Goal: Task Accomplishment & Management: Complete application form

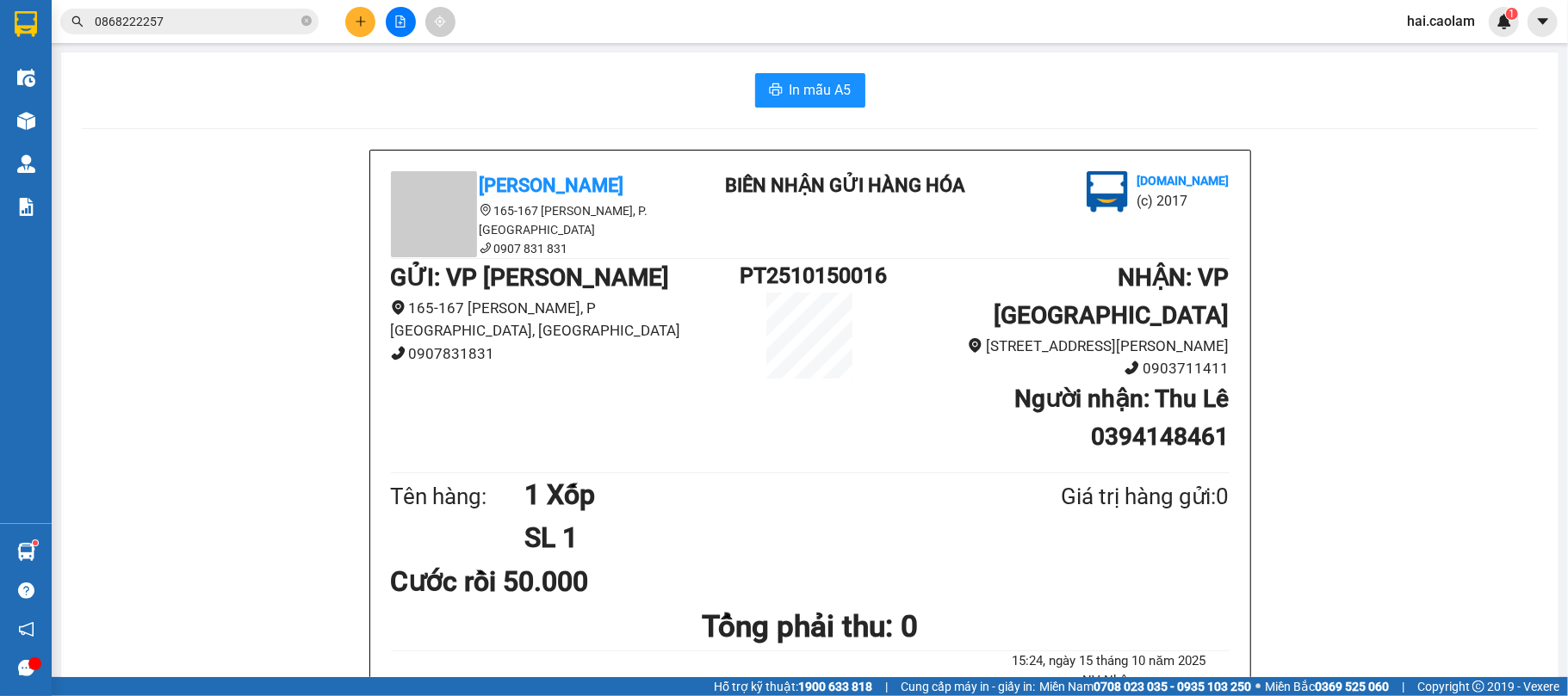
drag, startPoint x: 343, startPoint y: 23, endPoint x: 352, endPoint y: 24, distance: 9.1
click at [346, 23] on div at bounding box center [400, 22] width 129 height 30
click at [352, 24] on button at bounding box center [360, 22] width 30 height 30
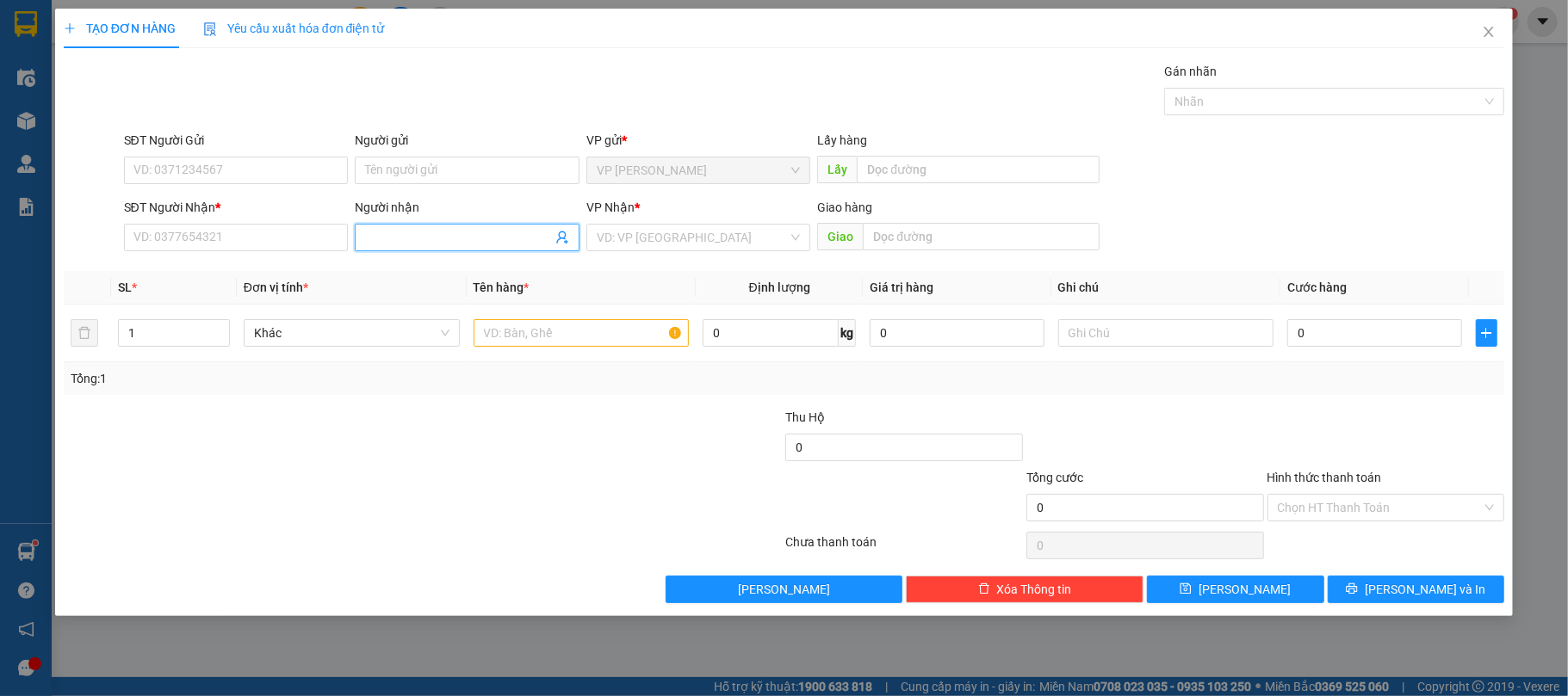
click at [462, 239] on input "Người nhận" at bounding box center [458, 238] width 187 height 19
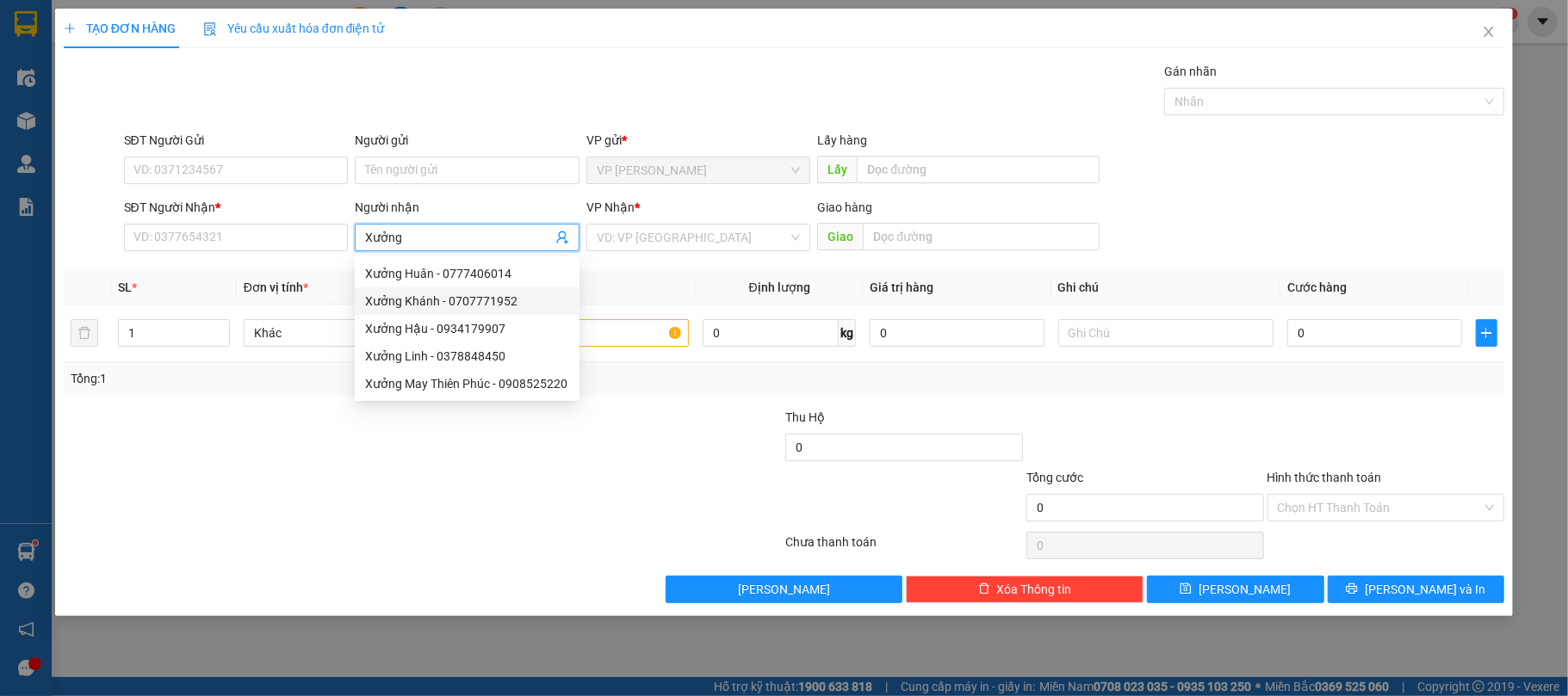
type input "Xưởng"
click at [438, 275] on div "Xưởng Huân - 0777406014" at bounding box center [467, 274] width 204 height 19
type input "0777406014"
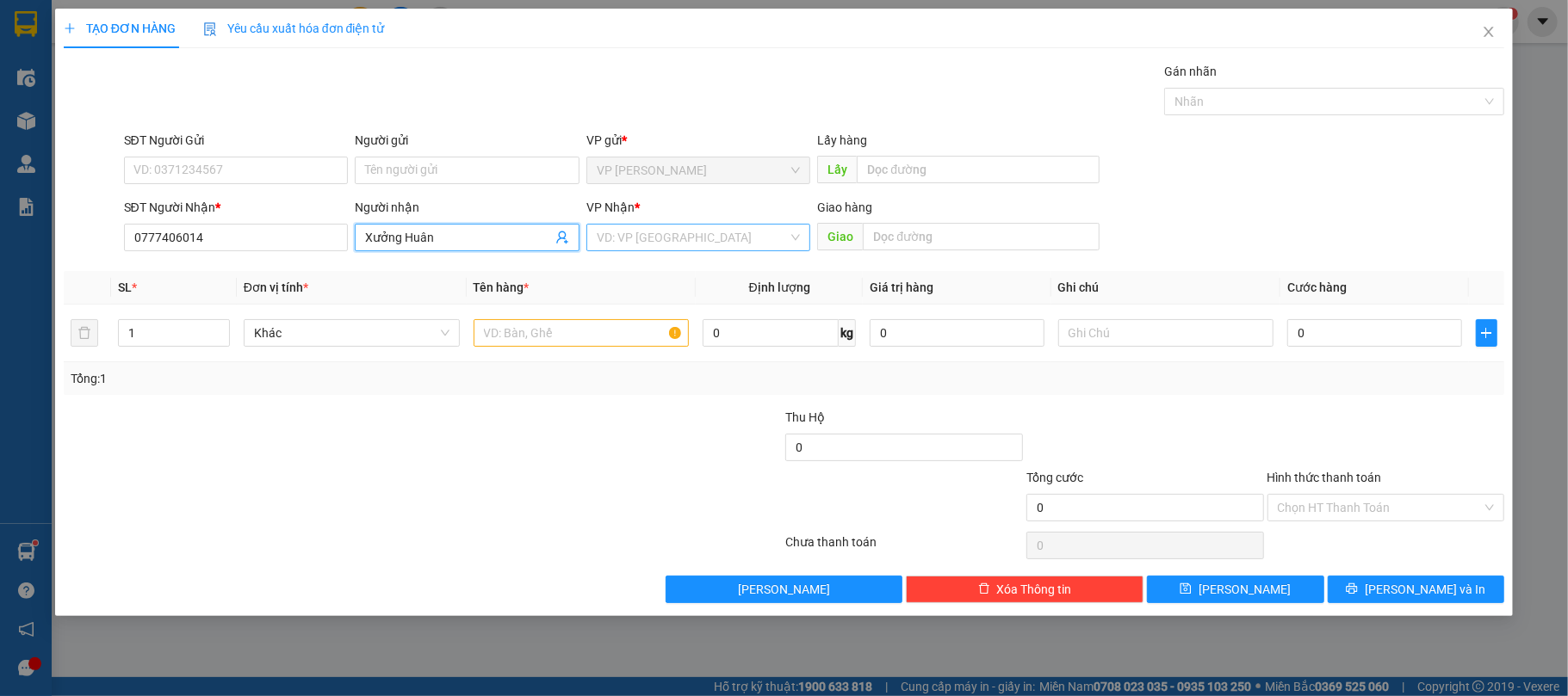
type input "Xưởng Huân"
click at [692, 248] on input "search" at bounding box center [692, 238] width 192 height 26
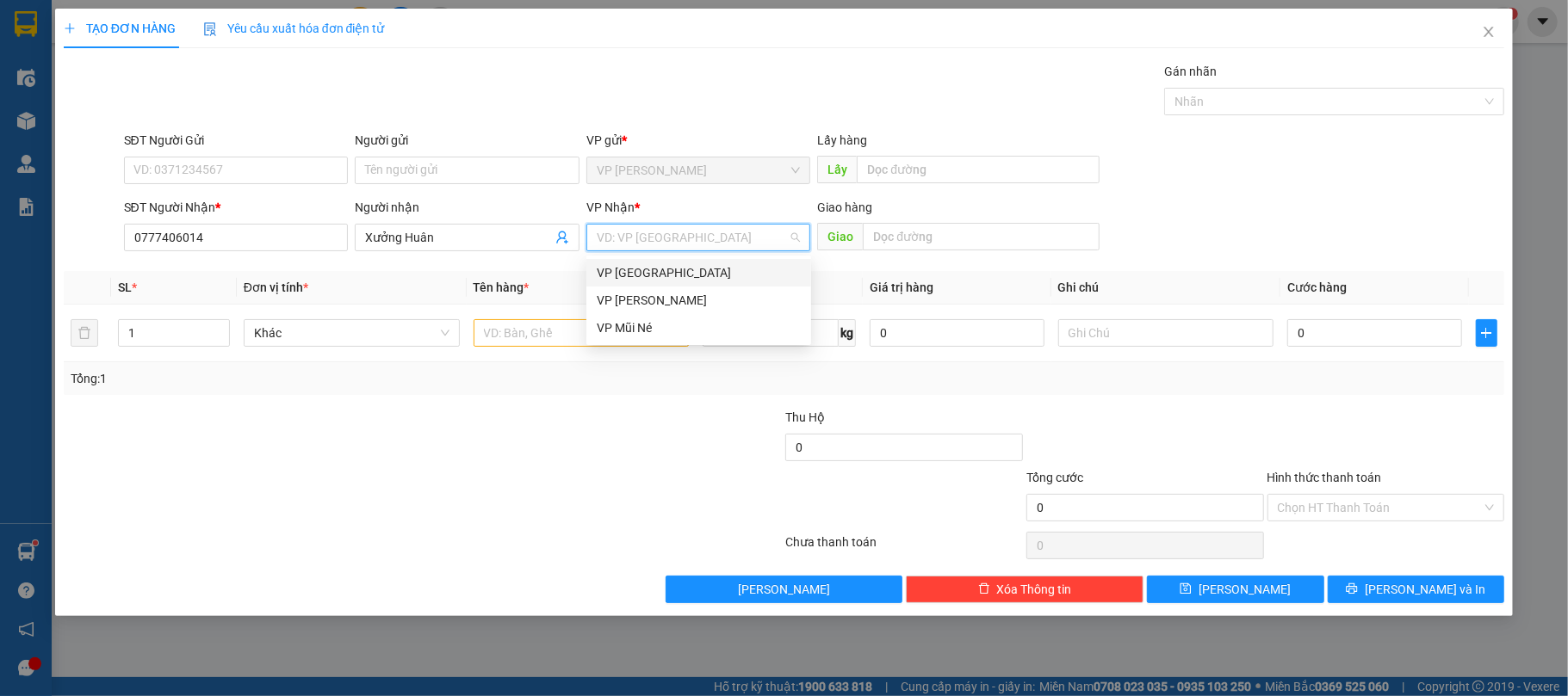
click at [649, 272] on div "VP [GEOGRAPHIC_DATA]" at bounding box center [698, 273] width 204 height 19
click at [617, 325] on input "text" at bounding box center [582, 333] width 216 height 28
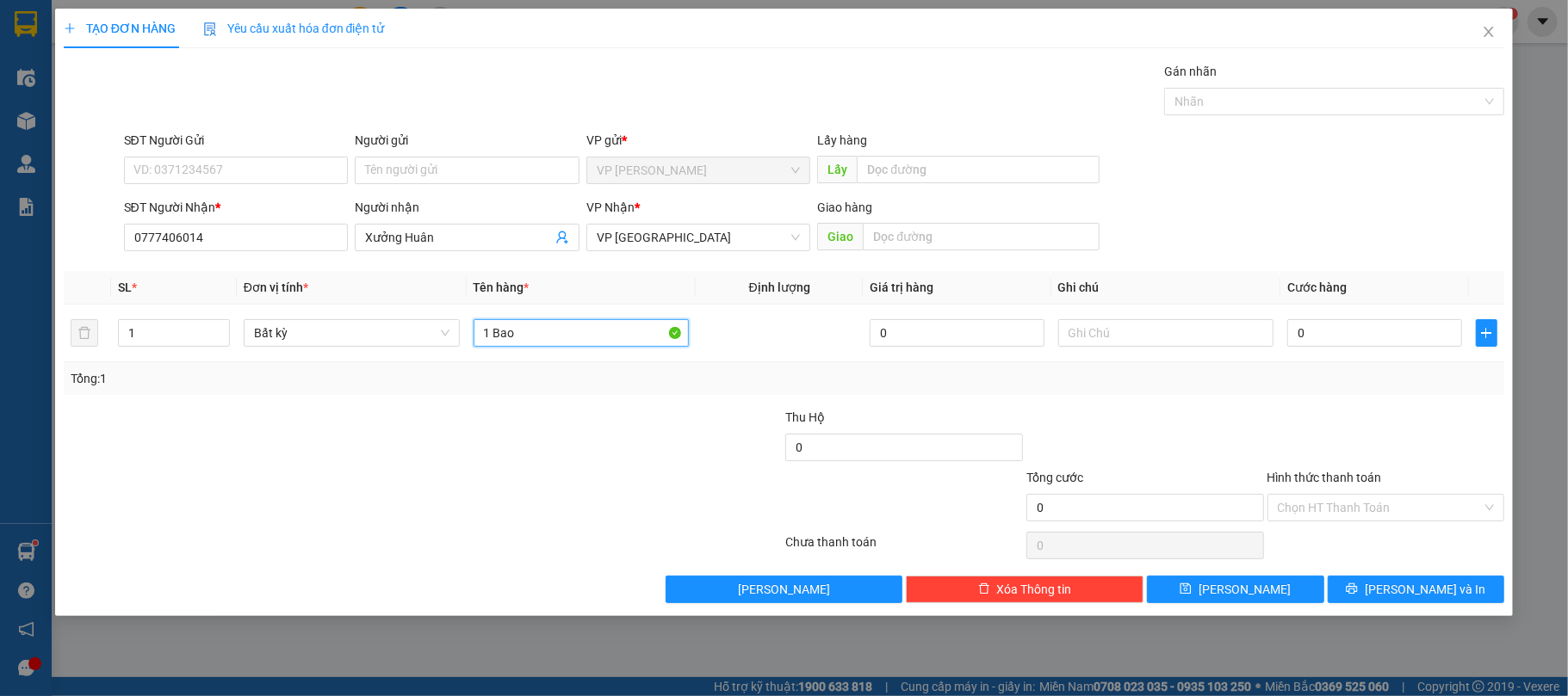
type input "1 Bao"
click at [1259, 446] on div at bounding box center [1145, 437] width 241 height 60
click at [1336, 336] on input "0" at bounding box center [1374, 333] width 174 height 28
type input "1"
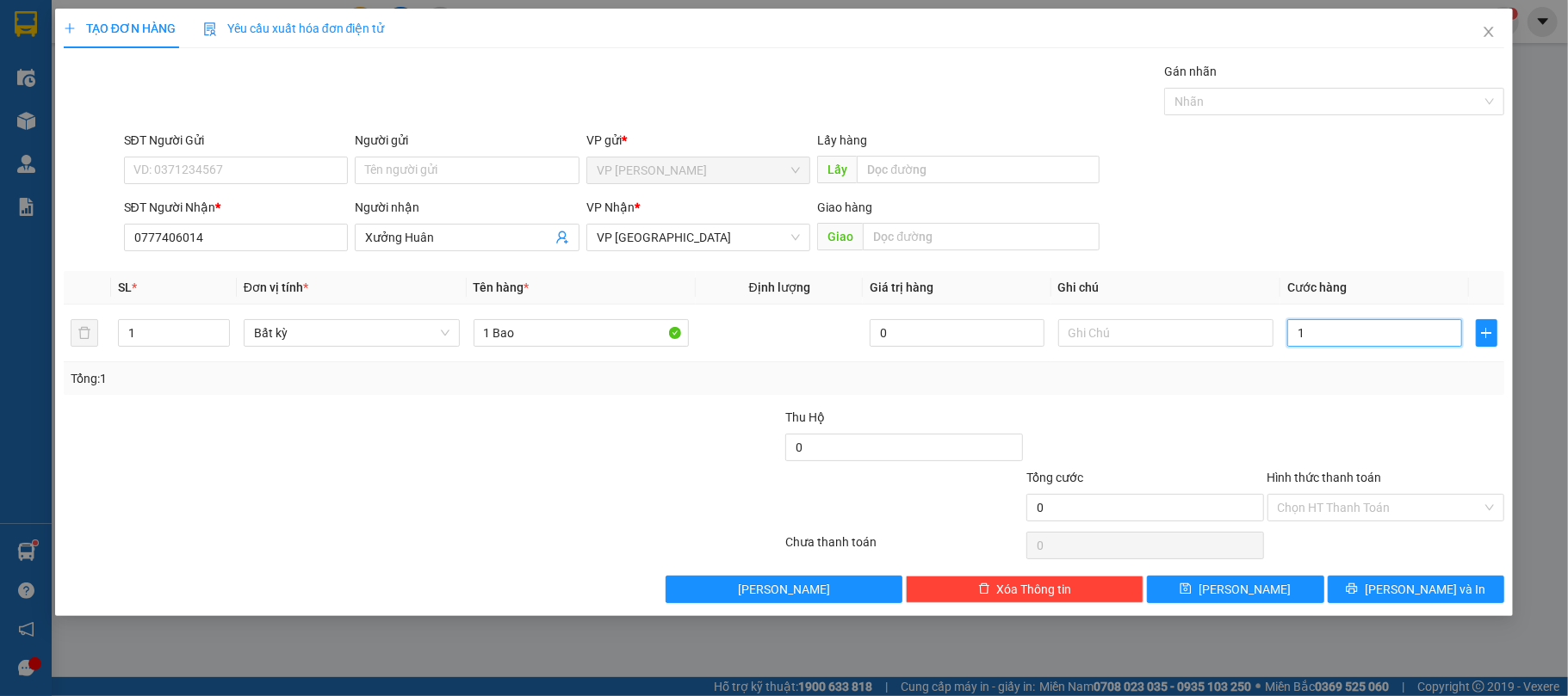
type input "1"
type input "10"
type input "100"
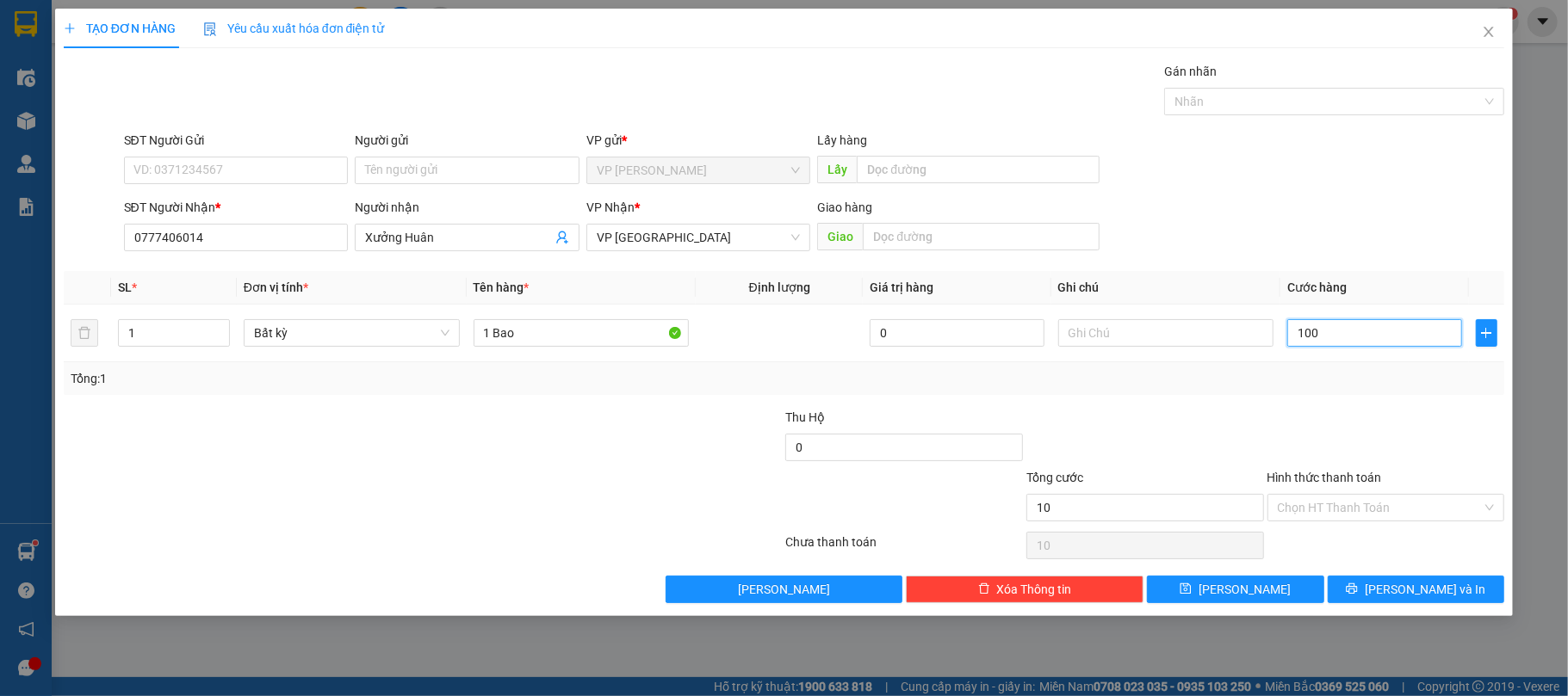
type input "100"
click at [1321, 410] on div at bounding box center [1387, 437] width 241 height 60
type input "100.000"
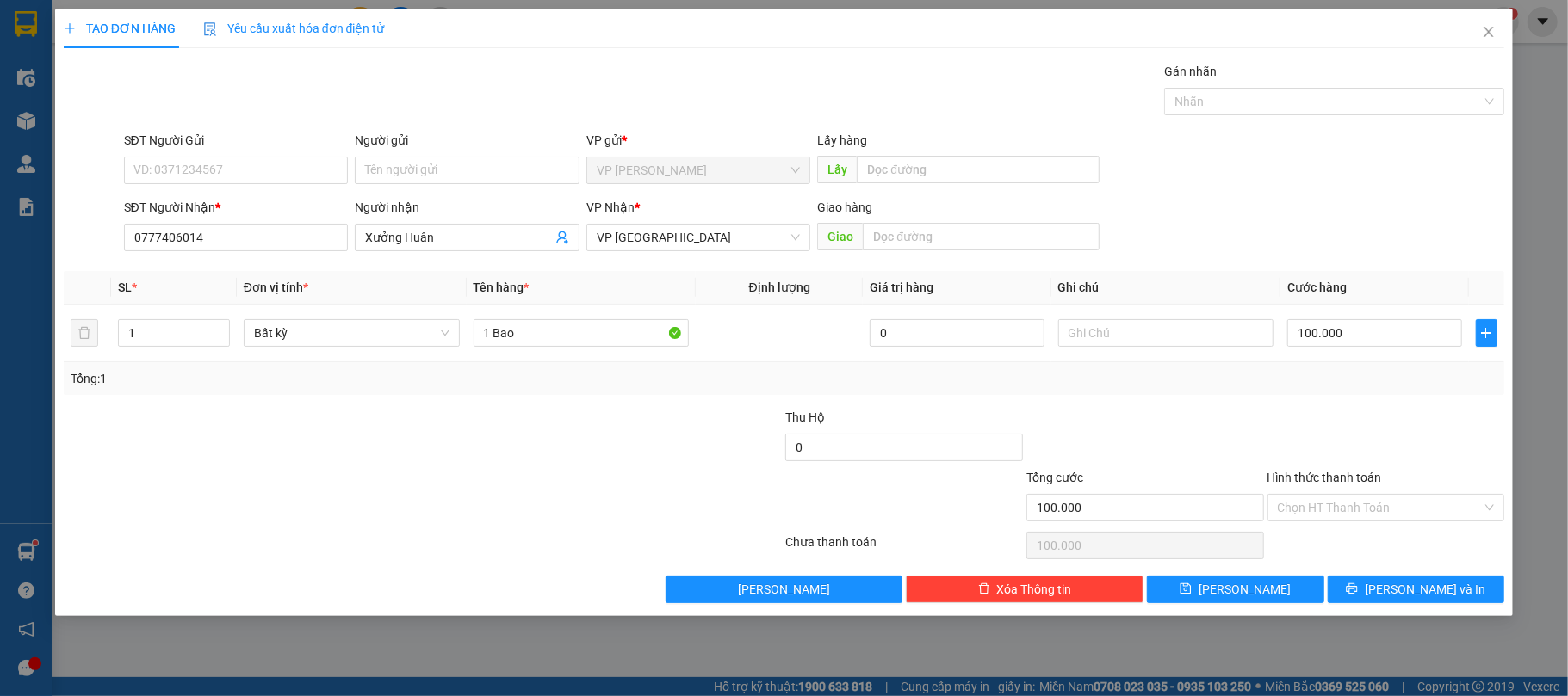
click at [1334, 524] on div "Hình thức thanh toán Chọn HT Thanh Toán" at bounding box center [1387, 498] width 238 height 60
click at [1329, 521] on input "Hình thức thanh toán" at bounding box center [1380, 508] width 205 height 26
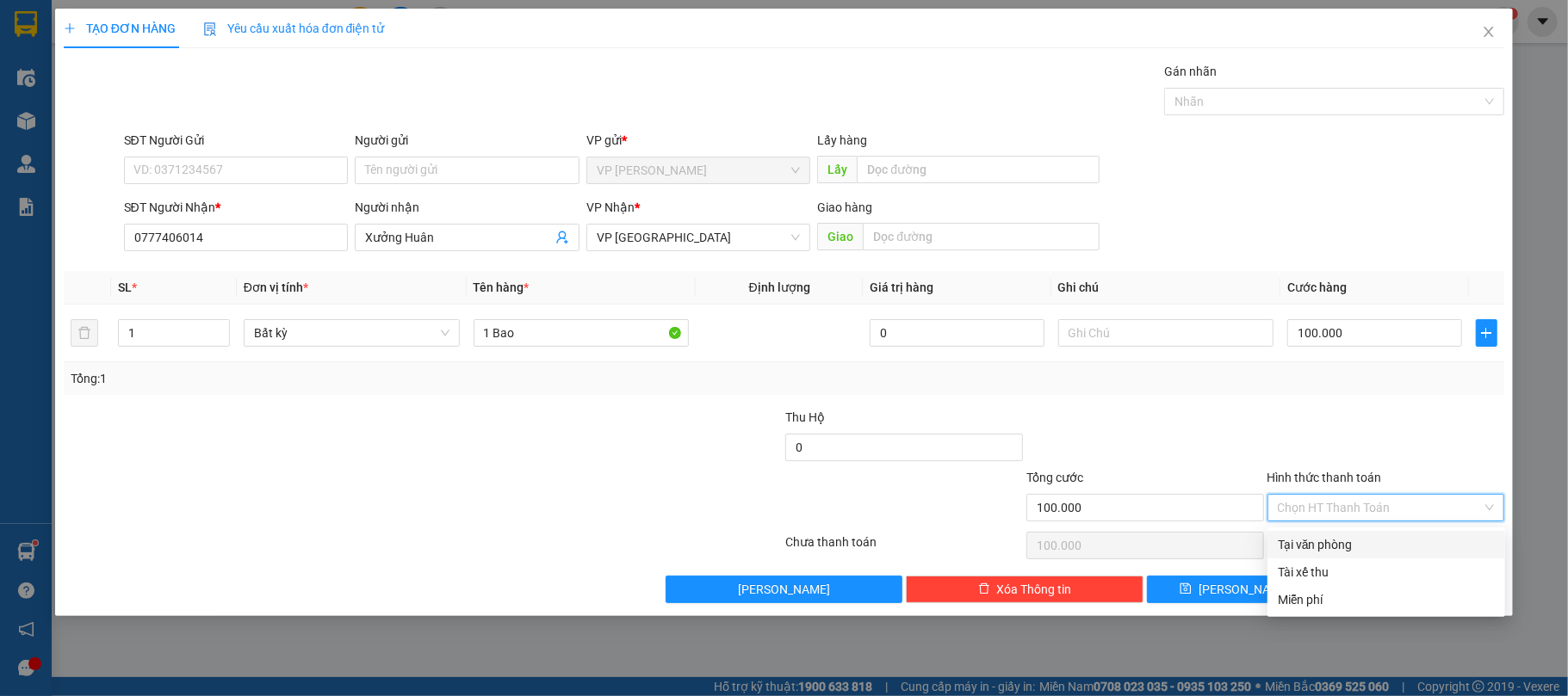
click at [1318, 538] on div "Tại văn phòng" at bounding box center [1387, 545] width 217 height 19
type input "0"
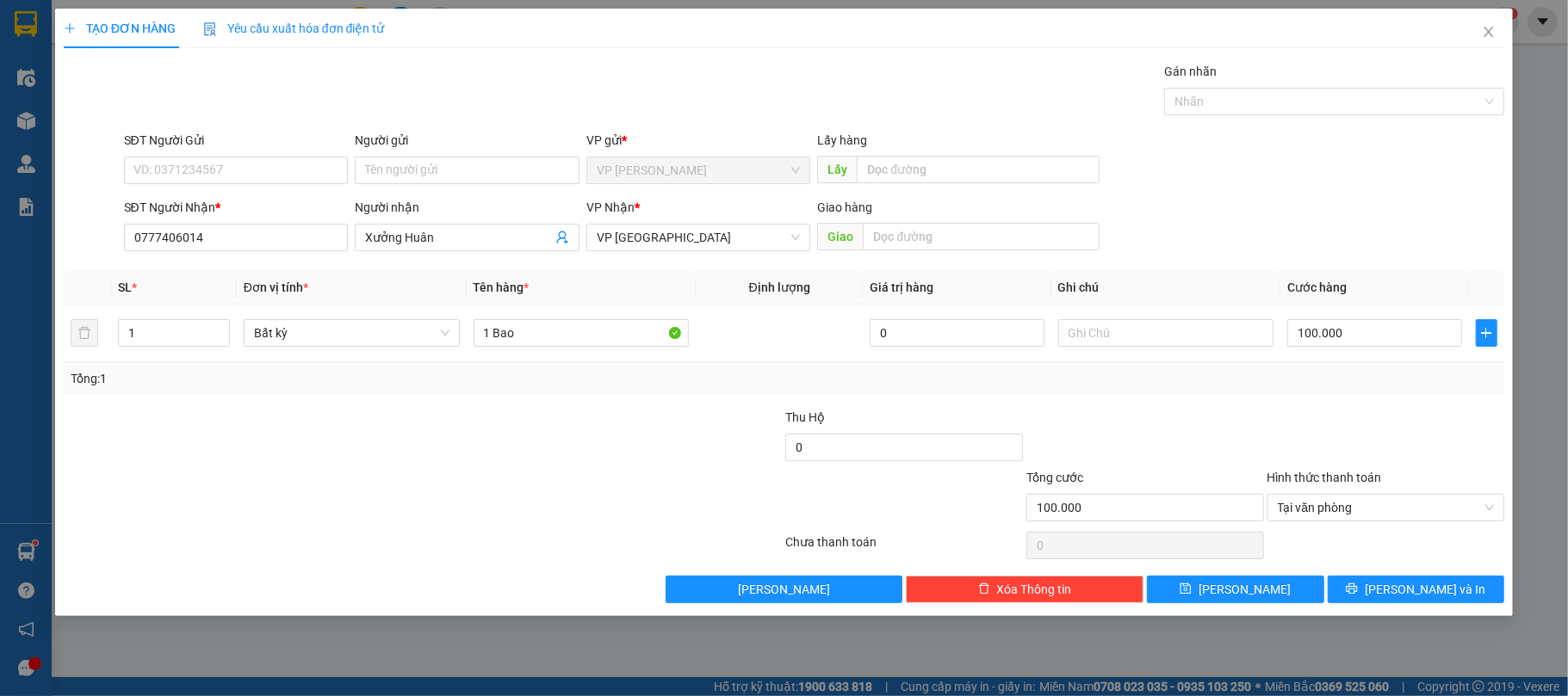
click at [1264, 437] on div at bounding box center [1145, 437] width 241 height 60
click at [1445, 593] on span "[PERSON_NAME] và In" at bounding box center [1425, 590] width 121 height 19
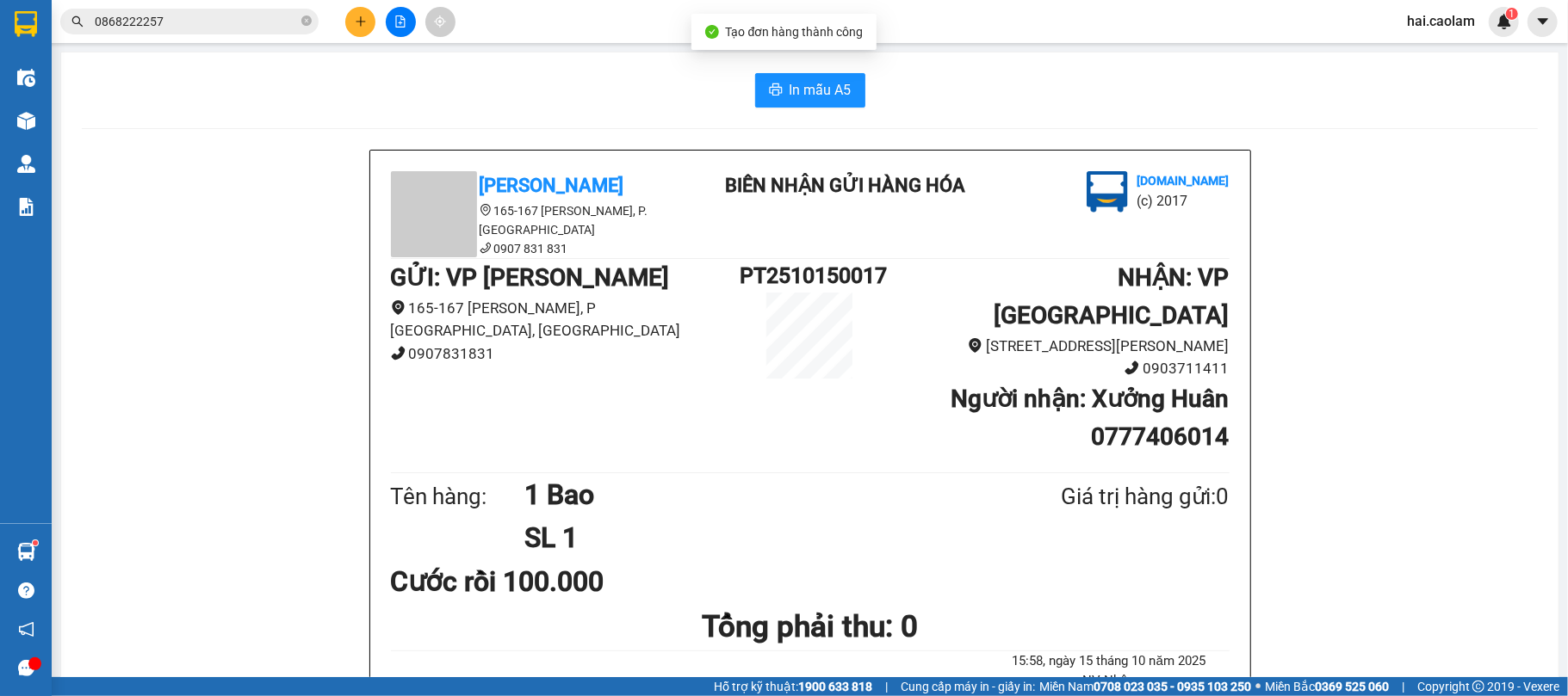
click at [816, 107] on button "In mẫu A5" at bounding box center [810, 90] width 110 height 35
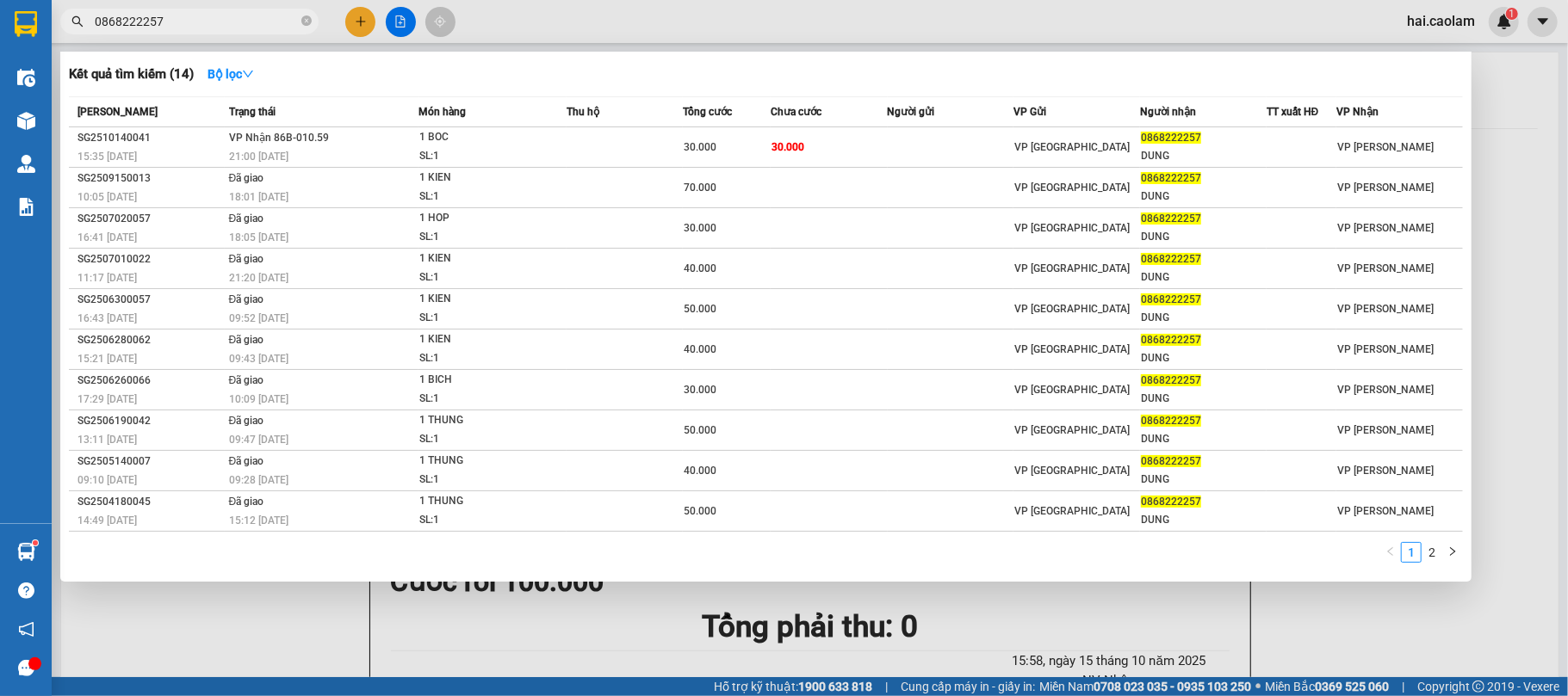
click at [184, 23] on input "0868222257" at bounding box center [196, 22] width 203 height 19
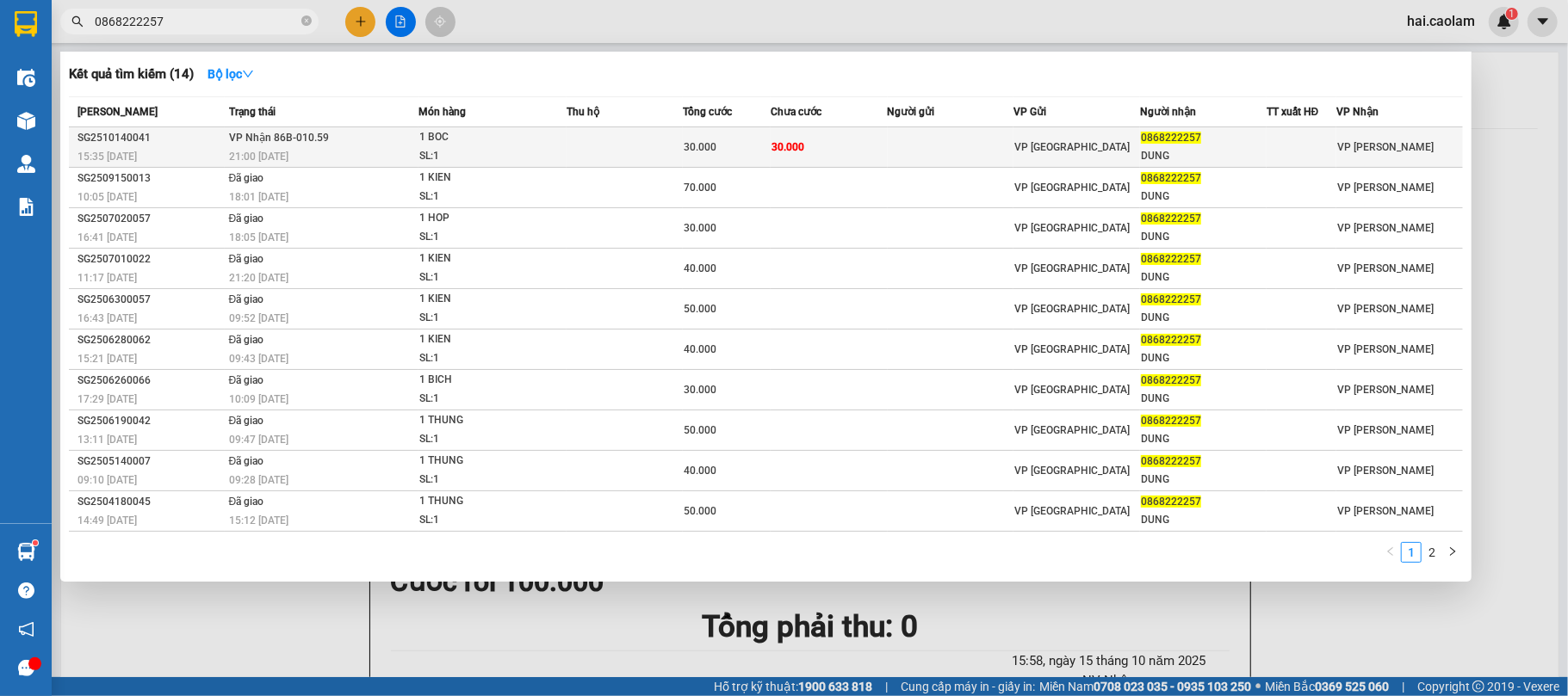
click at [906, 148] on td at bounding box center [952, 148] width 127 height 41
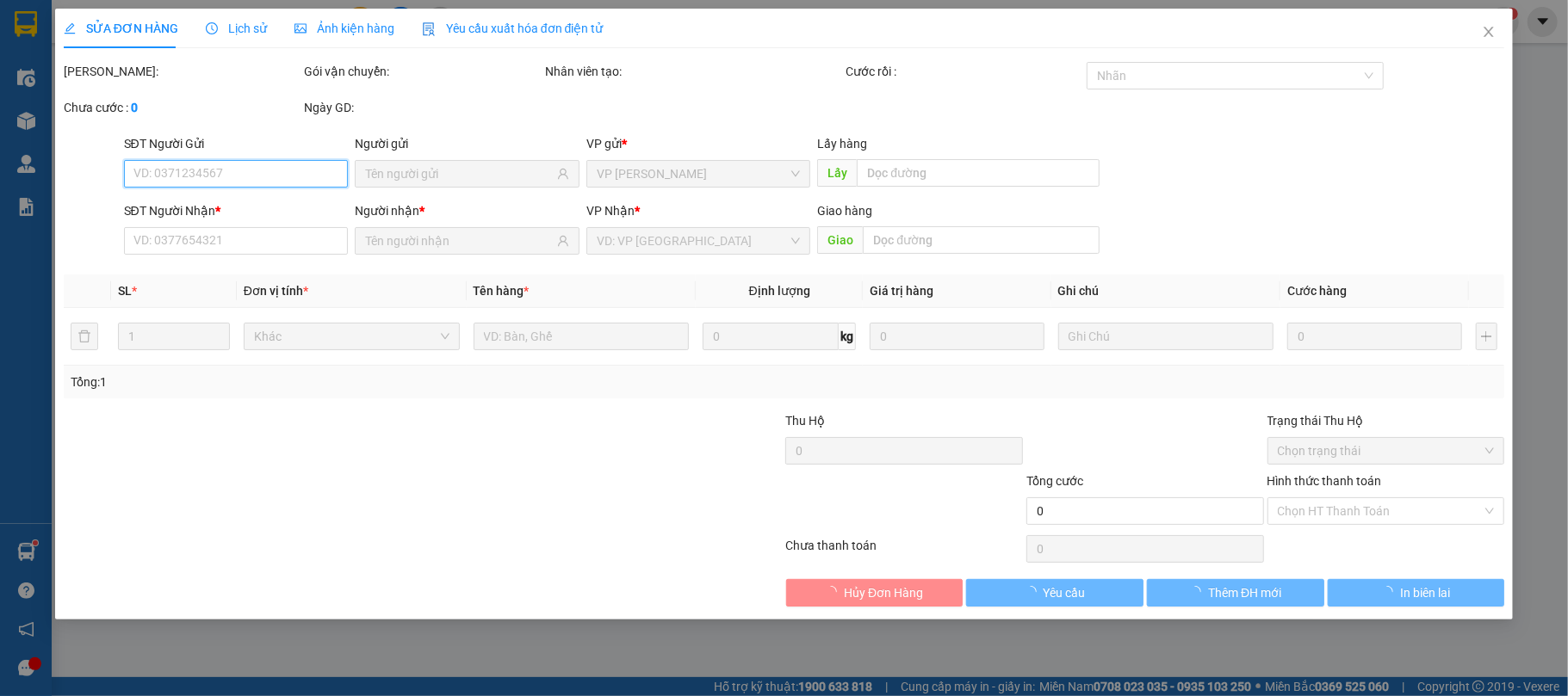
type input "0868222257"
type input "DUNG"
type input "30.000"
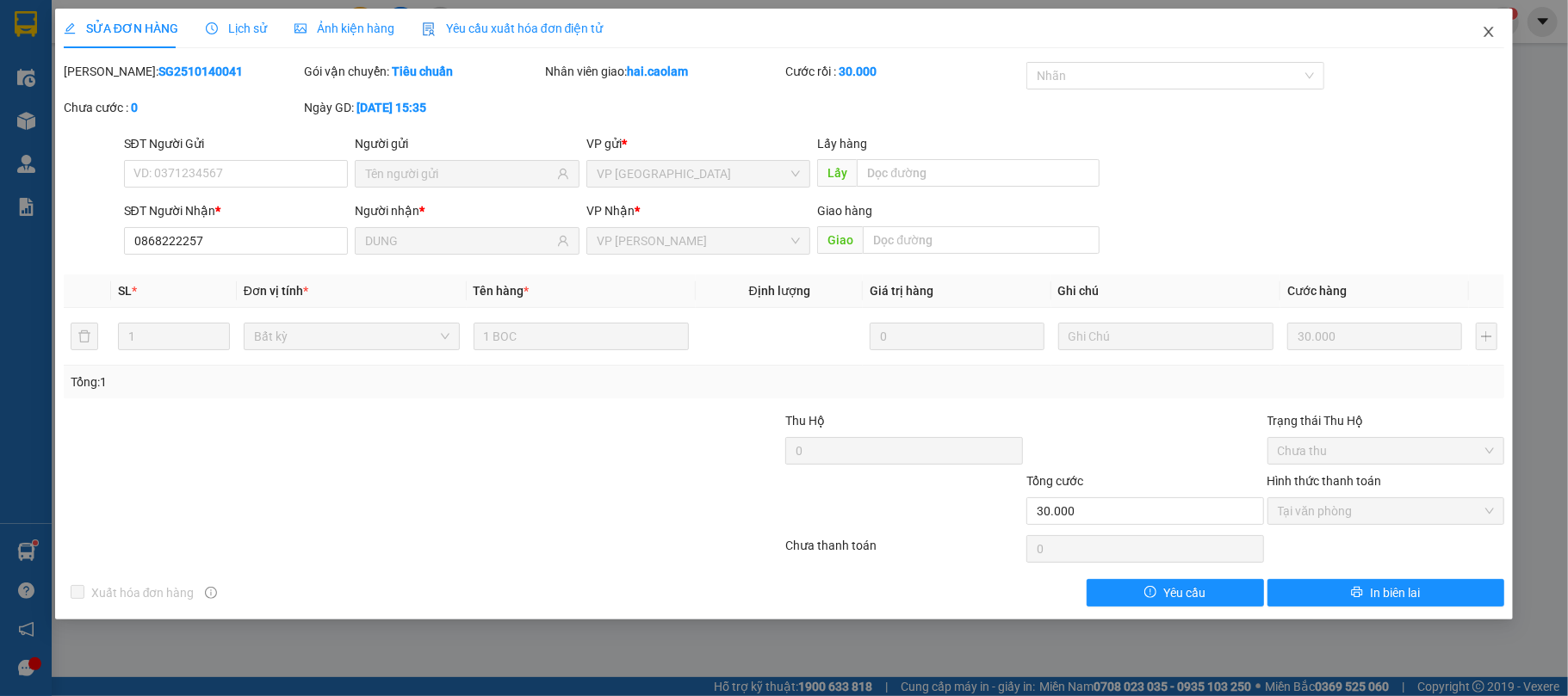
click at [1496, 19] on span "Close" at bounding box center [1489, 33] width 49 height 49
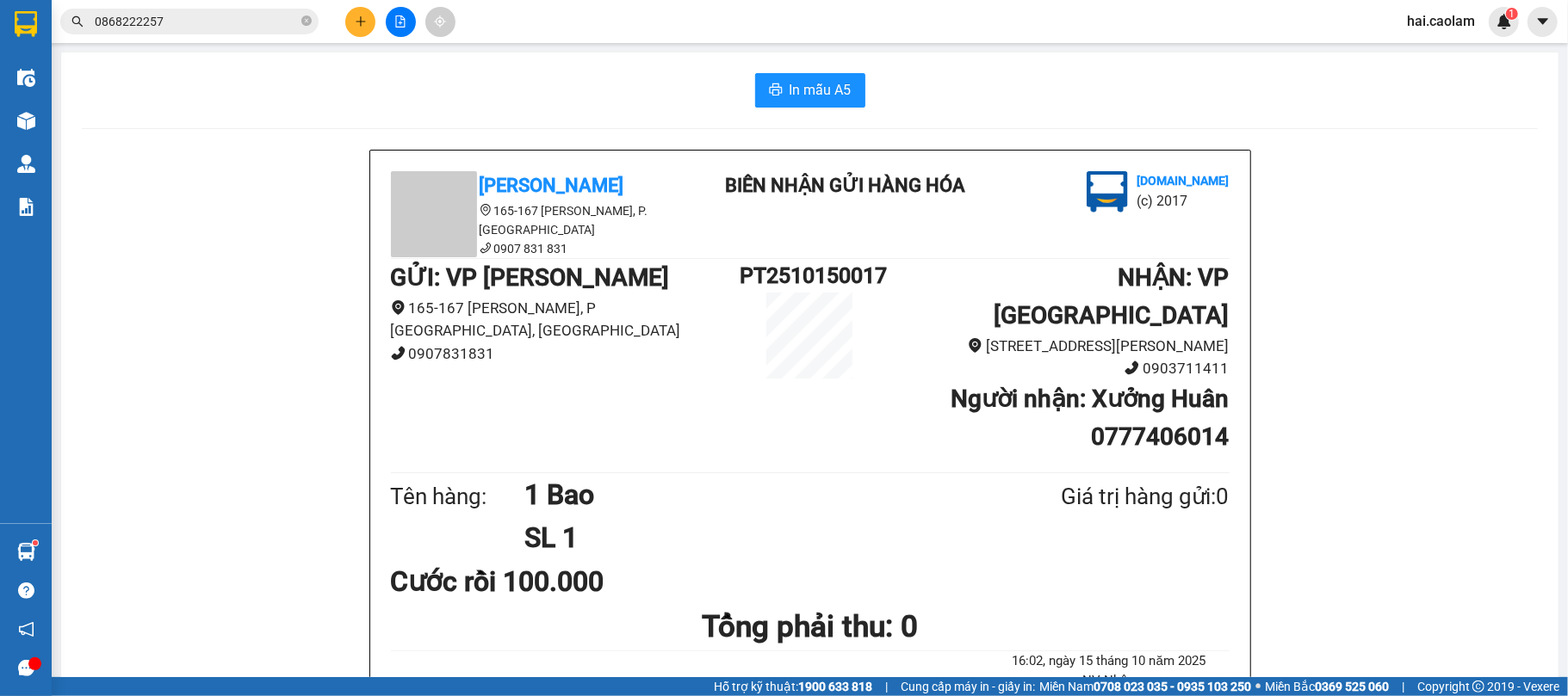
click at [170, 16] on input "0868222257" at bounding box center [196, 22] width 203 height 19
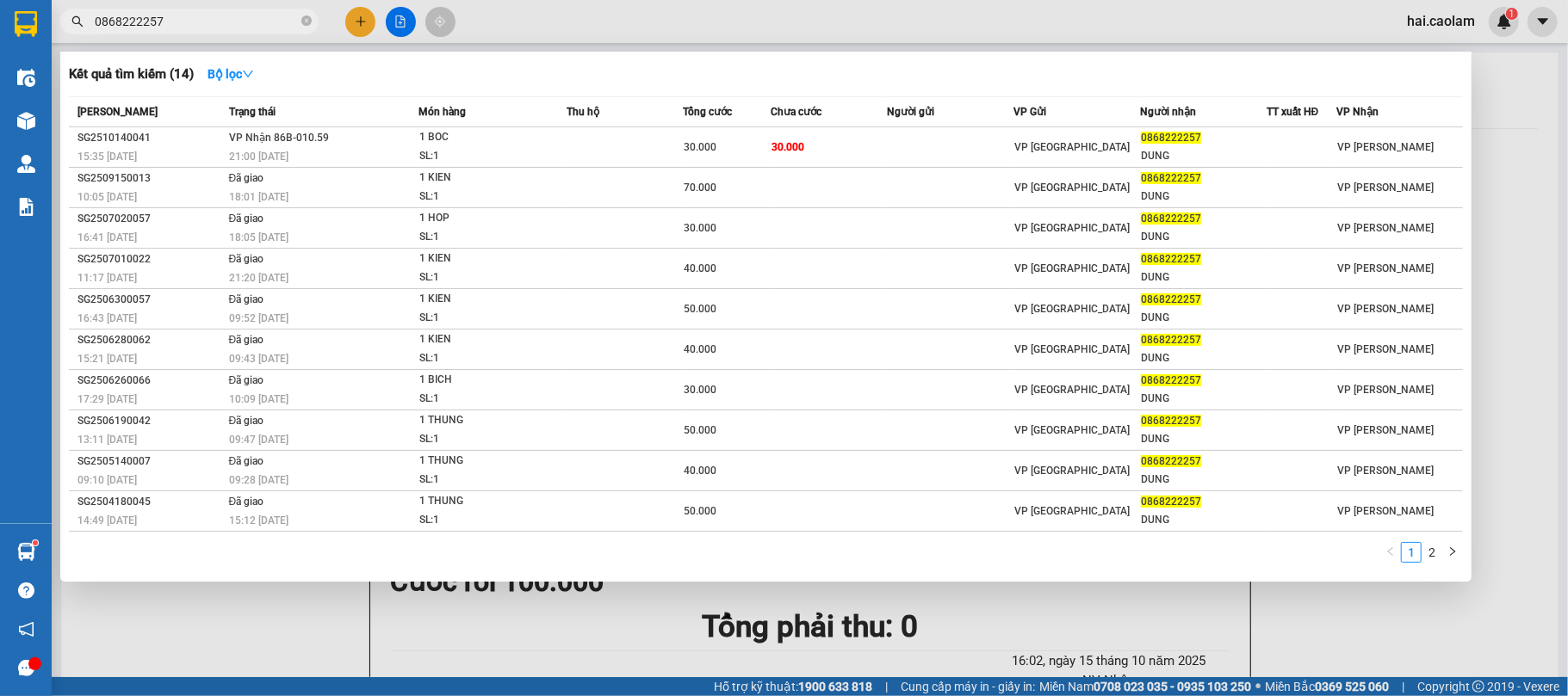
click at [170, 16] on input "0868222257" at bounding box center [196, 22] width 203 height 19
type input "0"
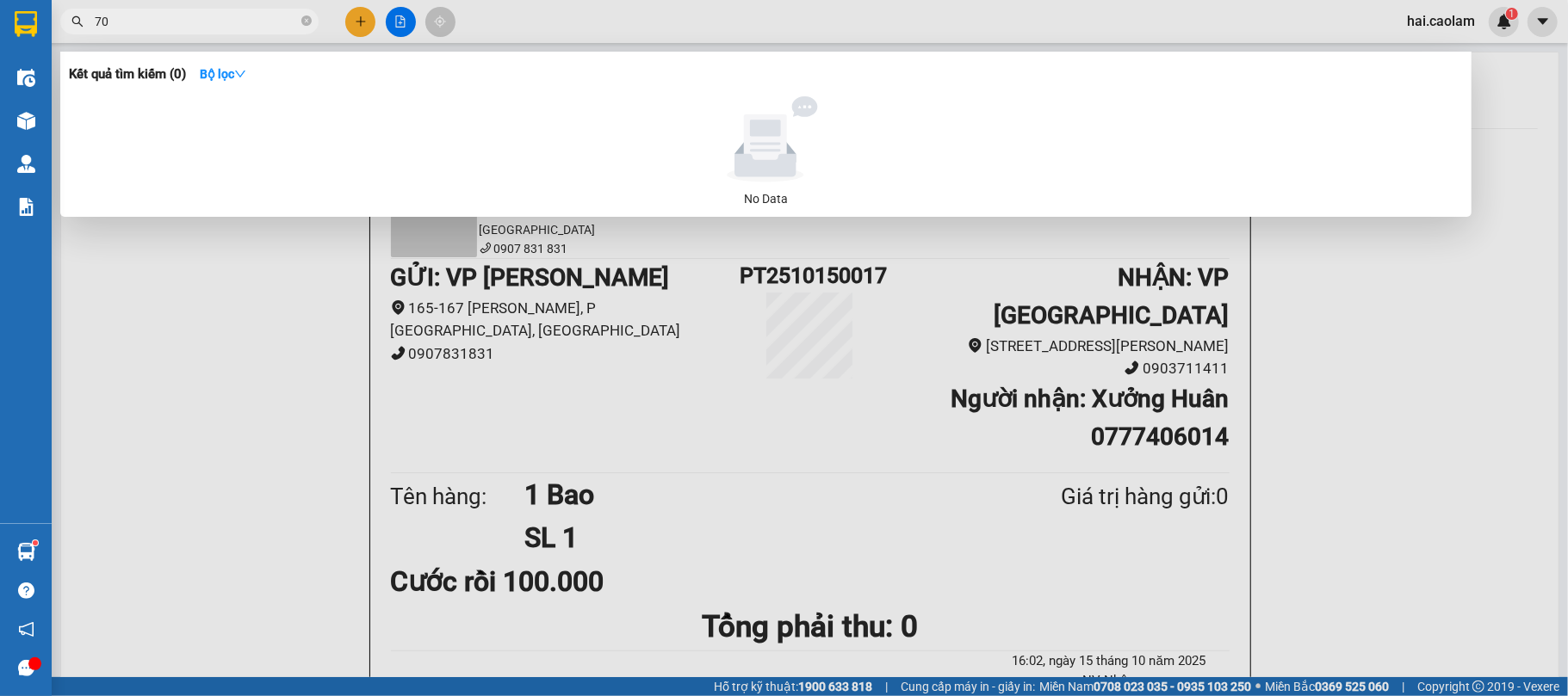
type input "7"
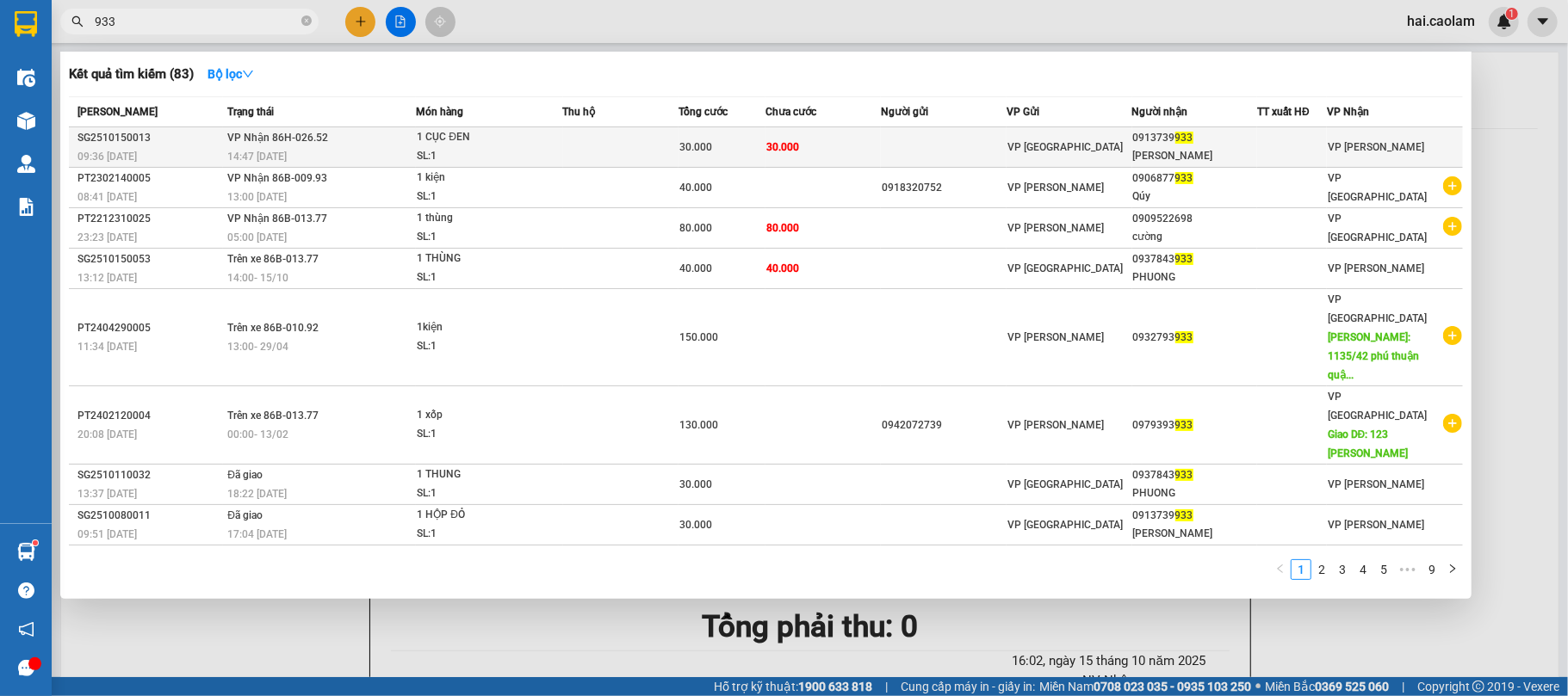
type input "933"
click at [1018, 156] on div "VP [GEOGRAPHIC_DATA]" at bounding box center [1069, 148] width 124 height 19
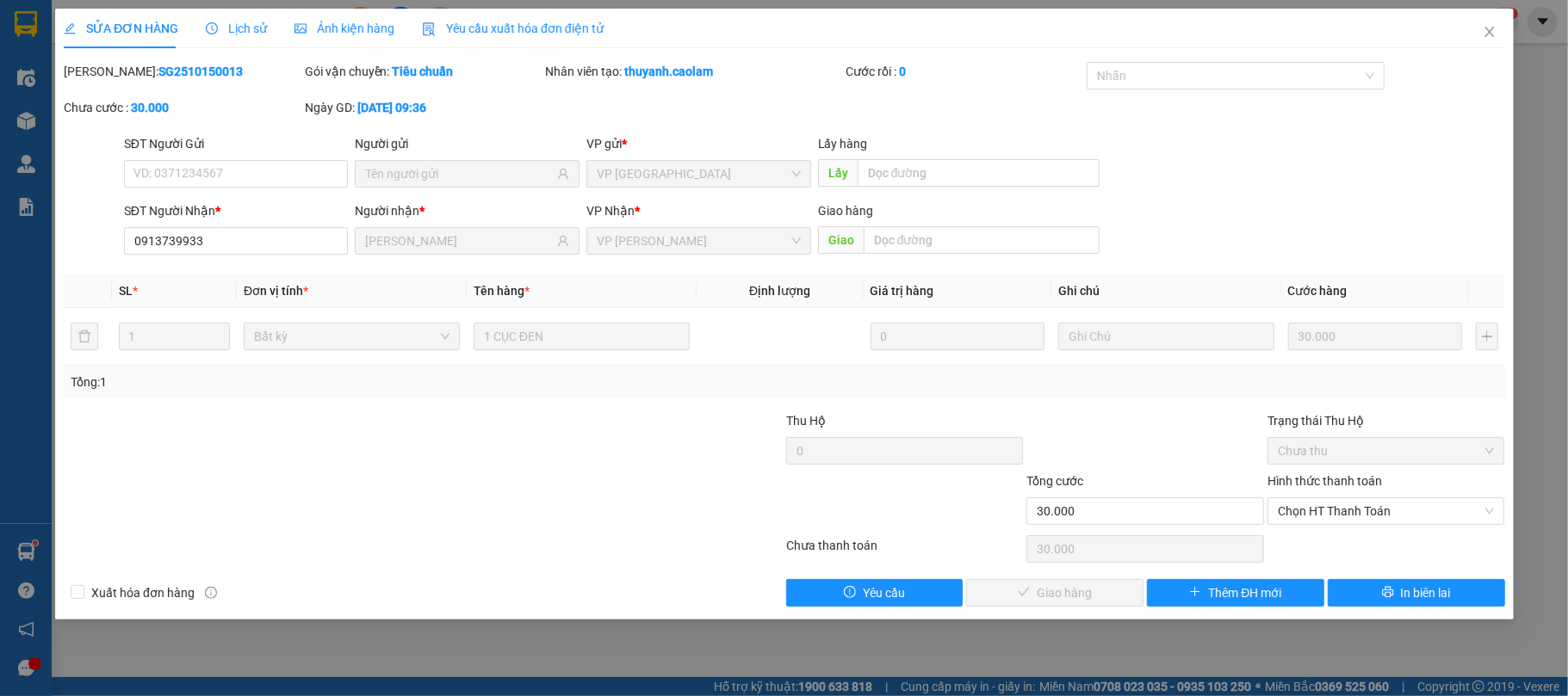
type input "0913739933"
type input "[PERSON_NAME]"
type input "30.000"
click at [1359, 517] on span "Chọn HT Thanh Toán" at bounding box center [1387, 511] width 217 height 26
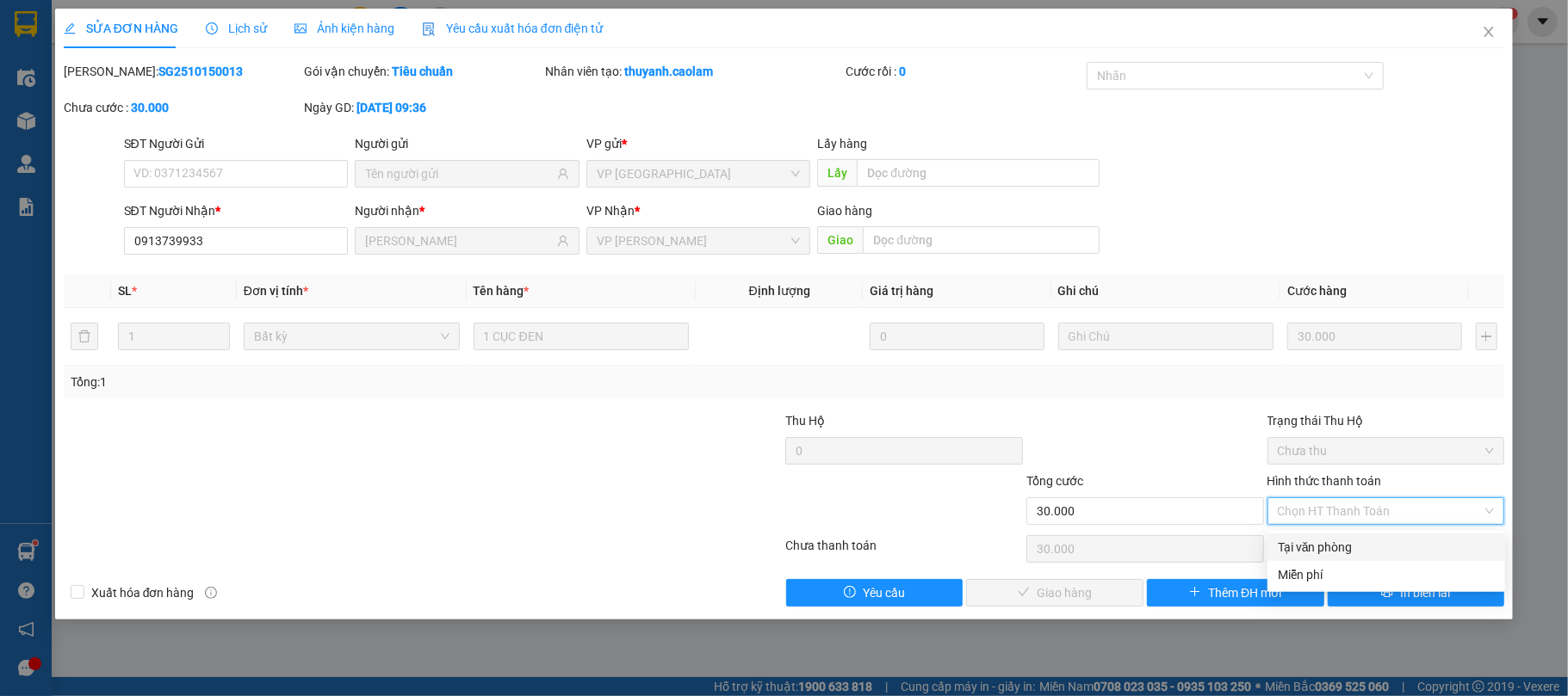
click at [1358, 539] on div "Tại văn phòng" at bounding box center [1387, 548] width 217 height 19
type input "0"
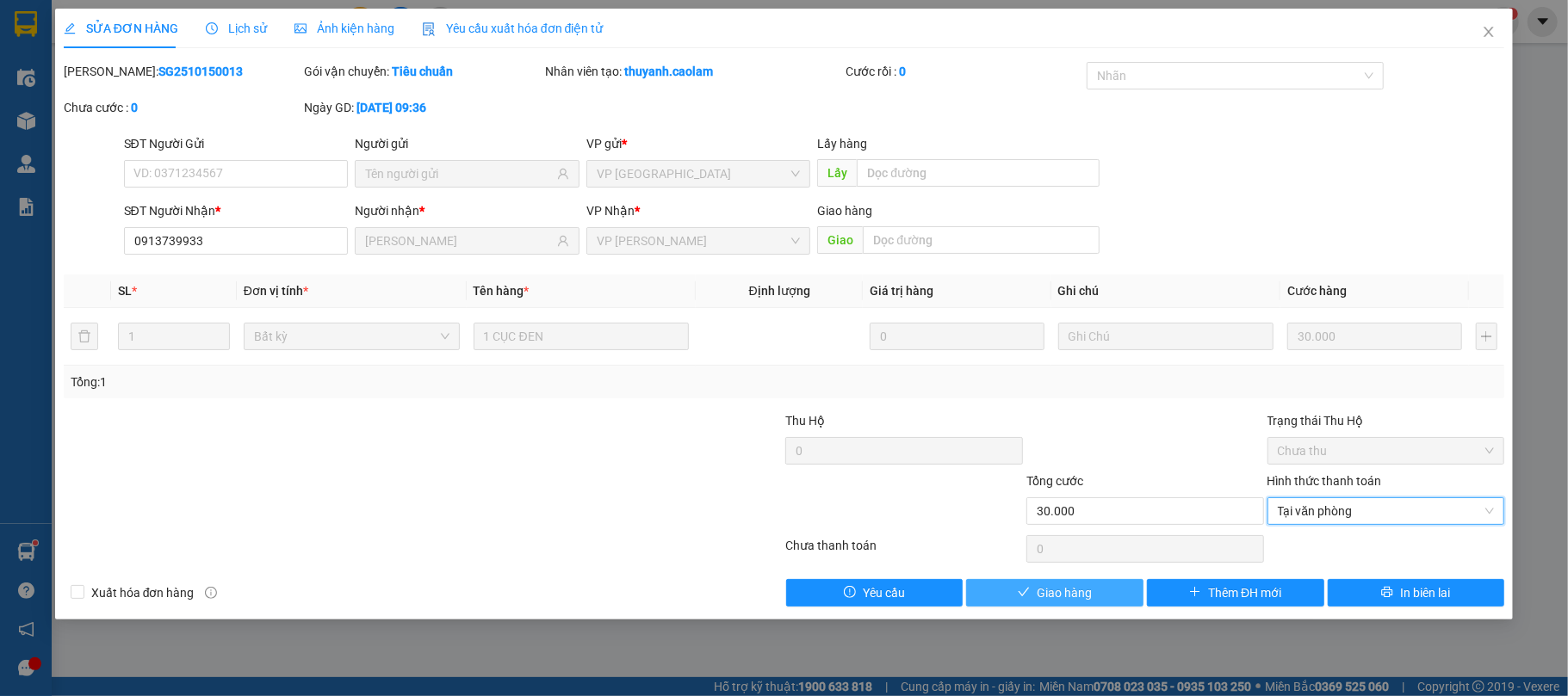
click at [1114, 586] on button "Giao hàng" at bounding box center [1055, 594] width 177 height 28
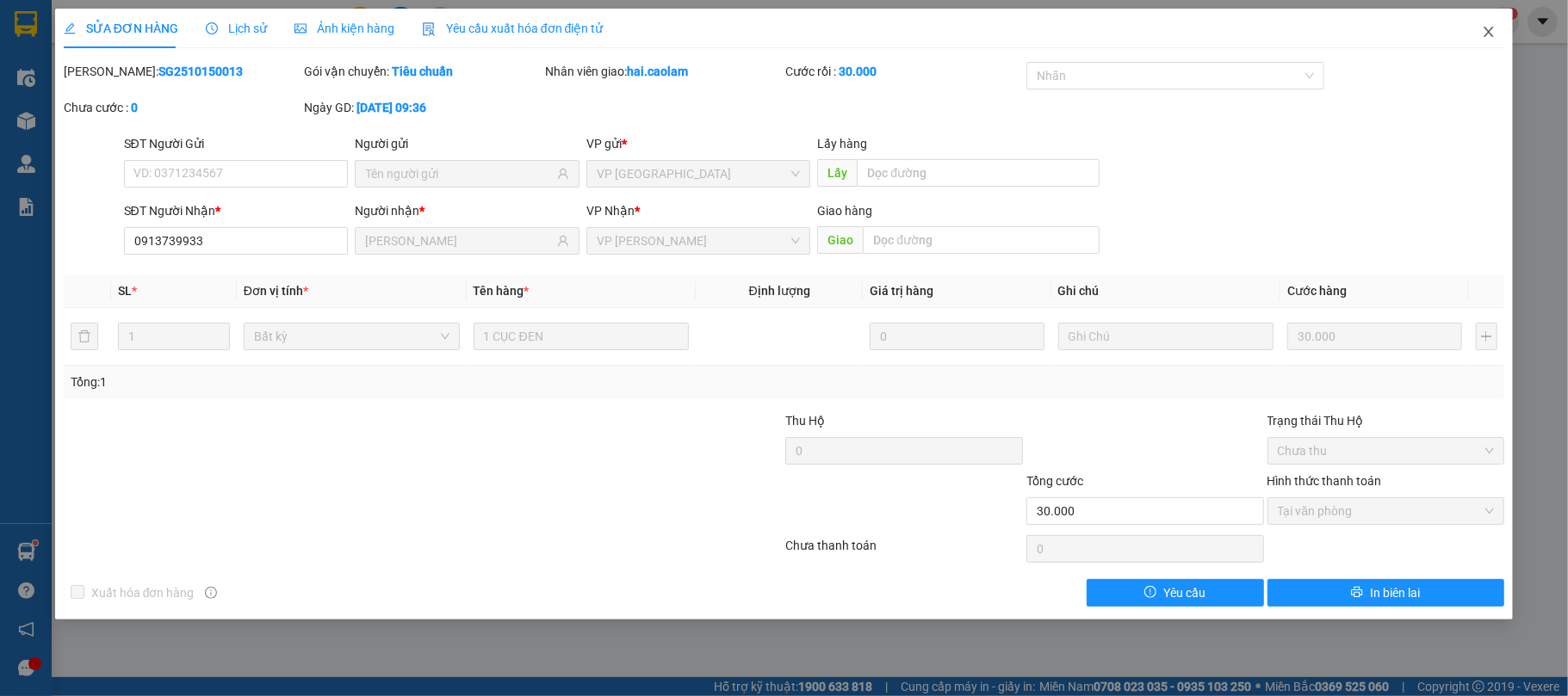
click at [1492, 36] on icon "close" at bounding box center [1489, 32] width 10 height 10
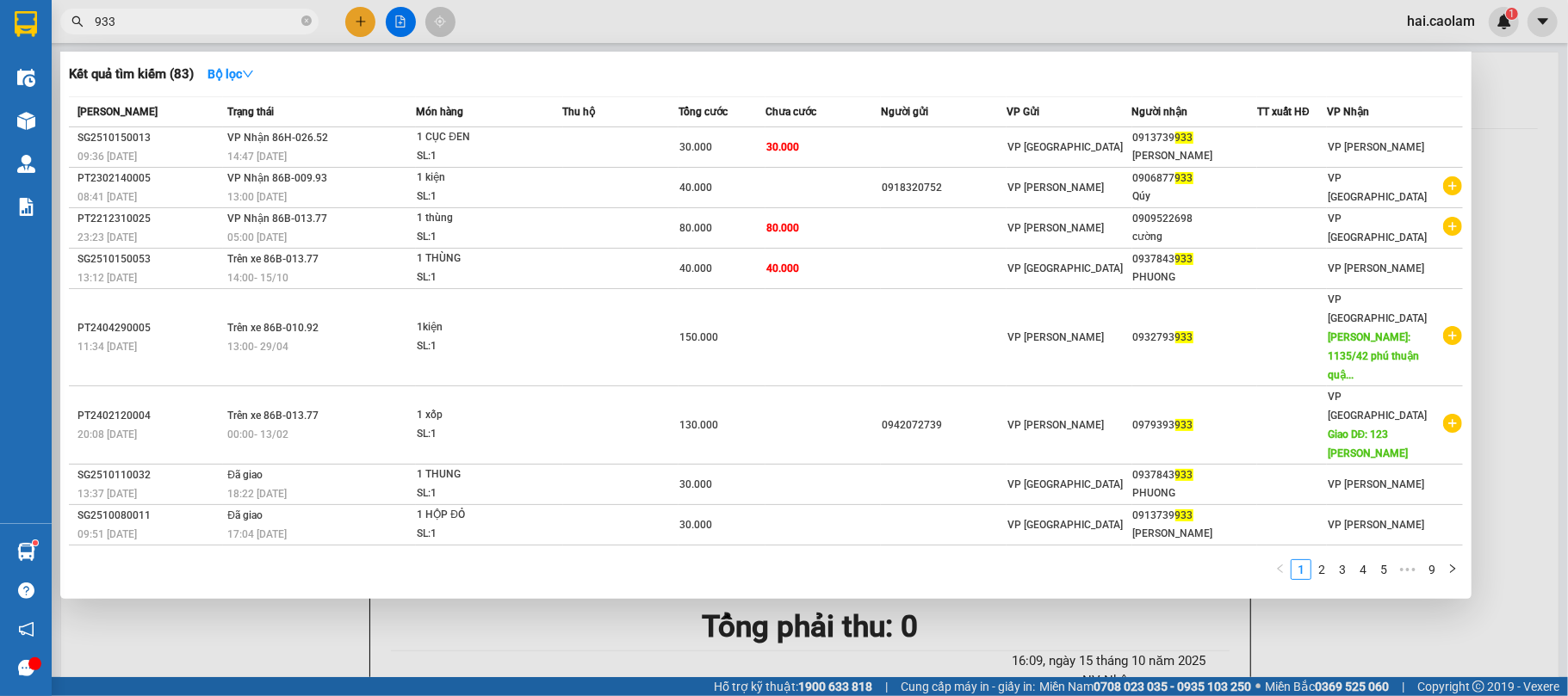
click at [259, 29] on input "933" at bounding box center [196, 22] width 203 height 19
drag, startPoint x: 259, startPoint y: 29, endPoint x: 249, endPoint y: 28, distance: 10.0
click at [256, 28] on input "933" at bounding box center [196, 22] width 203 height 19
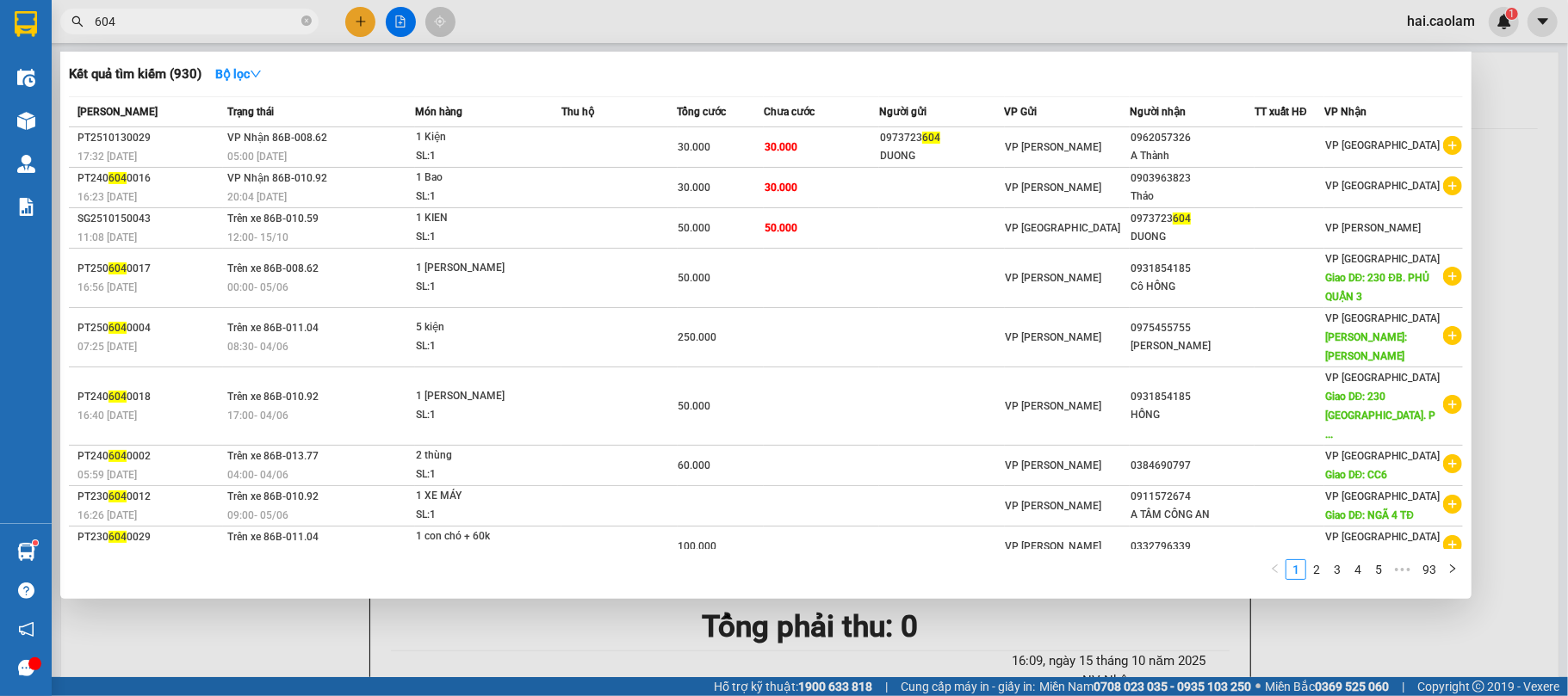
type input "604"
click at [257, 17] on input "604" at bounding box center [196, 22] width 203 height 19
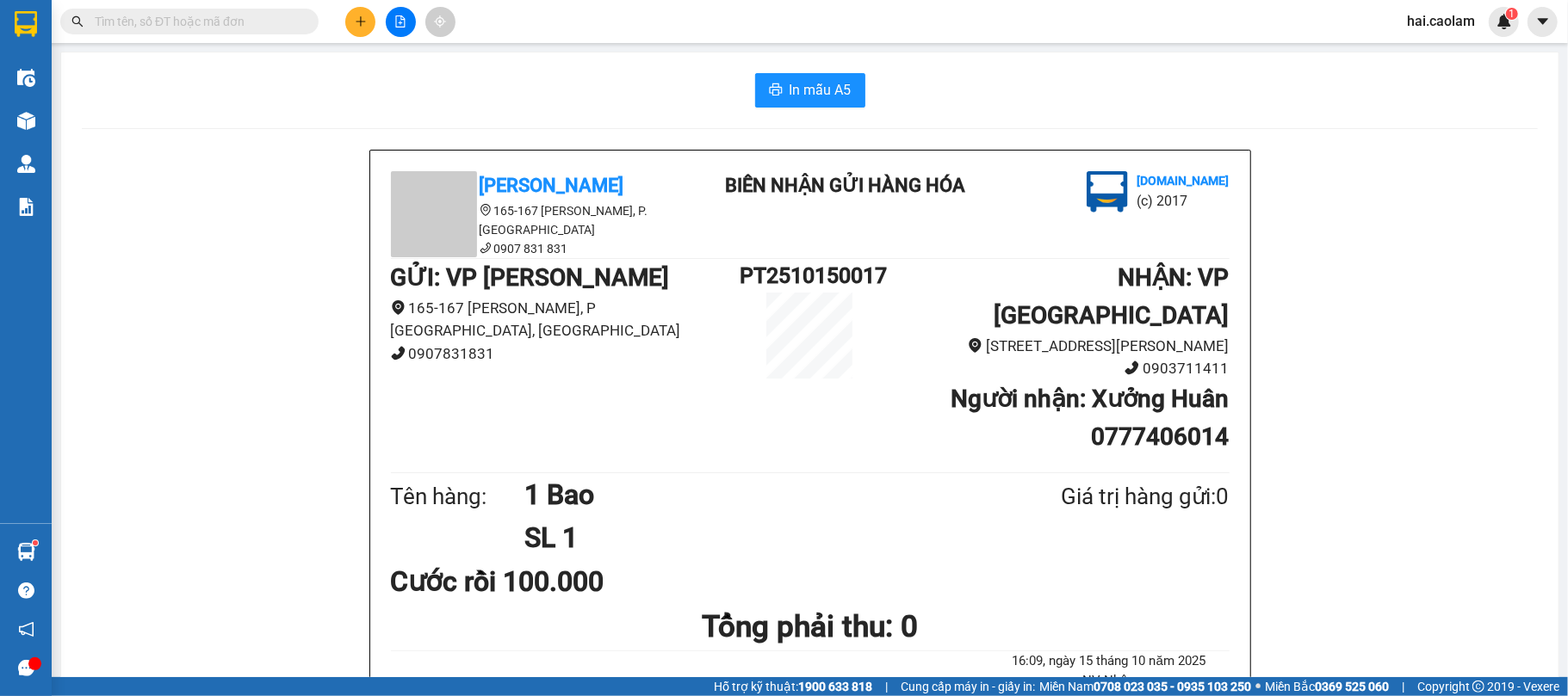
click at [356, 25] on icon "plus" at bounding box center [361, 22] width 12 height 12
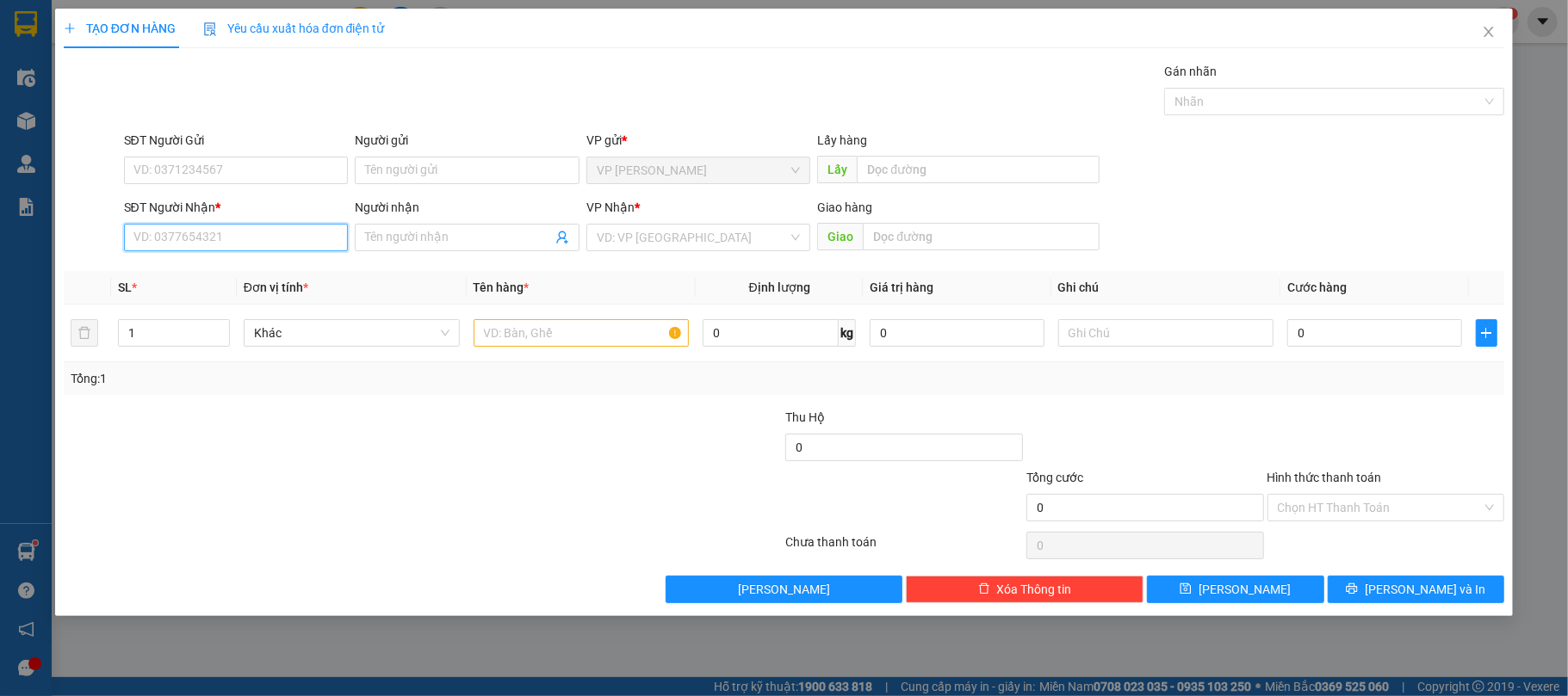
click at [265, 238] on input "SĐT Người Nhận *" at bounding box center [236, 238] width 225 height 28
type input "0984512768"
click at [255, 272] on div "0984512768 - [PERSON_NAME]" at bounding box center [236, 274] width 204 height 19
type input "Khanh Thien"
type input "0984512768"
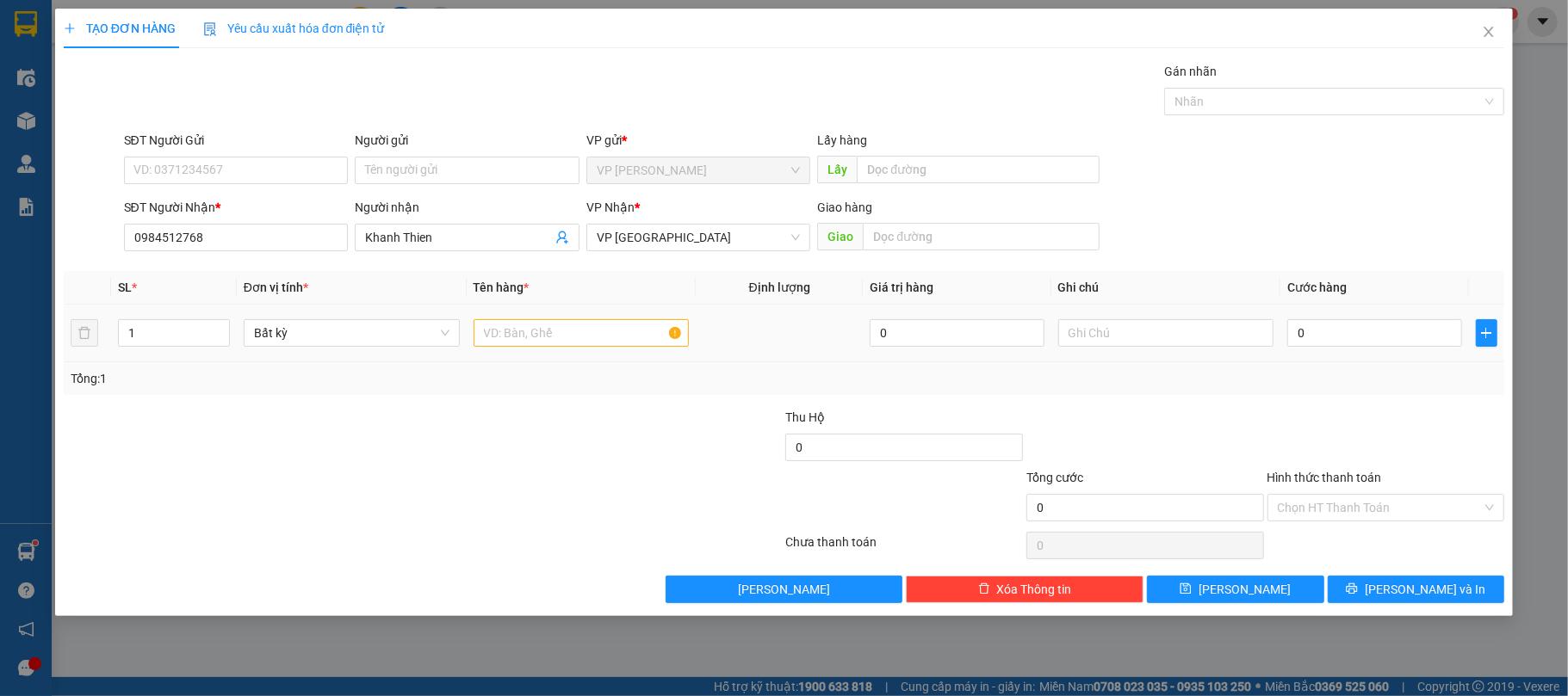
drag, startPoint x: 552, startPoint y: 312, endPoint x: 557, endPoint y: 335, distance: 23.5
click at [553, 315] on td at bounding box center [582, 333] width 230 height 57
click at [545, 345] on input "text" at bounding box center [582, 333] width 216 height 28
type input "1 bàn ũi"
click at [1361, 338] on input "0" at bounding box center [1374, 333] width 174 height 28
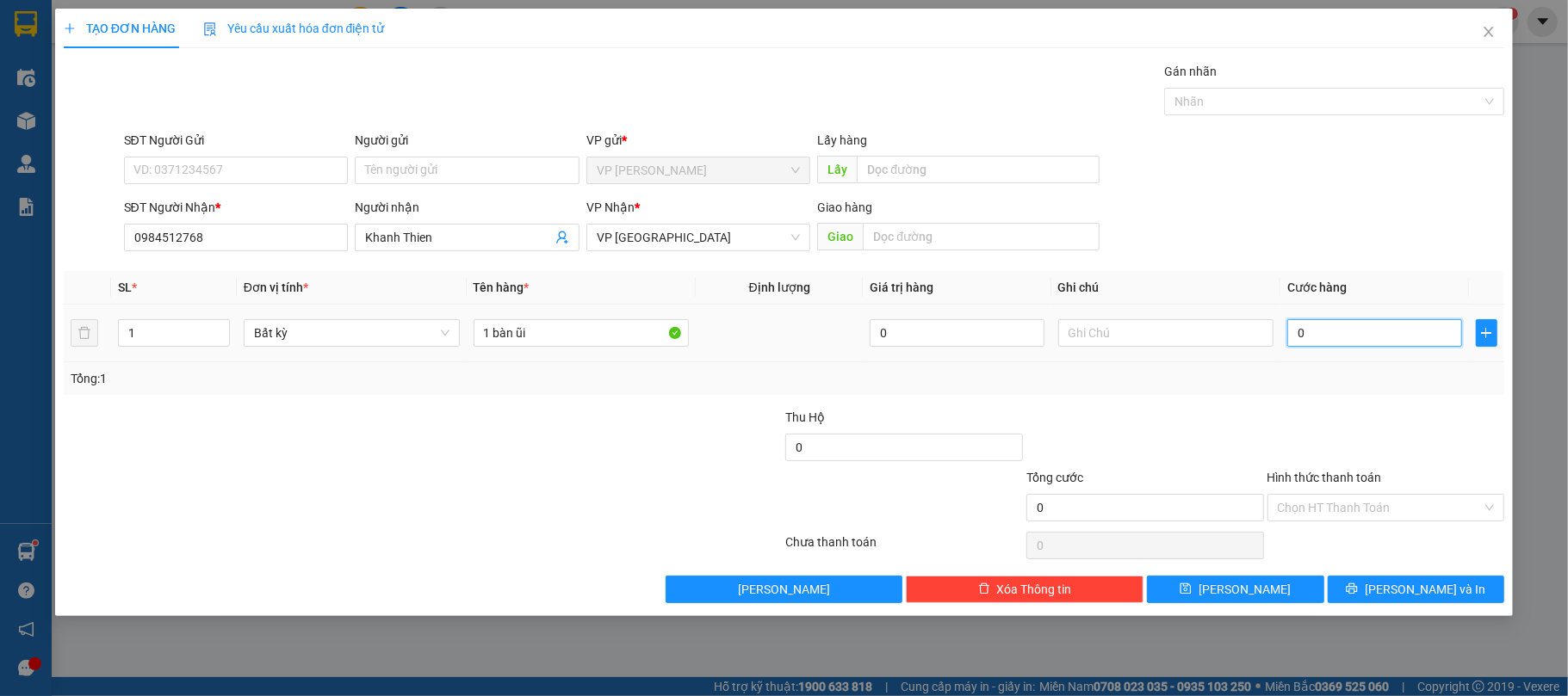
type input "3"
type input "30"
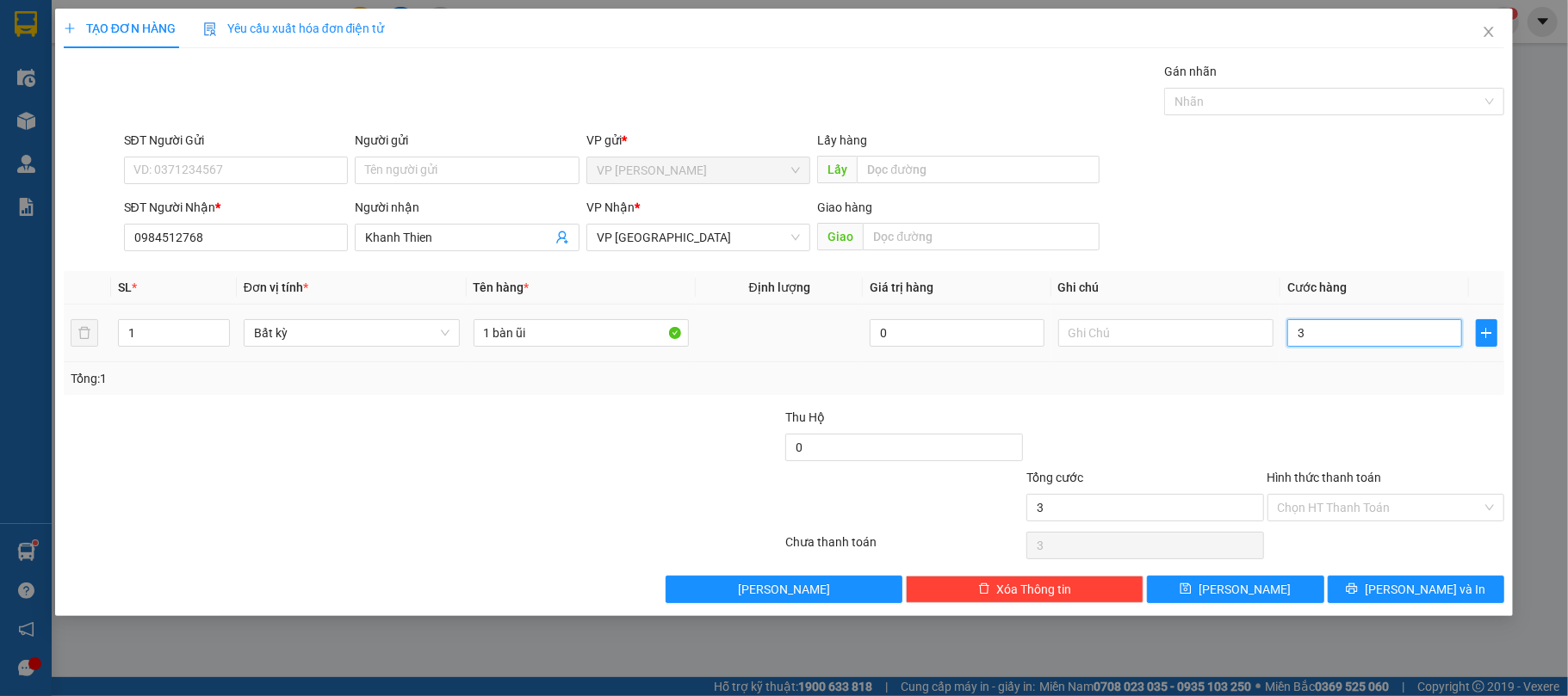
type input "30"
click at [1345, 496] on div "Chọn HT Thanh Toán" at bounding box center [1387, 508] width 238 height 28
type input "30.000"
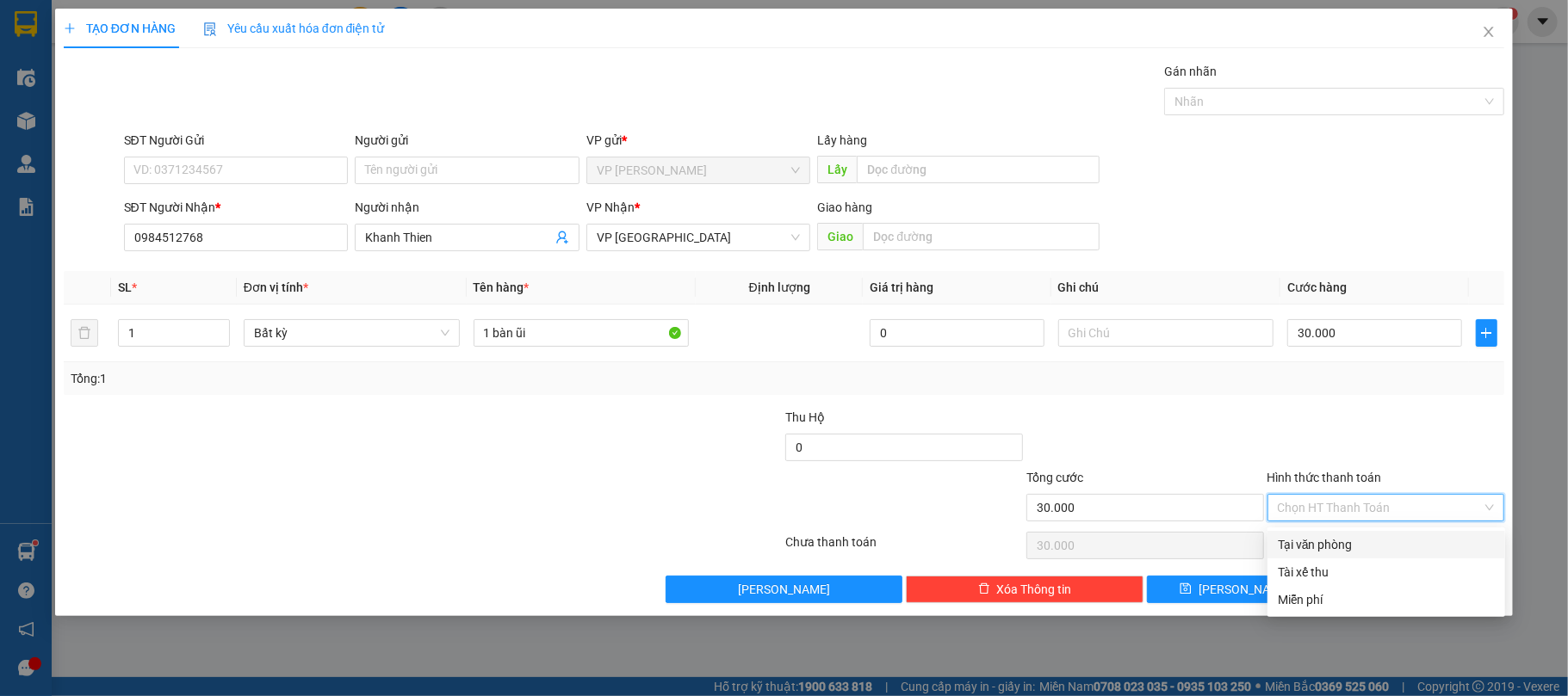
click at [1320, 548] on div "Tại văn phòng" at bounding box center [1387, 545] width 217 height 19
type input "0"
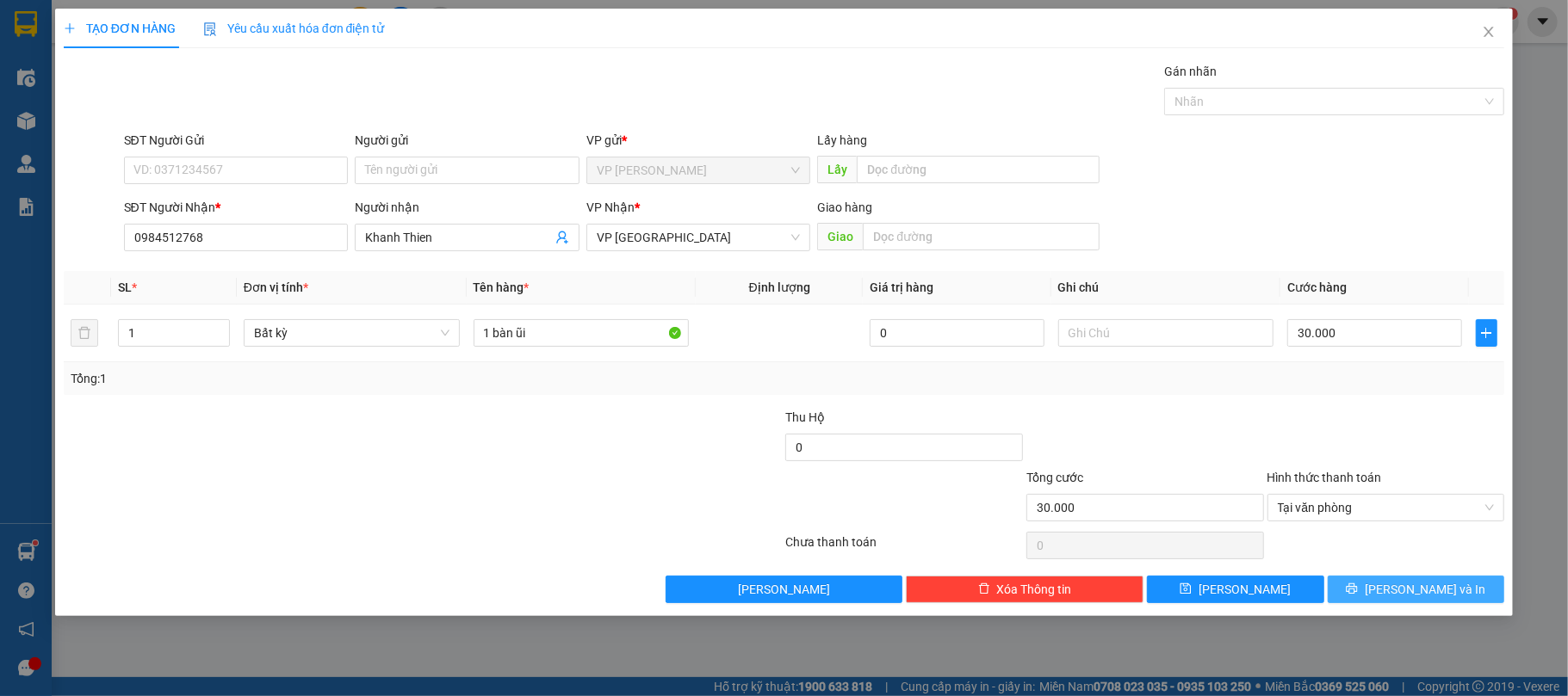
click at [1402, 589] on span "[PERSON_NAME] và In" at bounding box center [1425, 590] width 121 height 19
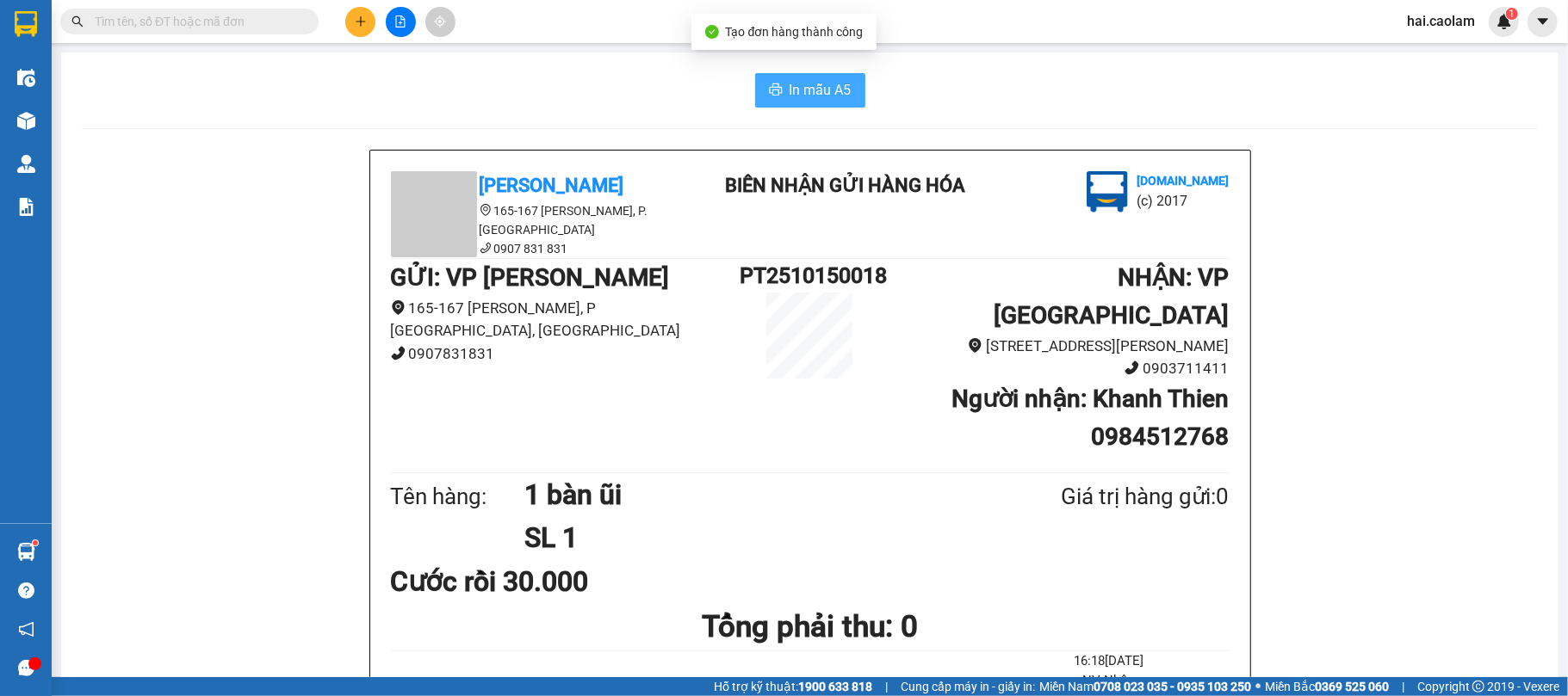
click at [800, 87] on span "In mẫu A5" at bounding box center [820, 89] width 62 height 22
click at [359, 25] on icon "plus" at bounding box center [361, 22] width 12 height 12
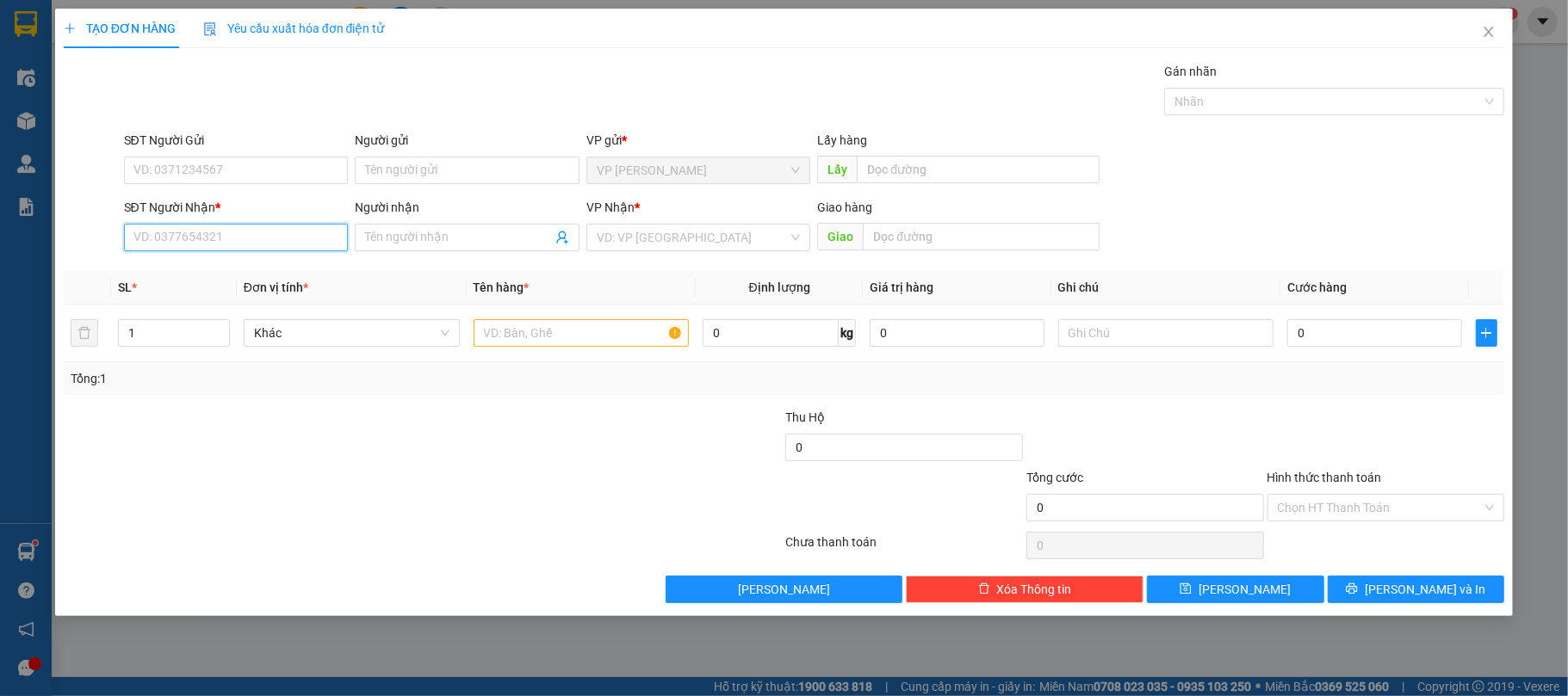
click at [248, 243] on input "SĐT Người Nhận *" at bounding box center [236, 238] width 225 height 28
type input "0917346257"
click at [256, 266] on div "0917346257 - Khang" at bounding box center [236, 274] width 204 height 19
type input "Khang"
type input "0917346257"
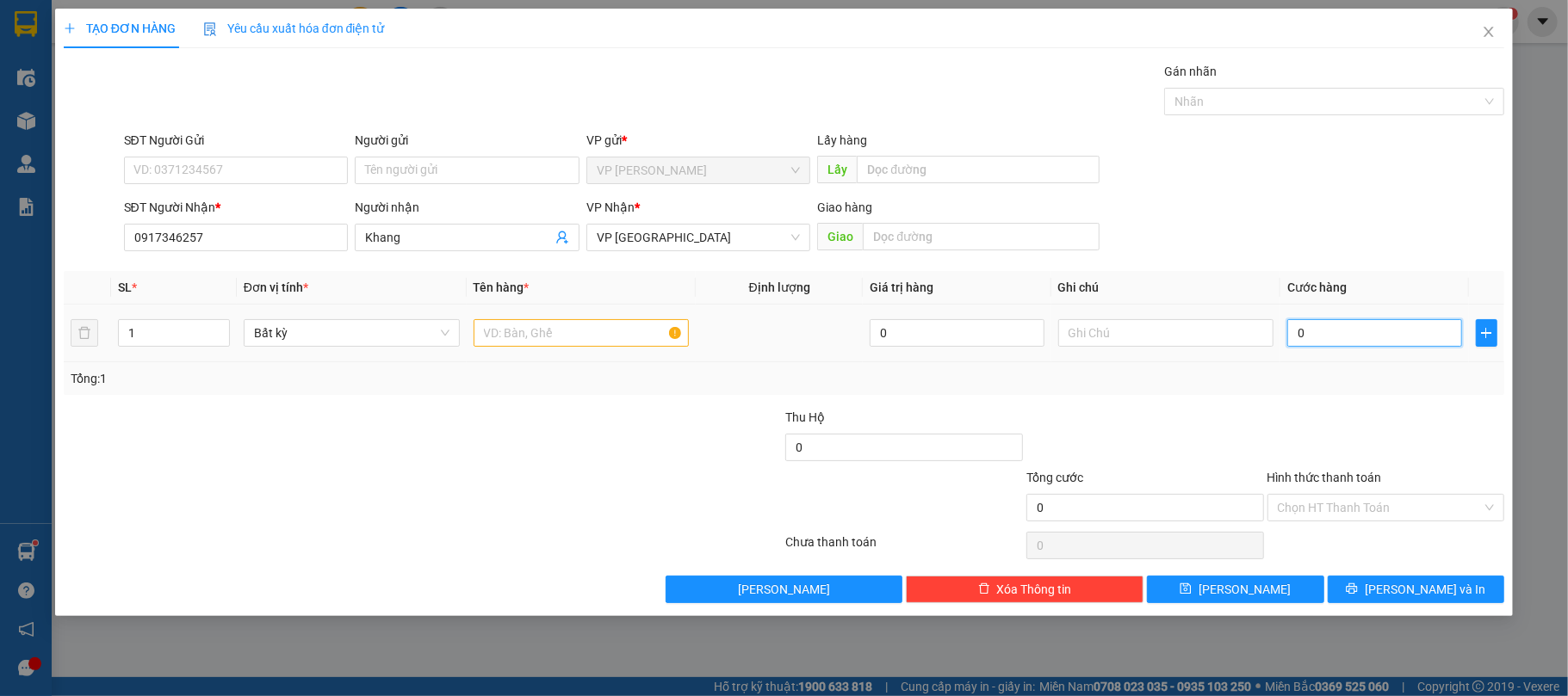
click at [1323, 331] on input "0" at bounding box center [1374, 333] width 174 height 28
type input "3"
type input "30"
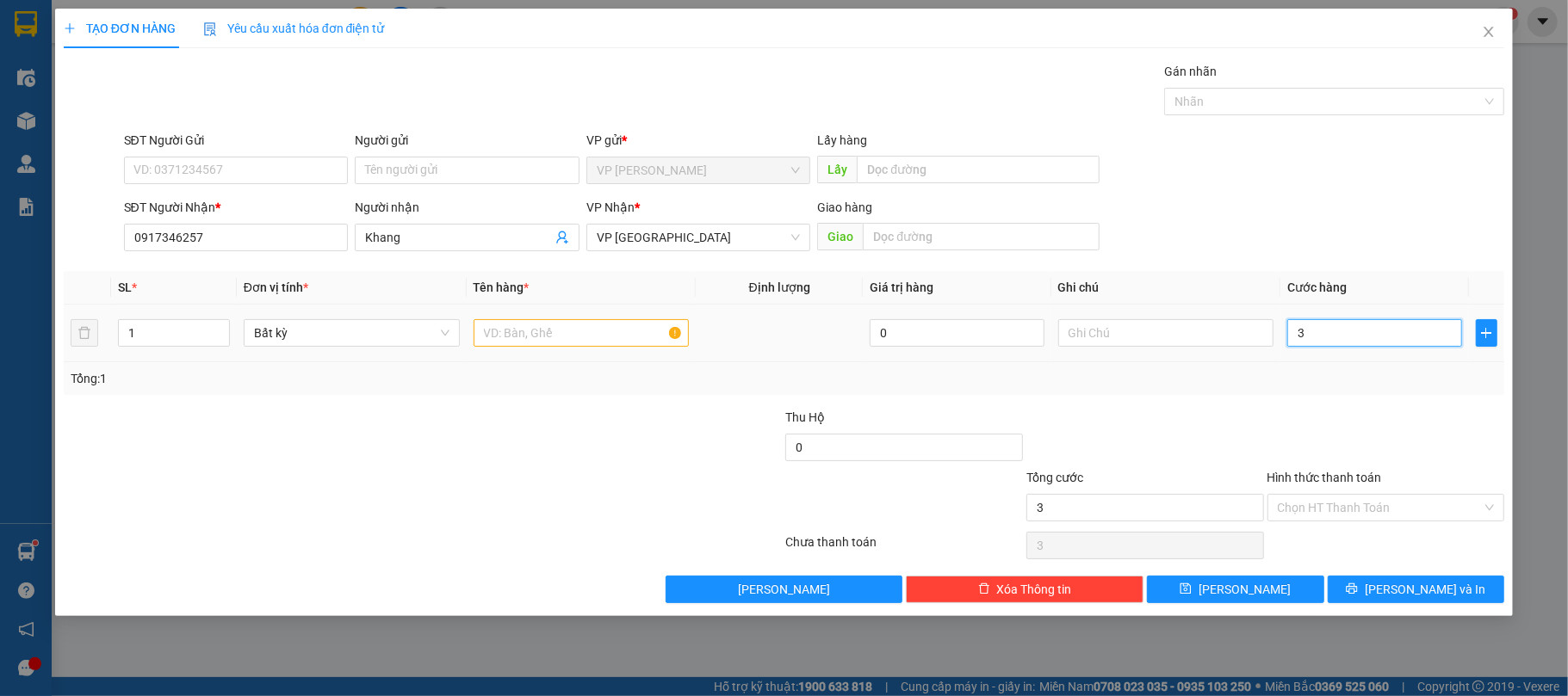
type input "30"
type input "30.000"
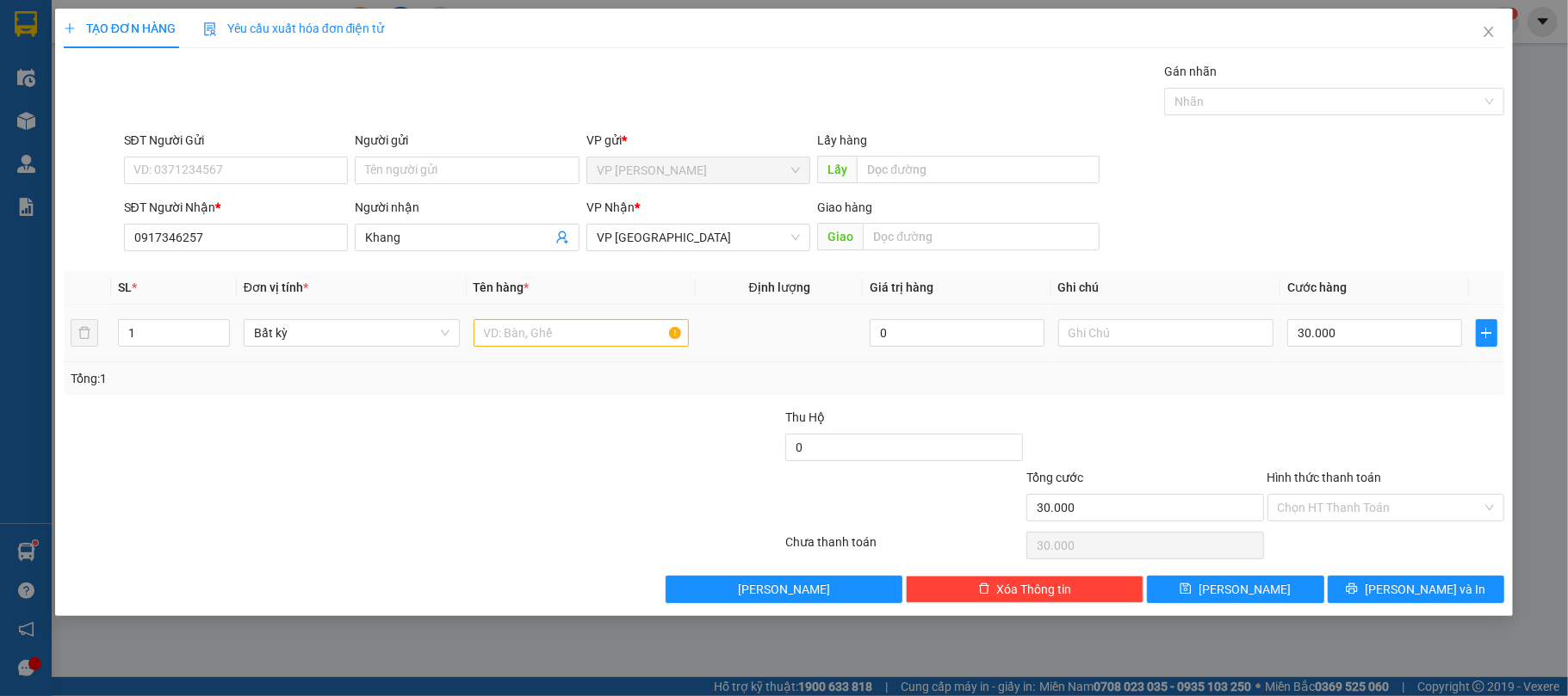
click at [558, 318] on div at bounding box center [582, 333] width 216 height 35
click at [573, 325] on input "text" at bounding box center [582, 333] width 216 height 28
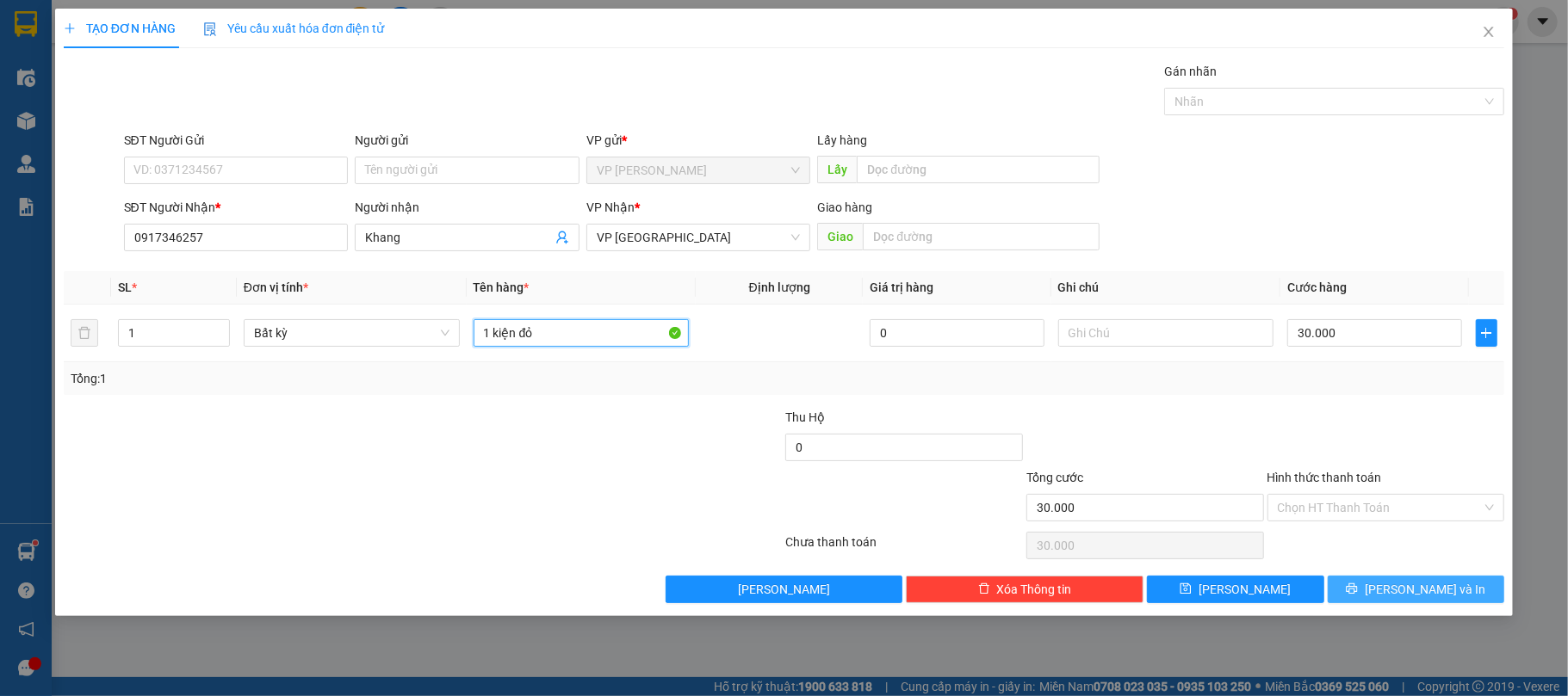
type input "1 kiện đỏ"
click at [1413, 596] on span "[PERSON_NAME] và In" at bounding box center [1425, 590] width 121 height 19
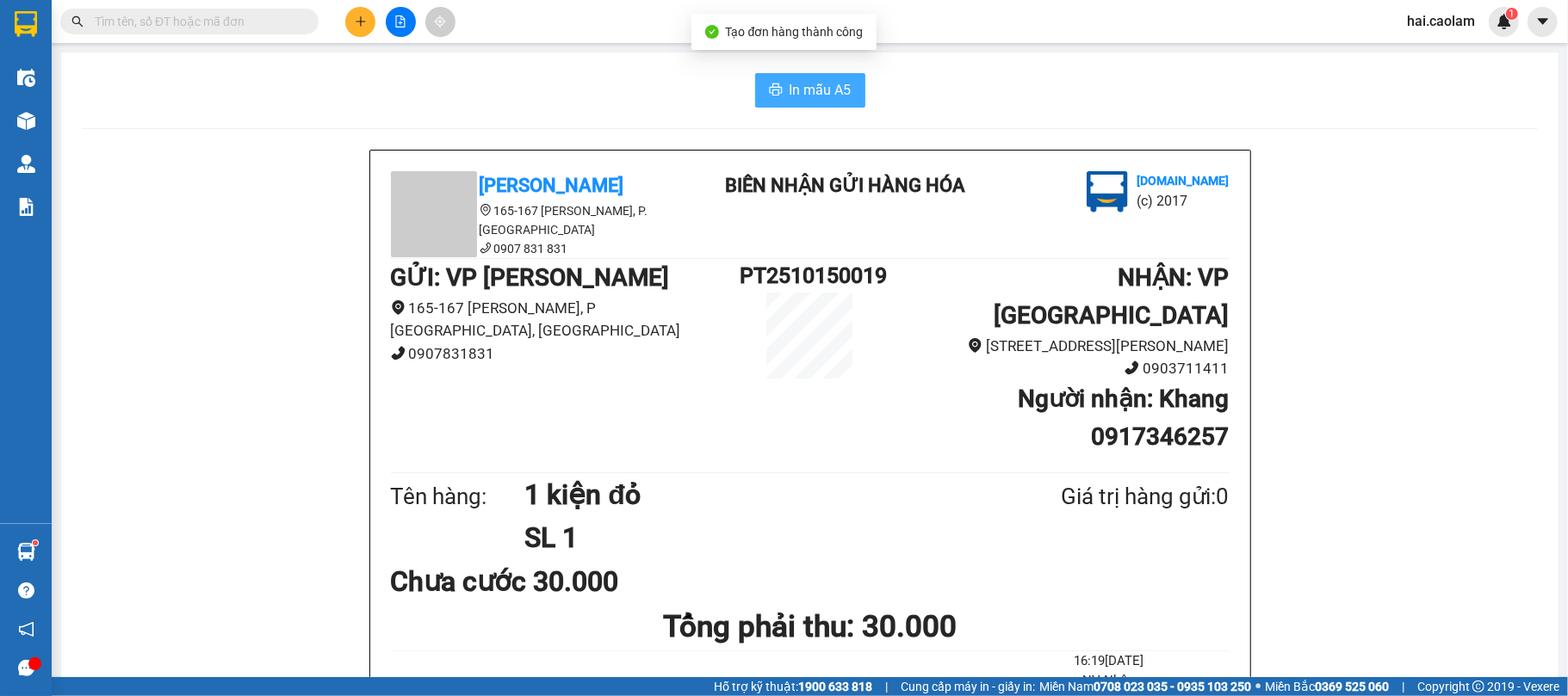
click at [799, 73] on button "In mẫu A5" at bounding box center [810, 90] width 110 height 35
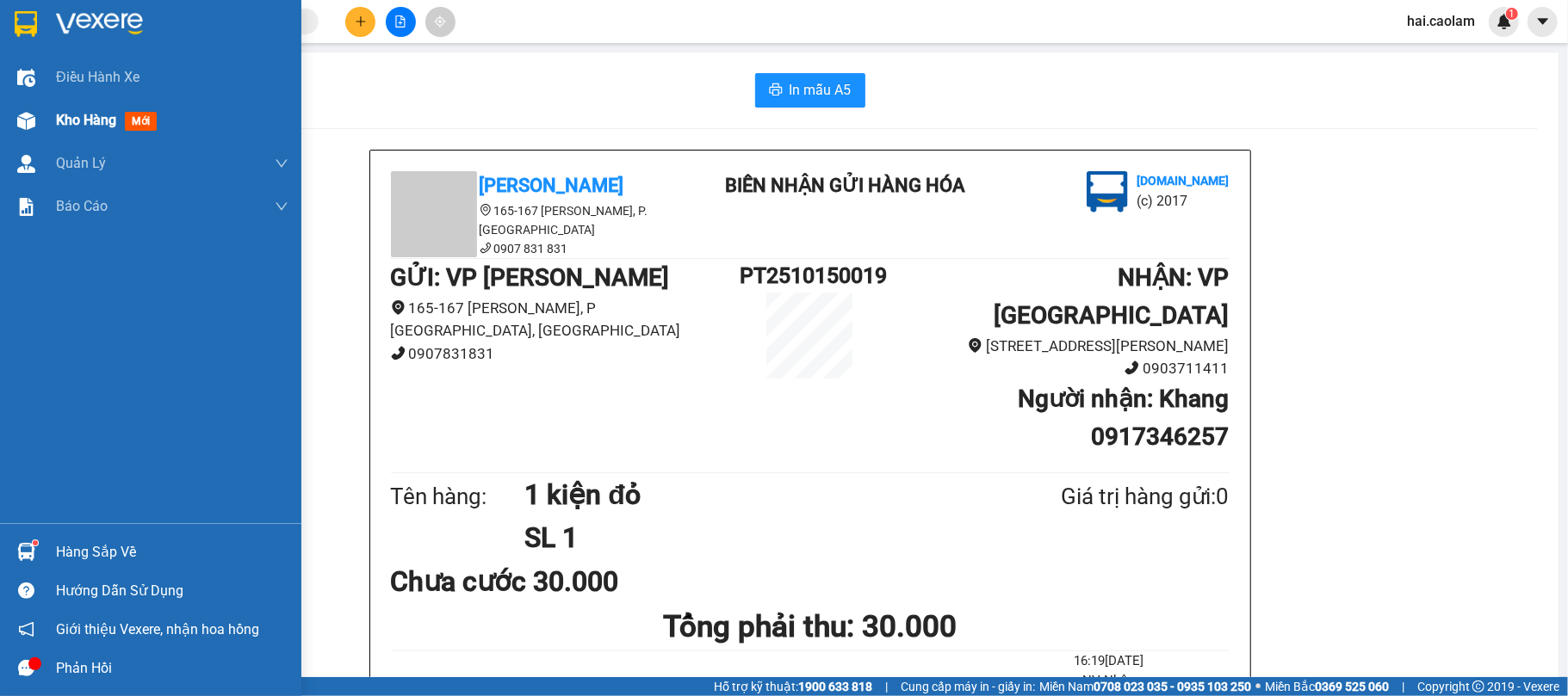
drag, startPoint x: 26, startPoint y: 108, endPoint x: 122, endPoint y: 121, distance: 96.9
click at [29, 108] on div at bounding box center [26, 121] width 30 height 30
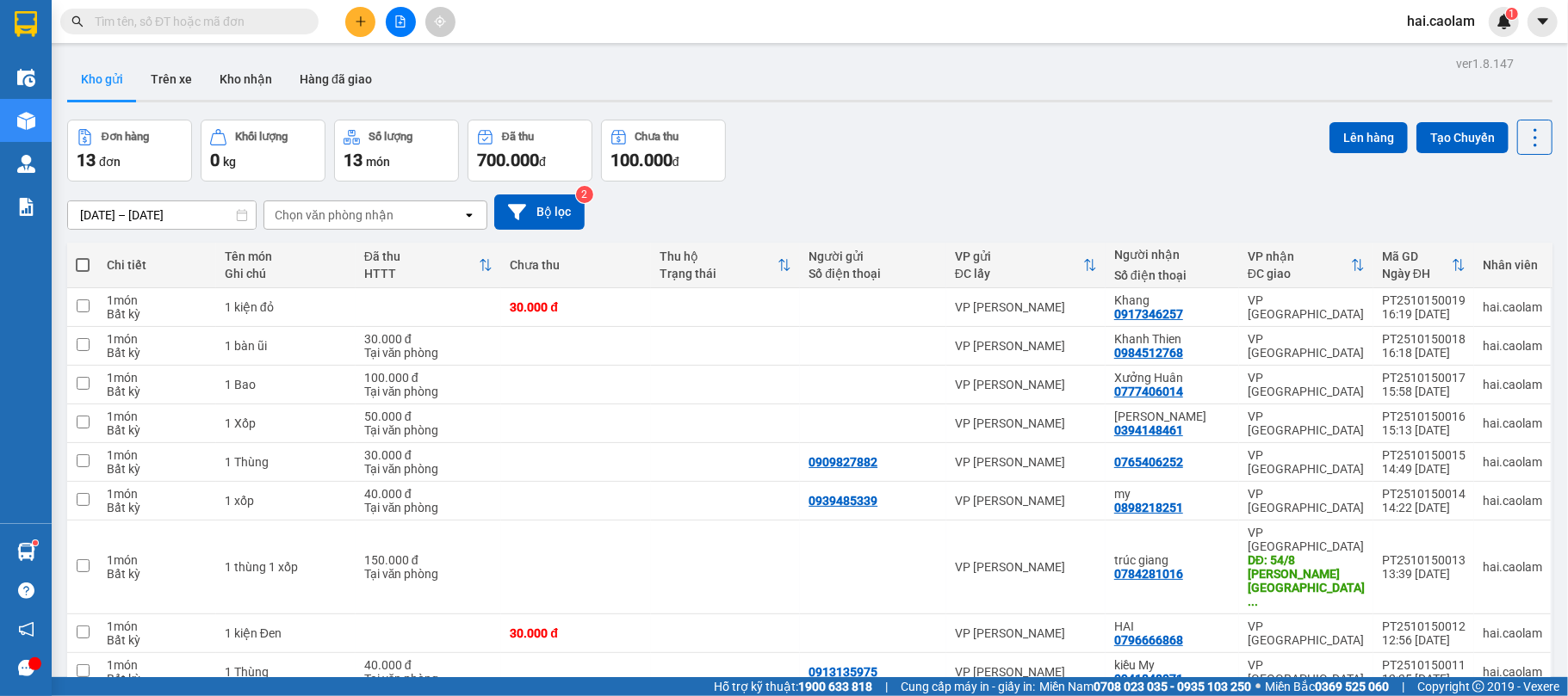
click at [909, 184] on div "[DATE] – [DATE] Press the down arrow key to interact with the calendar and sele…" at bounding box center [809, 212] width 1486 height 61
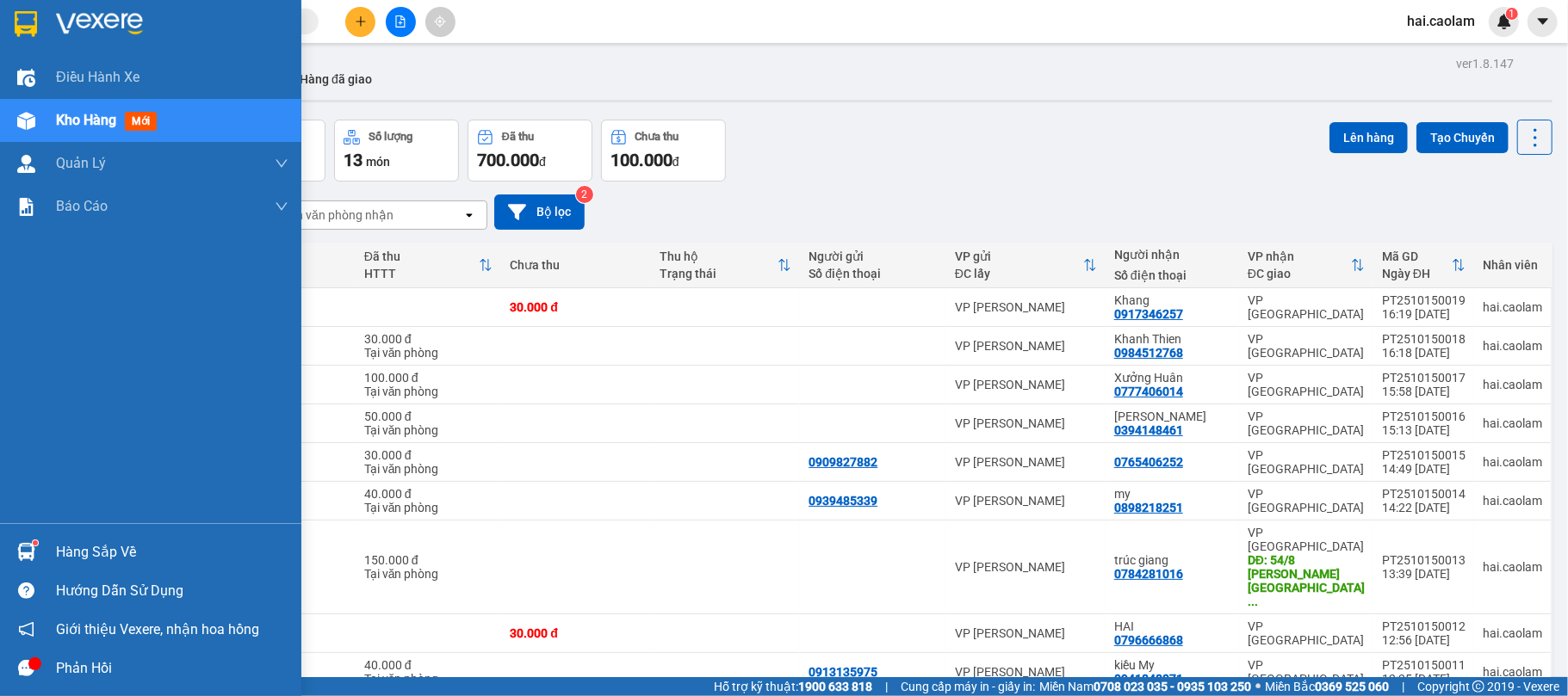
click at [36, 561] on div at bounding box center [26, 552] width 30 height 30
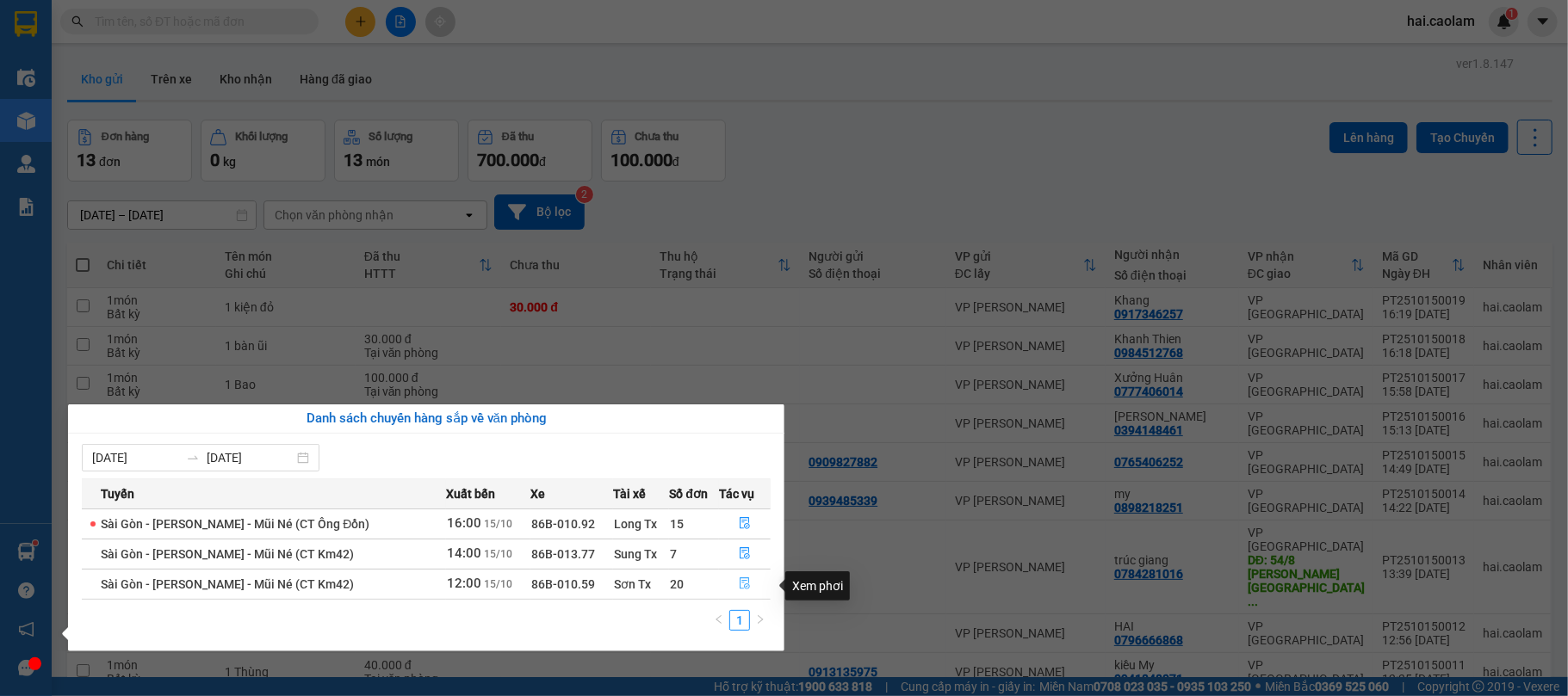
click at [730, 587] on button "button" at bounding box center [745, 585] width 51 height 28
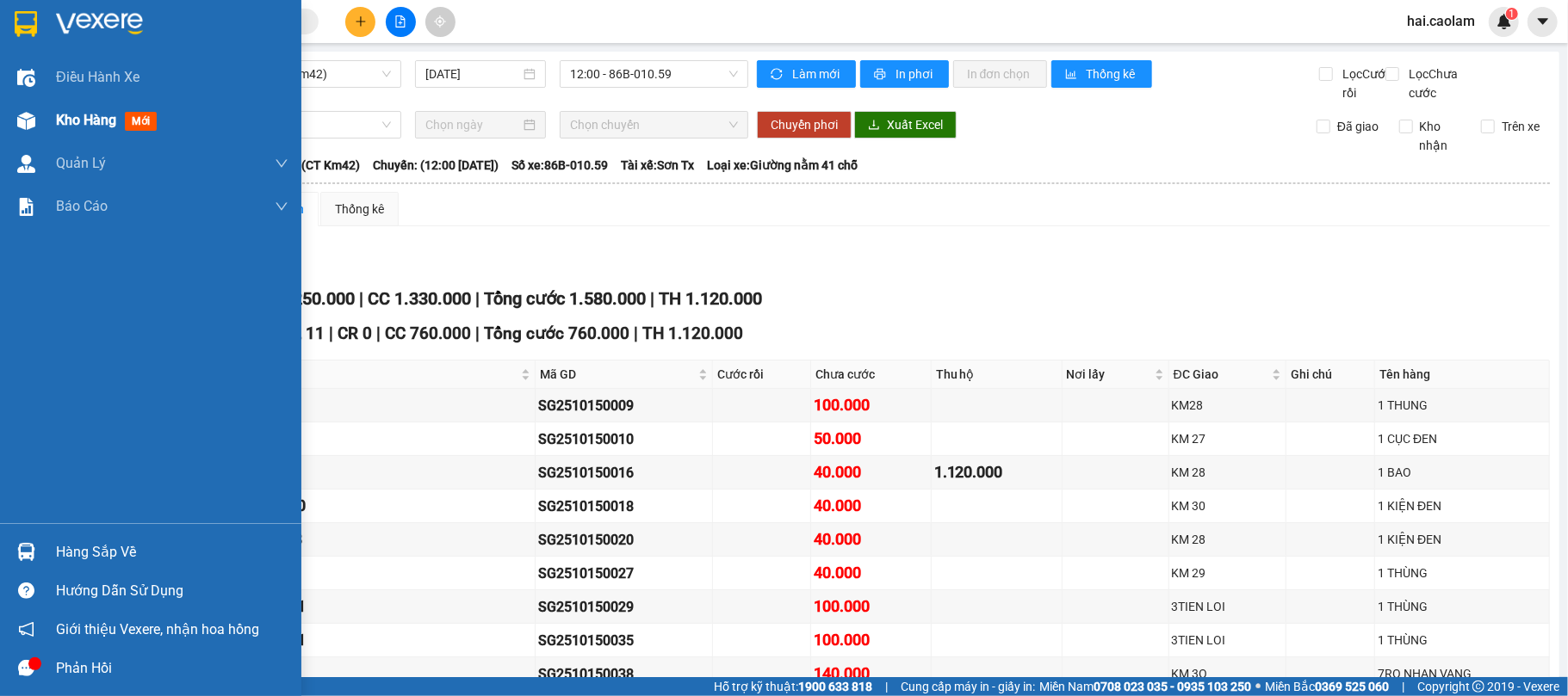
click at [40, 131] on div at bounding box center [26, 121] width 30 height 30
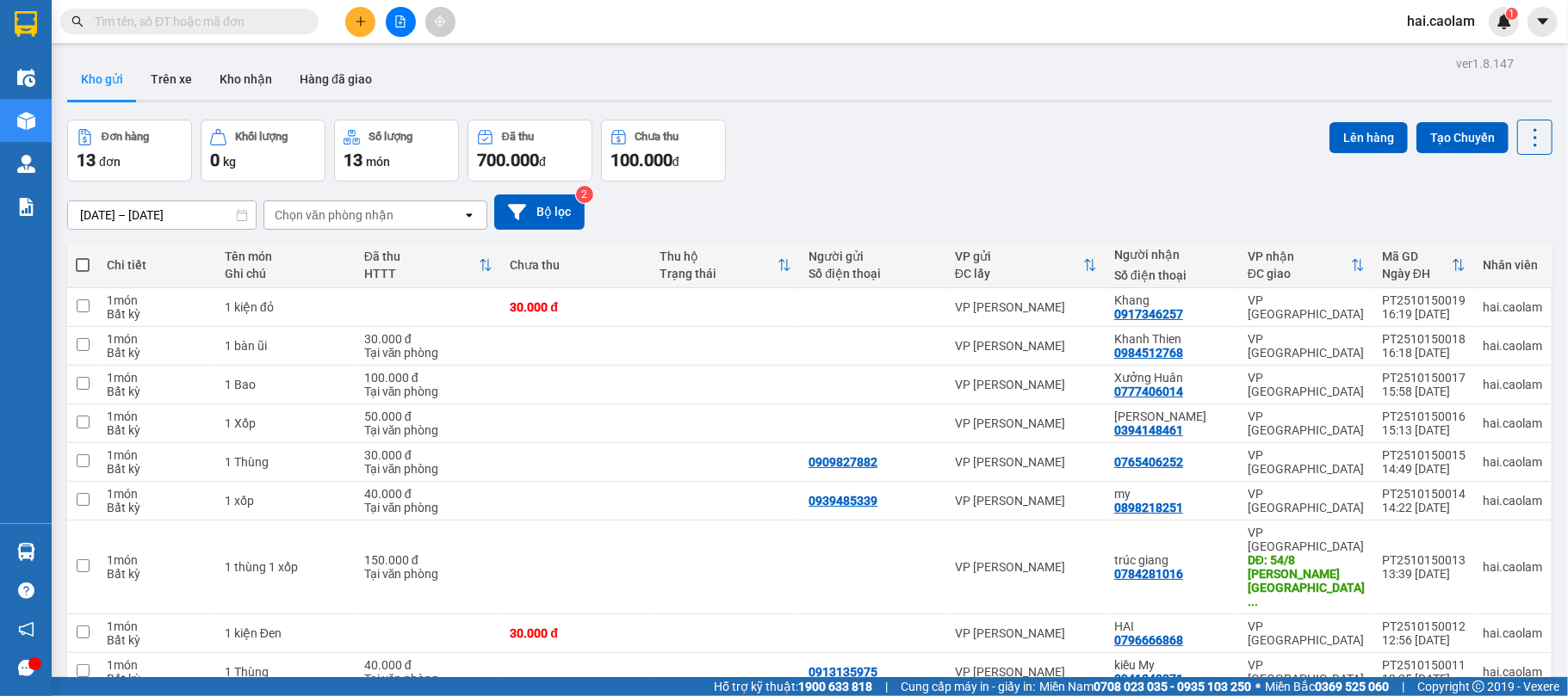
drag, startPoint x: 741, startPoint y: 142, endPoint x: 735, endPoint y: 131, distance: 12.5
click at [739, 135] on div "Đơn hàng 13 đơn Khối lượng 0 kg Số lượng 13 món Đã thu 700.000 đ Chưa thu 100.0…" at bounding box center [809, 150] width 1486 height 62
click at [194, 29] on input "text" at bounding box center [196, 22] width 203 height 19
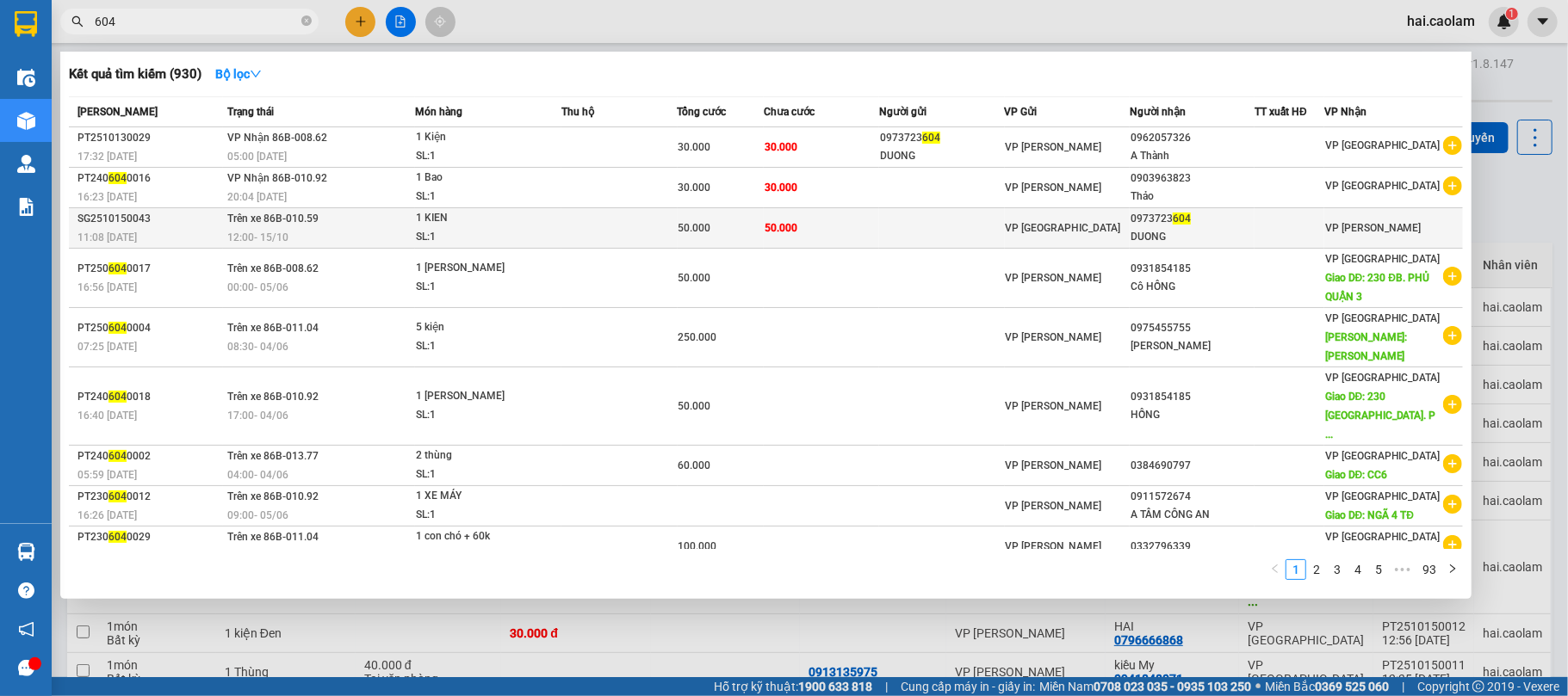
type input "604"
click at [614, 239] on td at bounding box center [619, 228] width 115 height 41
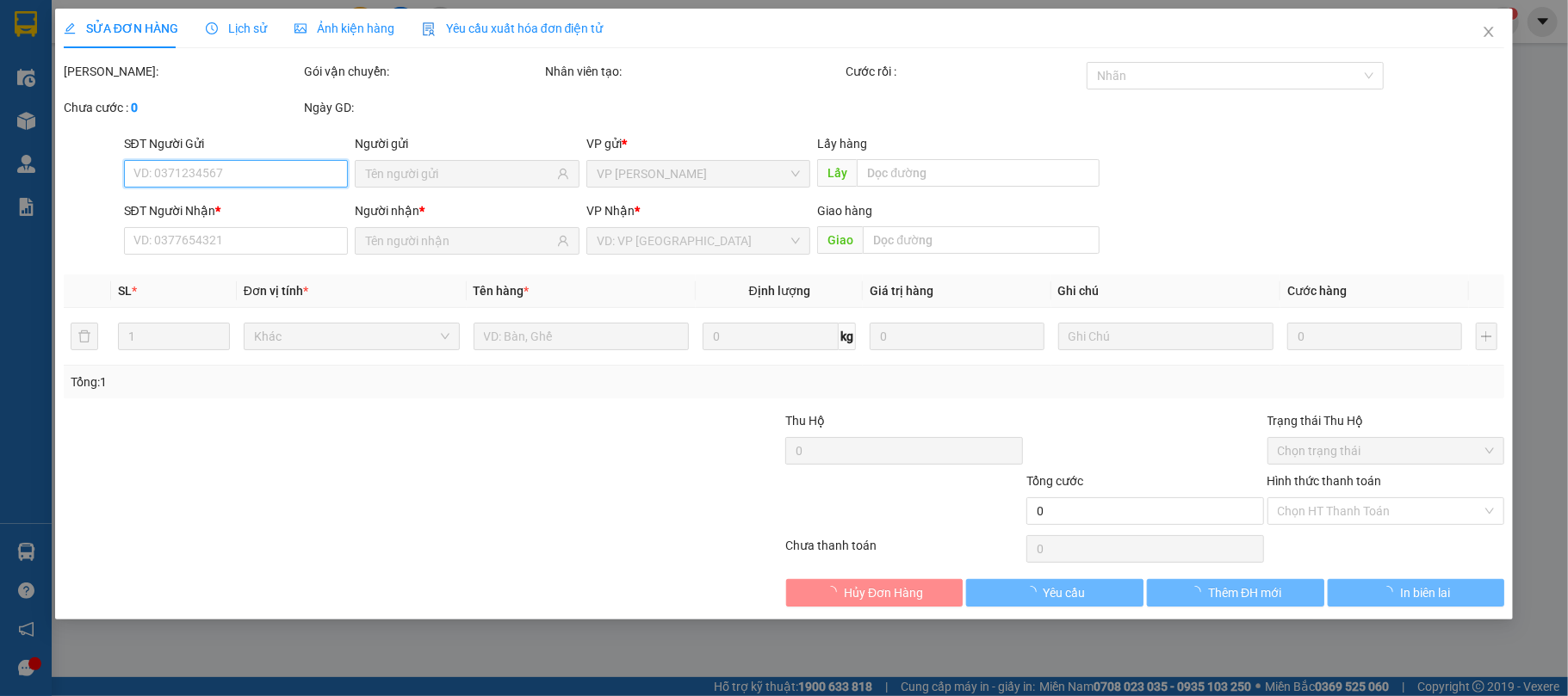
type input "0973723604"
type input "DUONG"
type input "50.000"
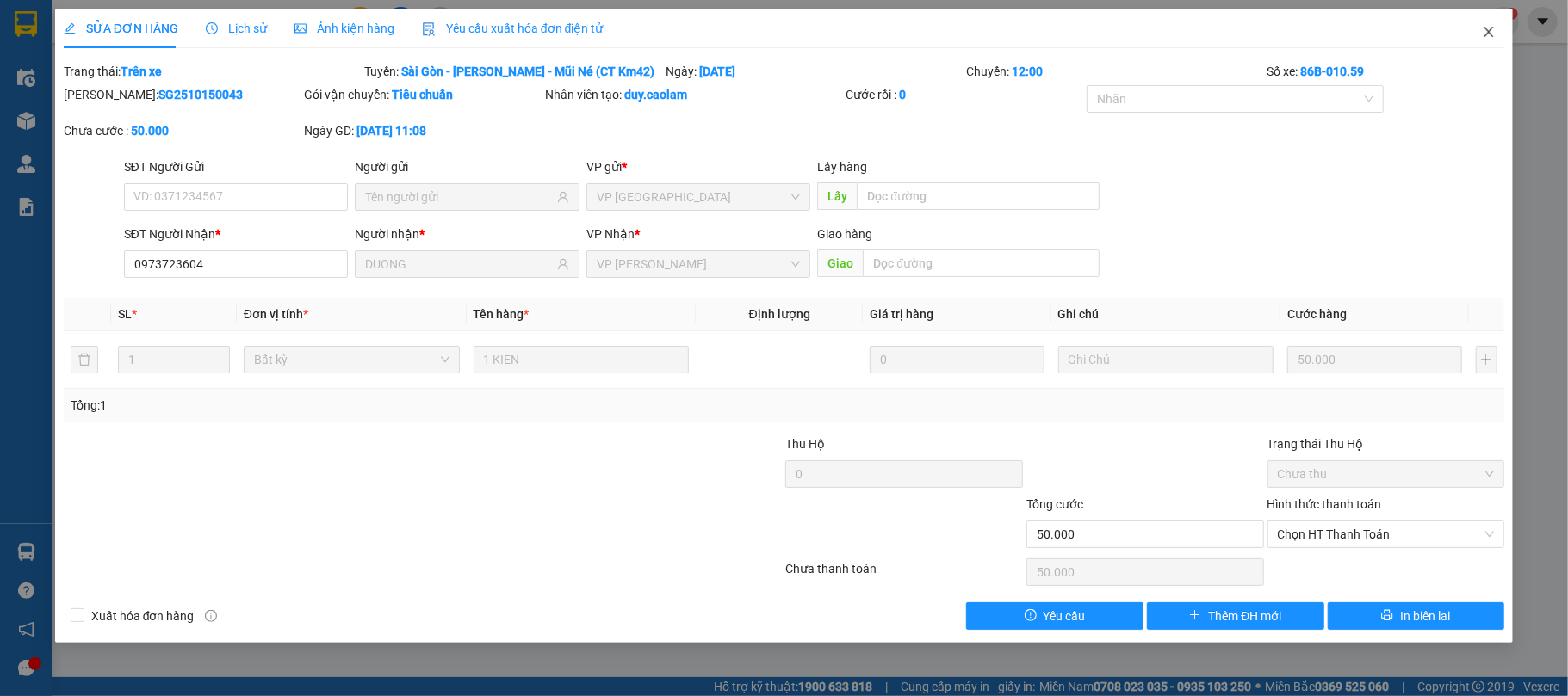
click at [1492, 18] on span "Close" at bounding box center [1489, 33] width 49 height 49
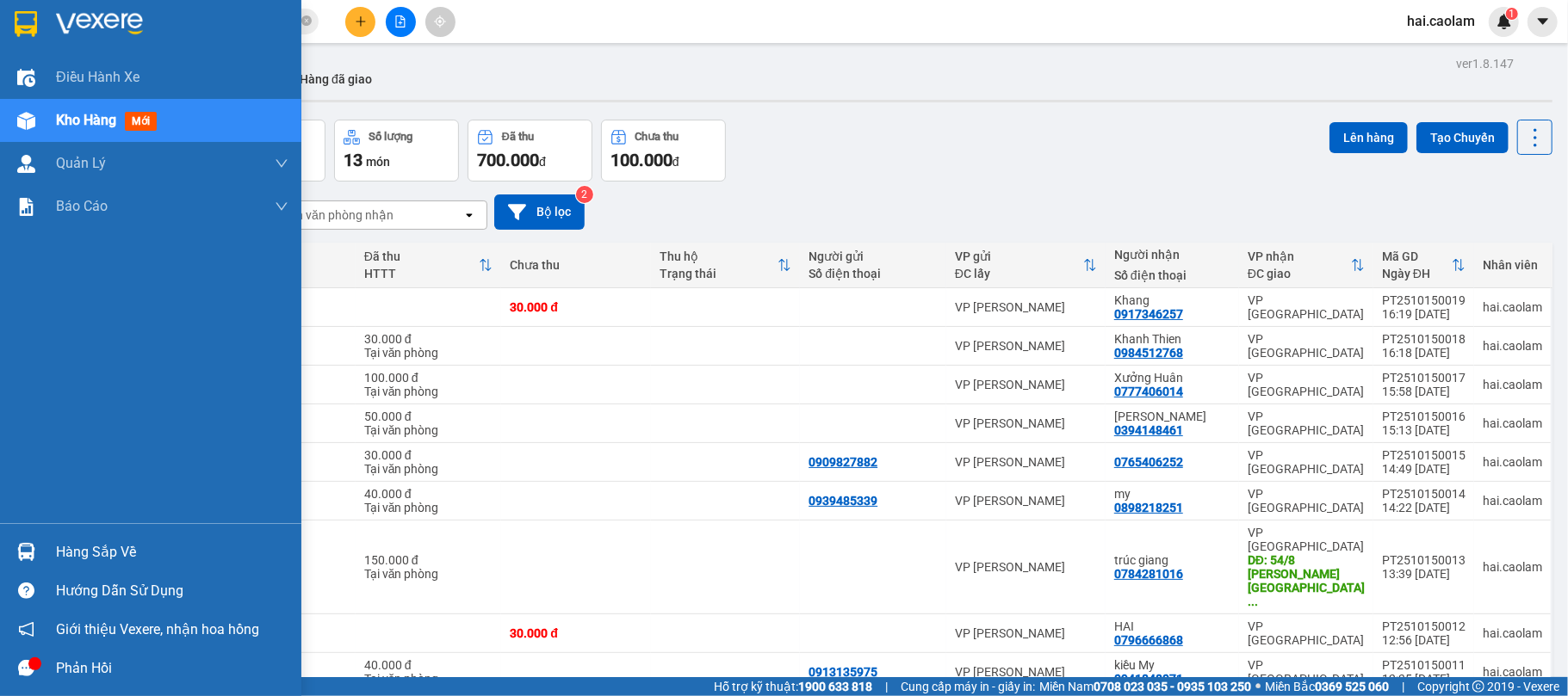
click at [12, 546] on div at bounding box center [26, 552] width 30 height 30
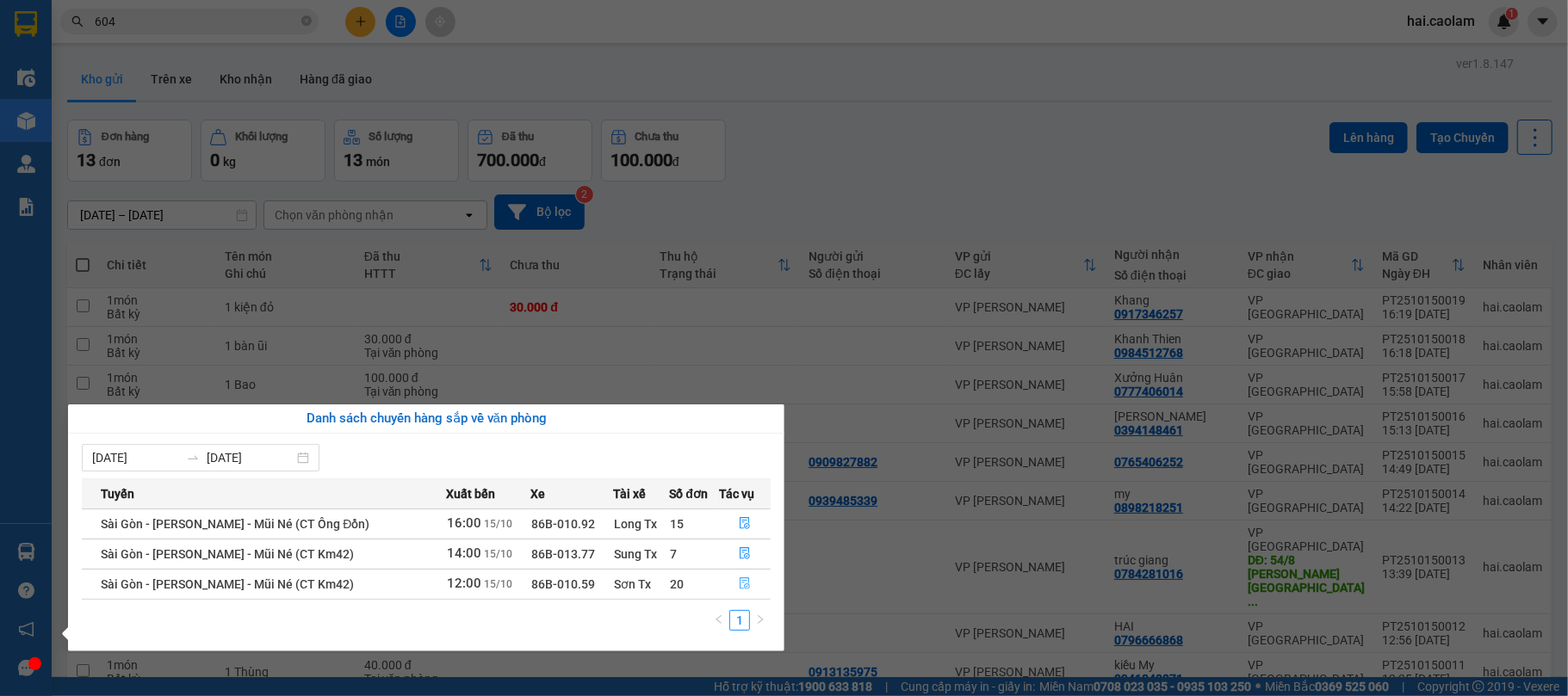
click at [744, 588] on icon "file-done" at bounding box center [745, 585] width 10 height 12
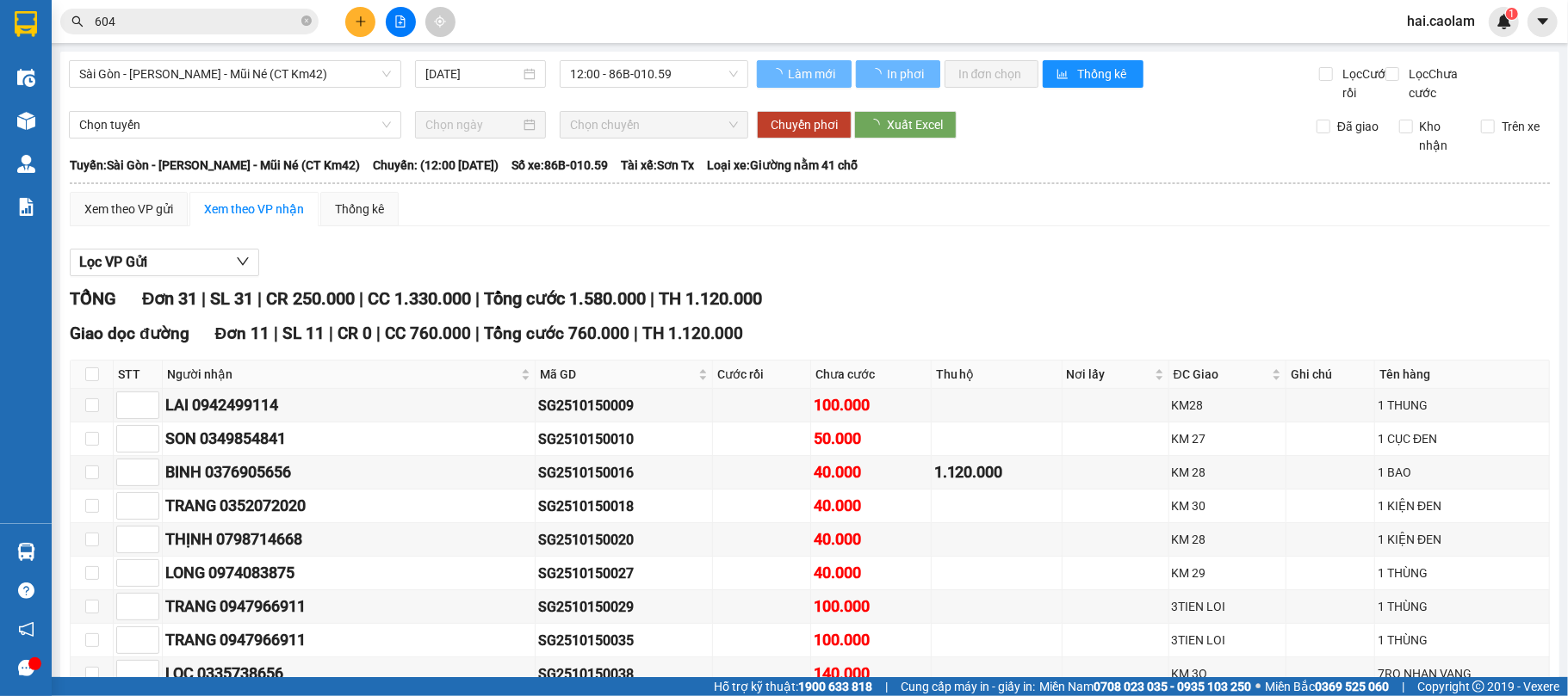
click at [1012, 307] on div "TỔNG Đơn 31 | SL 31 | CR 250.000 | CC 1.330.000 | Tổng cước 1.580.000 | TH 1.12…" at bounding box center [809, 299] width 1480 height 27
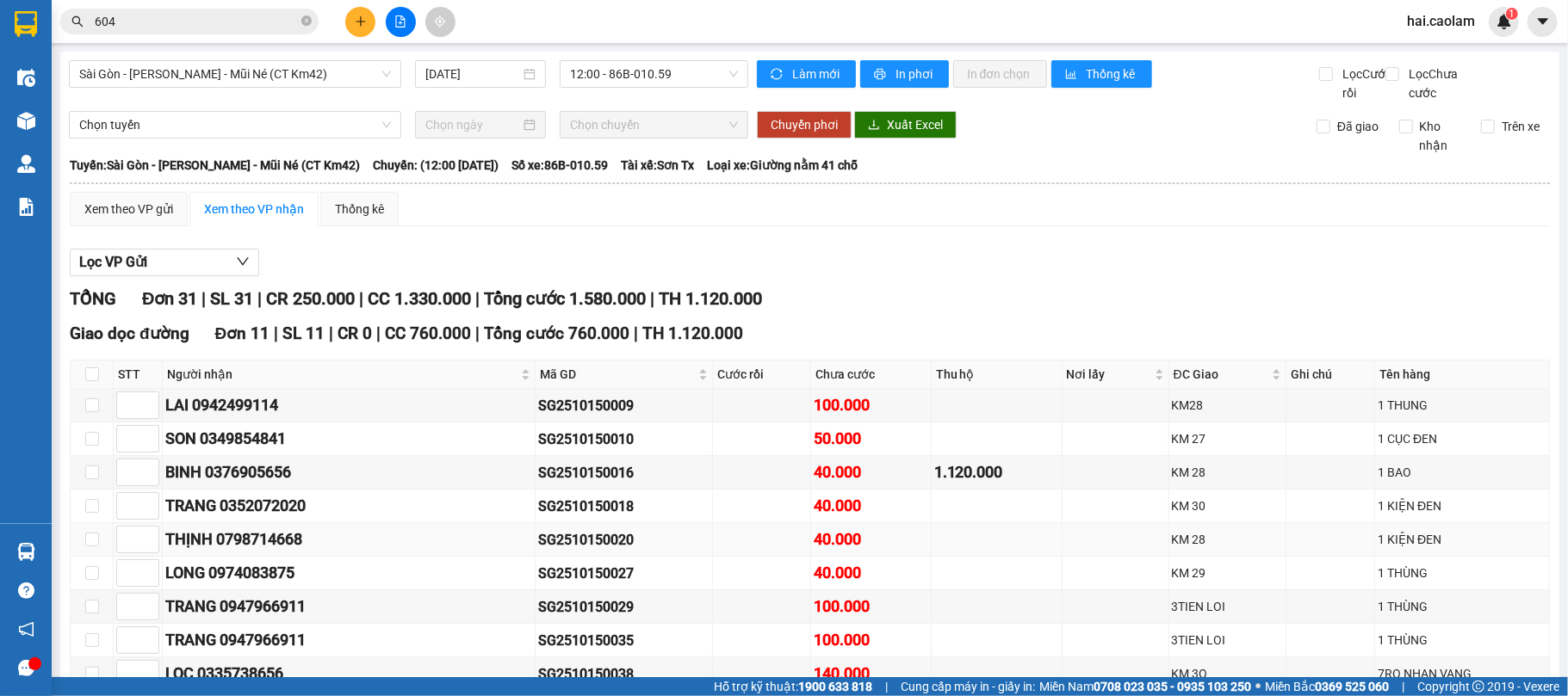
scroll to position [153, 0]
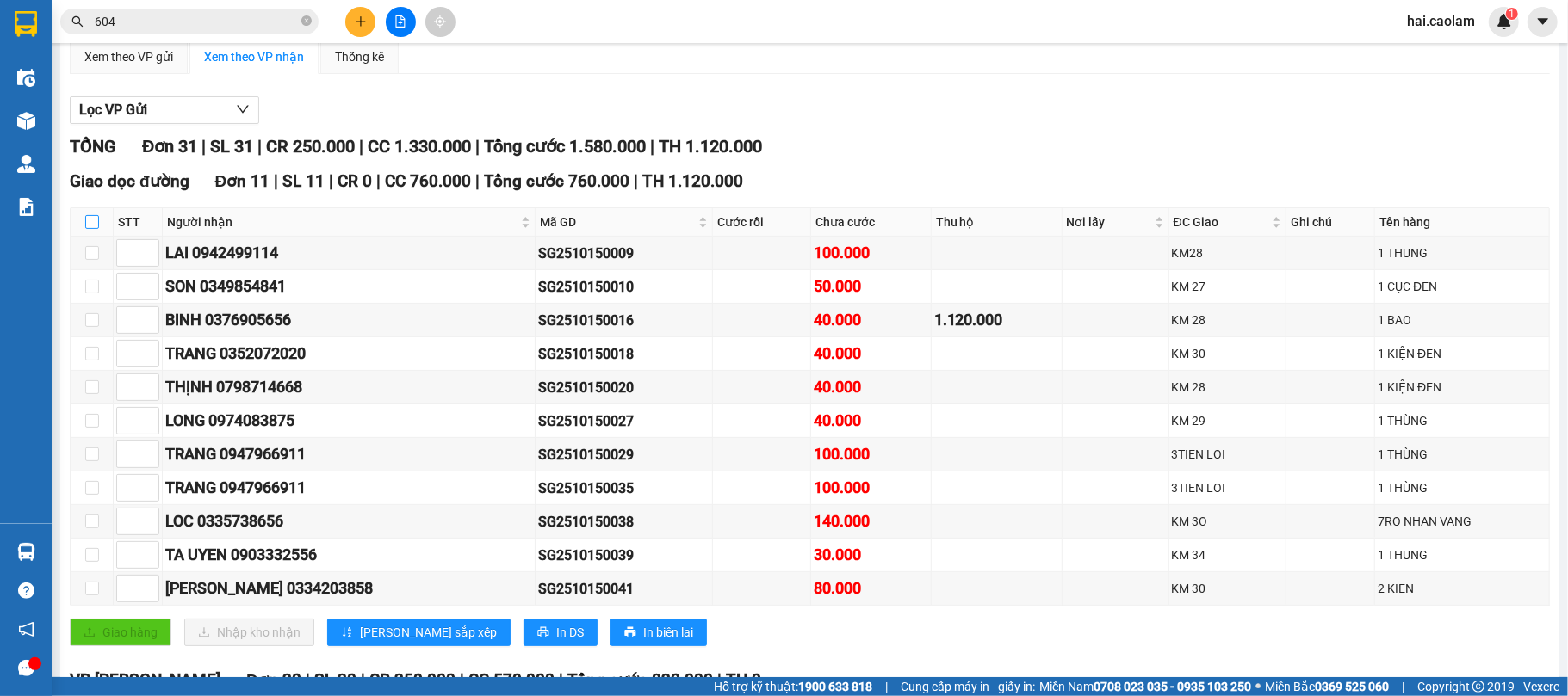
click at [95, 229] on input "checkbox" at bounding box center [92, 222] width 14 height 14
checkbox input "true"
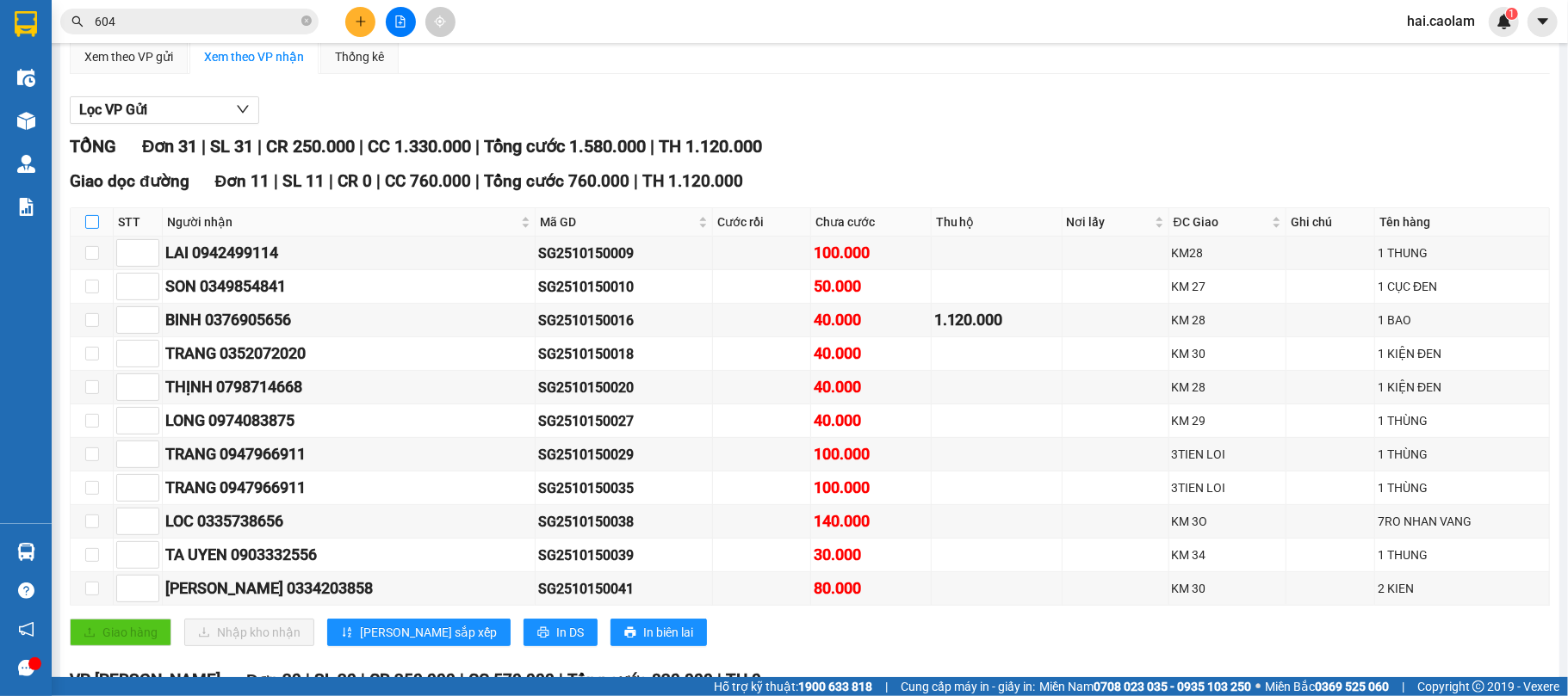
checkbox input "true"
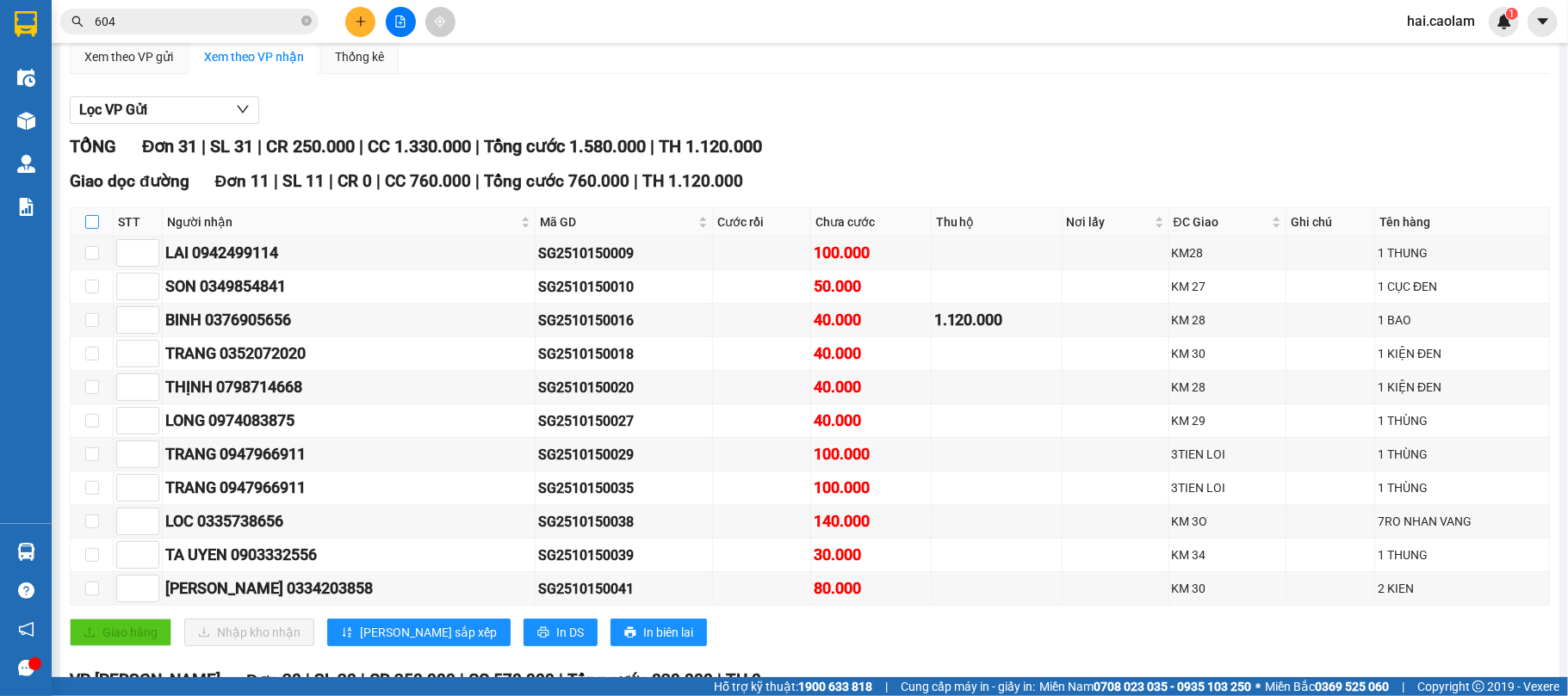
checkbox input "true"
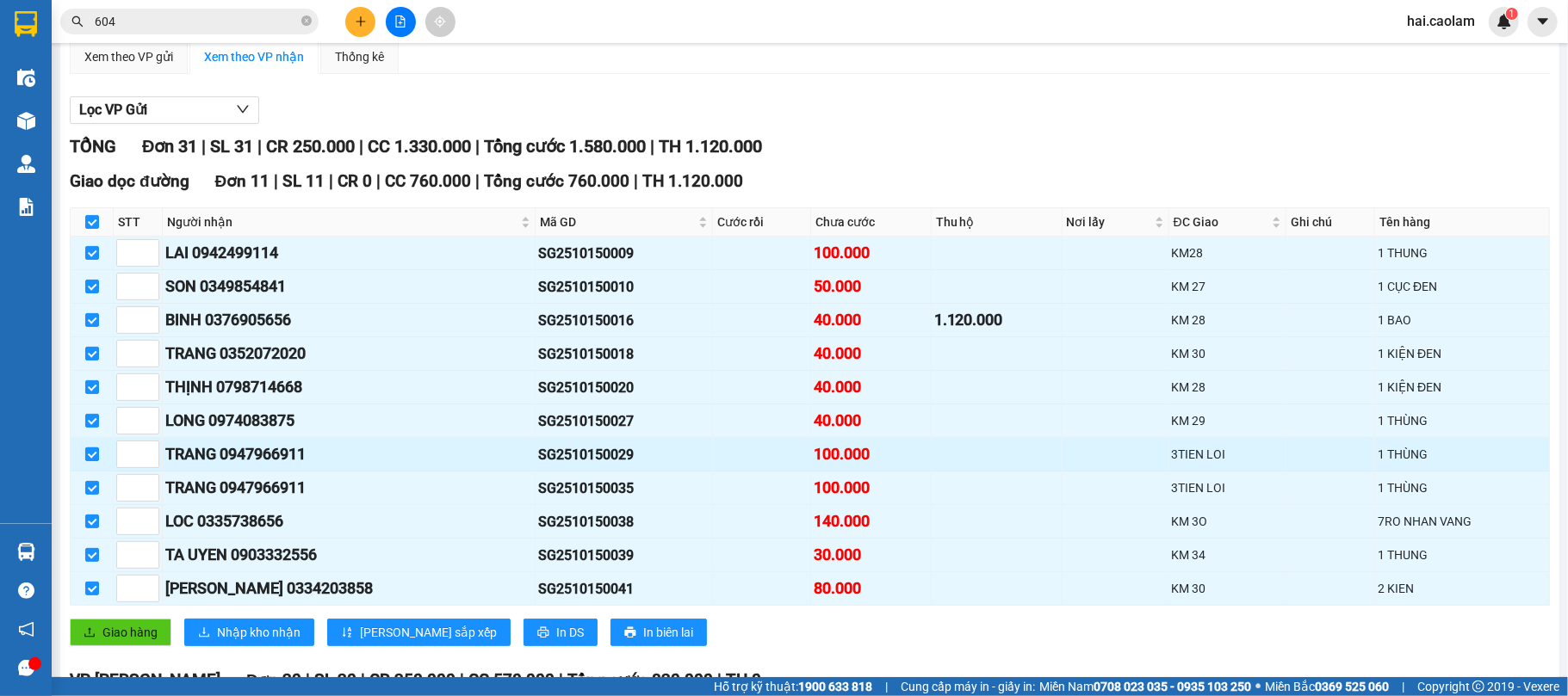
click at [86, 464] on label at bounding box center [92, 455] width 14 height 19
click at [86, 462] on input "checkbox" at bounding box center [92, 455] width 14 height 14
checkbox input "false"
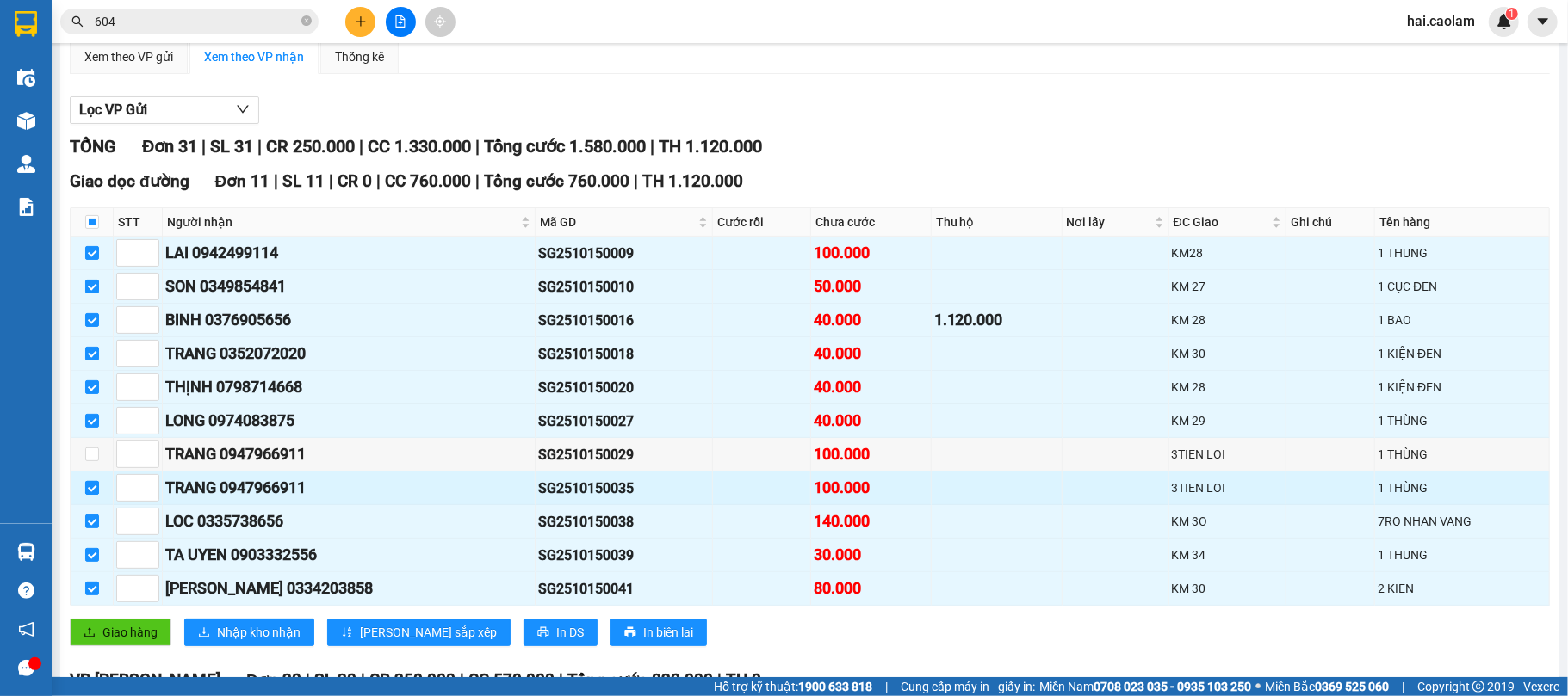
click at [88, 497] on label at bounding box center [92, 488] width 14 height 19
click at [88, 495] on input "checkbox" at bounding box center [92, 488] width 14 height 14
checkbox input "false"
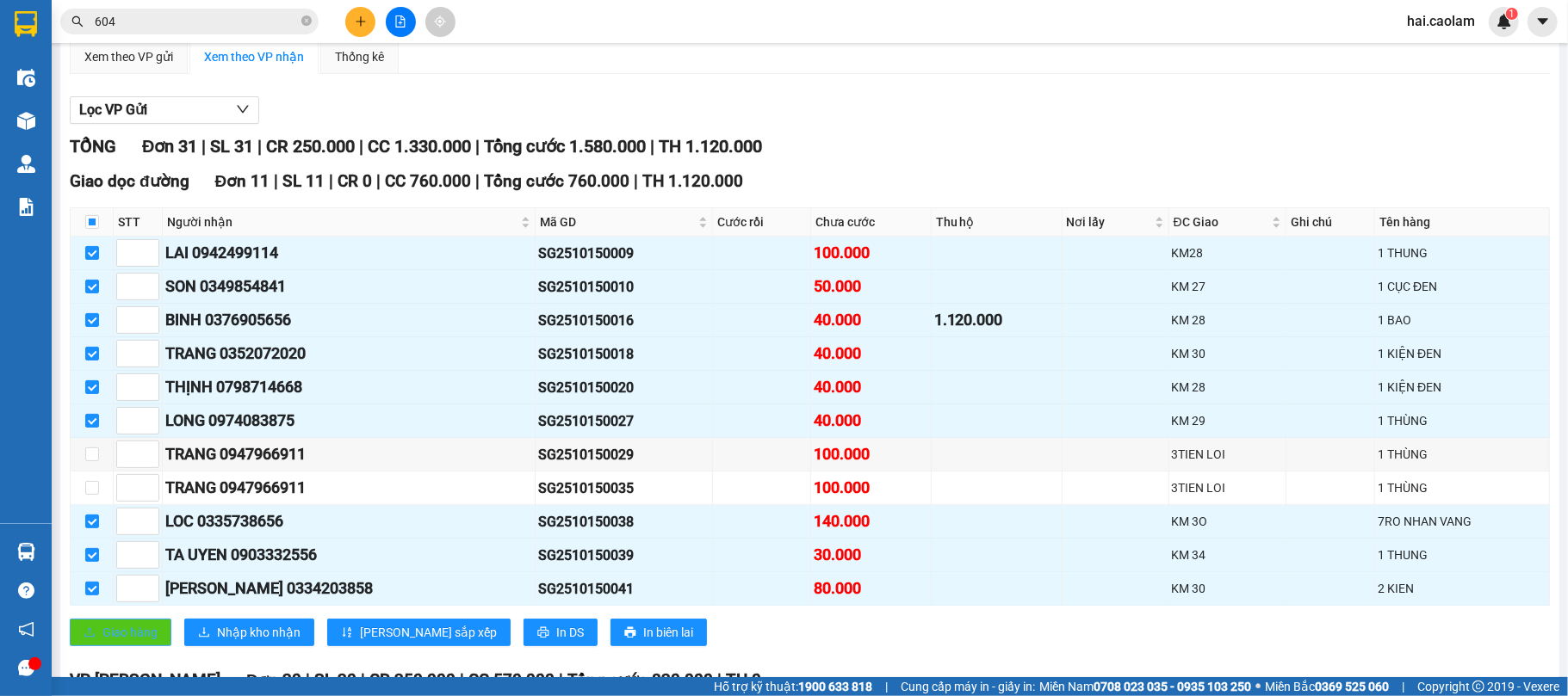
click at [115, 642] on span "Giao hàng" at bounding box center [129, 633] width 55 height 19
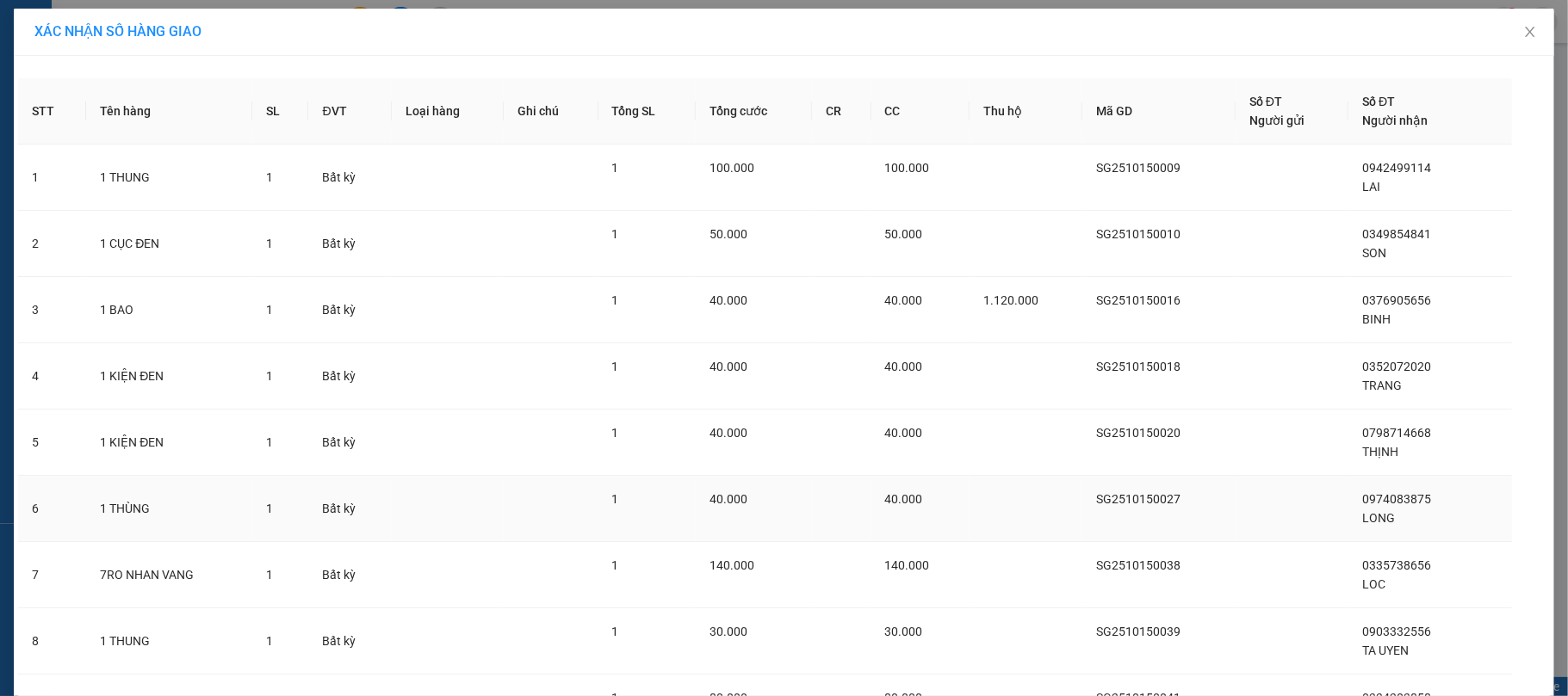
scroll to position [173, 0]
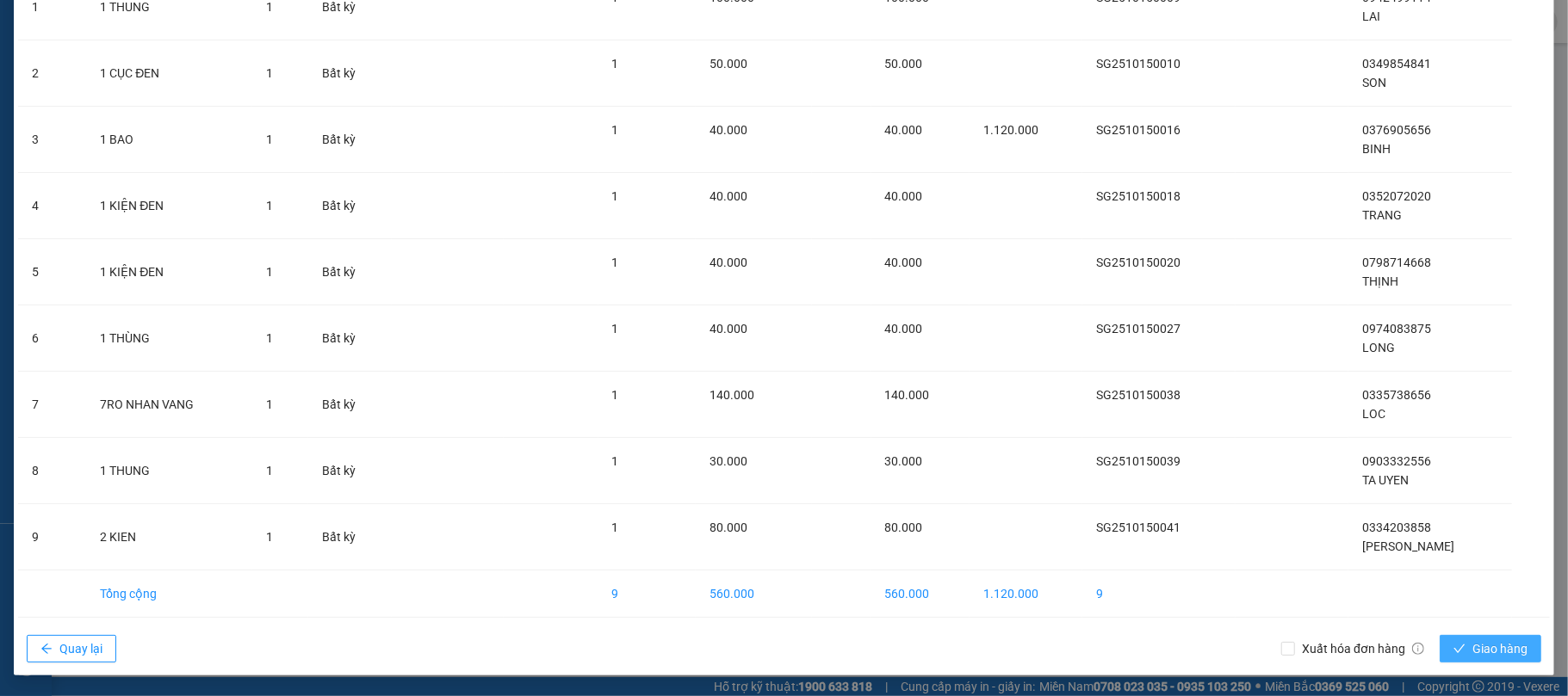
drag, startPoint x: 1516, startPoint y: 656, endPoint x: 1533, endPoint y: 658, distance: 17.1
click at [1520, 656] on button "Giao hàng" at bounding box center [1490, 649] width 102 height 28
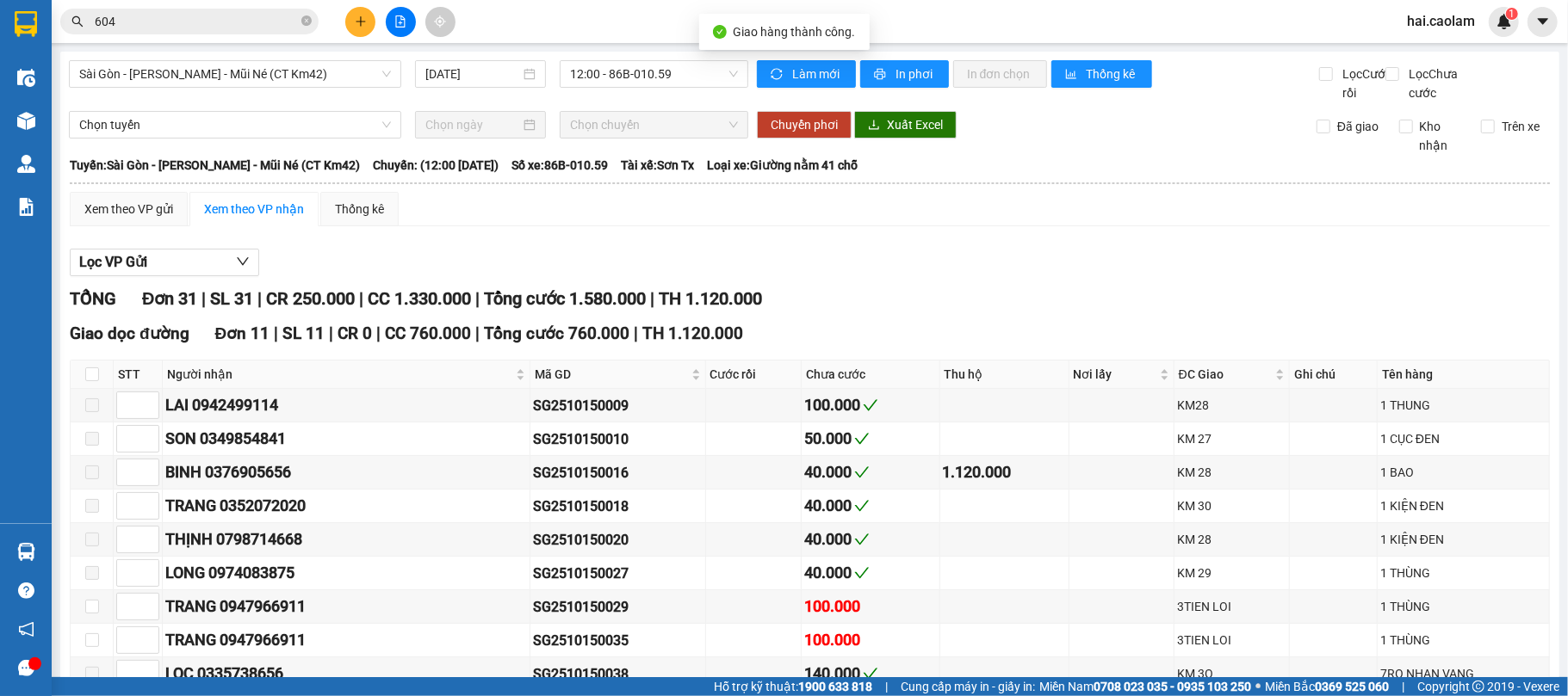
scroll to position [306, 0]
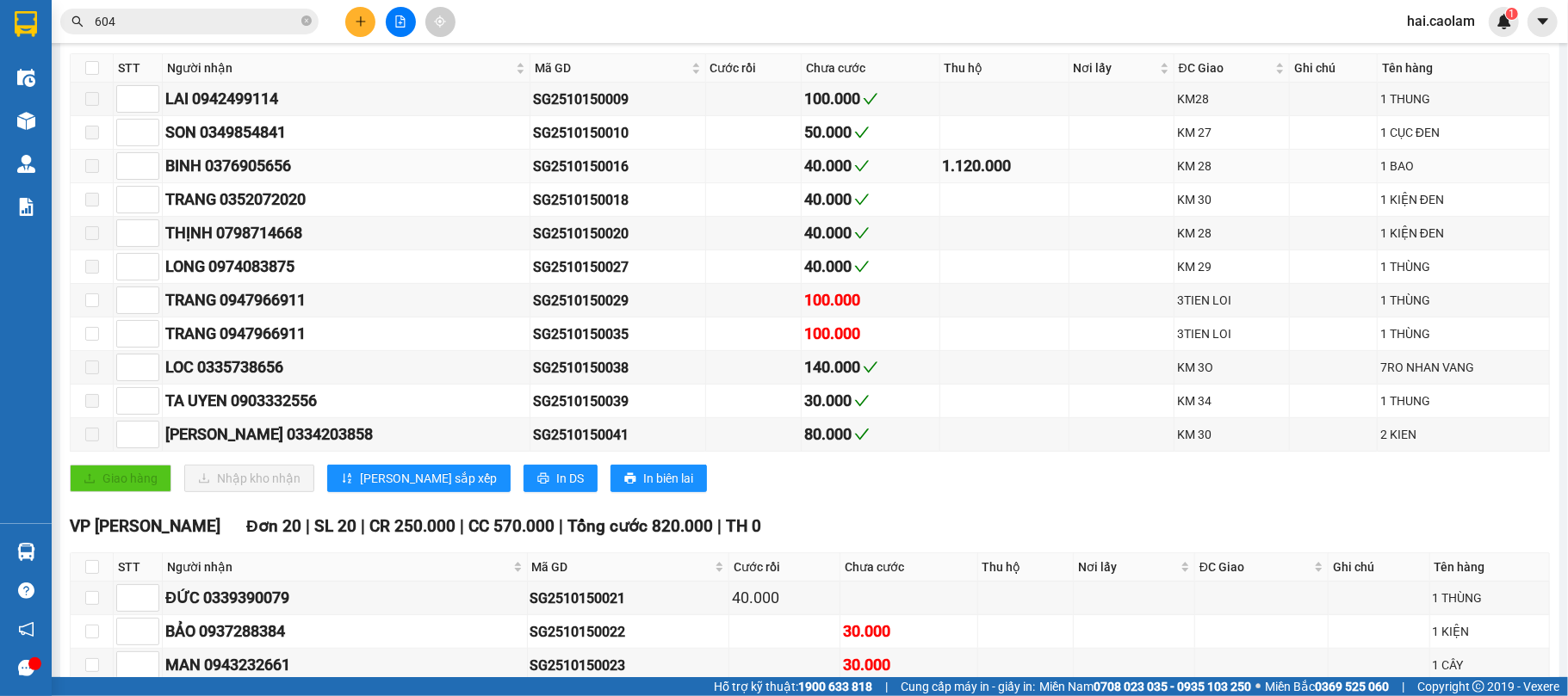
click at [533, 177] on div "SG2510150016" at bounding box center [617, 167] width 168 height 22
copy div "SG2510150016"
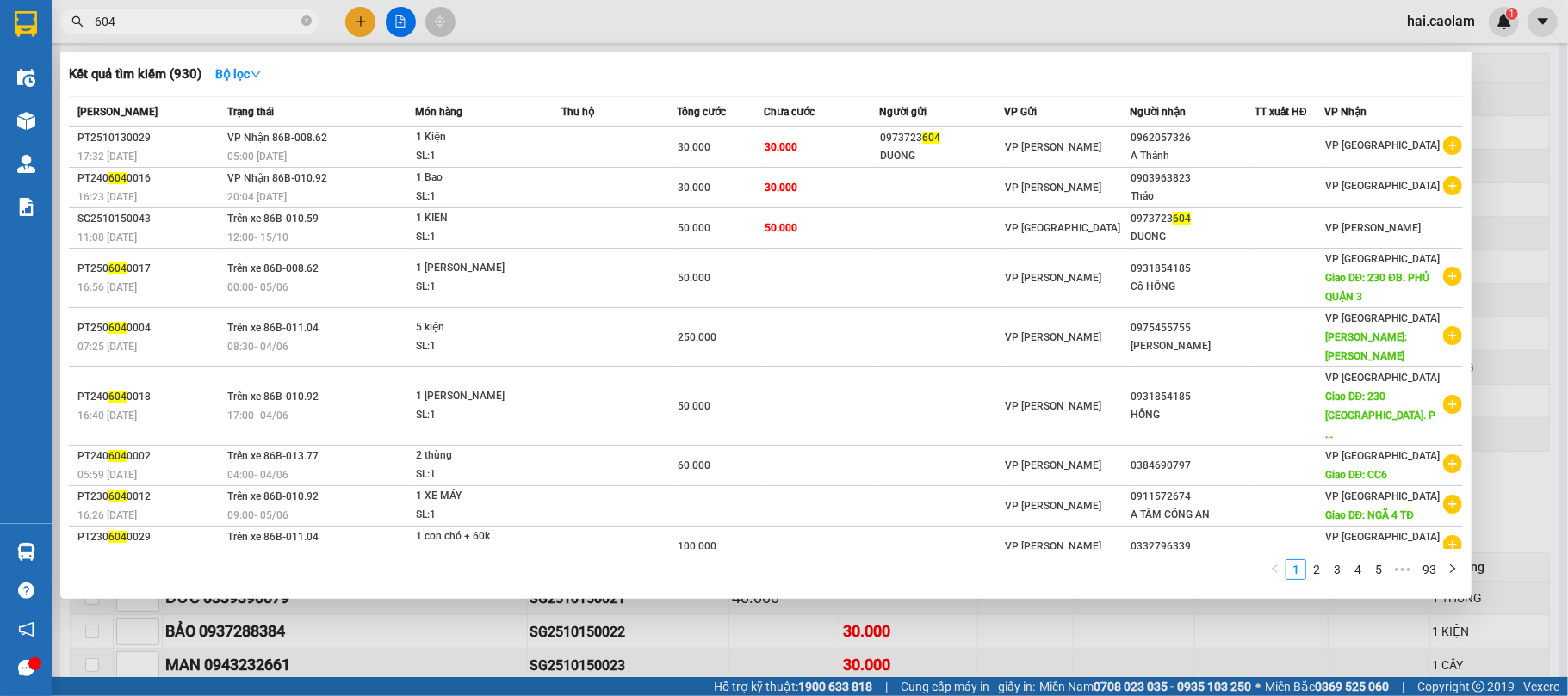
click at [184, 16] on input "604" at bounding box center [196, 22] width 203 height 19
paste input "SG2510150016"
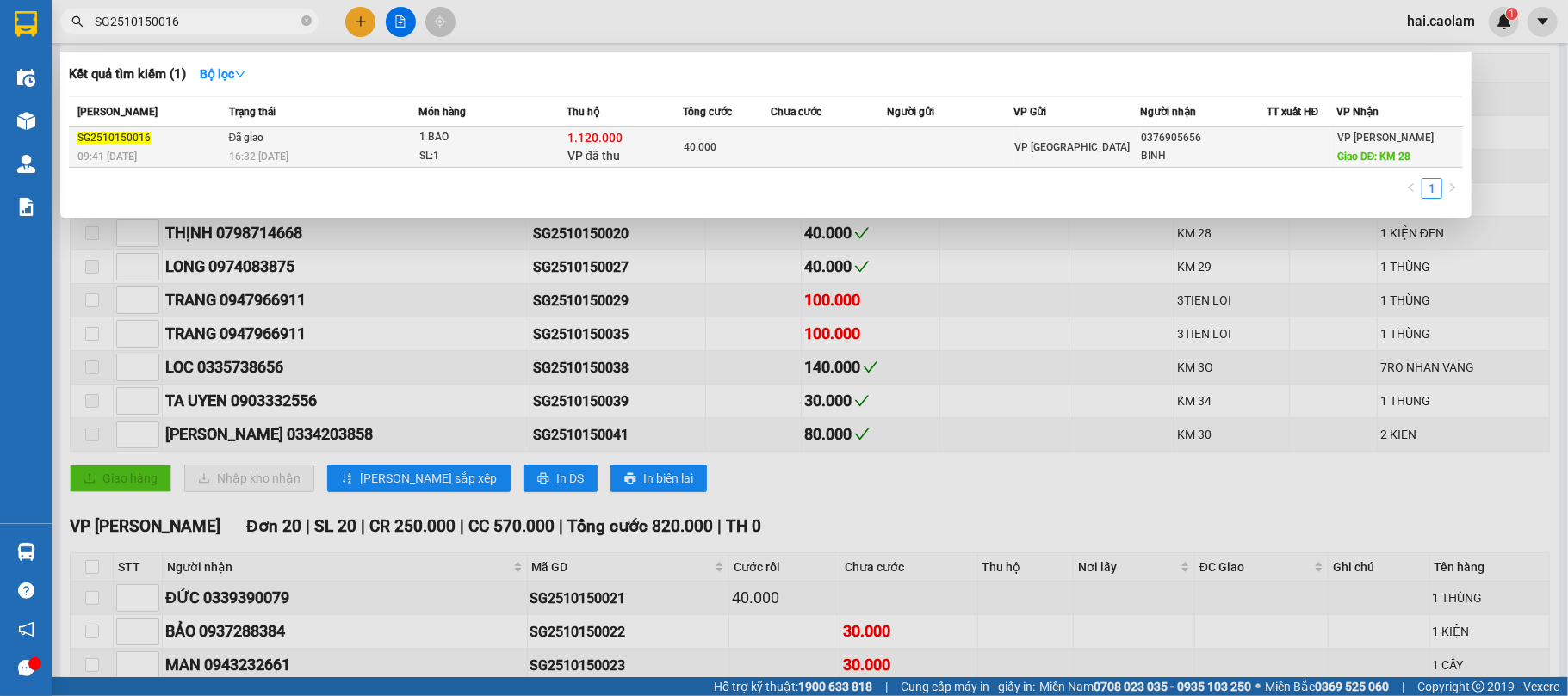
type input "SG2510150016"
click at [781, 149] on td at bounding box center [829, 148] width 116 height 41
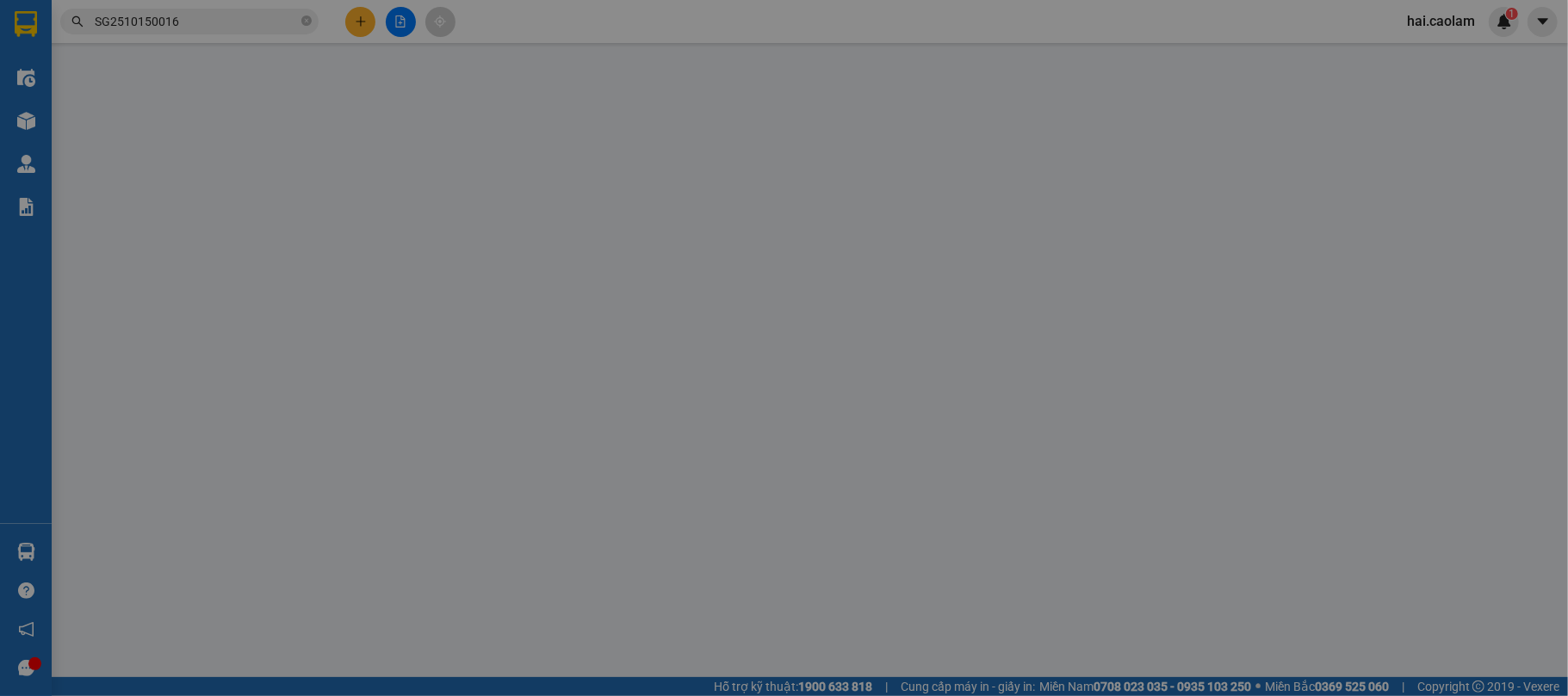
type input "0376905656"
type input "BINH"
type input "KM 28"
type input "1.120.000"
type input "40.000"
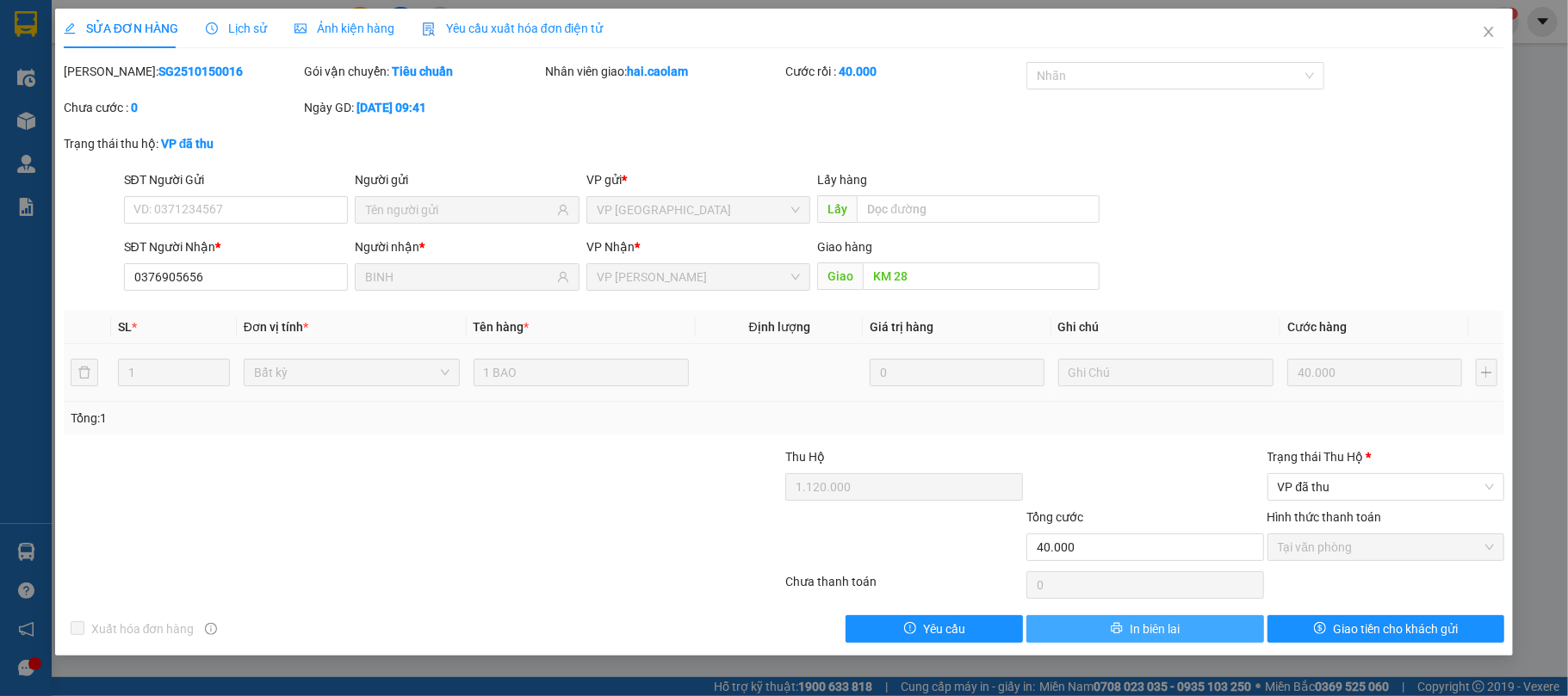
click at [1162, 634] on span "In biên lai" at bounding box center [1155, 629] width 50 height 19
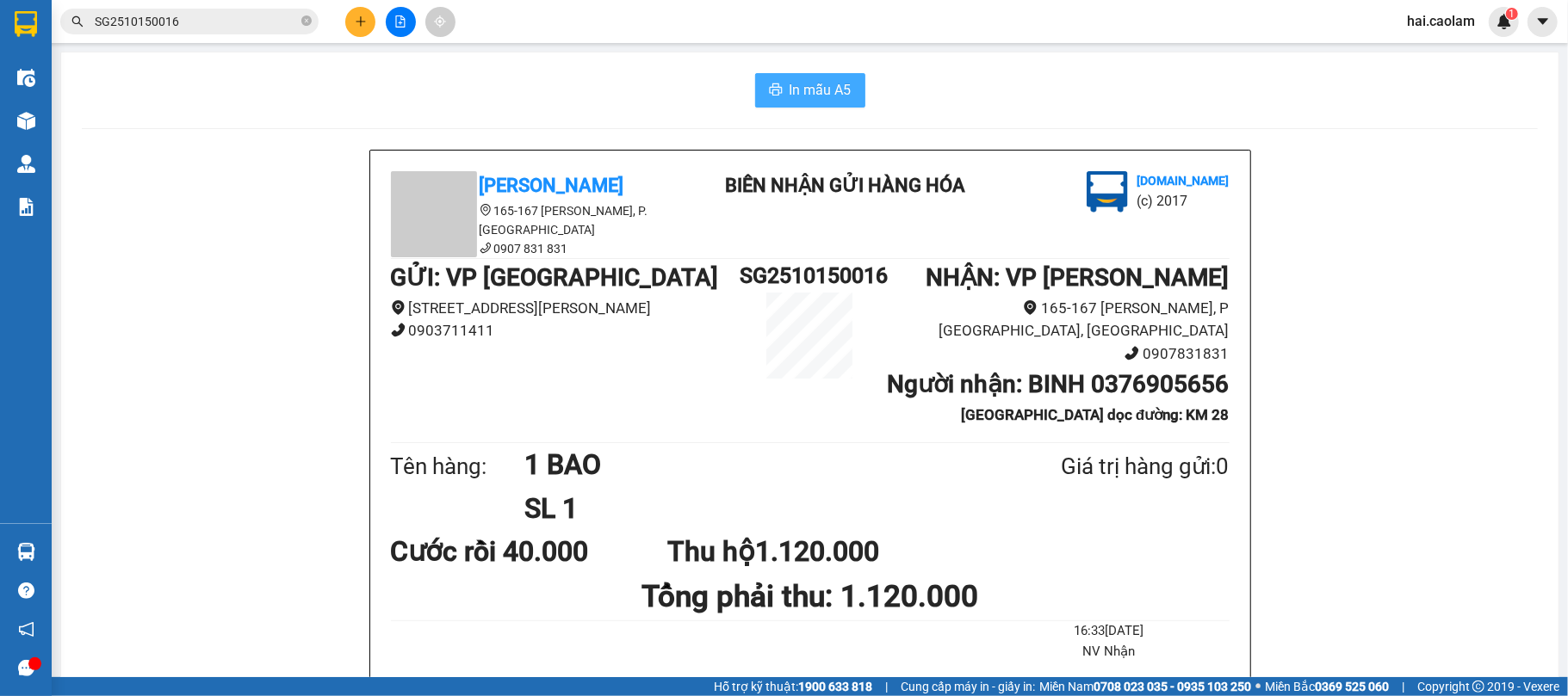
click at [807, 89] on span "In mẫu A5" at bounding box center [820, 89] width 62 height 22
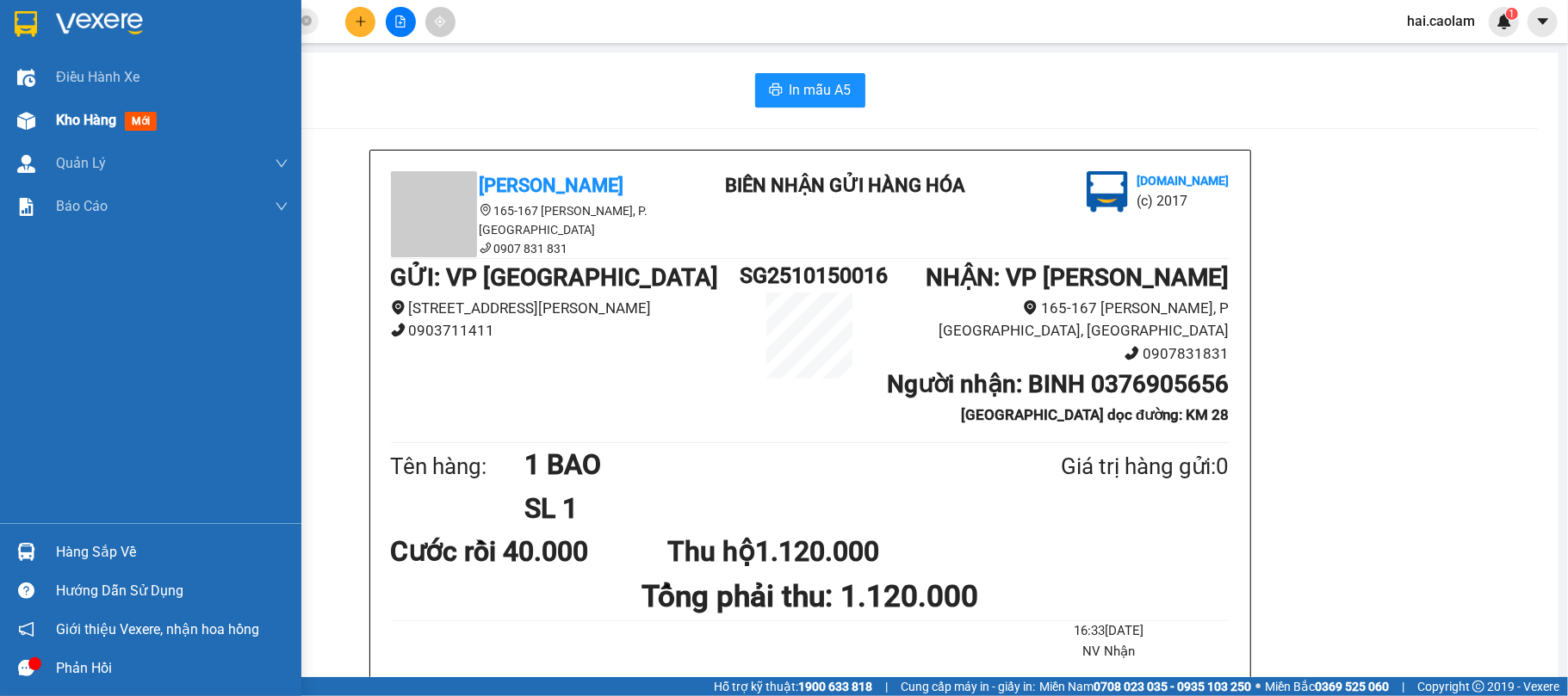
drag, startPoint x: 43, startPoint y: 132, endPoint x: 52, endPoint y: 128, distance: 9.8
click at [43, 131] on div "Kho hàng mới" at bounding box center [150, 121] width 301 height 43
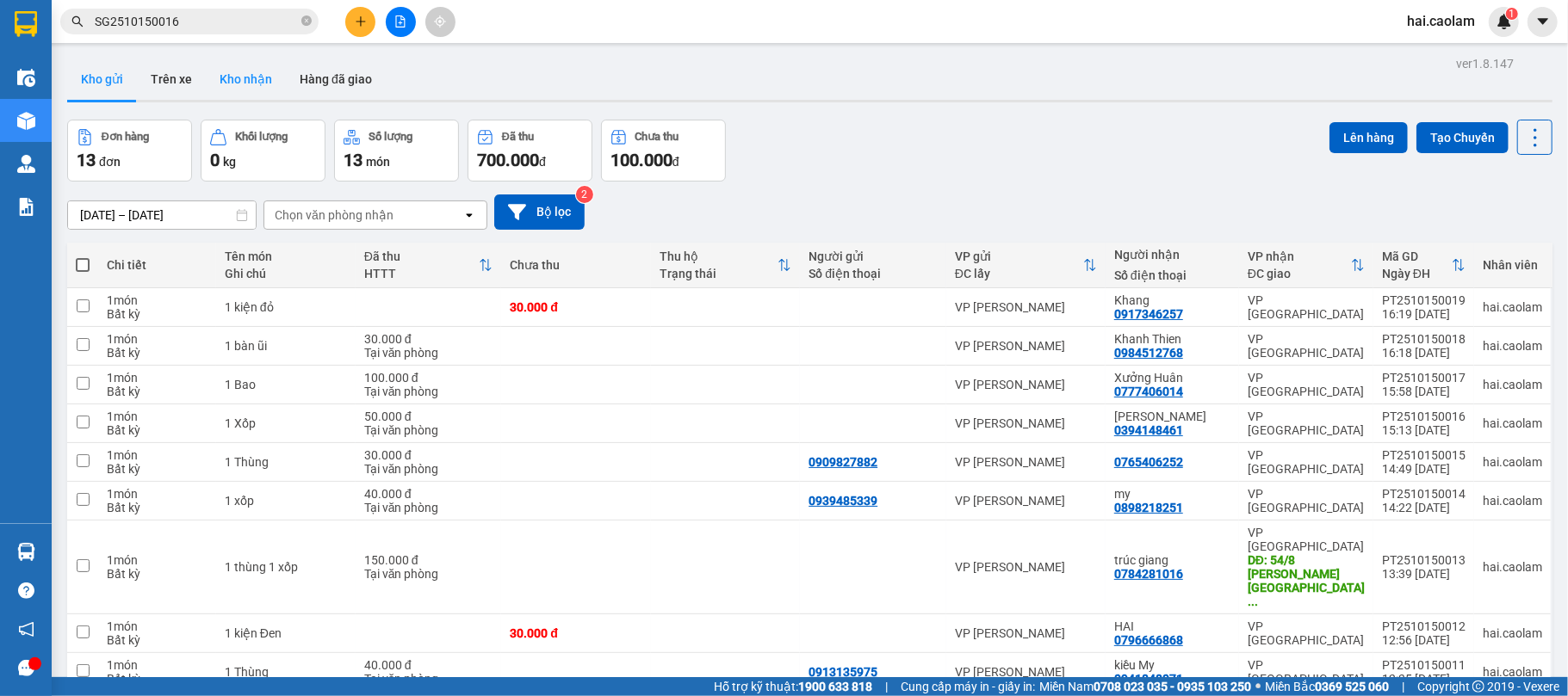
click at [265, 80] on button "Kho nhận" at bounding box center [246, 79] width 80 height 42
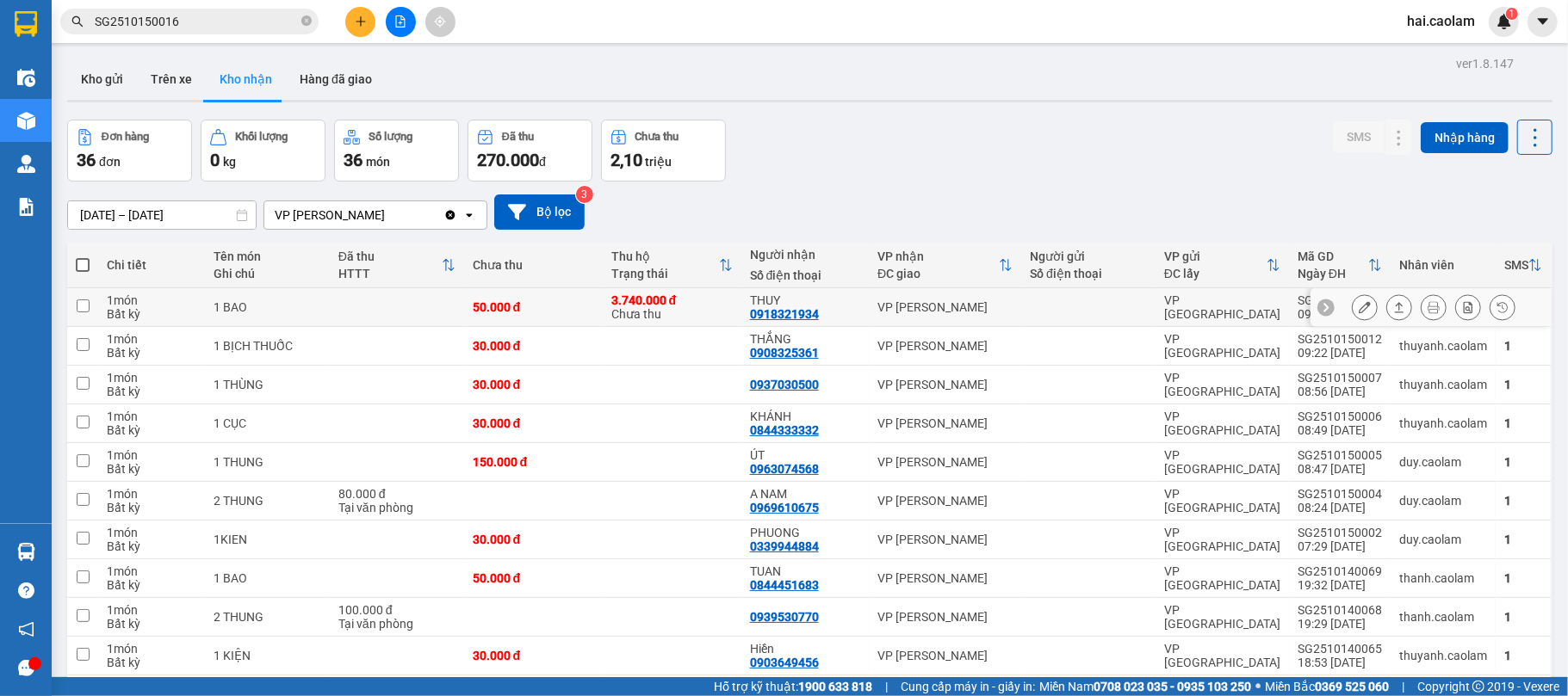
click at [986, 310] on div "VP [PERSON_NAME]" at bounding box center [945, 307] width 135 height 14
checkbox input "true"
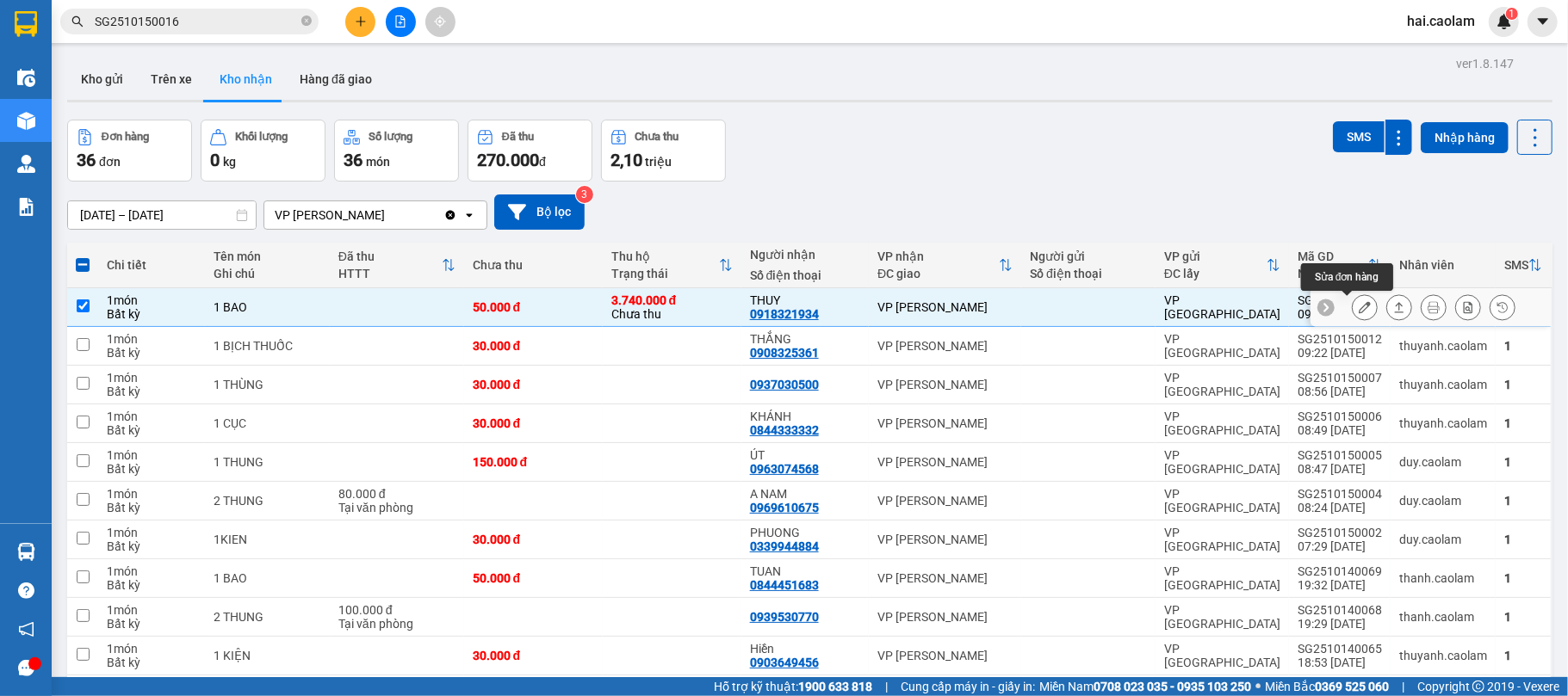
click at [1353, 308] on button at bounding box center [1365, 307] width 24 height 30
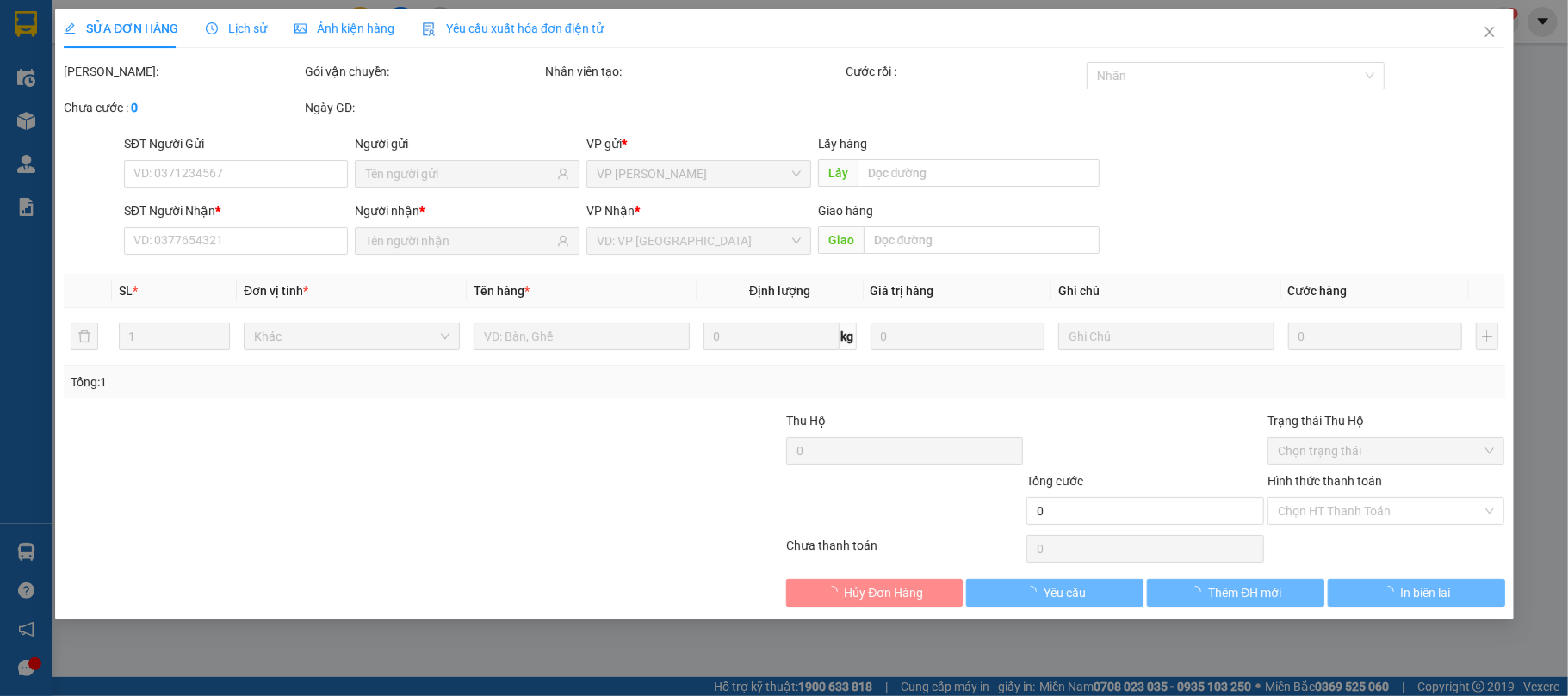
type input "0918321934"
type input "THUY"
type input "3.740.000"
type input "50.000"
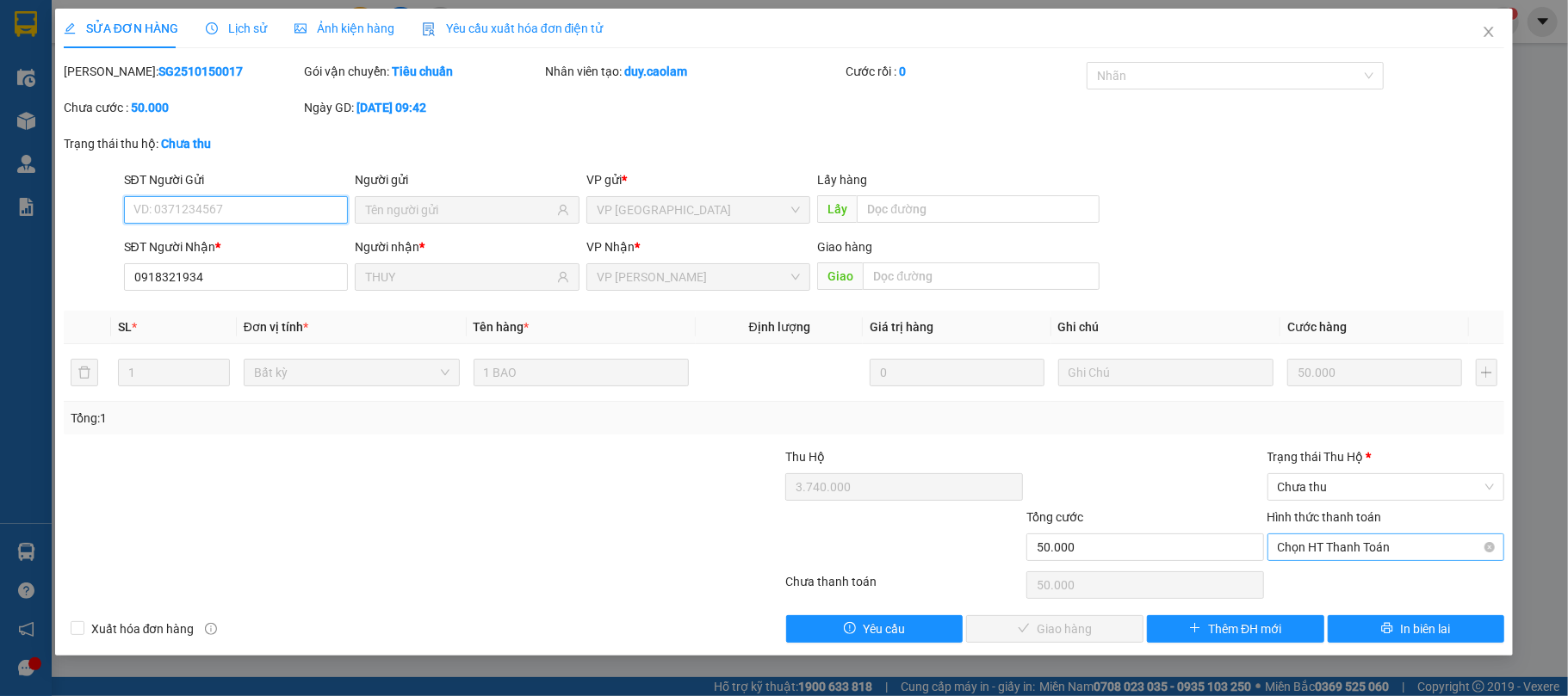
click at [1321, 551] on span "Chọn HT Thanh Toán" at bounding box center [1387, 548] width 217 height 26
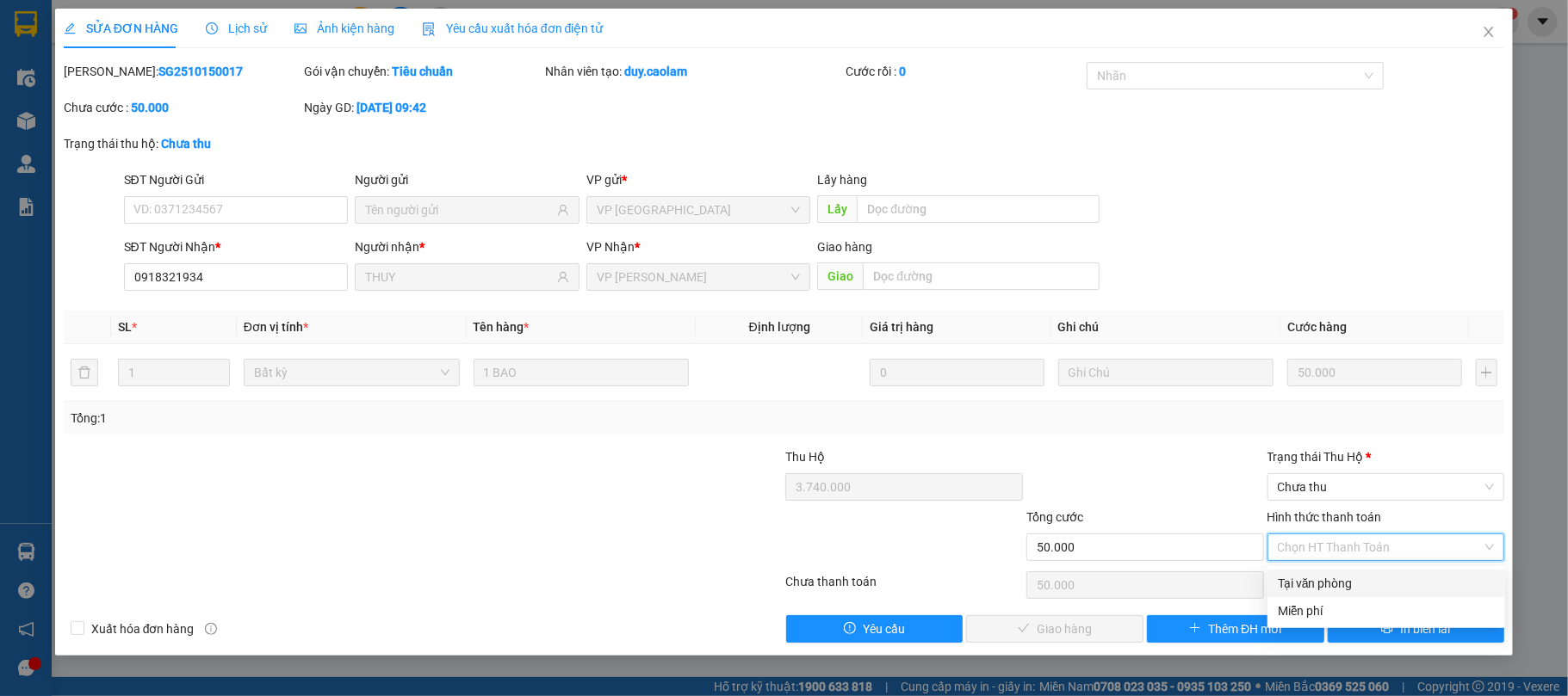
click at [1308, 583] on div "Tại văn phòng" at bounding box center [1387, 584] width 217 height 19
type input "0"
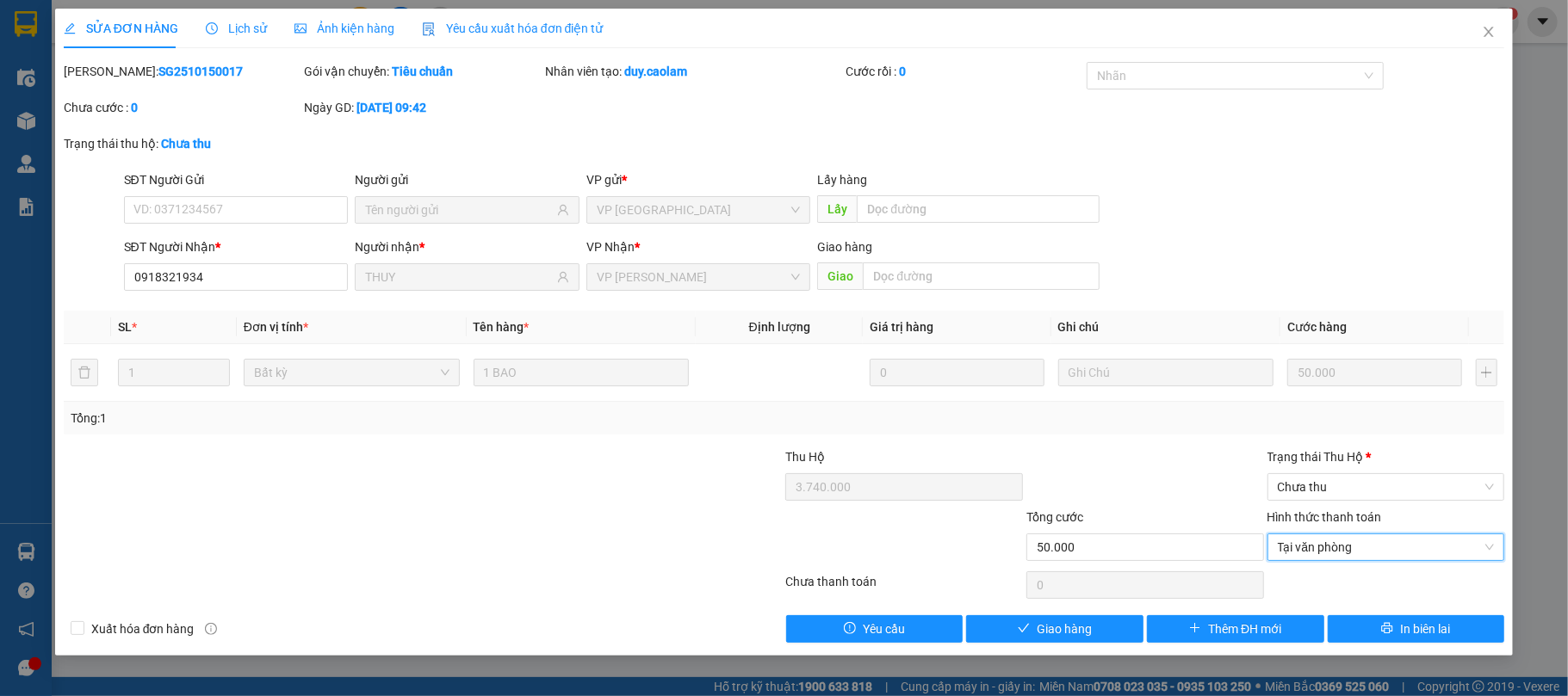
click at [1321, 465] on div "Trạng thái [PERSON_NAME] *" at bounding box center [1387, 457] width 238 height 19
click at [1321, 475] on input "Trạng thái [PERSON_NAME] *" at bounding box center [1380, 488] width 205 height 26
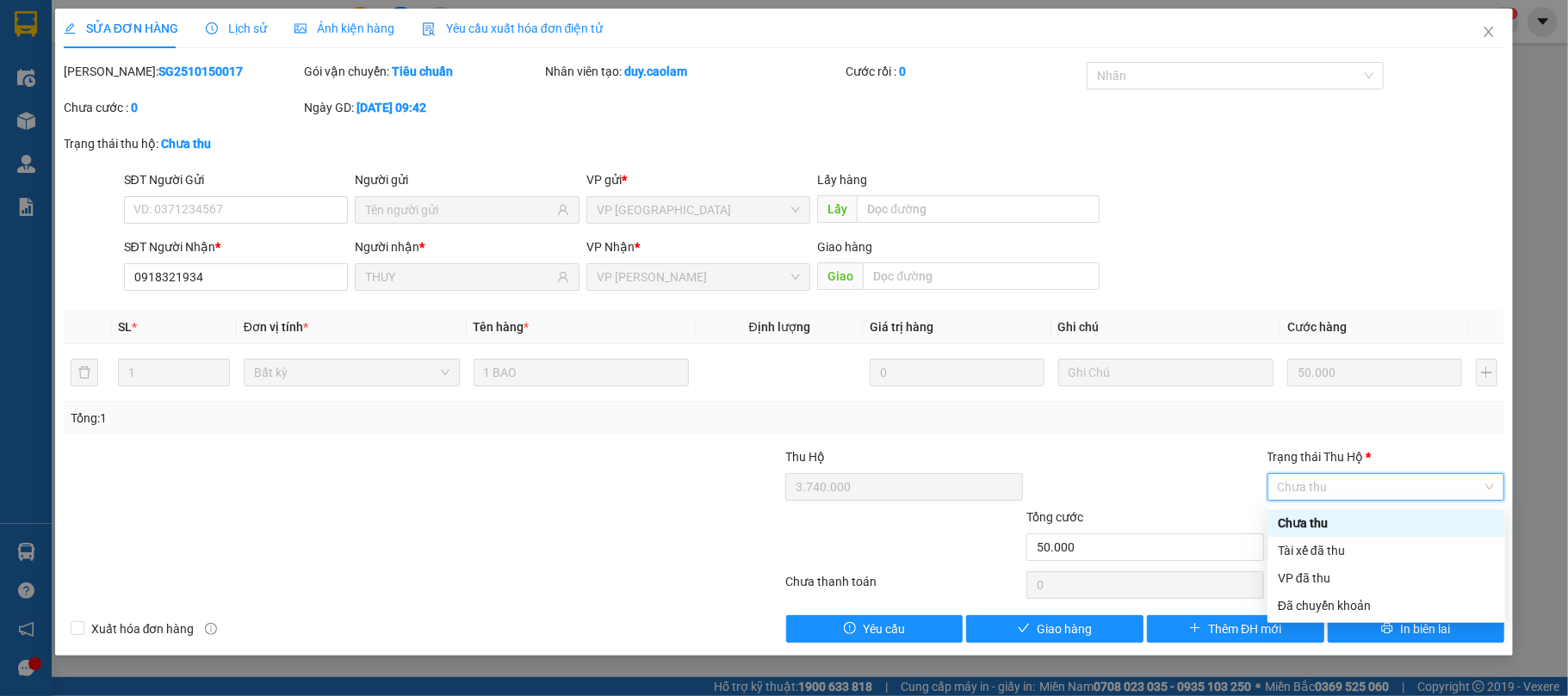
click at [1317, 489] on span "Chưa thu" at bounding box center [1387, 488] width 217 height 26
click at [1307, 574] on div "VP đã thu" at bounding box center [1387, 579] width 217 height 19
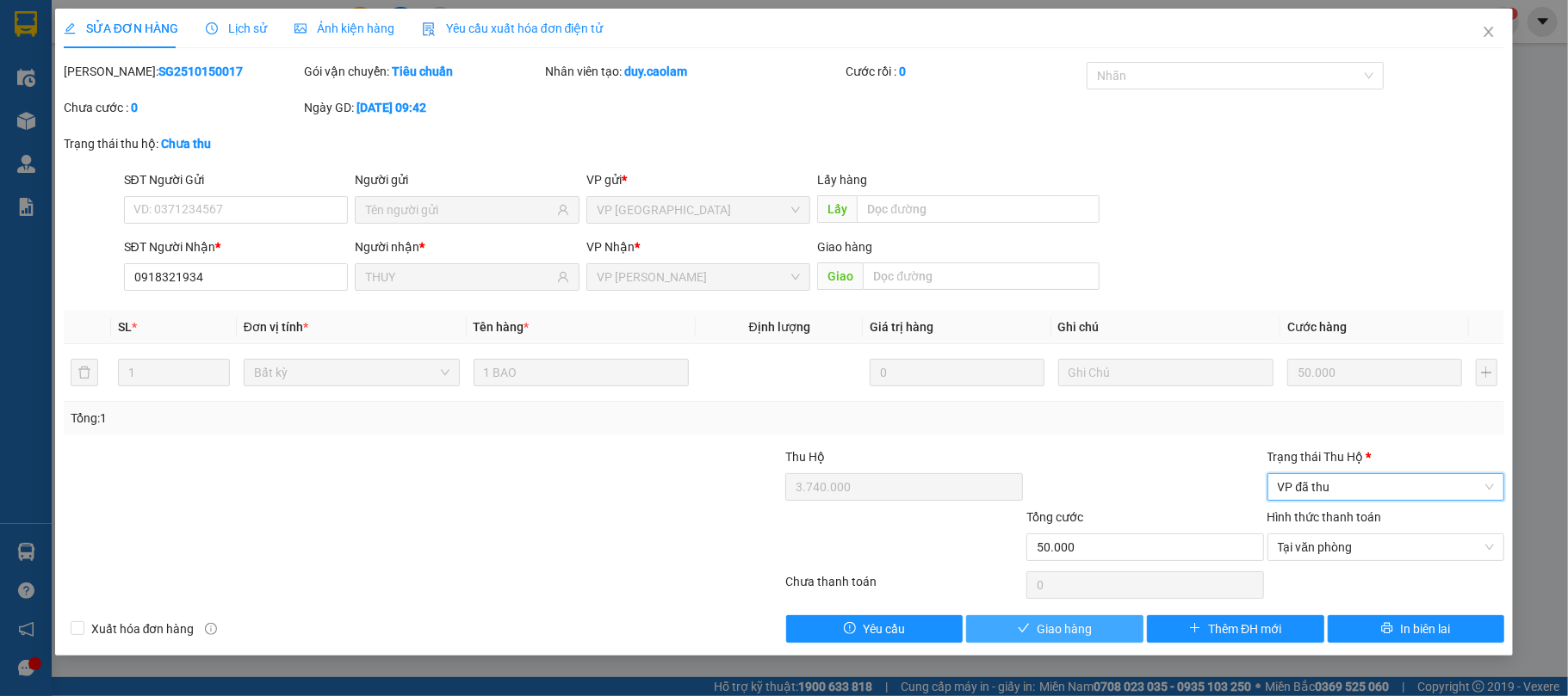
click at [1075, 630] on span "Giao hàng" at bounding box center [1064, 629] width 55 height 19
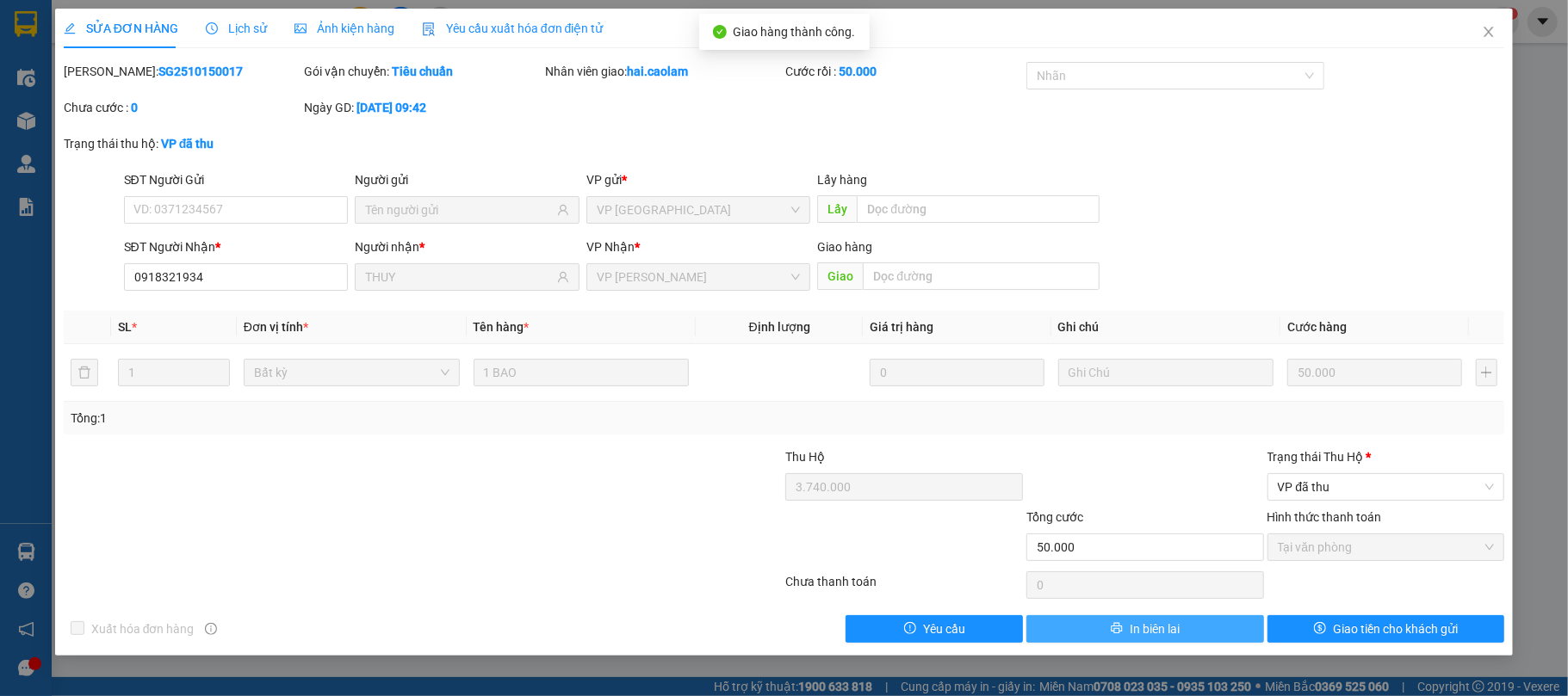
click at [1169, 628] on span "In biên lai" at bounding box center [1155, 629] width 50 height 19
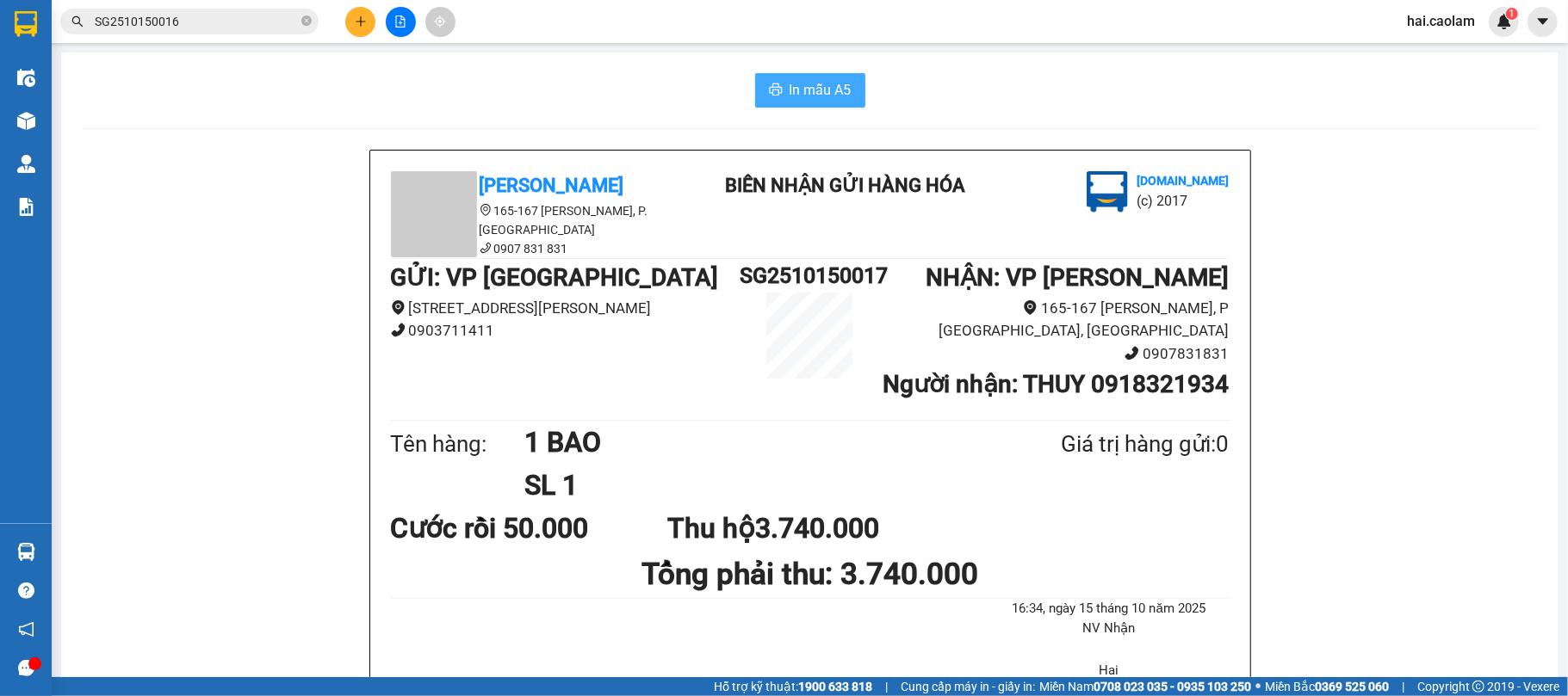
click at [797, 76] on button "In mẫu A5" at bounding box center [810, 90] width 110 height 35
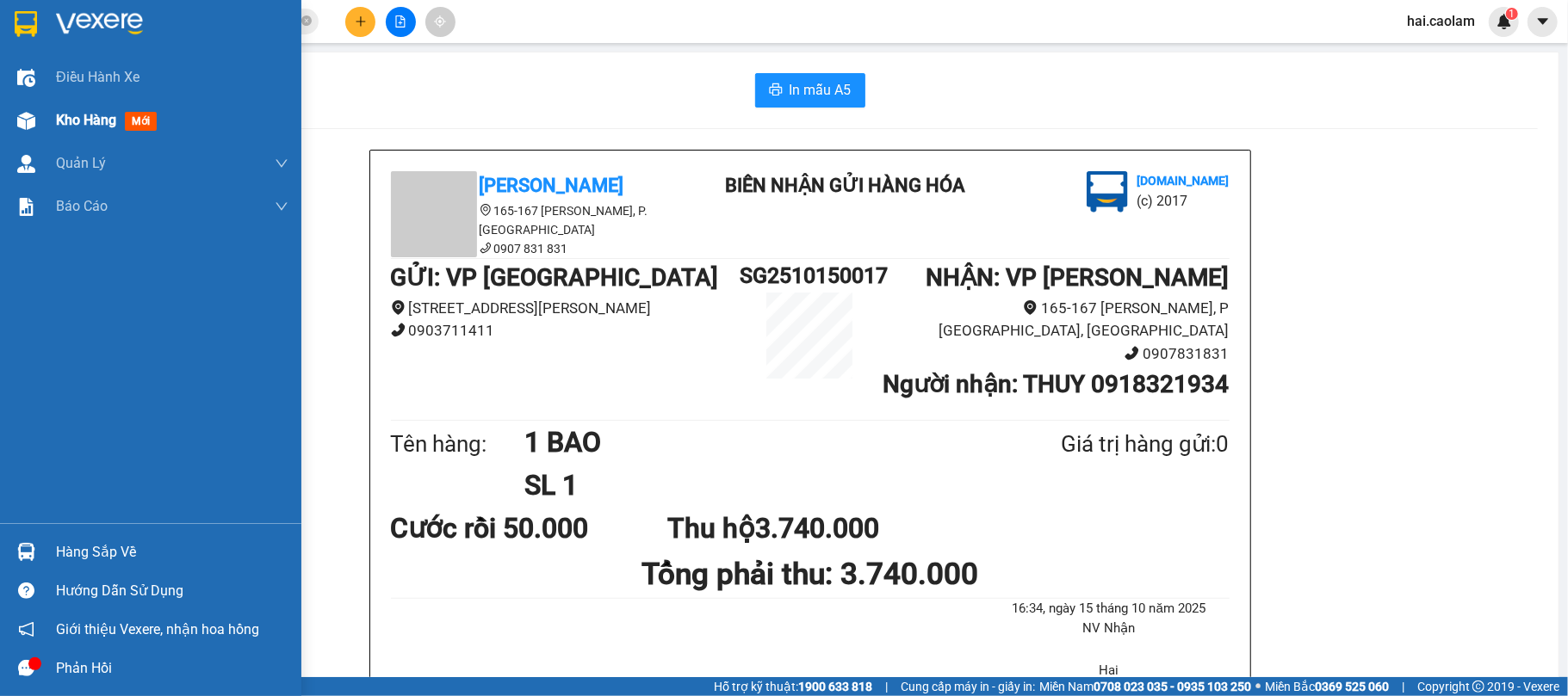
click at [56, 112] on span "Kho hàng" at bounding box center [85, 120] width 60 height 16
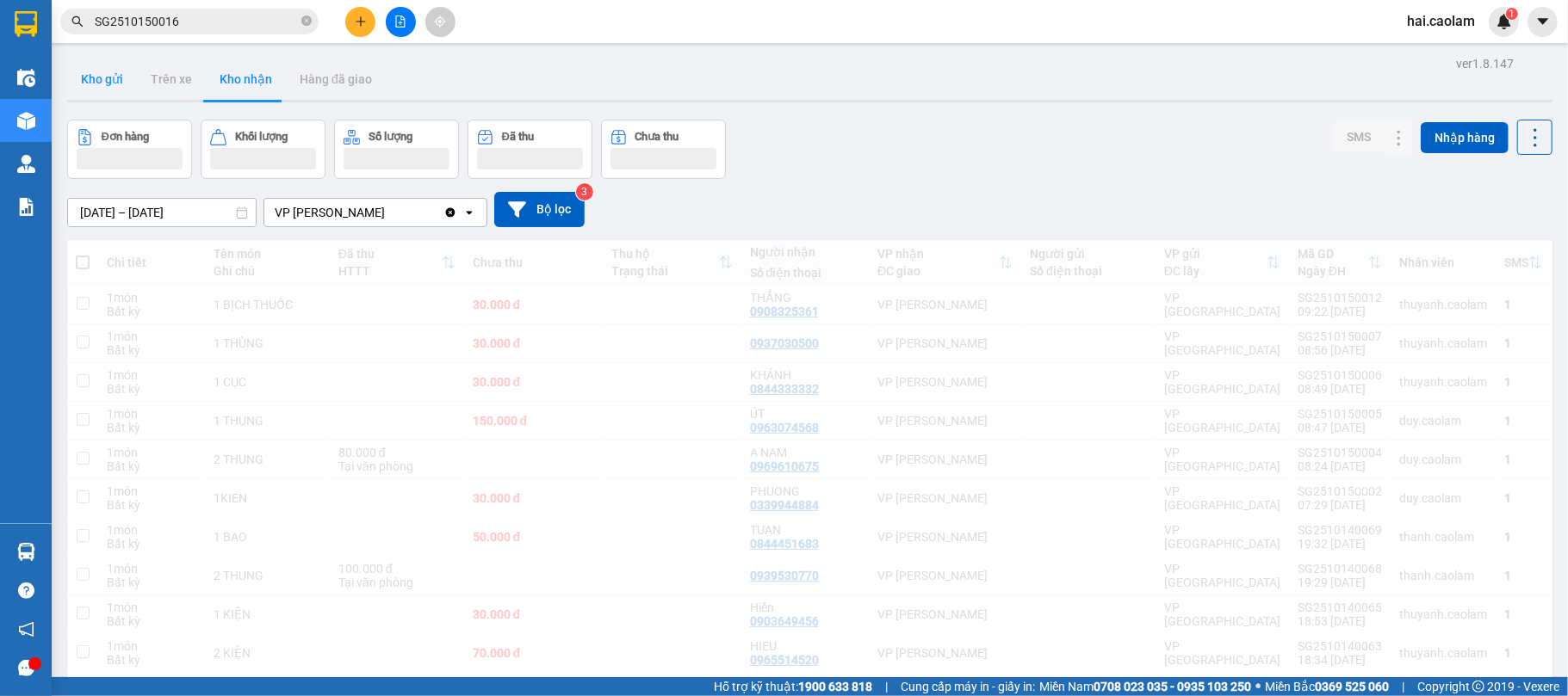
click at [96, 77] on button "Kho gửi" at bounding box center [102, 79] width 69 height 42
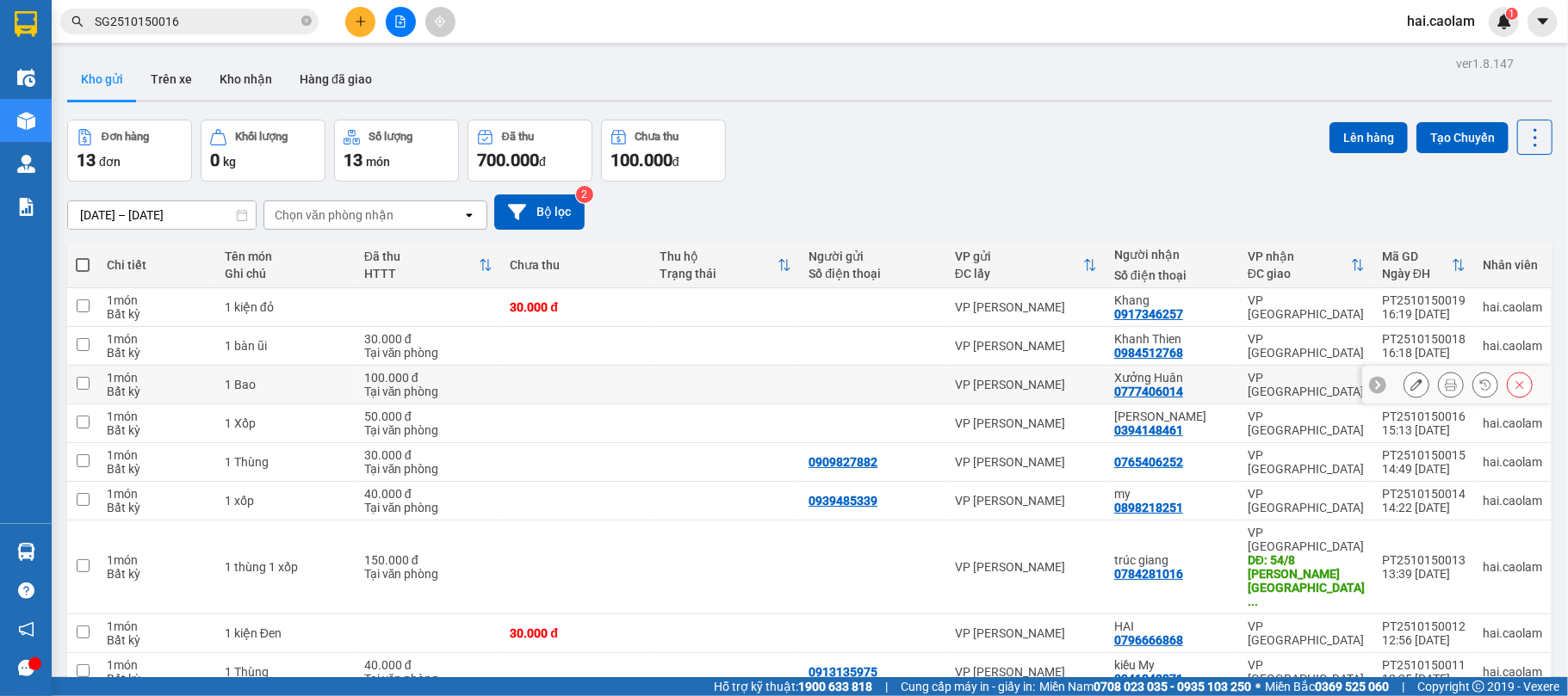
scroll to position [101, 0]
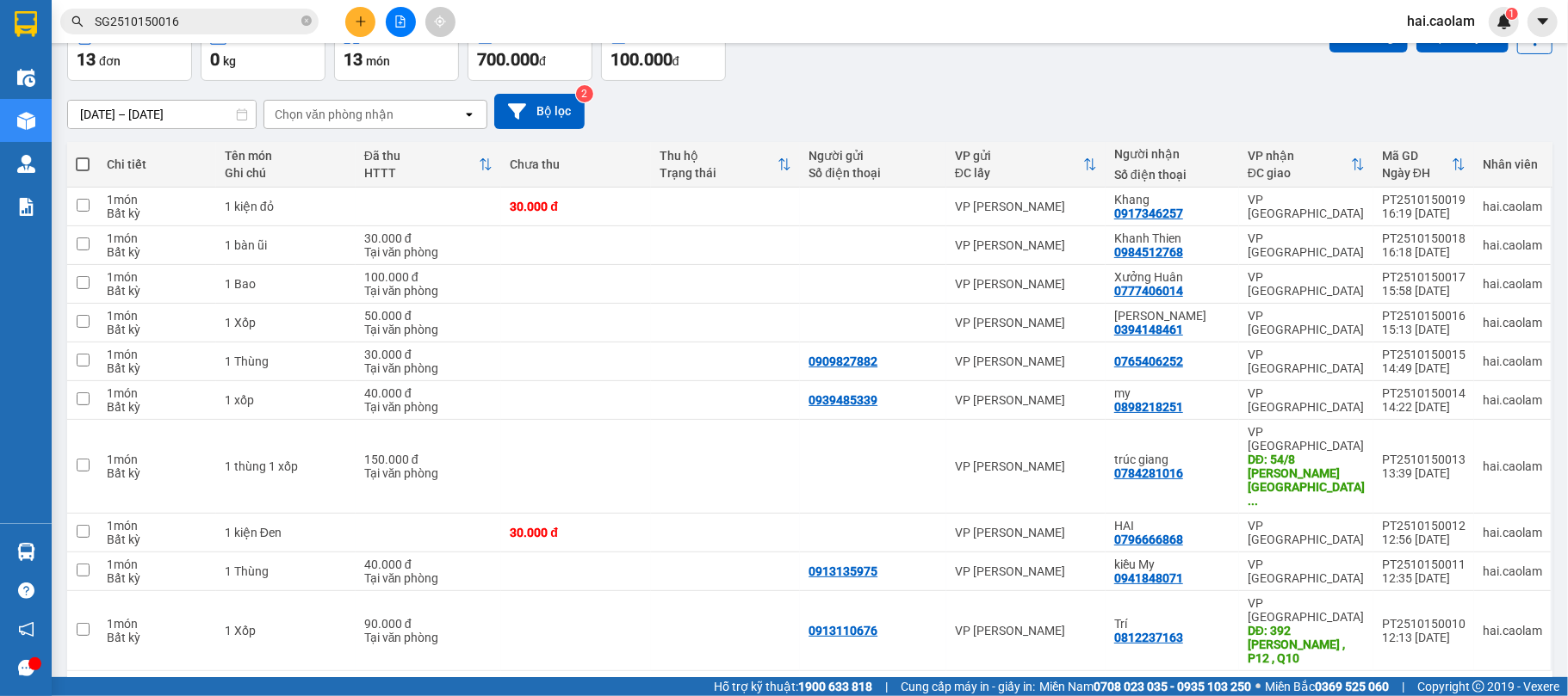
drag, startPoint x: 1499, startPoint y: 630, endPoint x: 1475, endPoint y: 621, distance: 25.6
click at [1499, 686] on div "10 / trang" at bounding box center [1481, 699] width 77 height 28
click at [1453, 588] on span "100 / trang" at bounding box center [1469, 597] width 62 height 17
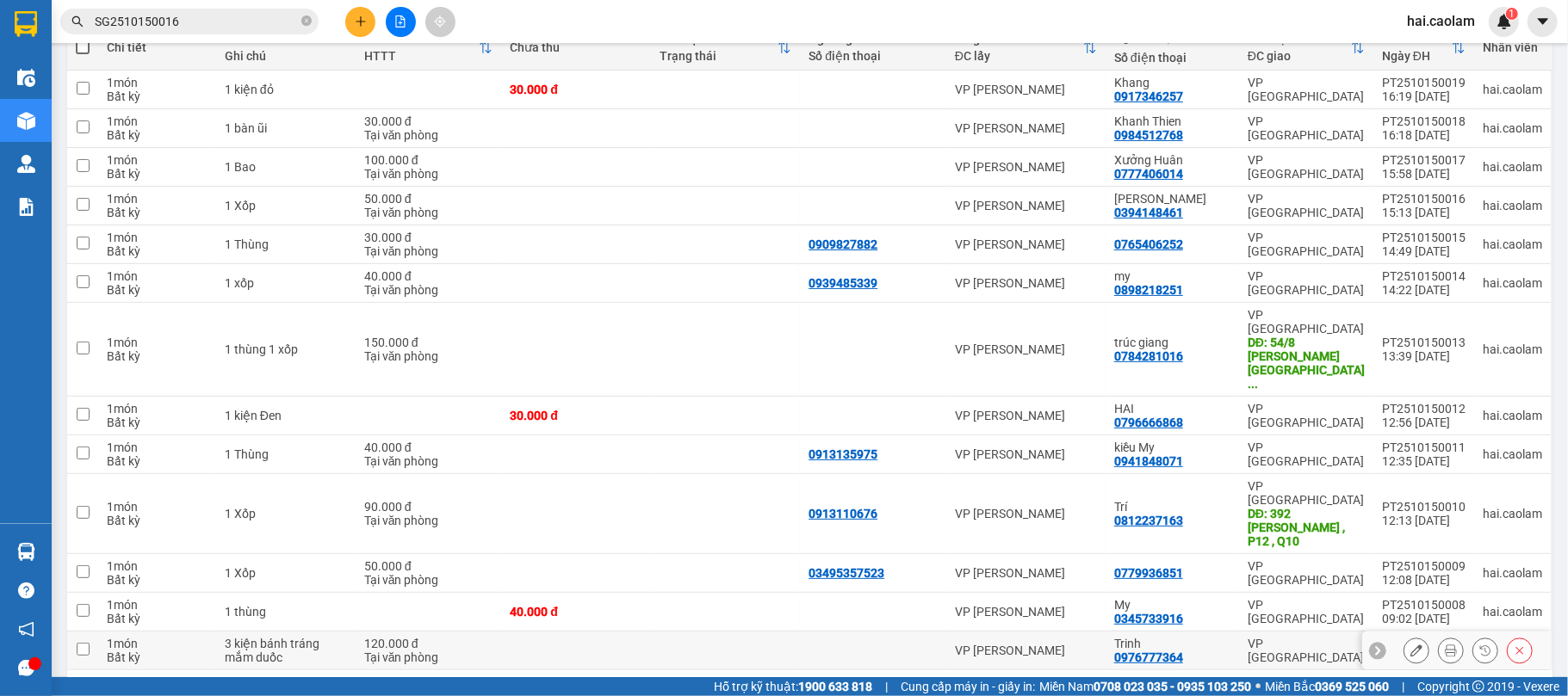
click at [1021, 644] on div "VP [PERSON_NAME]" at bounding box center [1026, 651] width 142 height 14
checkbox input "true"
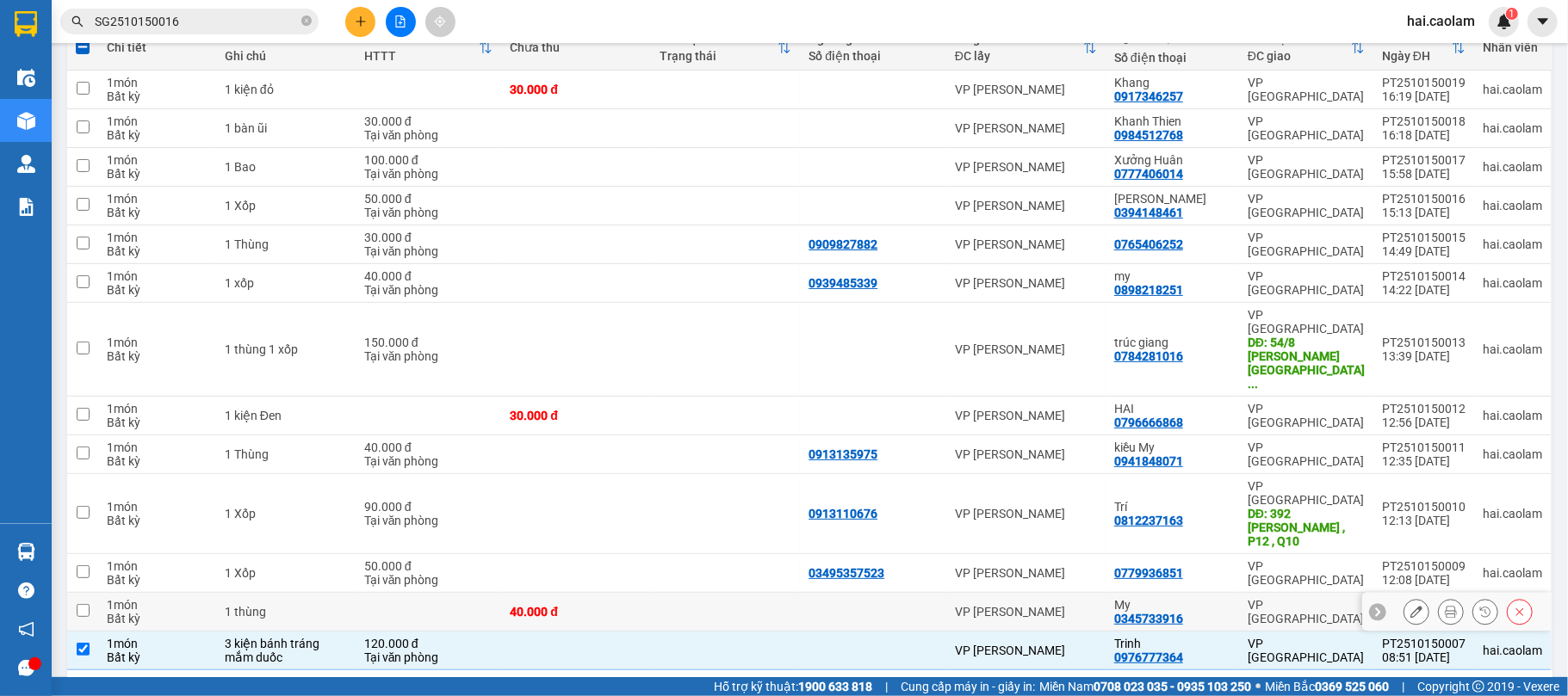
click at [1006, 605] on div "VP [PERSON_NAME]" at bounding box center [1026, 612] width 142 height 14
checkbox input "true"
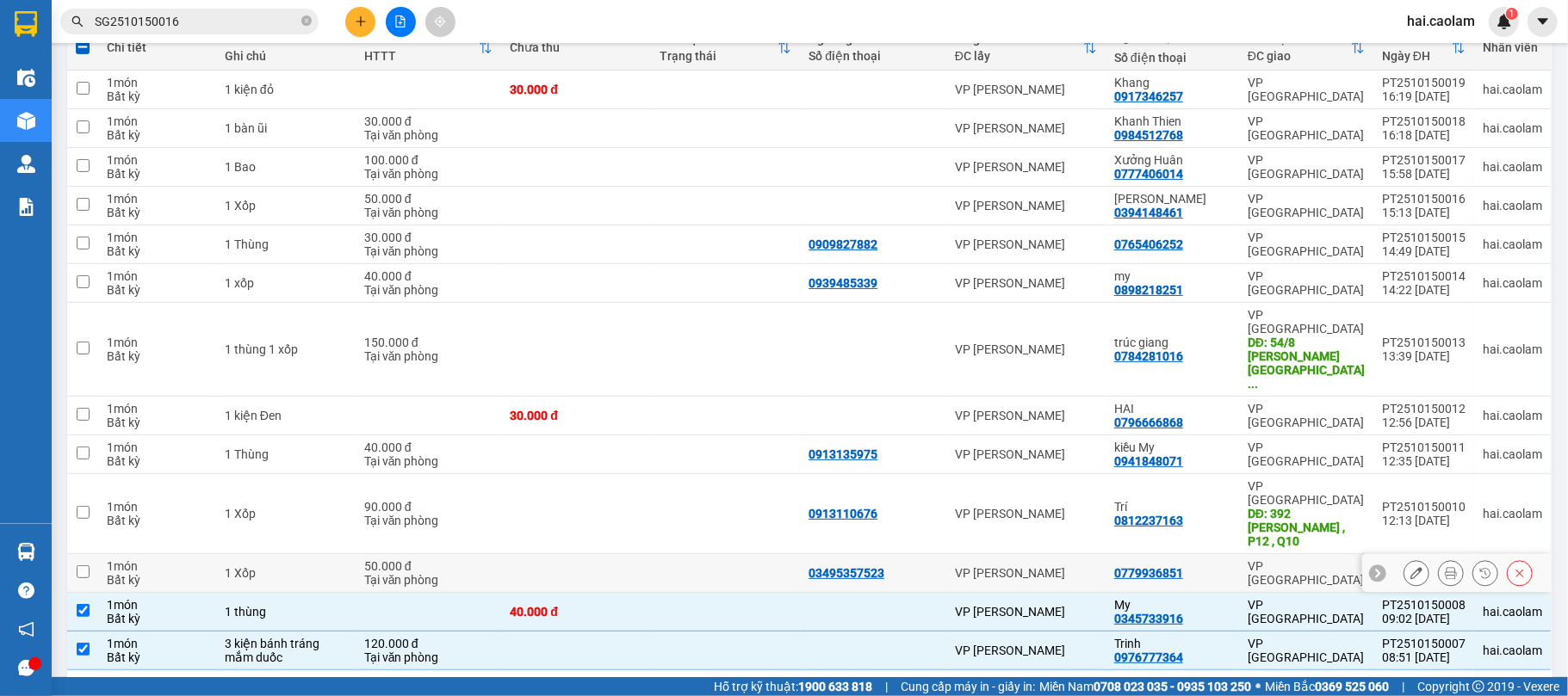
click at [1005, 567] on div "VP [PERSON_NAME]" at bounding box center [1026, 574] width 142 height 14
checkbox input "true"
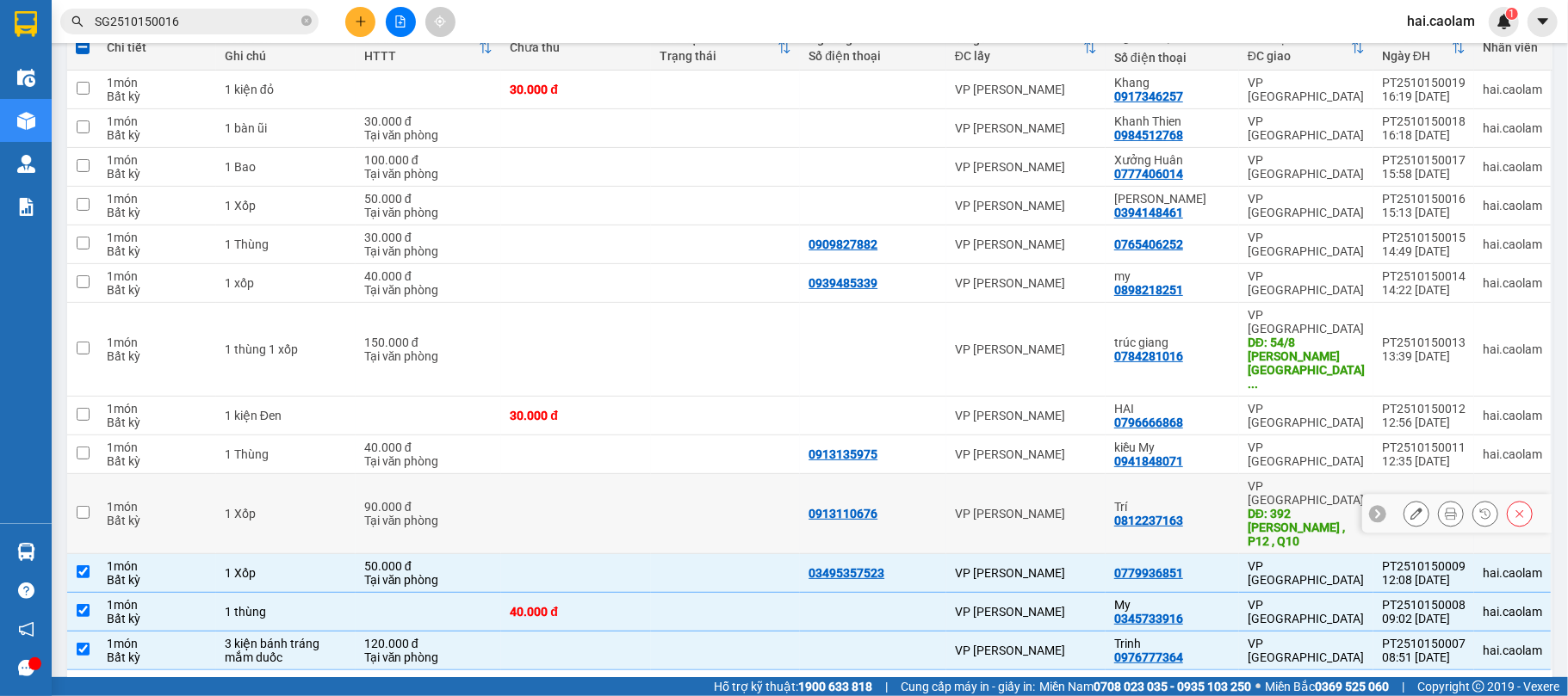
click at [1006, 507] on div "VP [PERSON_NAME]" at bounding box center [1026, 514] width 142 height 14
checkbox input "true"
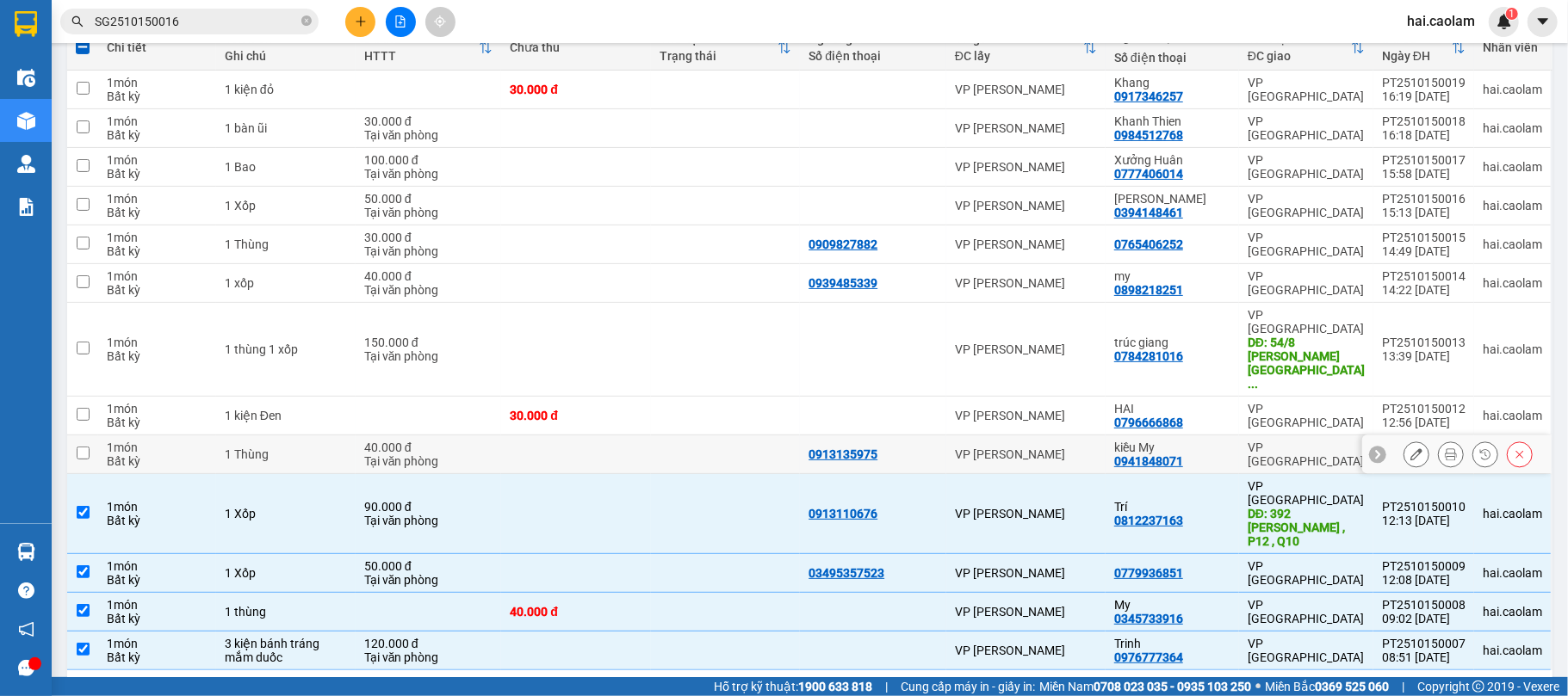
click at [997, 436] on td "VP [PERSON_NAME]" at bounding box center [1025, 455] width 159 height 39
checkbox input "true"
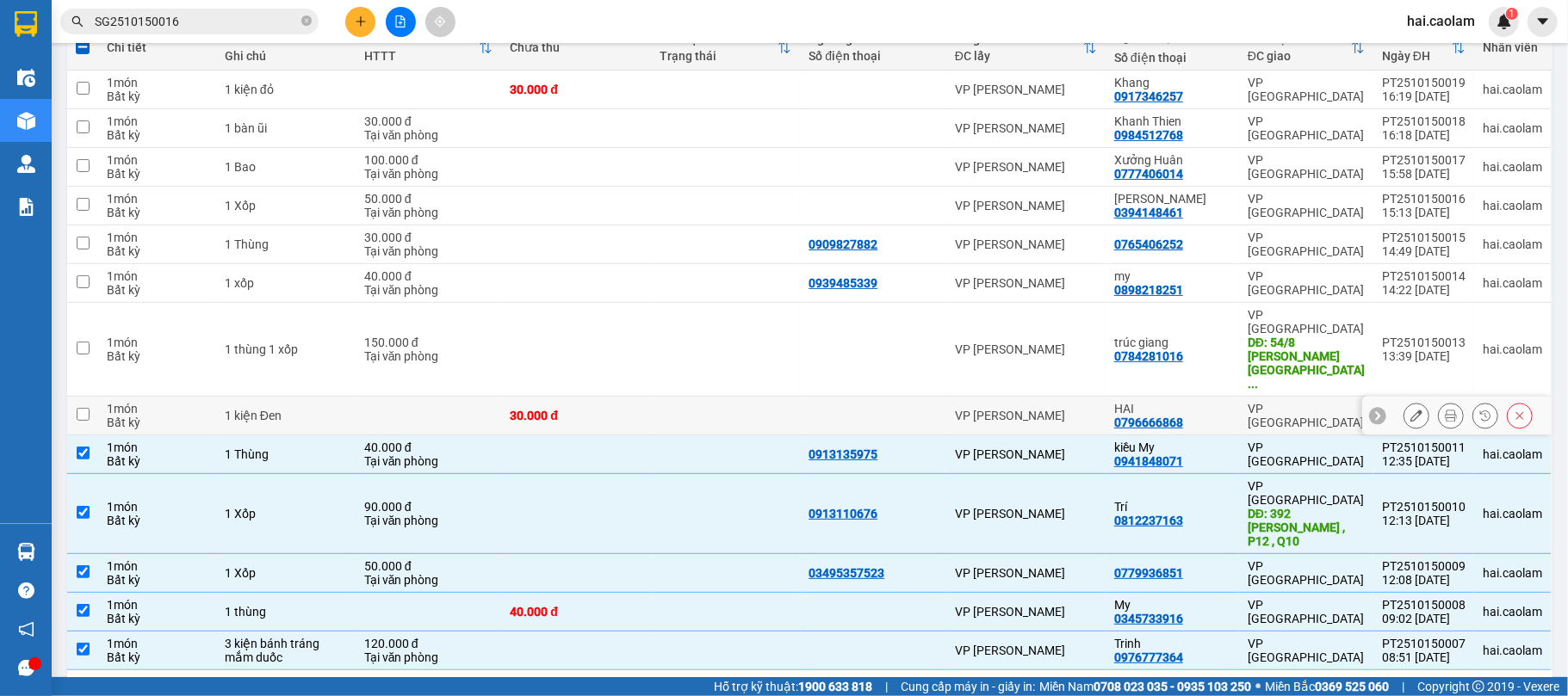
click at [986, 397] on td "VP [PERSON_NAME]" at bounding box center [1025, 416] width 159 height 39
checkbox input "true"
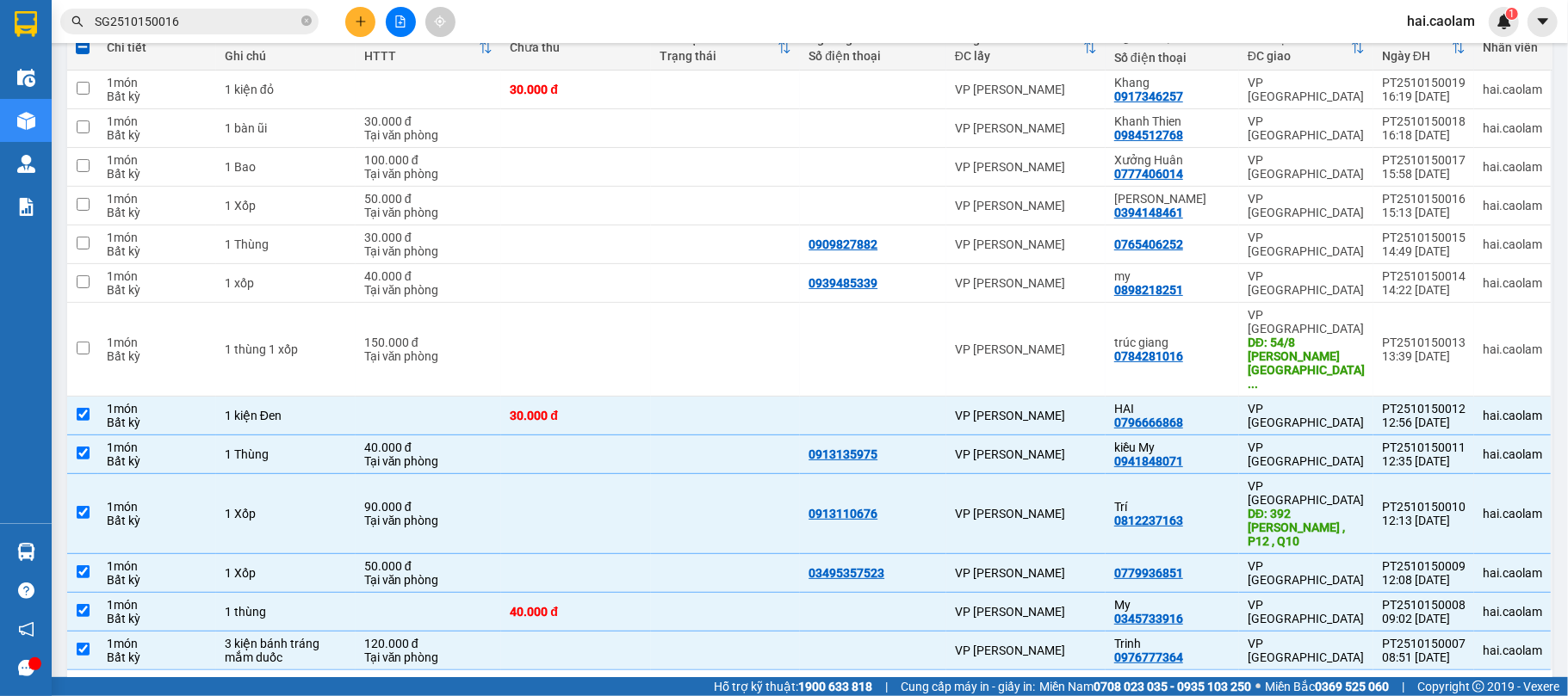
scroll to position [0, 0]
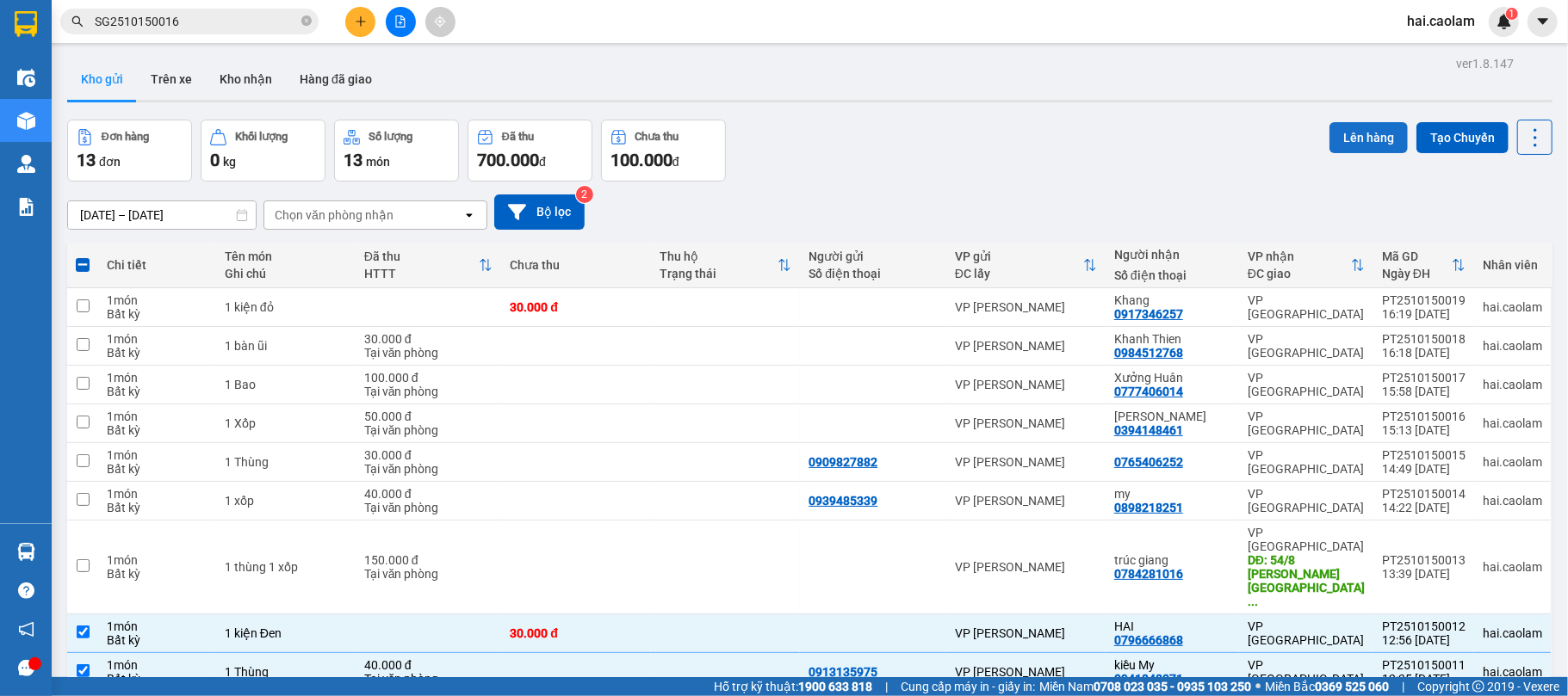
click at [1366, 122] on button "Lên hàng" at bounding box center [1368, 138] width 78 height 31
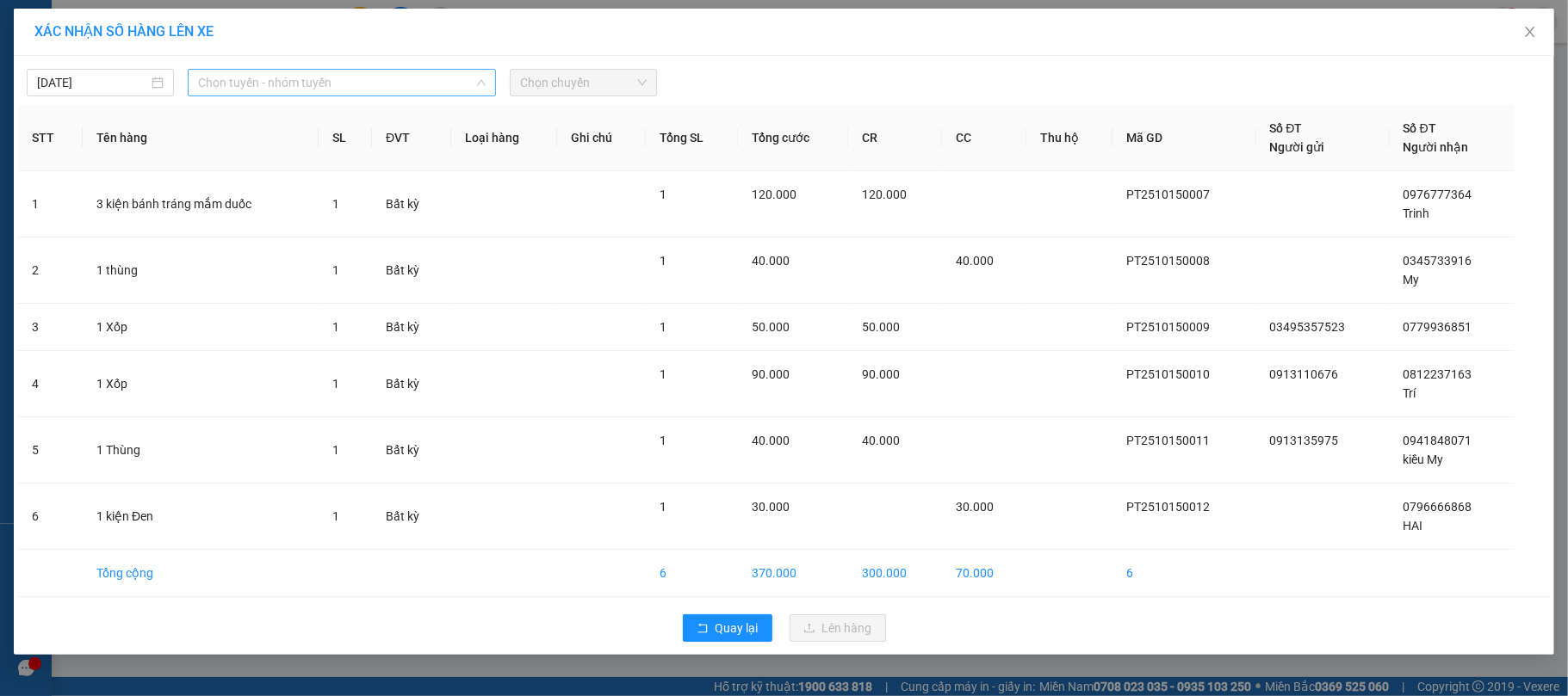
click at [370, 93] on span "Chọn tuyến - nhóm tuyến" at bounding box center [341, 82] width 287 height 26
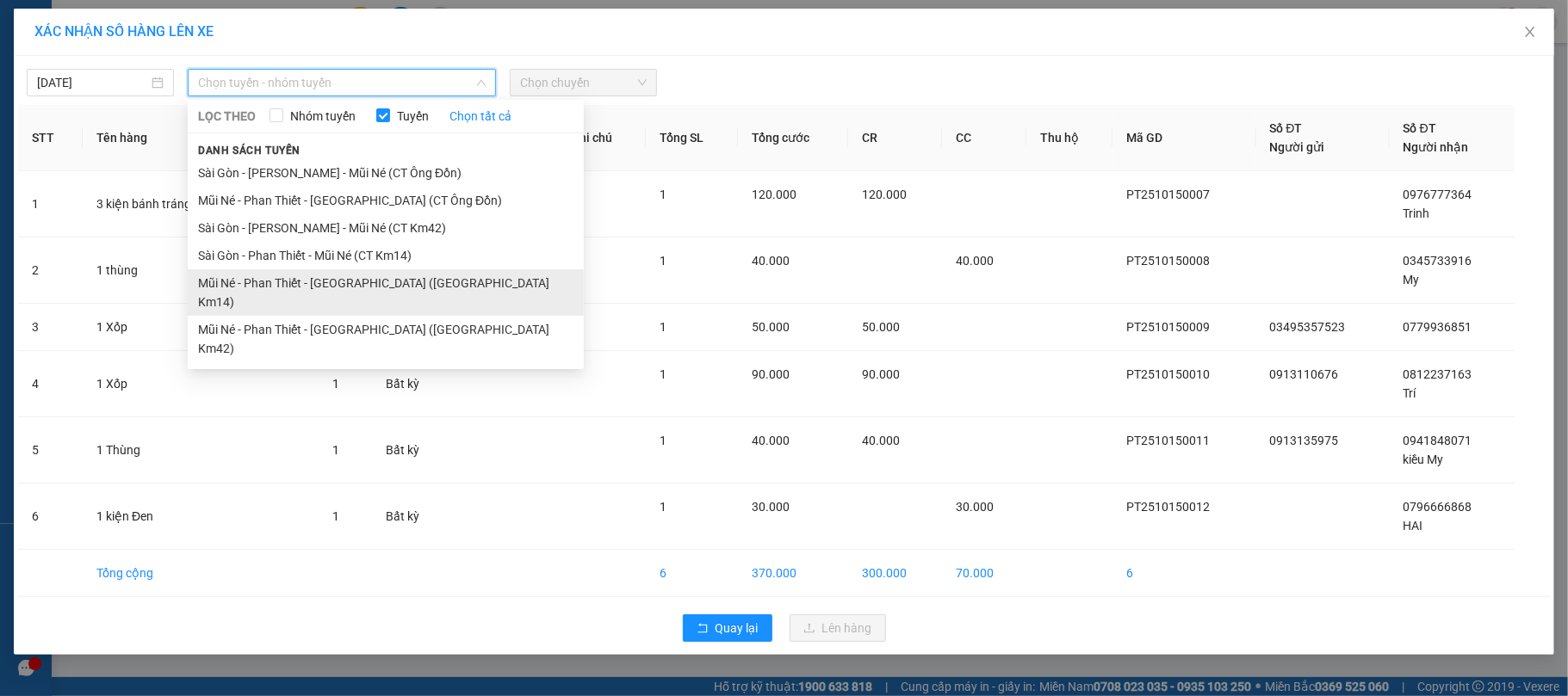
click at [280, 276] on li "Mũi Né - Phan Thiết - [GEOGRAPHIC_DATA] ([GEOGRAPHIC_DATA] Km14)" at bounding box center [385, 292] width 396 height 47
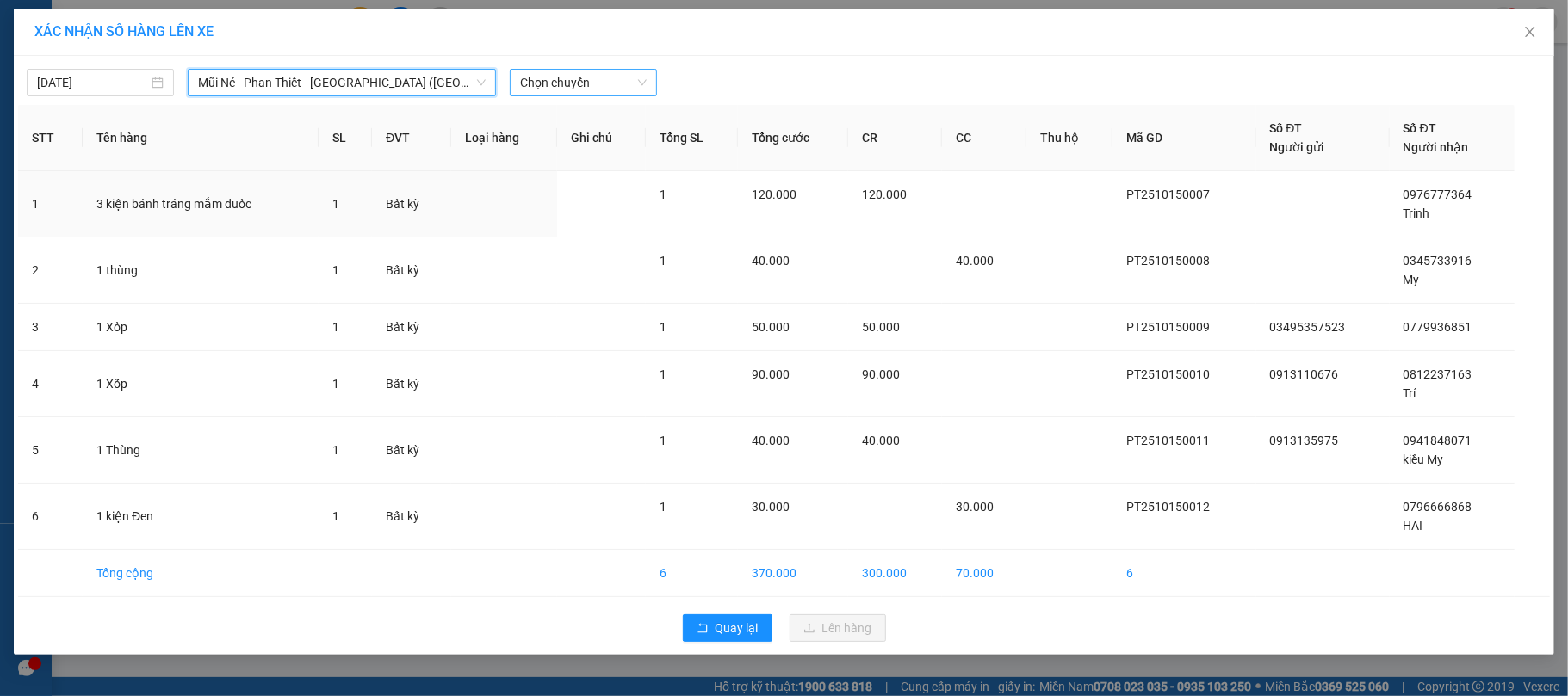
click at [539, 83] on span "Chọn chuyến" at bounding box center [583, 82] width 127 height 26
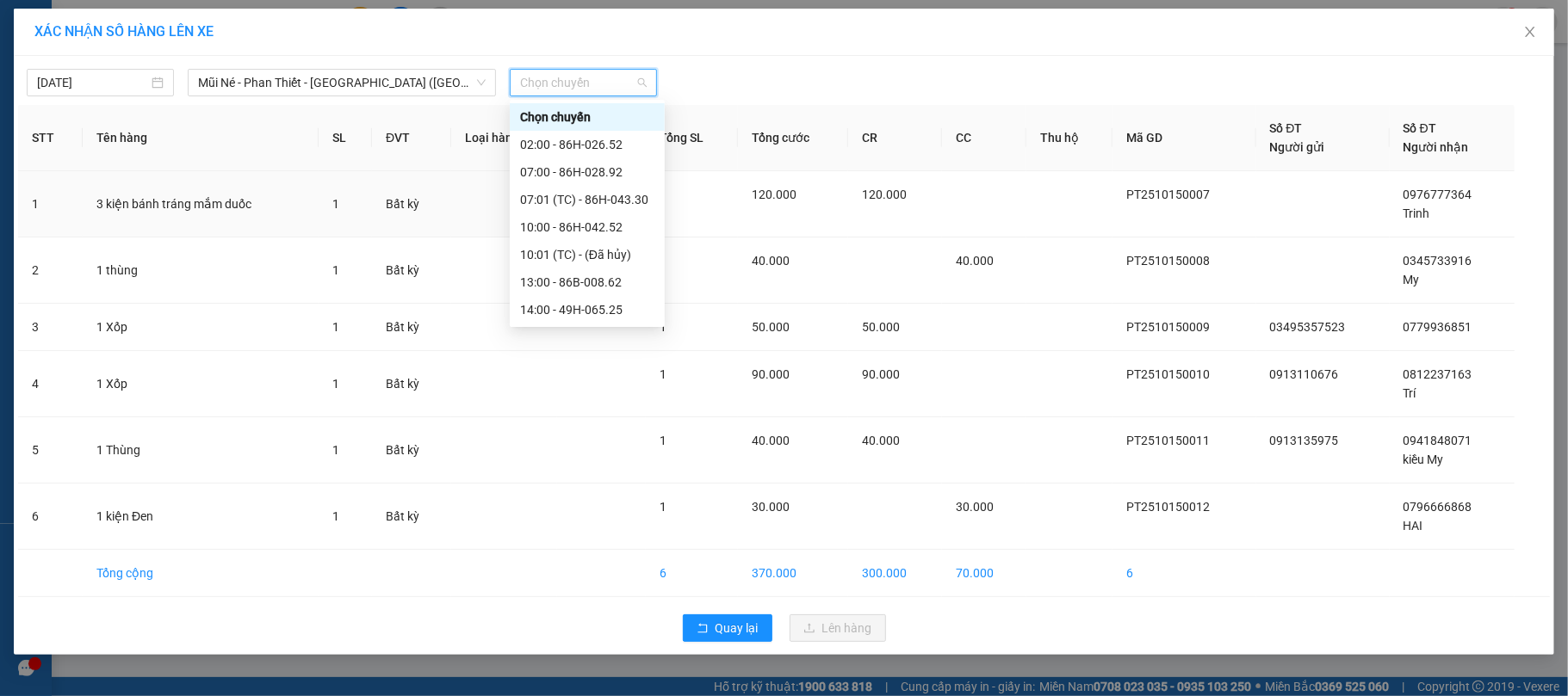
scroll to position [110, 0]
click at [558, 172] on div "13:00 - 86B-008.62" at bounding box center [587, 172] width 135 height 19
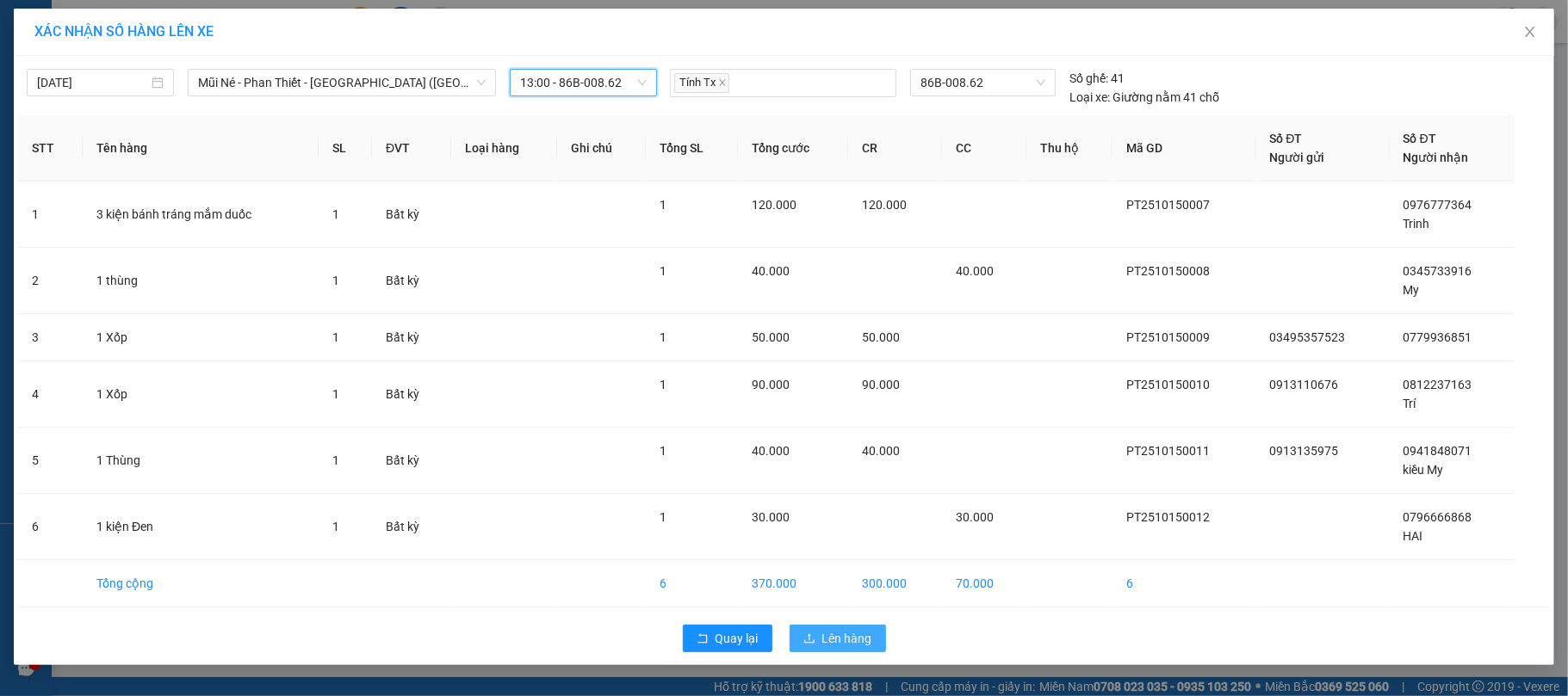
click at [838, 631] on span "Lên hàng" at bounding box center [847, 639] width 50 height 19
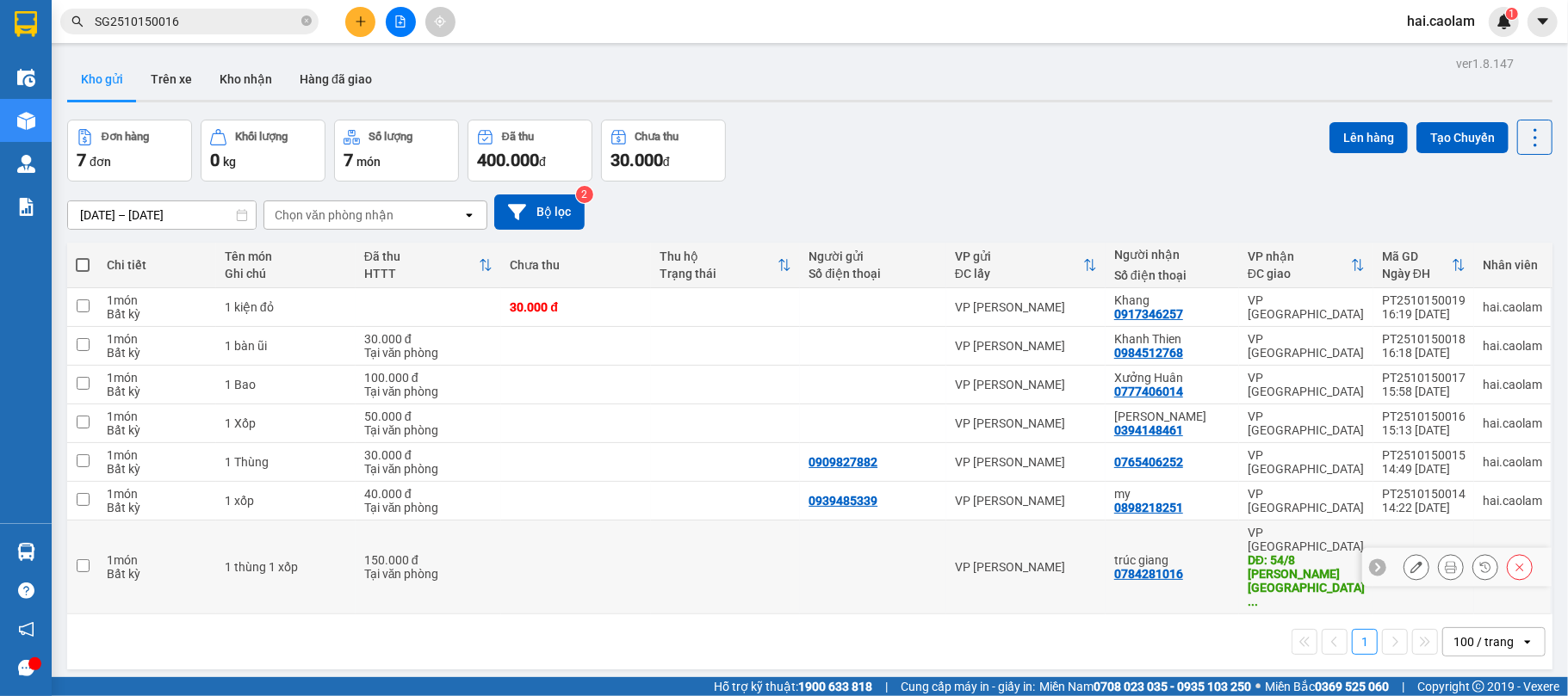
click at [610, 551] on td at bounding box center [576, 568] width 149 height 94
checkbox input "true"
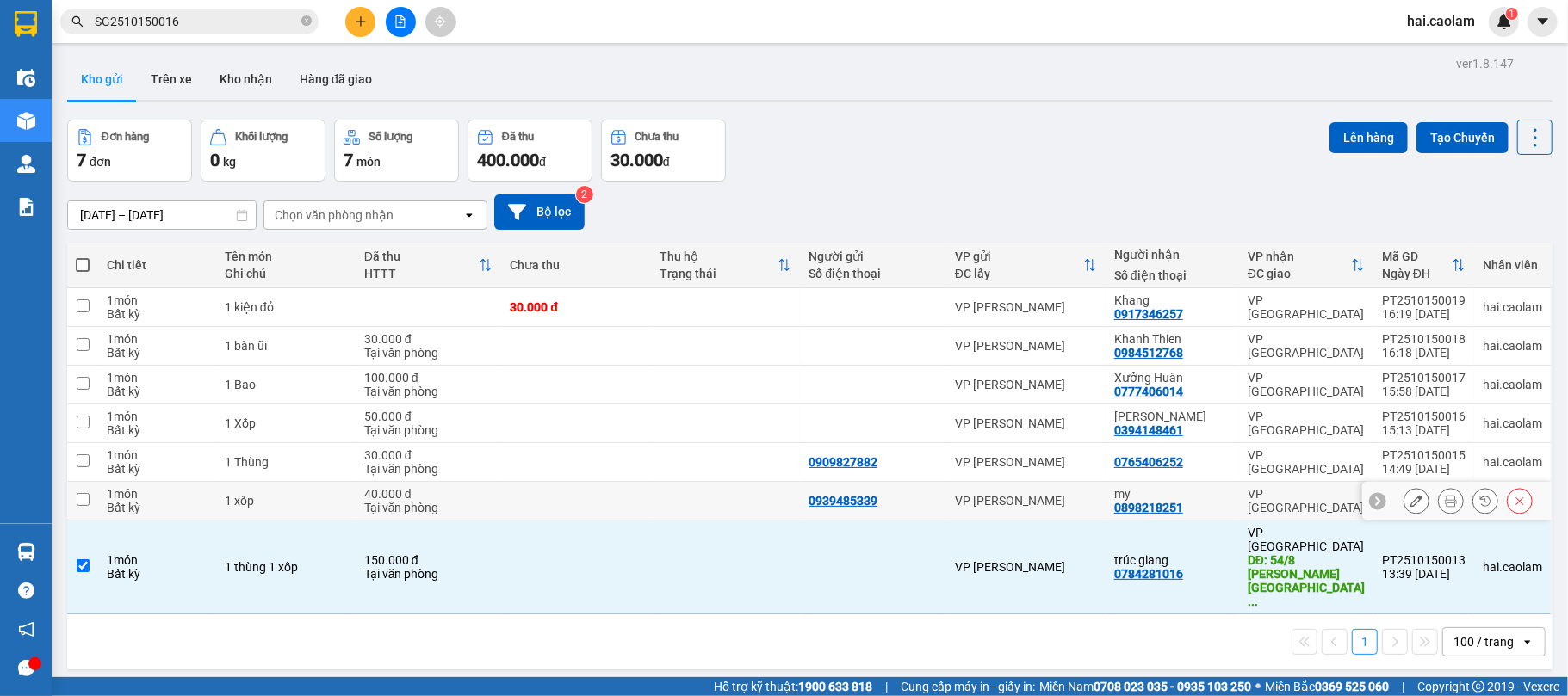
click at [585, 507] on td at bounding box center [576, 501] width 149 height 39
checkbox input "true"
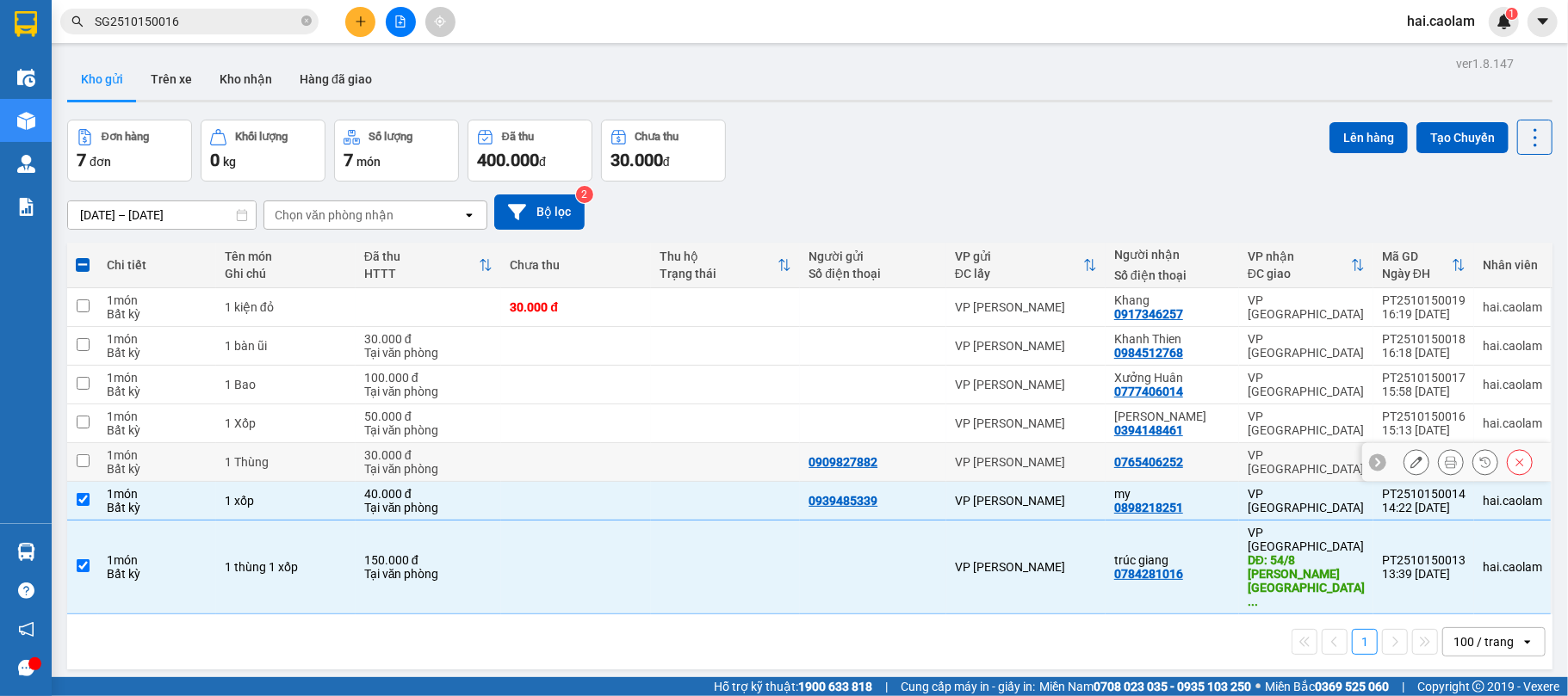
click at [569, 472] on td at bounding box center [576, 463] width 149 height 39
checkbox input "true"
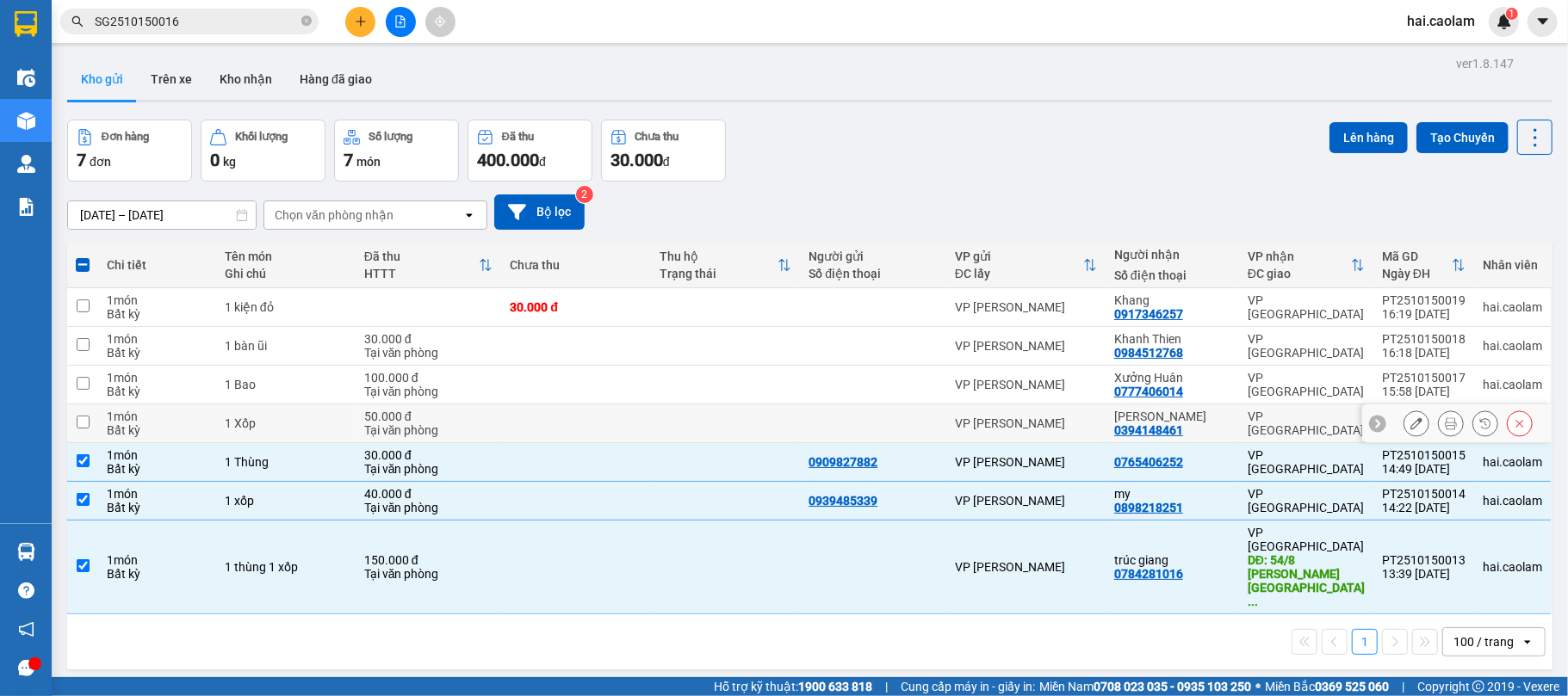
click at [556, 428] on td at bounding box center [576, 424] width 149 height 39
checkbox input "true"
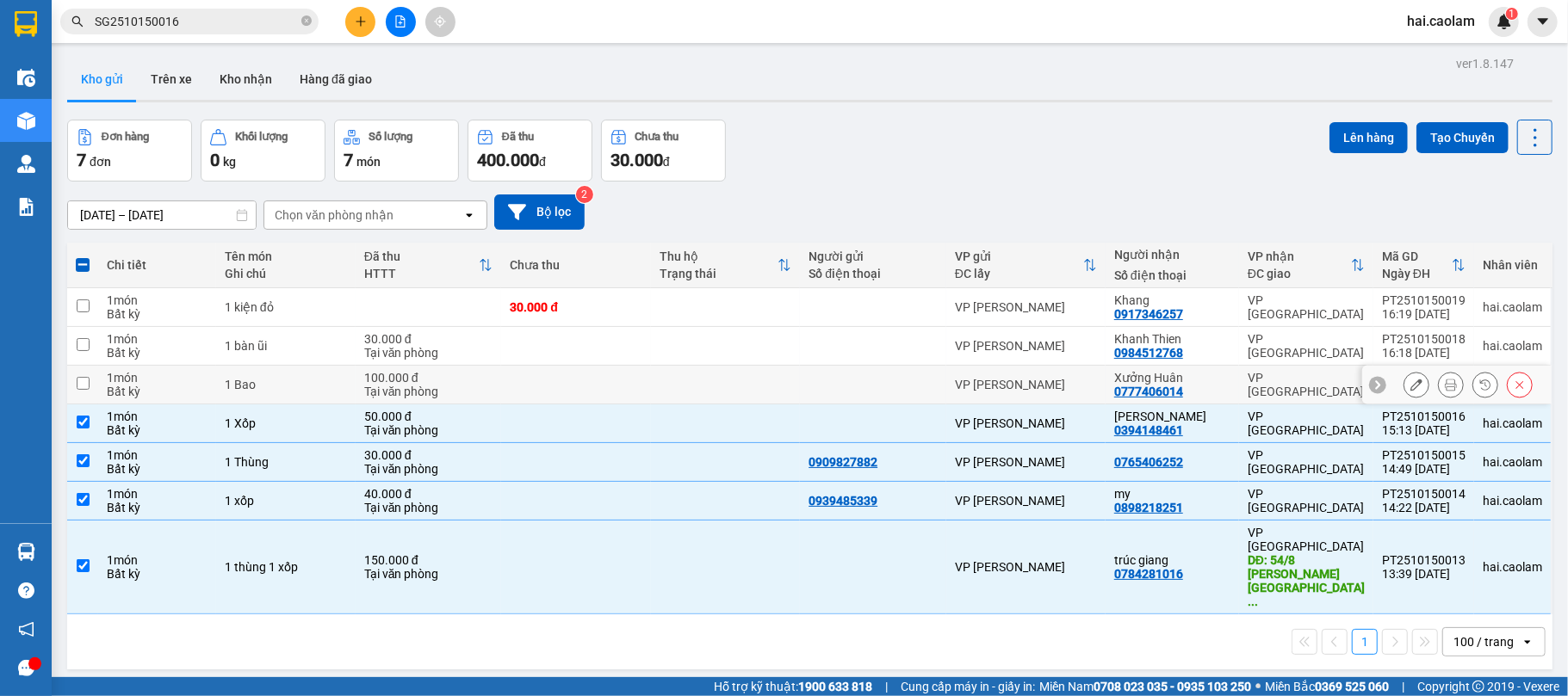
click at [550, 387] on td at bounding box center [576, 385] width 149 height 39
checkbox input "true"
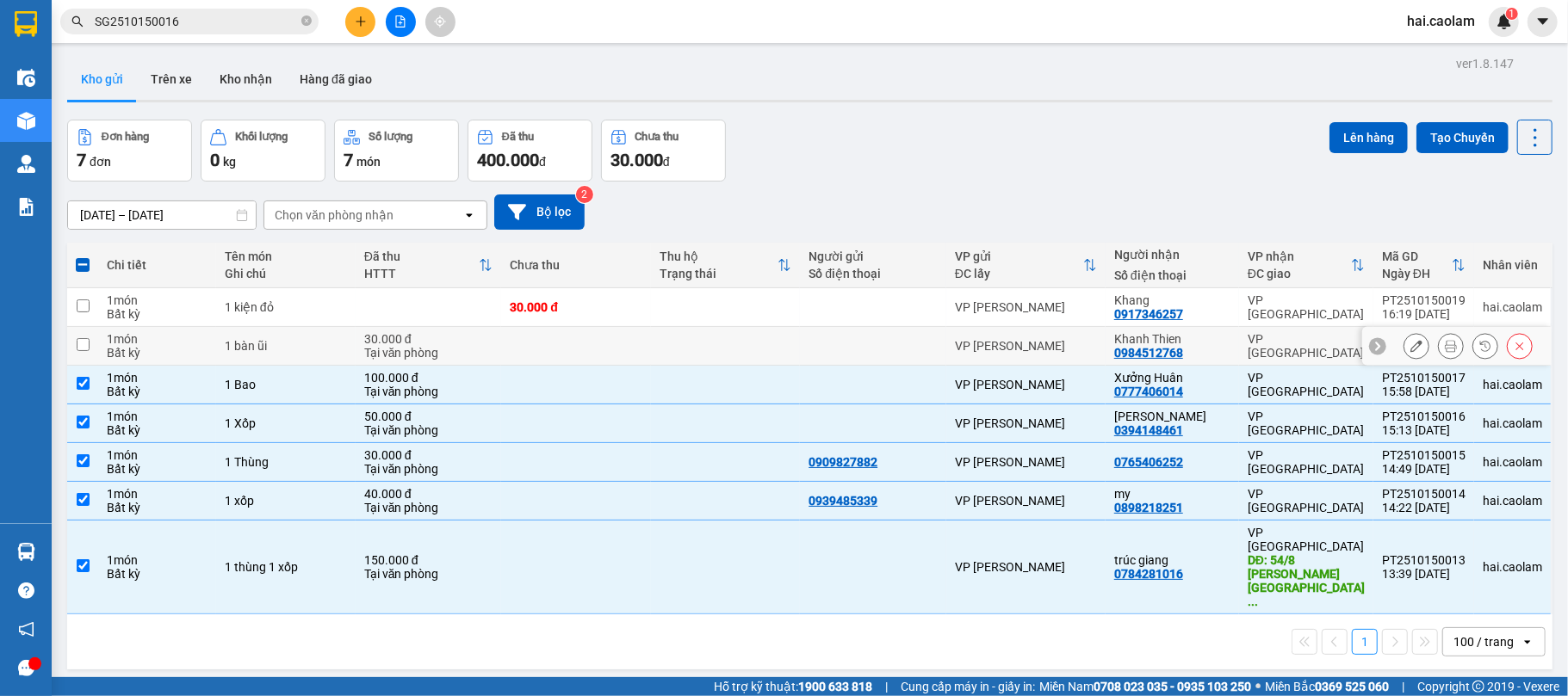
drag, startPoint x: 560, startPoint y: 352, endPoint x: 577, endPoint y: 335, distance: 24.0
click at [562, 351] on td at bounding box center [576, 346] width 149 height 39
checkbox input "true"
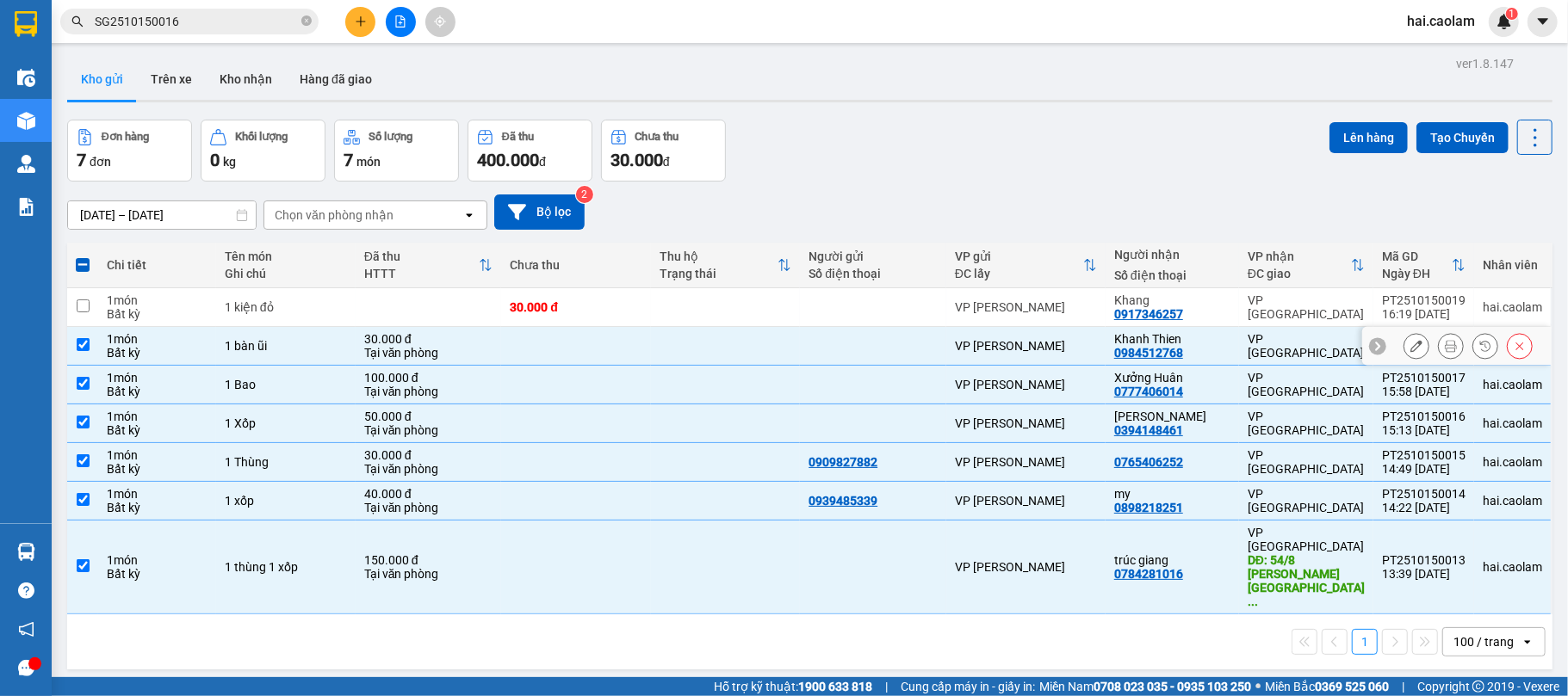
click at [597, 321] on td "30.000 đ" at bounding box center [576, 307] width 149 height 39
checkbox input "true"
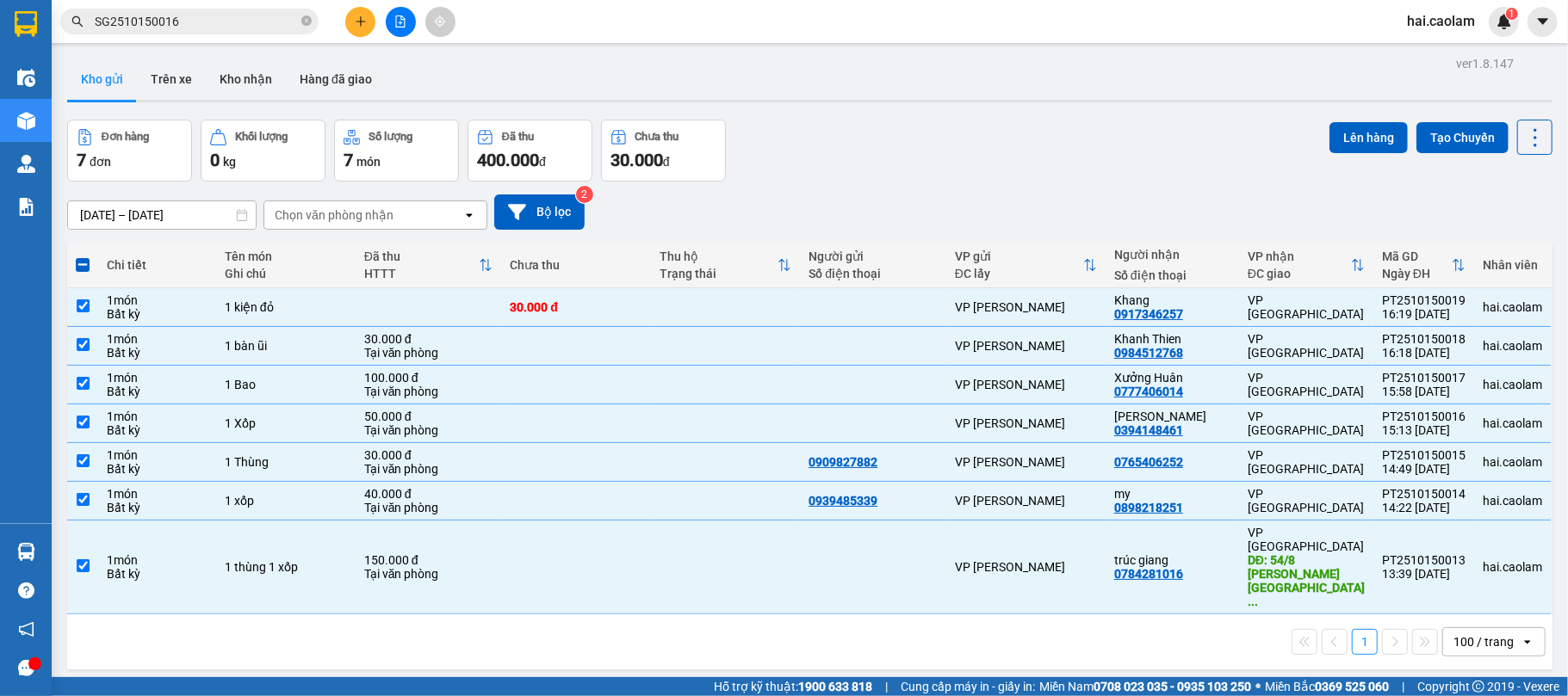
click at [1052, 174] on div "Đơn hàng 7 đơn Khối lượng 0 kg Số lượng 7 món Đã thu 400.000 đ Chưa thu 30.000 …" at bounding box center [809, 150] width 1486 height 62
click at [1040, 173] on div "Đơn hàng 7 đơn Khối lượng 0 kg Số lượng 7 món Đã thu 400.000 đ Chưa thu 30.000 …" at bounding box center [809, 150] width 1486 height 62
drag, startPoint x: 986, startPoint y: 168, endPoint x: 286, endPoint y: 10, distance: 717.6
click at [970, 162] on div "Đơn hàng 7 đơn Khối lượng 0 kg Số lượng 7 món Đã thu 400.000 đ Chưa thu 30.000 …" at bounding box center [809, 150] width 1486 height 62
click at [366, 29] on button at bounding box center [360, 22] width 30 height 30
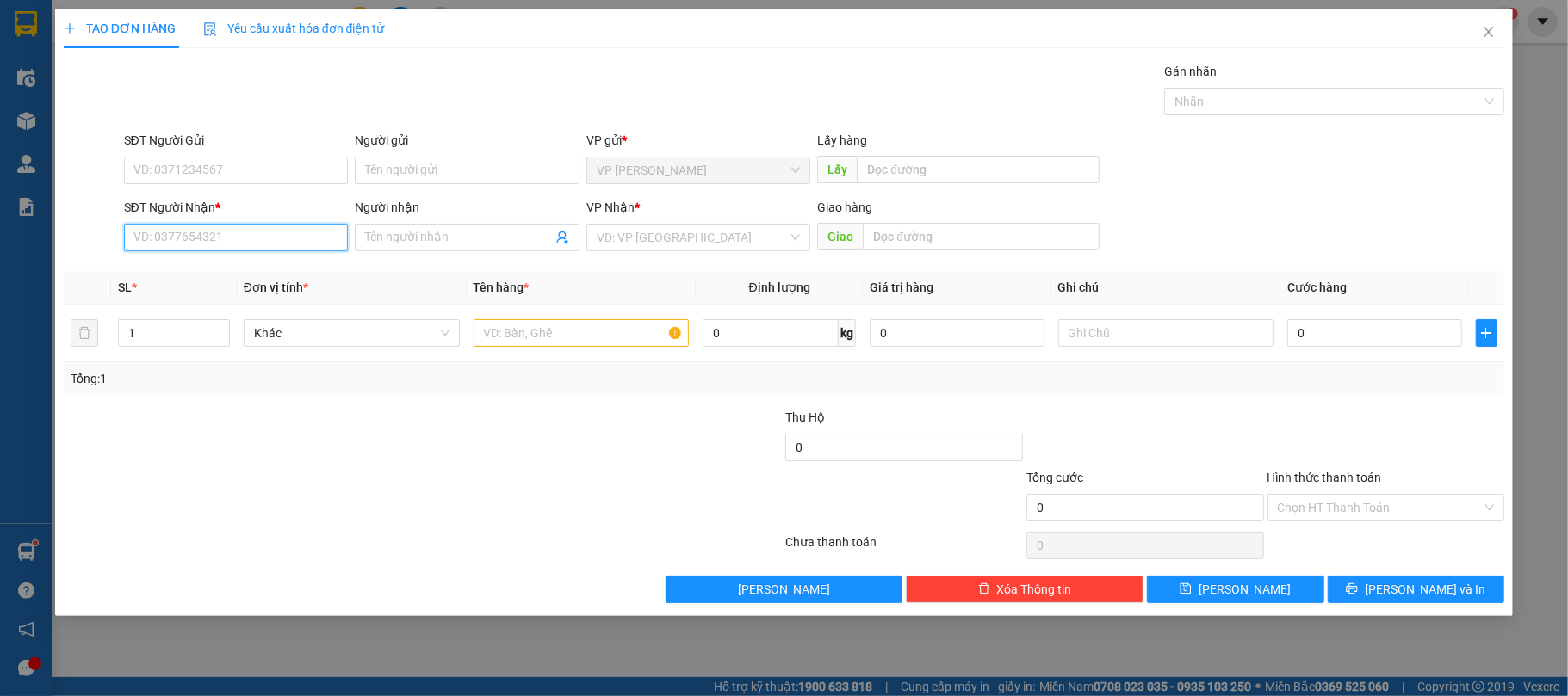
click at [249, 249] on input "SĐT Người Nhận *" at bounding box center [236, 238] width 225 height 28
type input "0936000124"
click at [217, 273] on div "0936000124 - Nam" at bounding box center [236, 274] width 204 height 19
type input "Nam"
type input "0936000124"
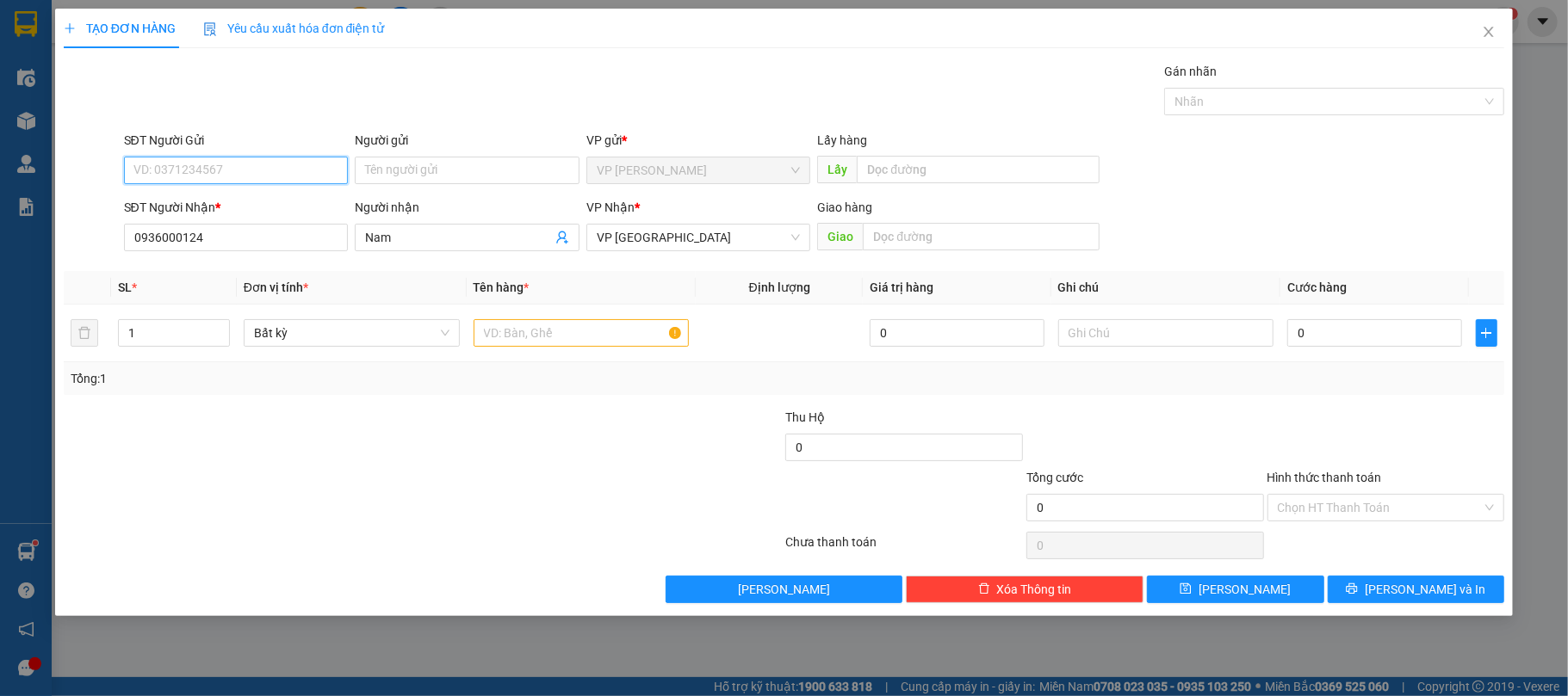
click at [245, 167] on input "SĐT Người Gửi" at bounding box center [236, 171] width 225 height 28
click at [1272, 413] on div at bounding box center [1387, 437] width 241 height 60
click at [1351, 332] on input "0" at bounding box center [1374, 333] width 174 height 28
type input "3"
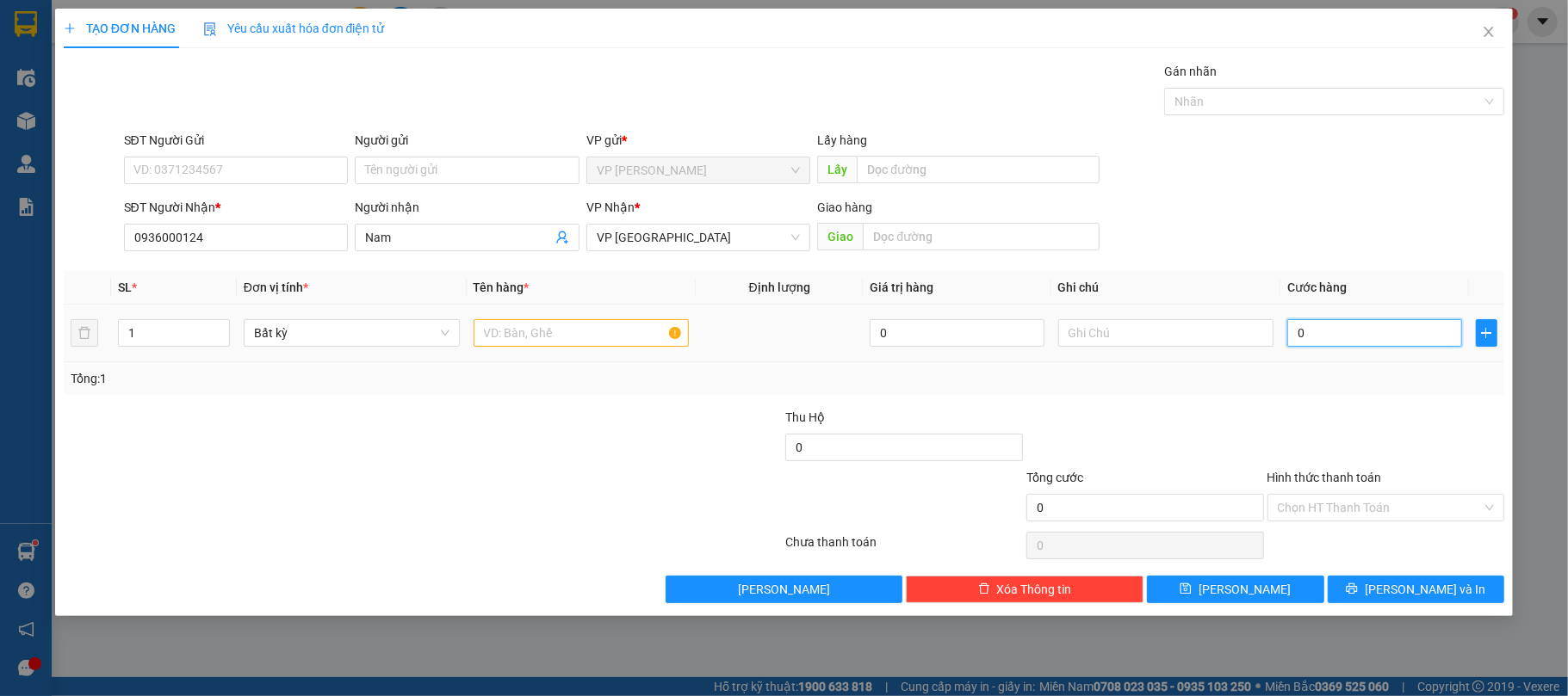
type input "3"
type input "30"
type input "30.000"
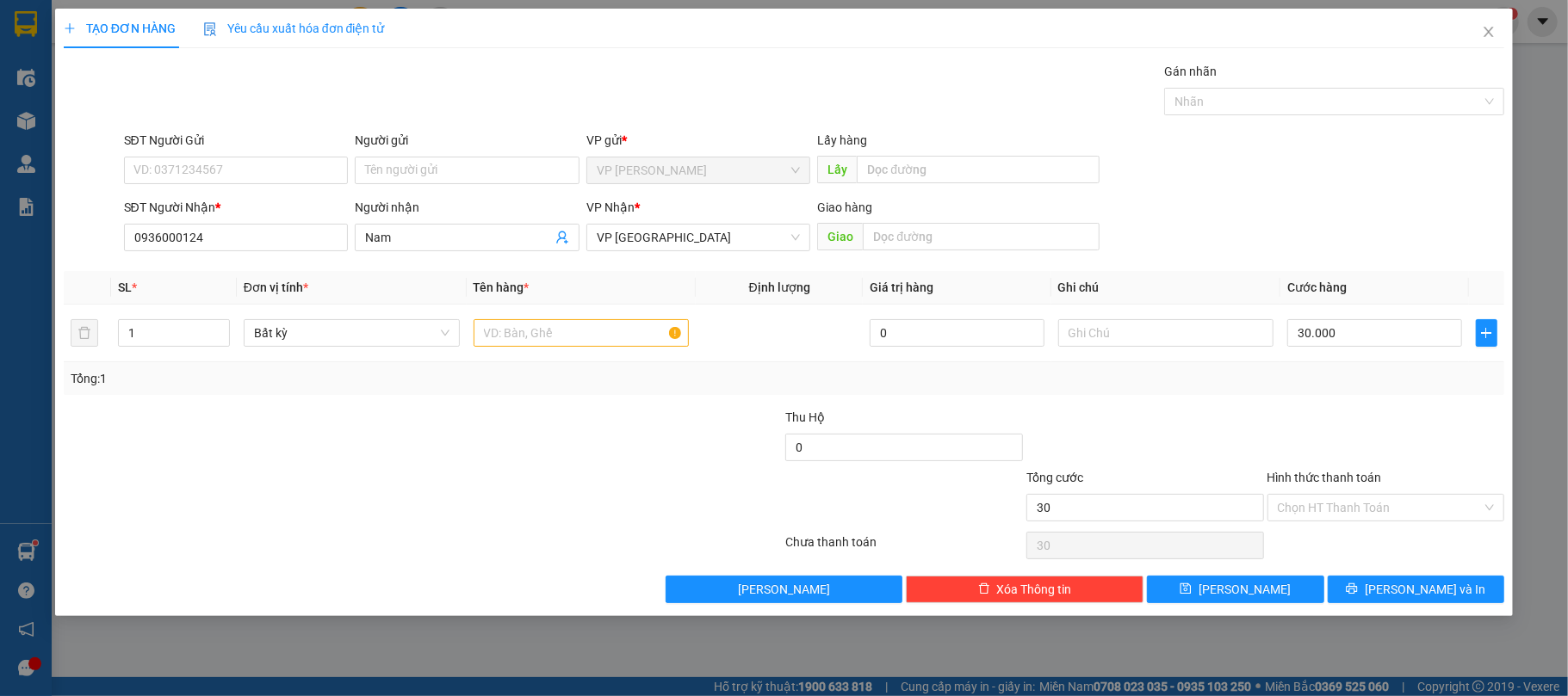
type input "30.000"
click at [1354, 246] on div "SĐT Người Nhận * 0936000124 Người nhận Nam VP Nhận * VP [GEOGRAPHIC_DATA] Giao …" at bounding box center [814, 227] width 1388 height 60
click at [565, 331] on input "text" at bounding box center [582, 333] width 216 height 28
click at [559, 336] on input "text" at bounding box center [582, 333] width 216 height 28
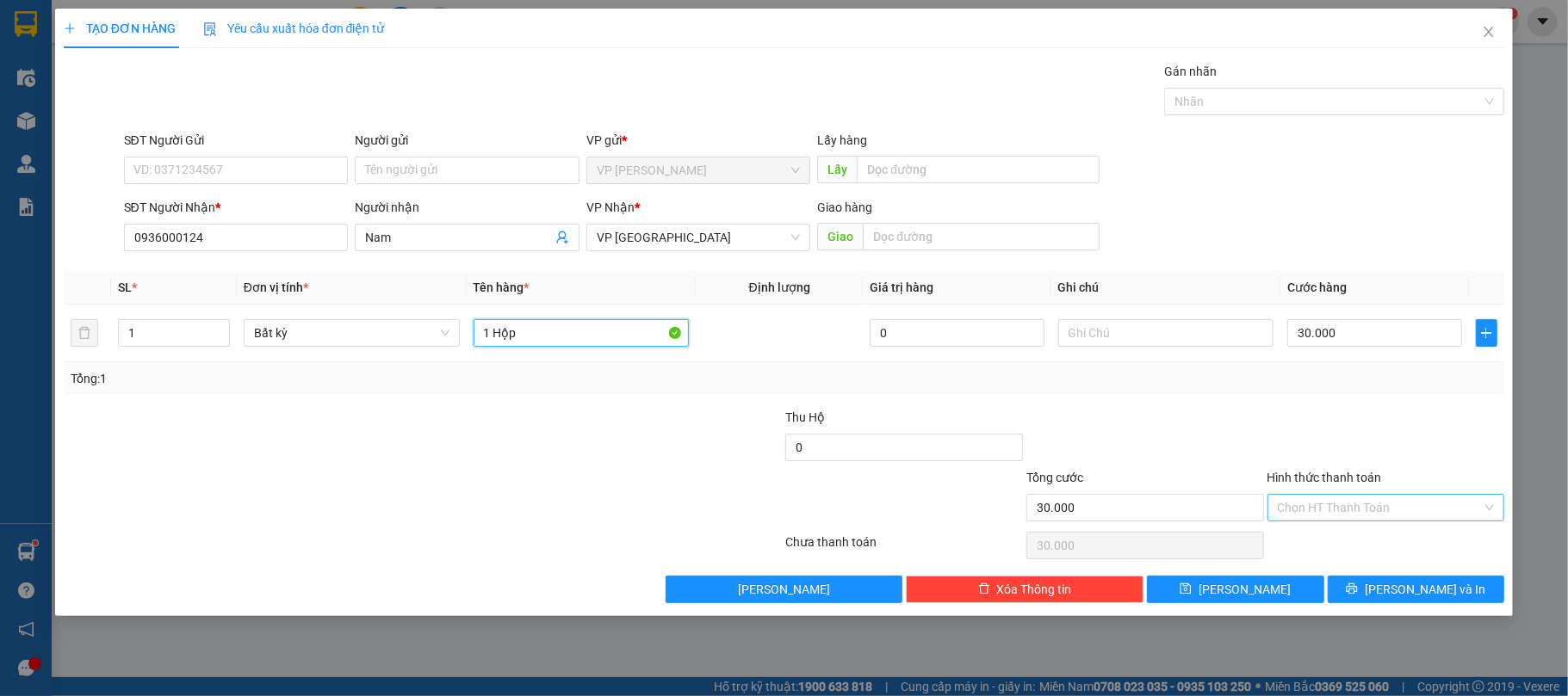
type input "1 Hộp"
click at [1328, 499] on input "Hình thức thanh toán" at bounding box center [1380, 508] width 205 height 26
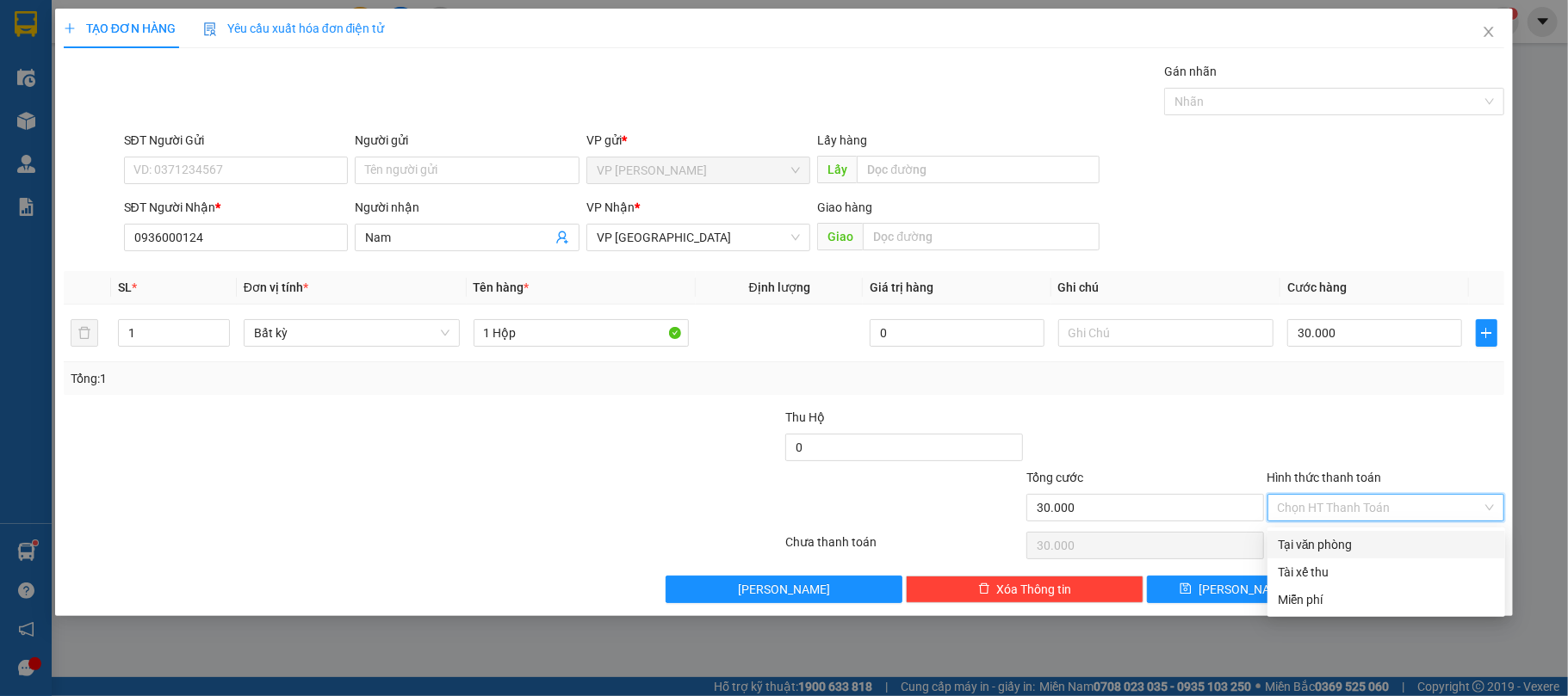
click at [1321, 537] on div "Tại văn phòng" at bounding box center [1387, 545] width 217 height 19
type input "0"
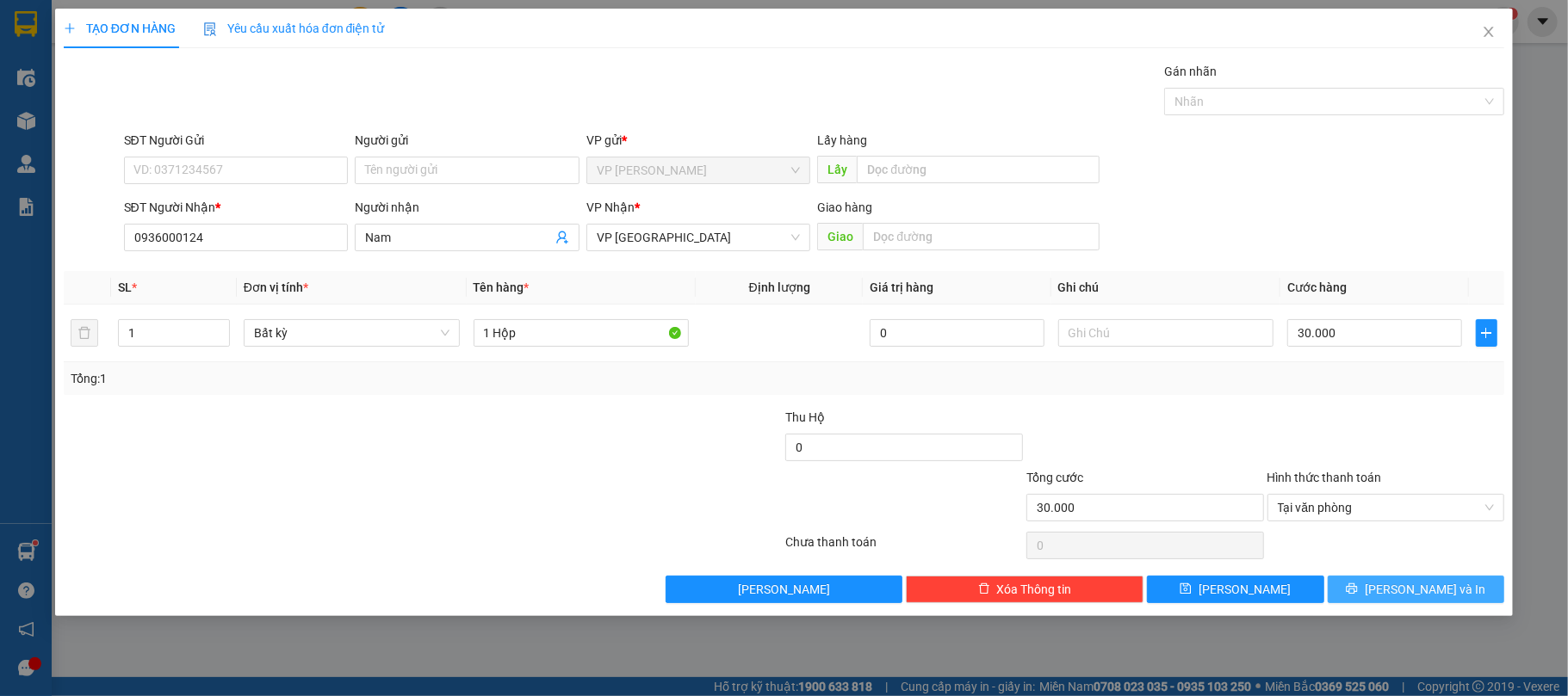
click at [1400, 594] on button "[PERSON_NAME] và In" at bounding box center [1416, 590] width 177 height 28
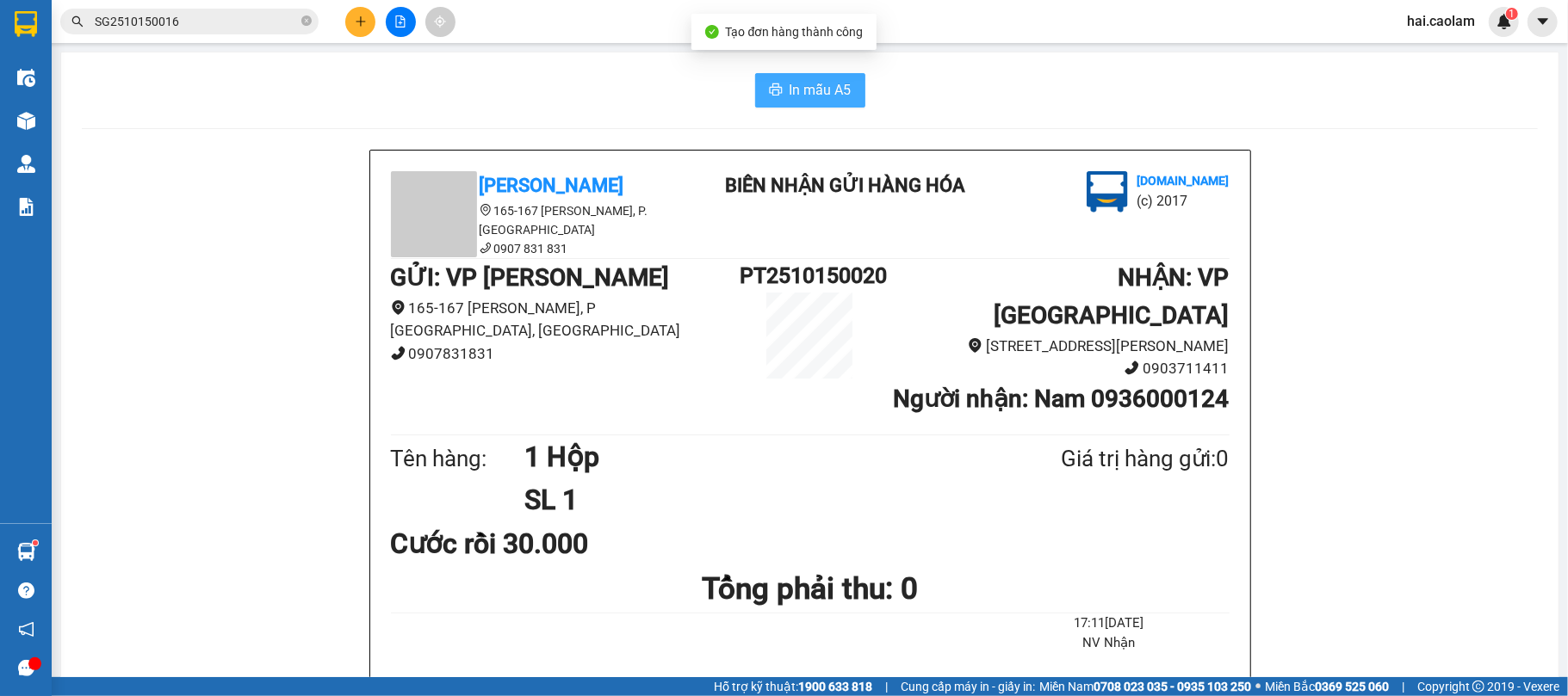
click at [814, 95] on span "In mẫu A5" at bounding box center [820, 89] width 62 height 22
click at [356, 9] on button at bounding box center [360, 22] width 30 height 30
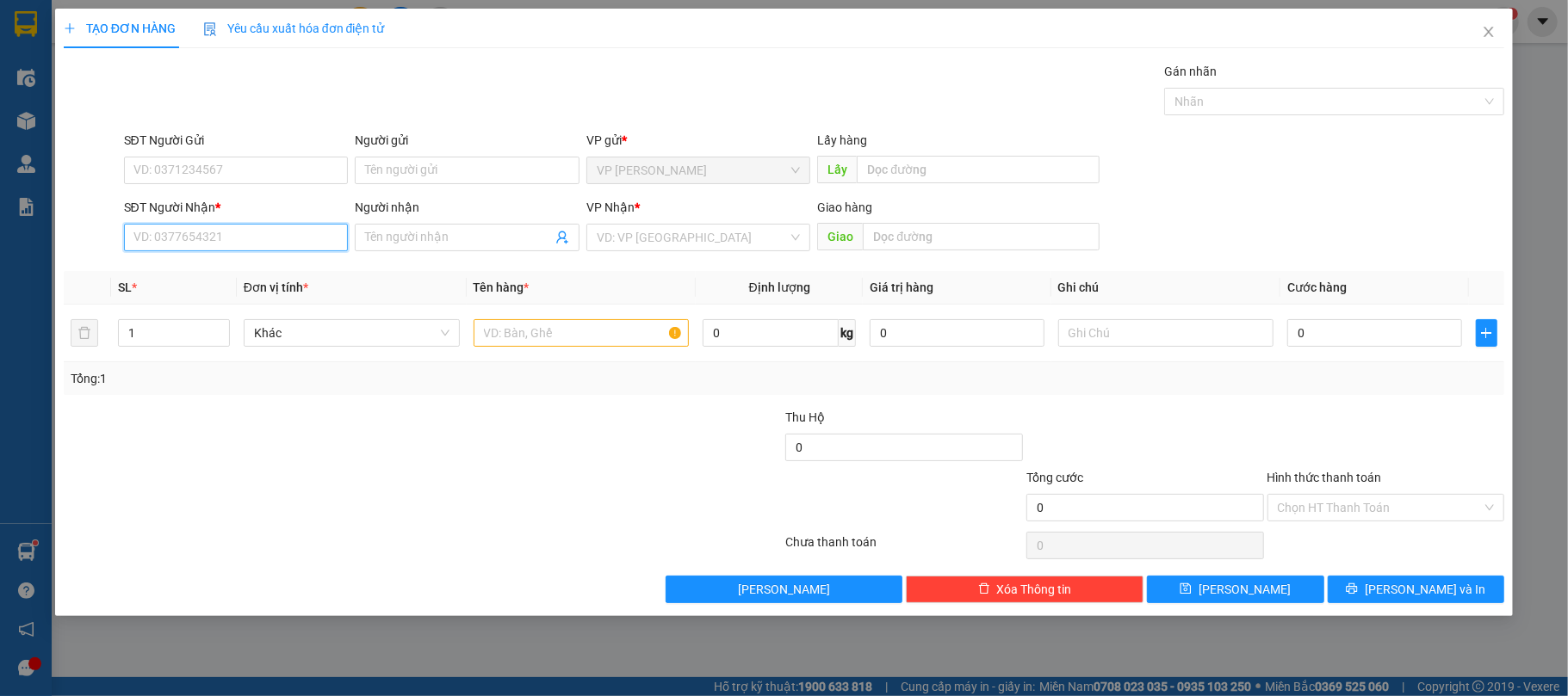
click at [307, 252] on input "SĐT Người Nhận *" at bounding box center [236, 238] width 225 height 28
type input "0365491111"
click at [376, 424] on div at bounding box center [302, 437] width 481 height 60
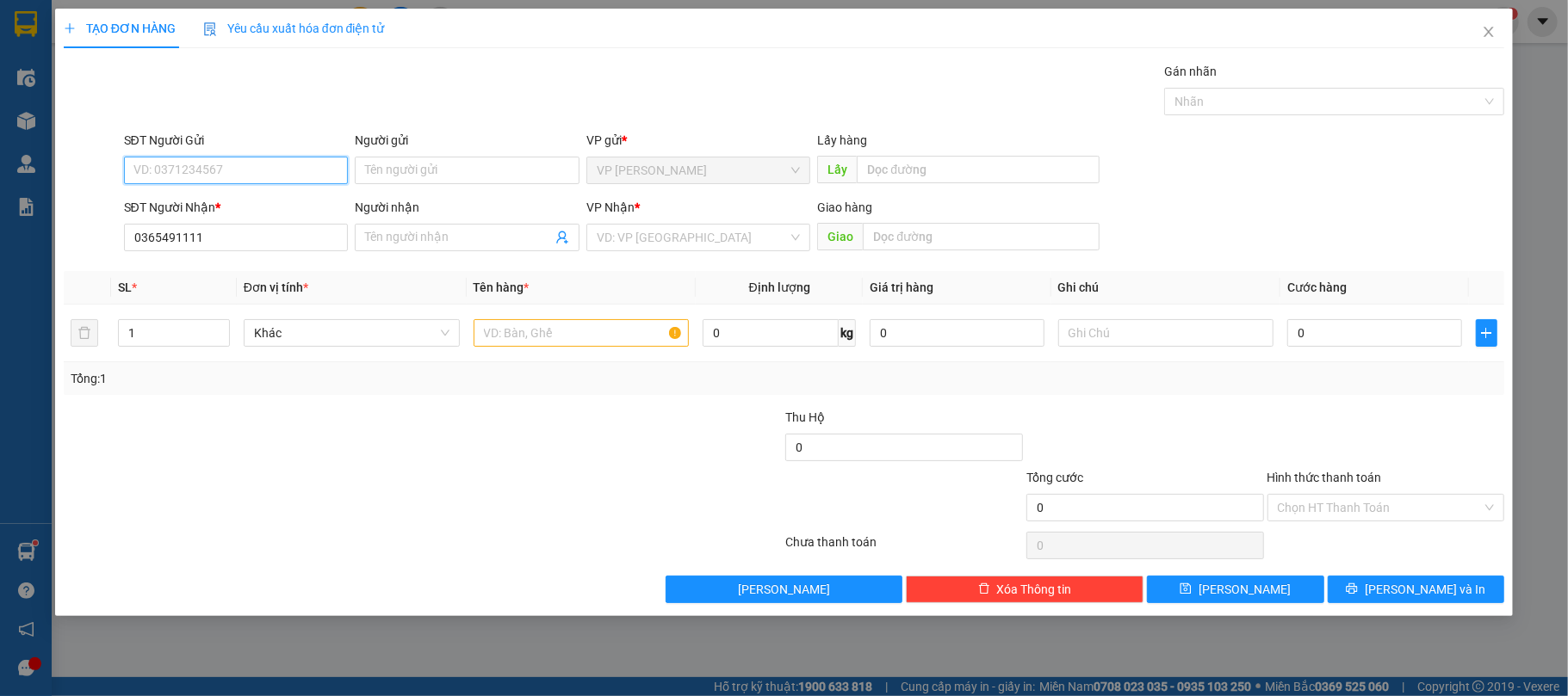
click at [247, 159] on input "SĐT Người Gửi" at bounding box center [236, 171] width 225 height 28
click at [859, 453] on input "0" at bounding box center [905, 448] width 238 height 28
type input "822.000"
click at [638, 497] on div at bounding box center [664, 498] width 241 height 60
click at [655, 489] on div at bounding box center [664, 498] width 241 height 60
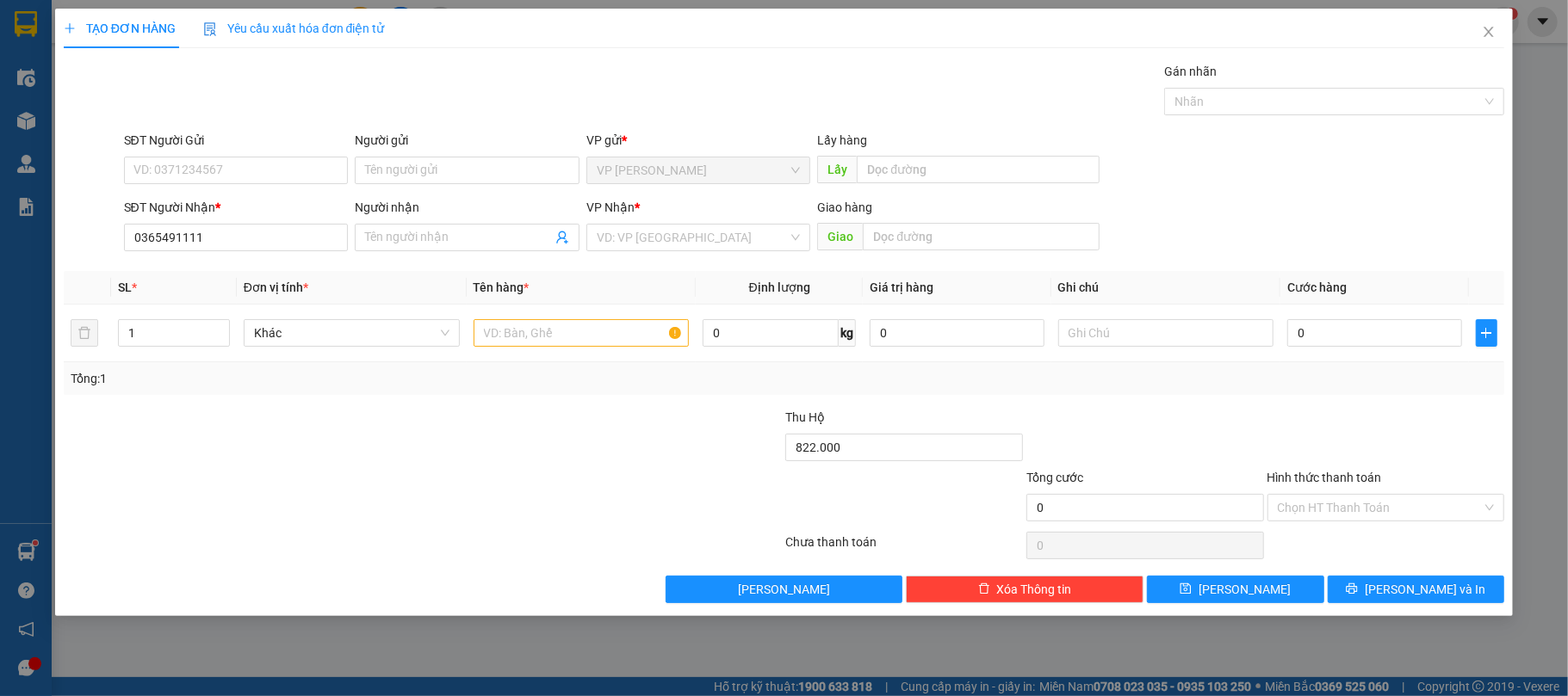
click at [1189, 410] on div at bounding box center [1145, 437] width 241 height 60
click at [1324, 325] on input "0" at bounding box center [1374, 333] width 174 height 28
click at [1289, 429] on div at bounding box center [1387, 437] width 241 height 60
click at [1330, 328] on input "0" at bounding box center [1374, 333] width 174 height 28
type input "4"
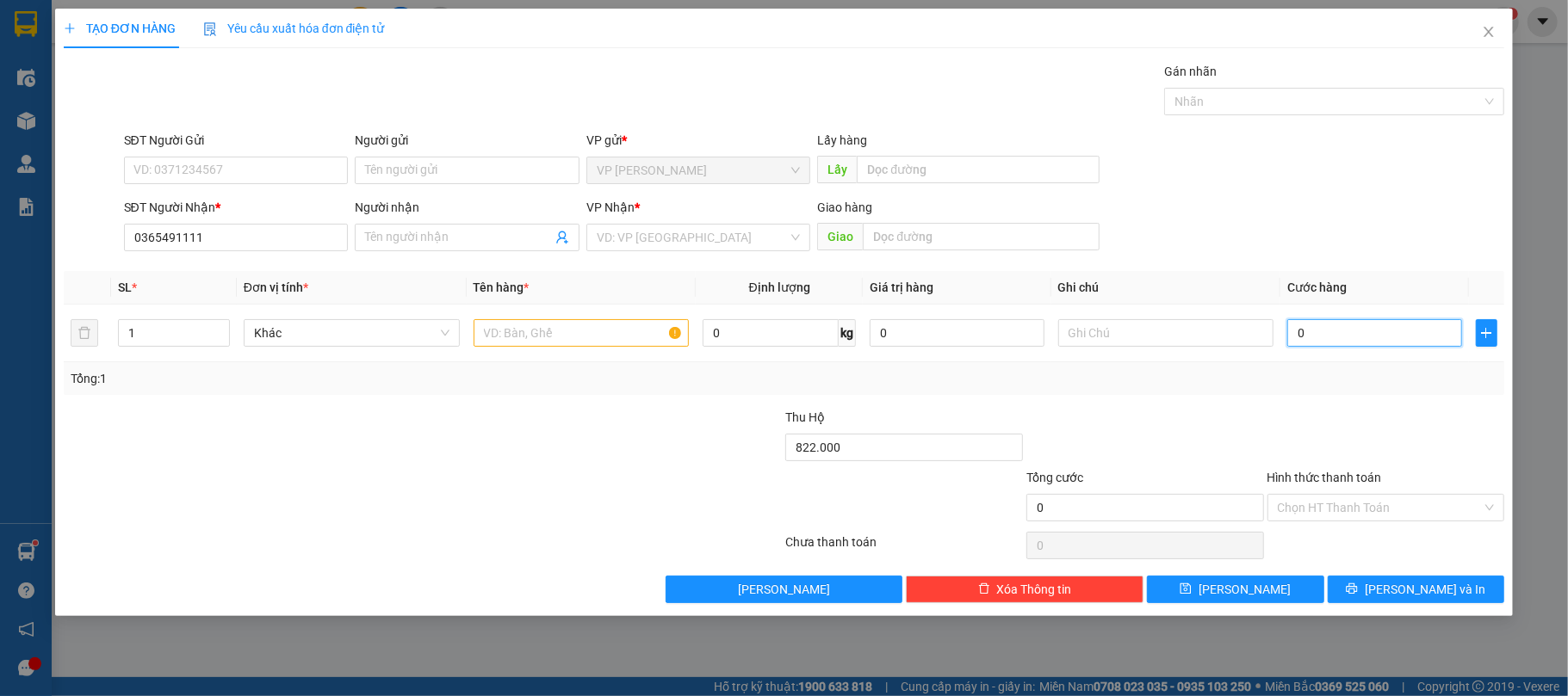
type input "4"
type input "40"
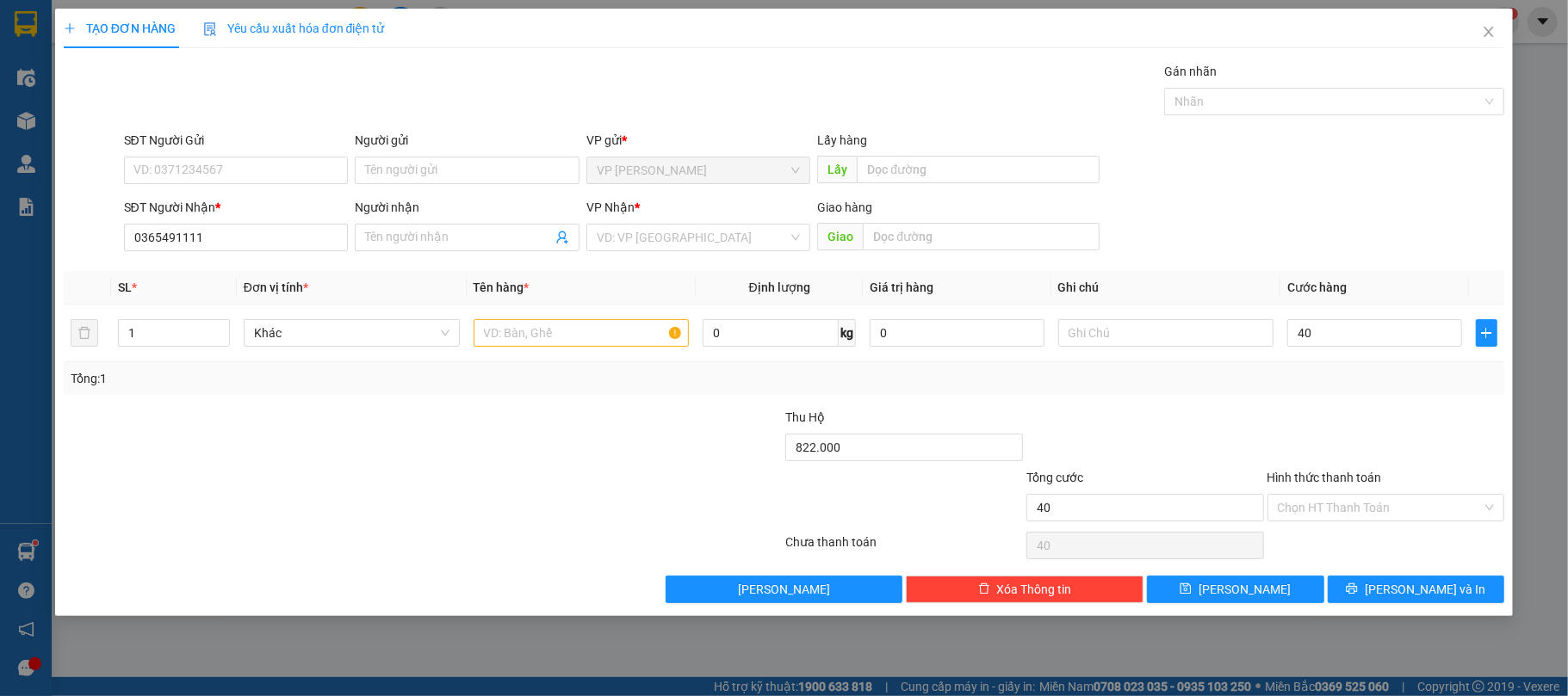
type input "40.000"
click at [541, 422] on div at bounding box center [302, 437] width 481 height 60
click at [243, 170] on input "SĐT Người Gửi" at bounding box center [236, 171] width 225 height 28
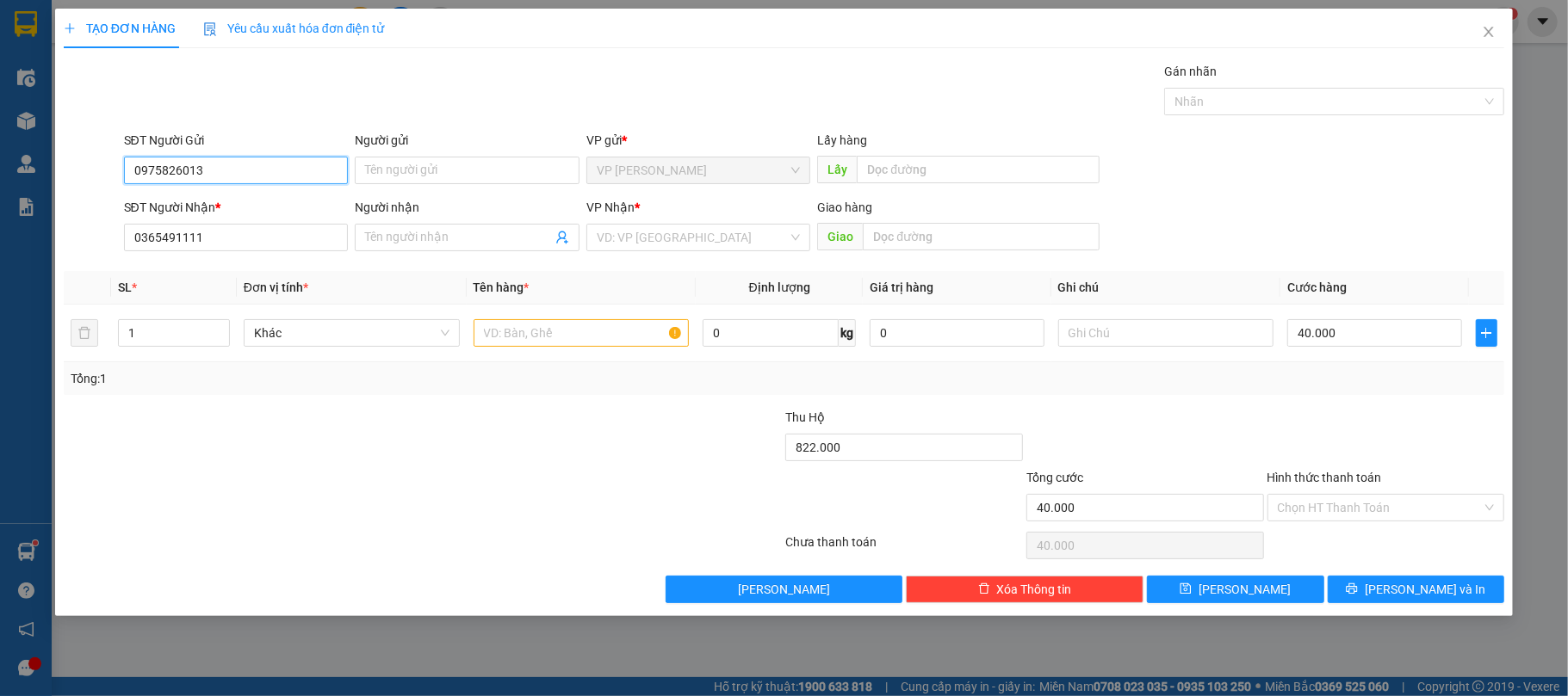
type input "0975826013"
drag, startPoint x: 528, startPoint y: 500, endPoint x: 749, endPoint y: 456, distance: 225.3
click at [530, 496] on div at bounding box center [302, 498] width 481 height 60
click at [681, 245] on input "search" at bounding box center [692, 238] width 192 height 26
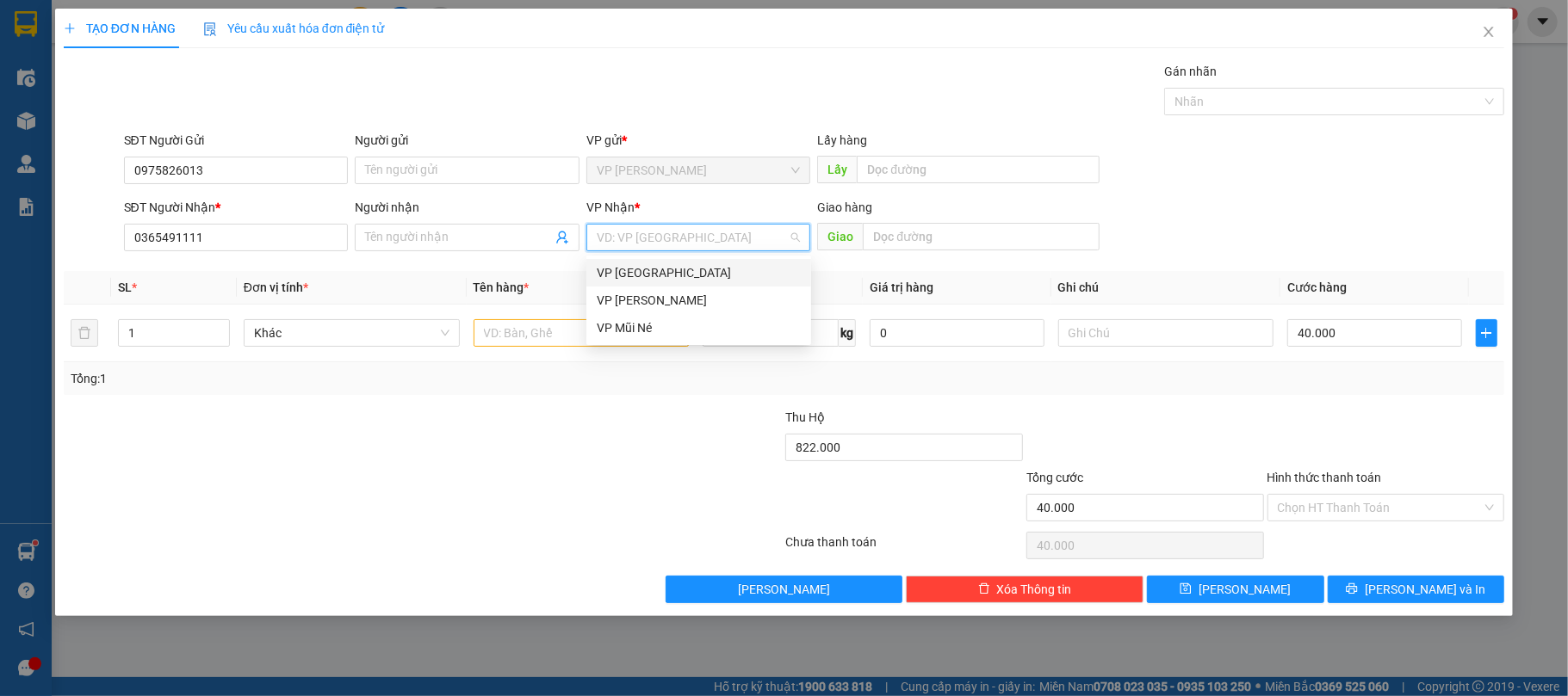
click at [659, 272] on div "VP [GEOGRAPHIC_DATA]" at bounding box center [698, 273] width 204 height 19
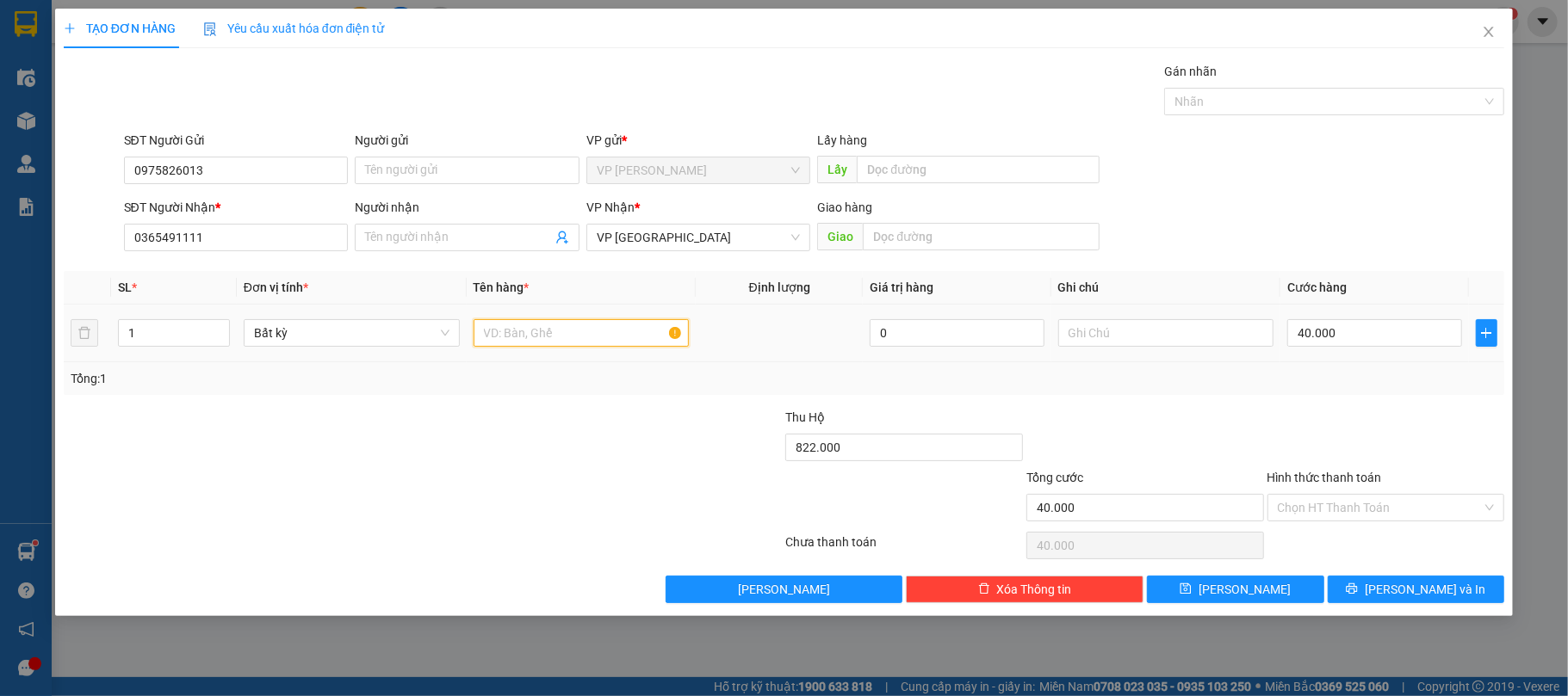
click at [528, 331] on input "text" at bounding box center [582, 333] width 216 height 28
type input "1 Xách Tứ Tuyệt"
click at [503, 474] on div at bounding box center [302, 498] width 481 height 60
click at [508, 474] on div at bounding box center [302, 498] width 481 height 60
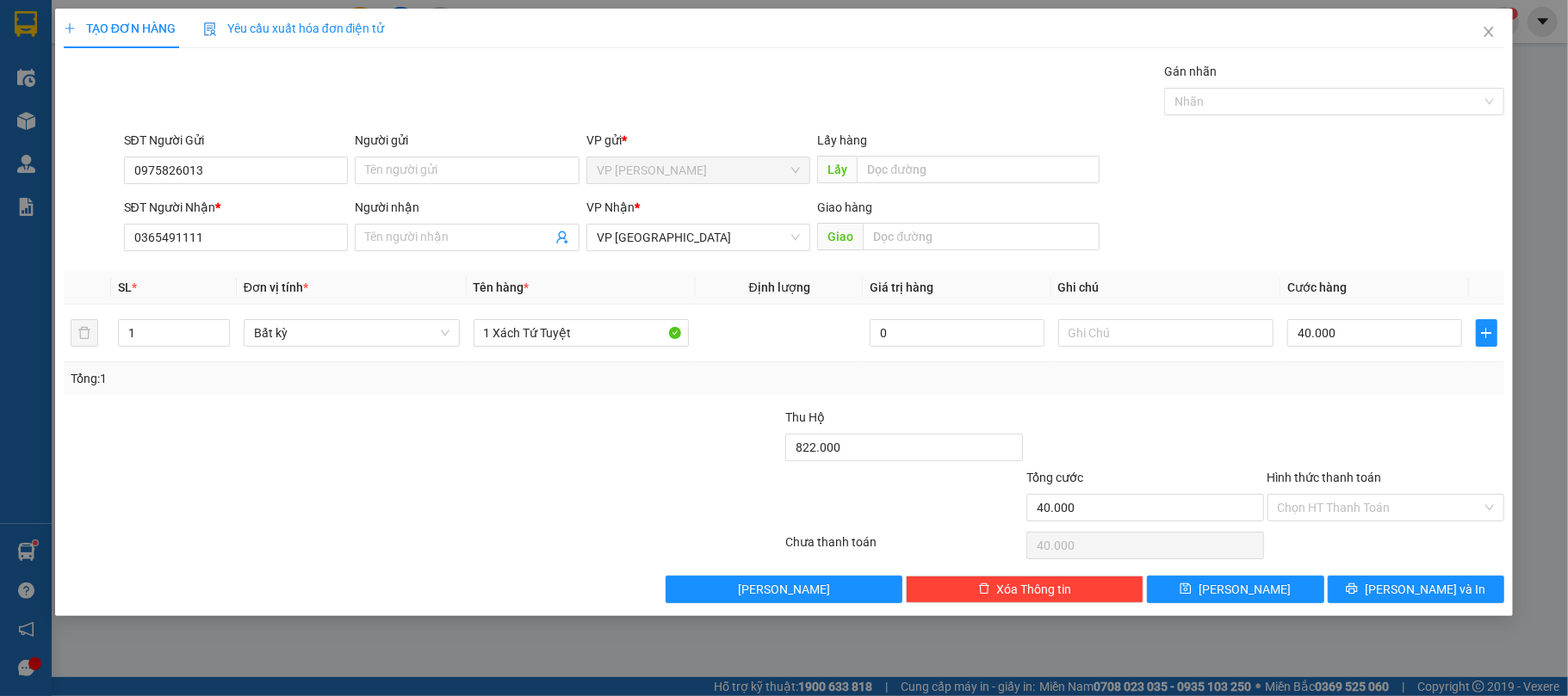
click at [1301, 438] on div at bounding box center [1387, 437] width 241 height 60
click at [1062, 417] on div at bounding box center [1145, 437] width 241 height 60
click at [1340, 504] on input "Hình thức thanh toán" at bounding box center [1380, 508] width 205 height 26
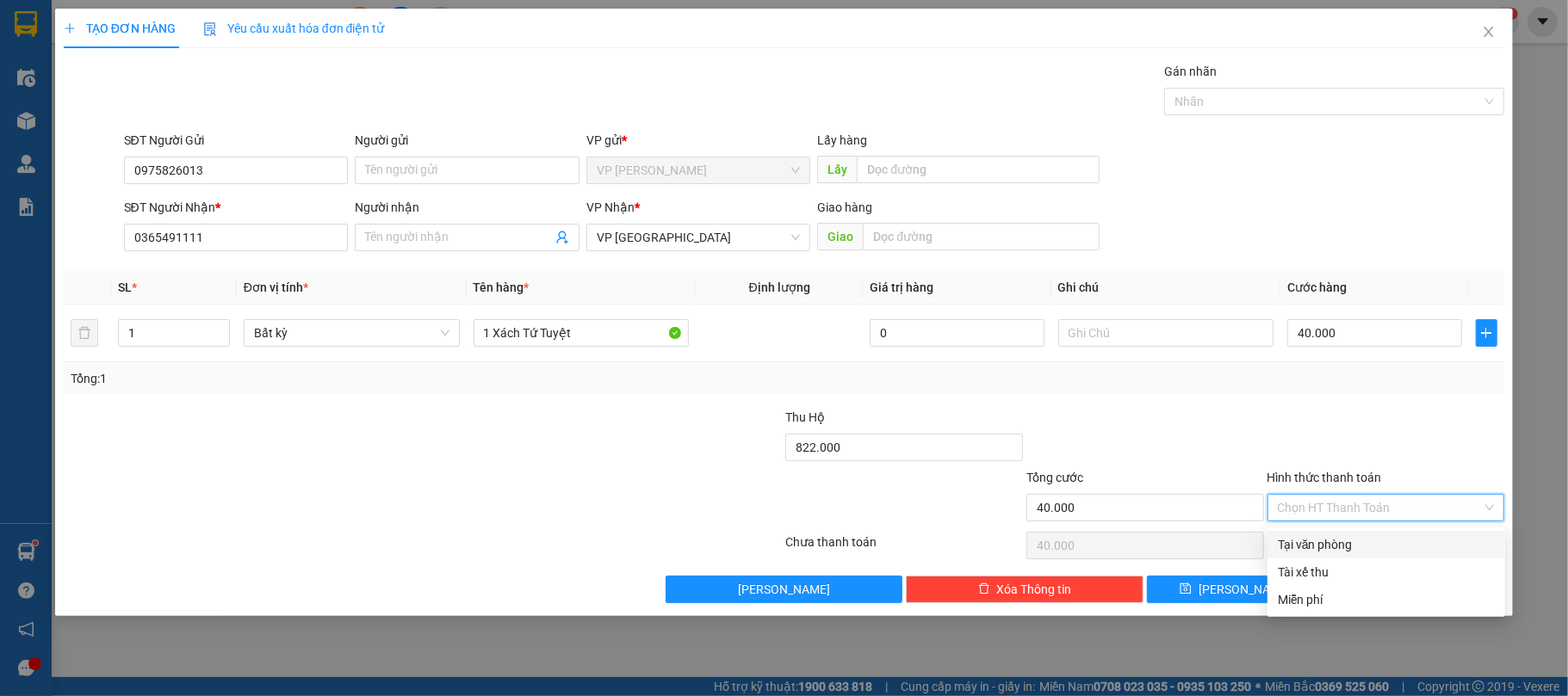
click at [1238, 410] on div at bounding box center [1145, 437] width 241 height 60
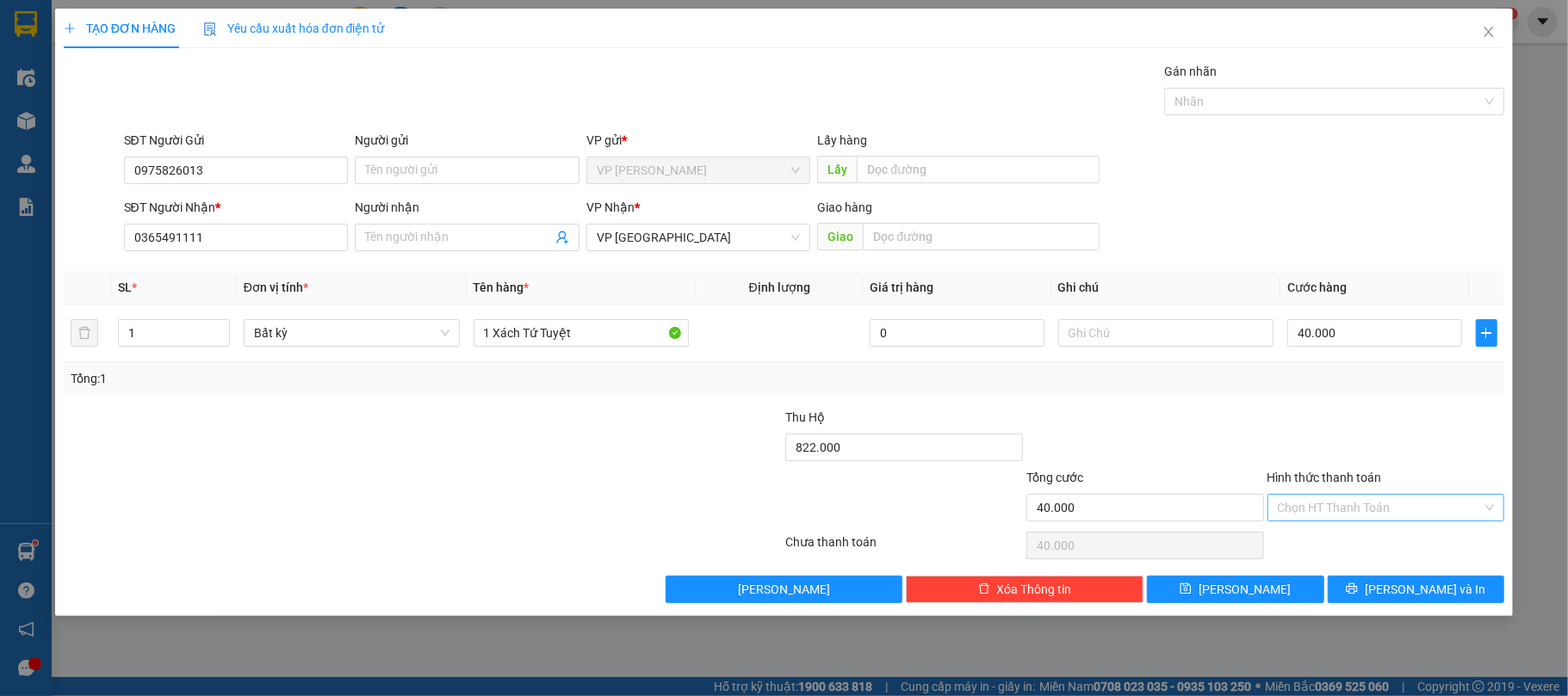
click at [1327, 516] on input "Hình thức thanh toán" at bounding box center [1380, 508] width 205 height 26
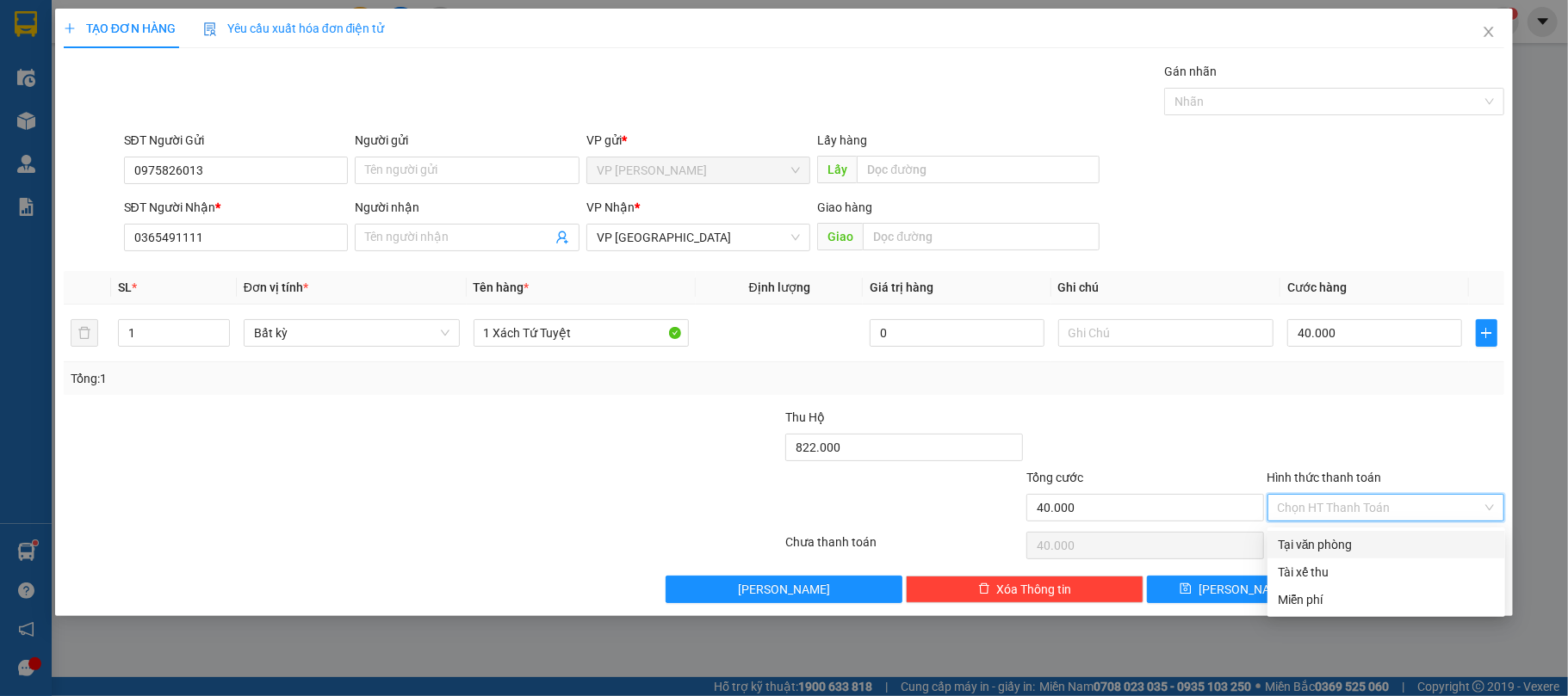
click at [1333, 539] on div "Tại văn phòng" at bounding box center [1387, 545] width 217 height 19
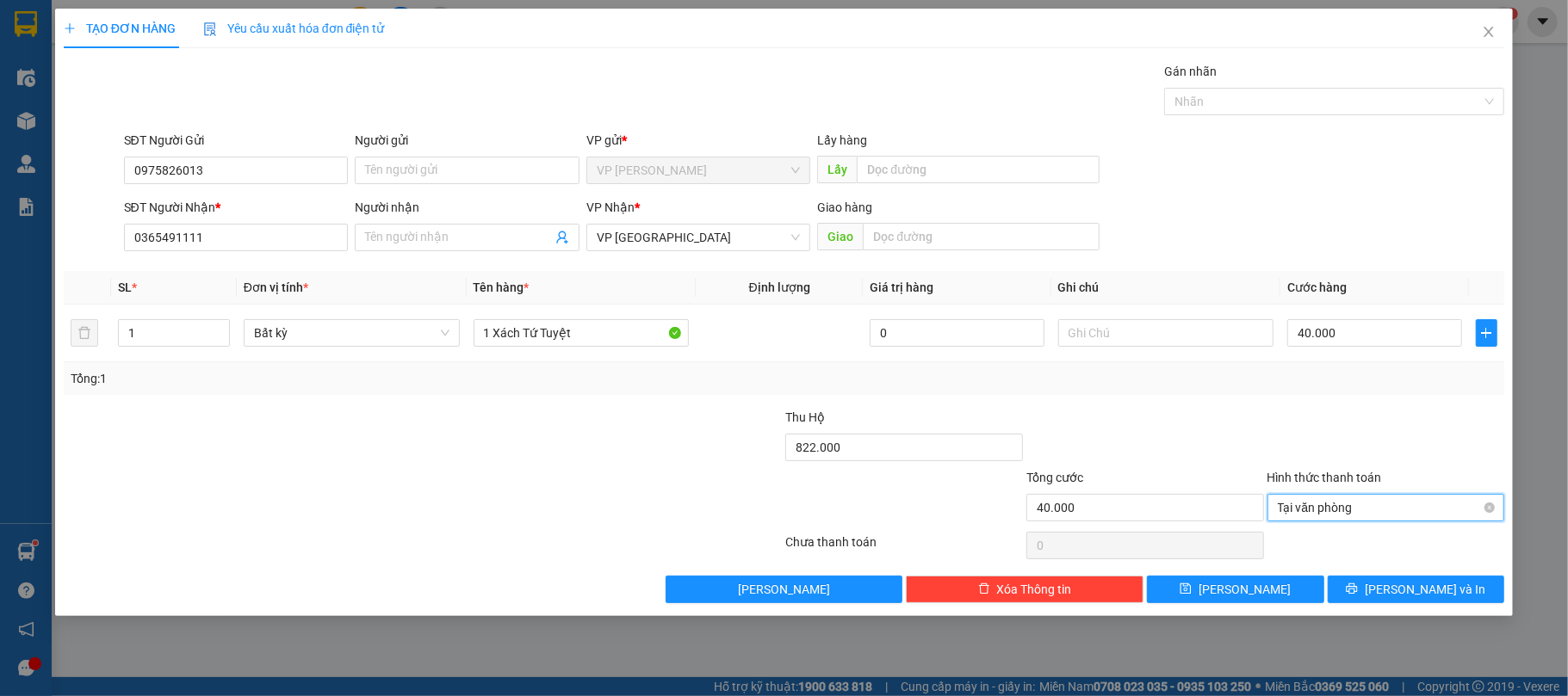
click at [1359, 510] on span "Tại văn phòng" at bounding box center [1387, 508] width 217 height 26
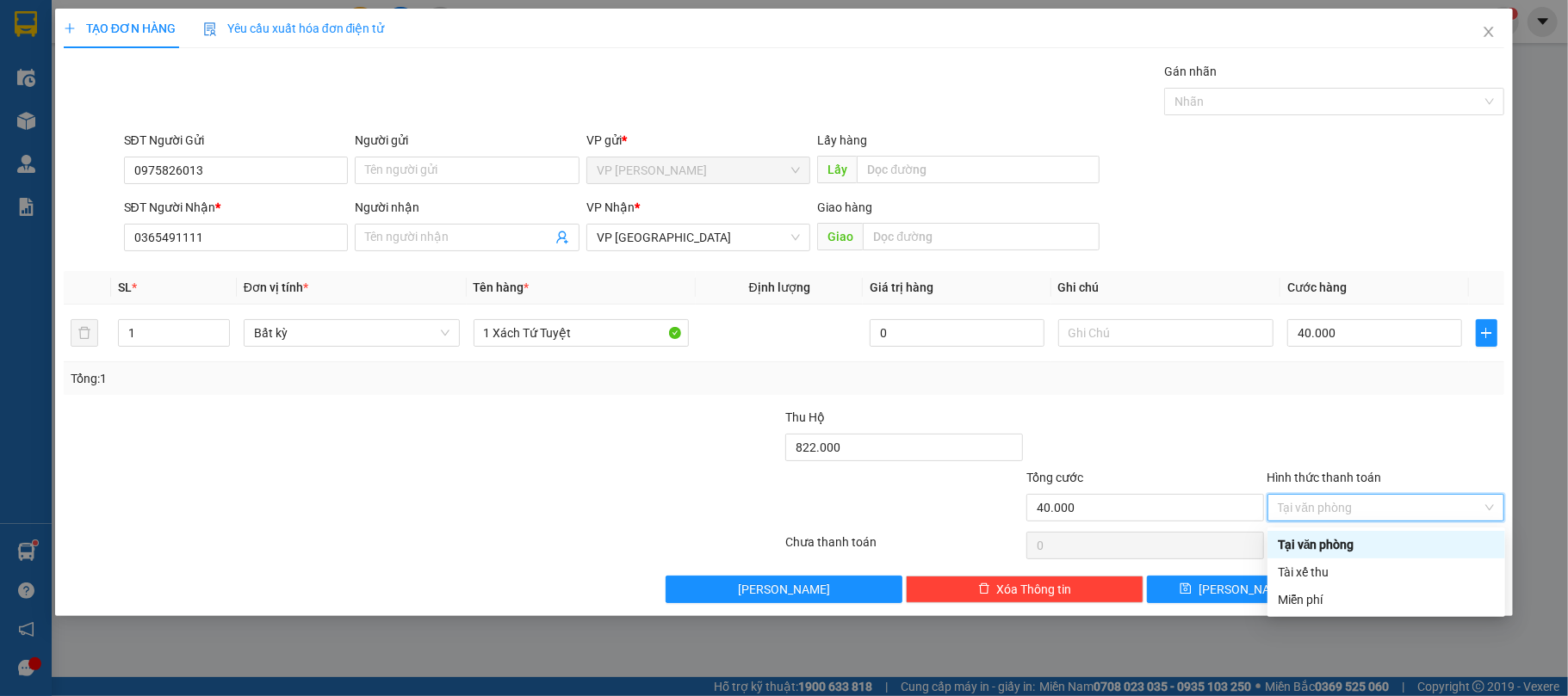
click at [1340, 542] on div "Tại văn phòng" at bounding box center [1387, 545] width 217 height 19
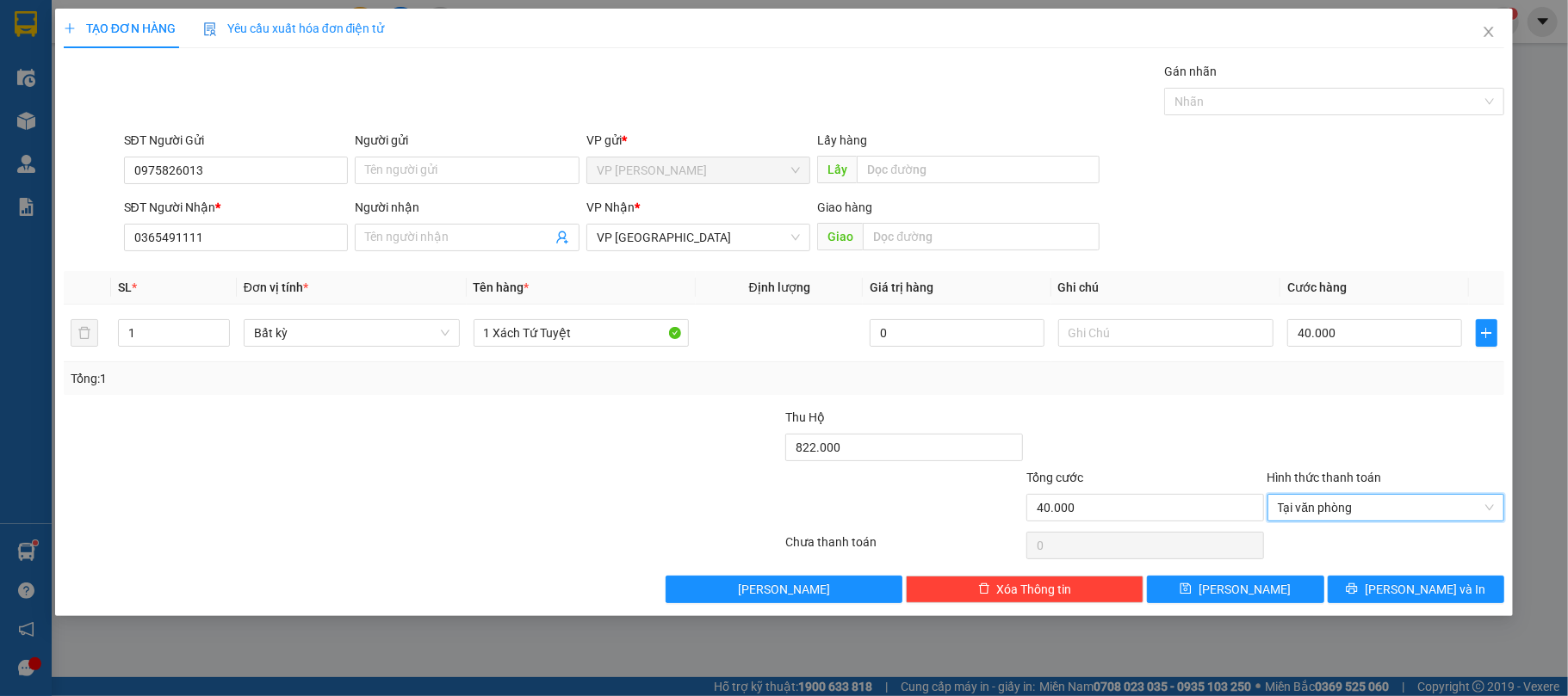
click at [1294, 404] on div "Transit Pickup Surcharge Ids Transit Deliver Surcharge Ids Transit Deliver Surc…" at bounding box center [784, 332] width 1441 height 542
type input "40.000"
click at [1390, 442] on div at bounding box center [1387, 437] width 241 height 60
click at [1402, 594] on span "[PERSON_NAME] và In" at bounding box center [1425, 590] width 121 height 19
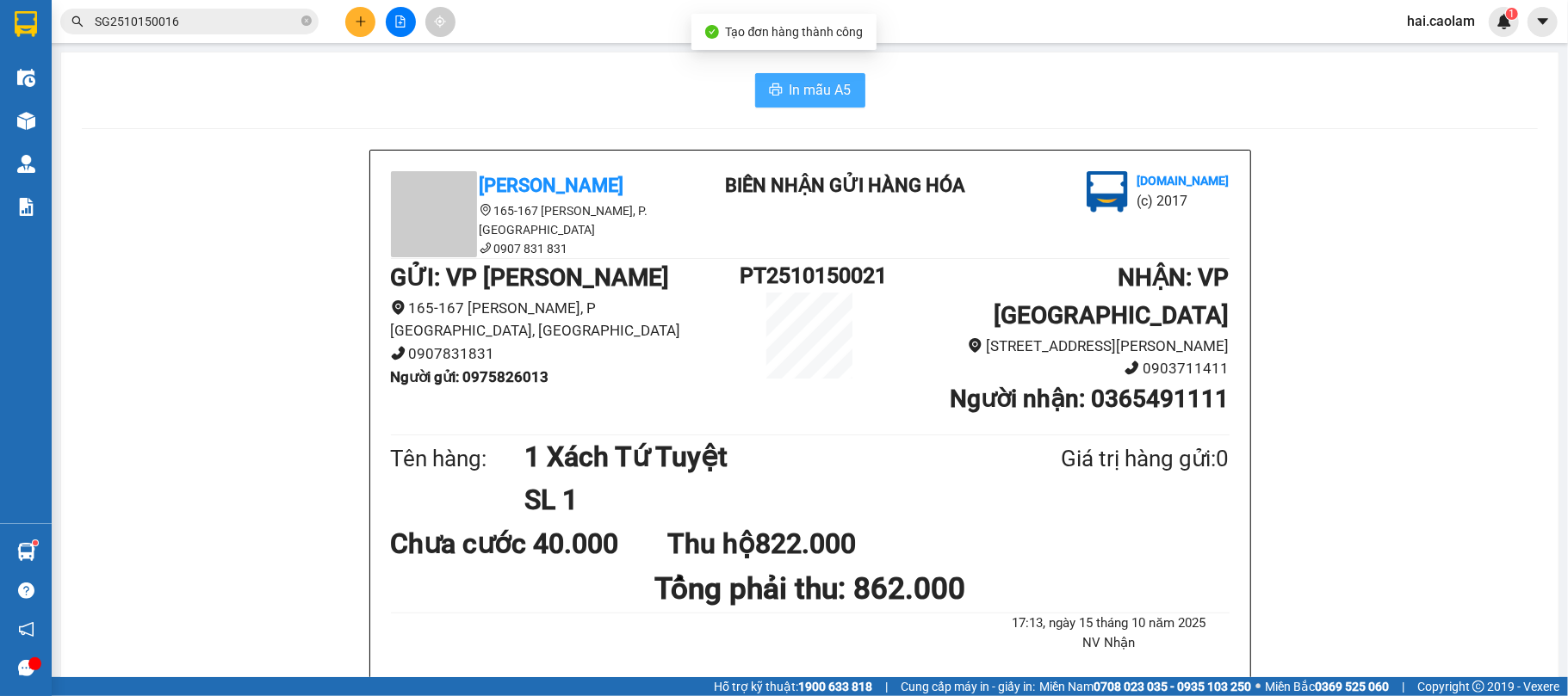
click at [810, 84] on span "In mẫu A5" at bounding box center [820, 89] width 62 height 22
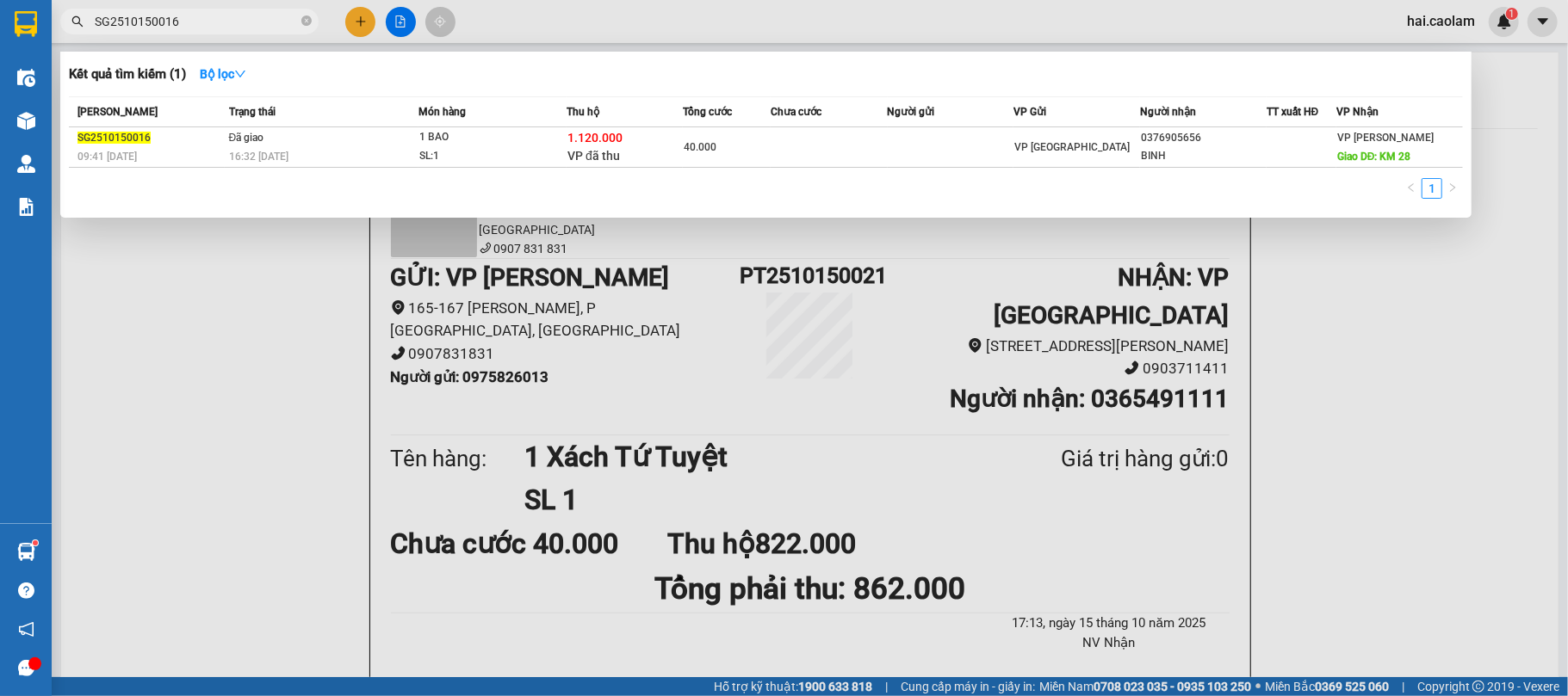
click at [248, 23] on input "SG2510150016" at bounding box center [196, 22] width 203 height 19
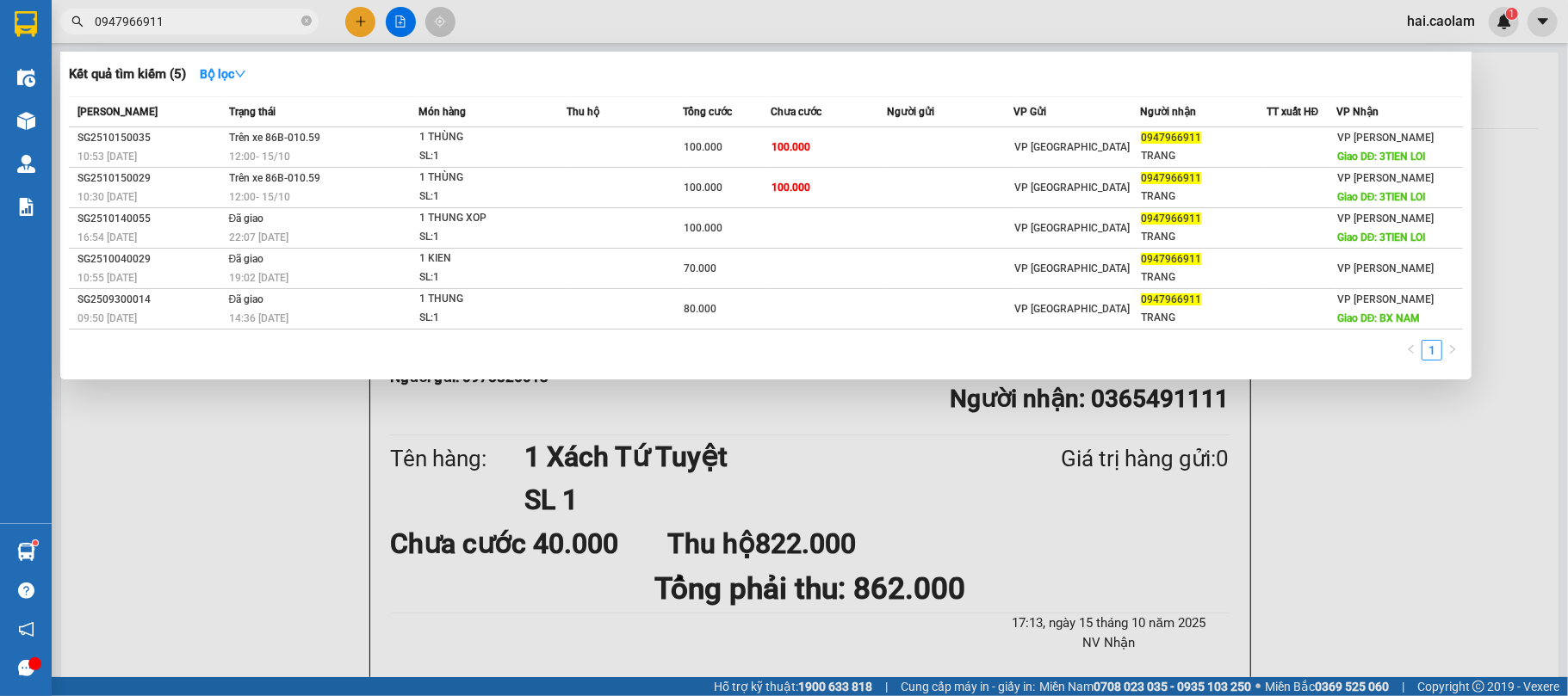
click at [840, 476] on div at bounding box center [784, 348] width 1568 height 696
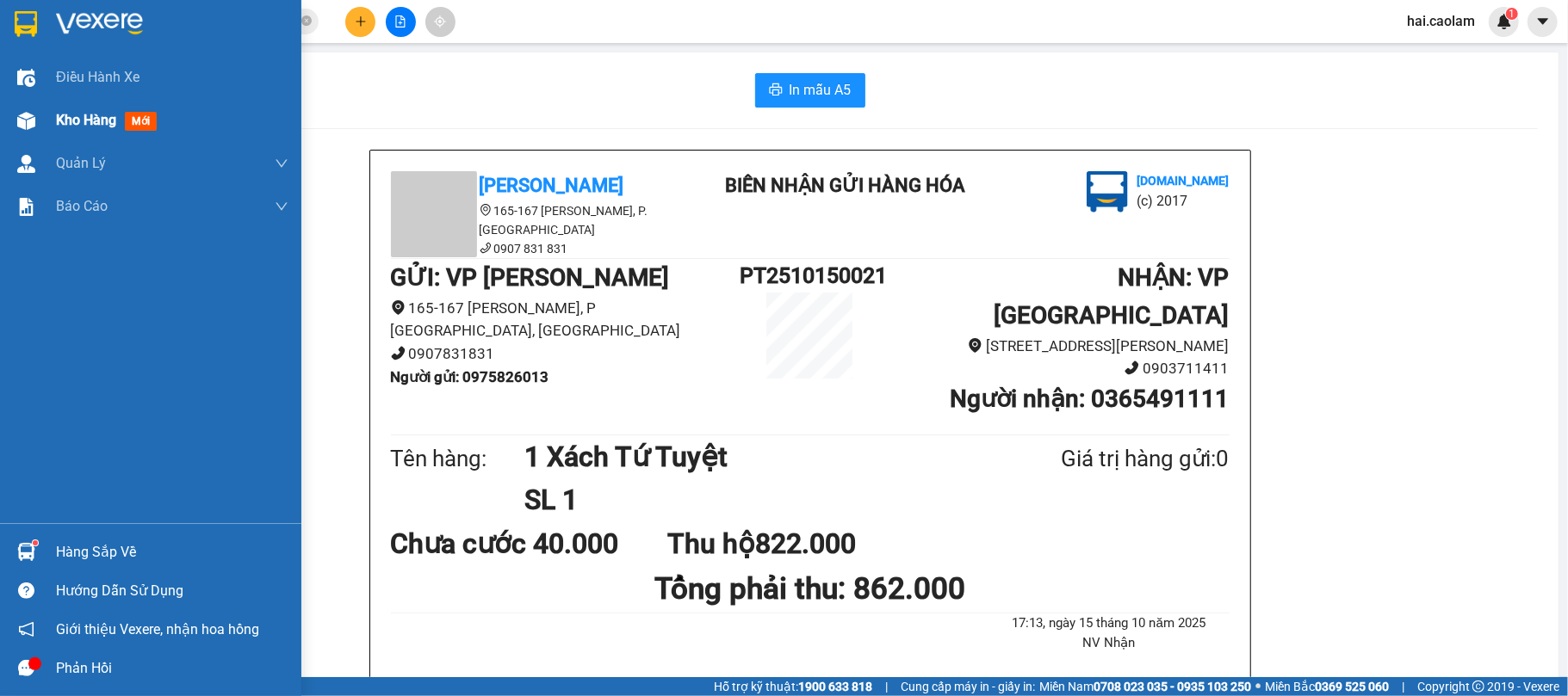
click at [83, 105] on div "Kho hàng mới" at bounding box center [172, 121] width 233 height 43
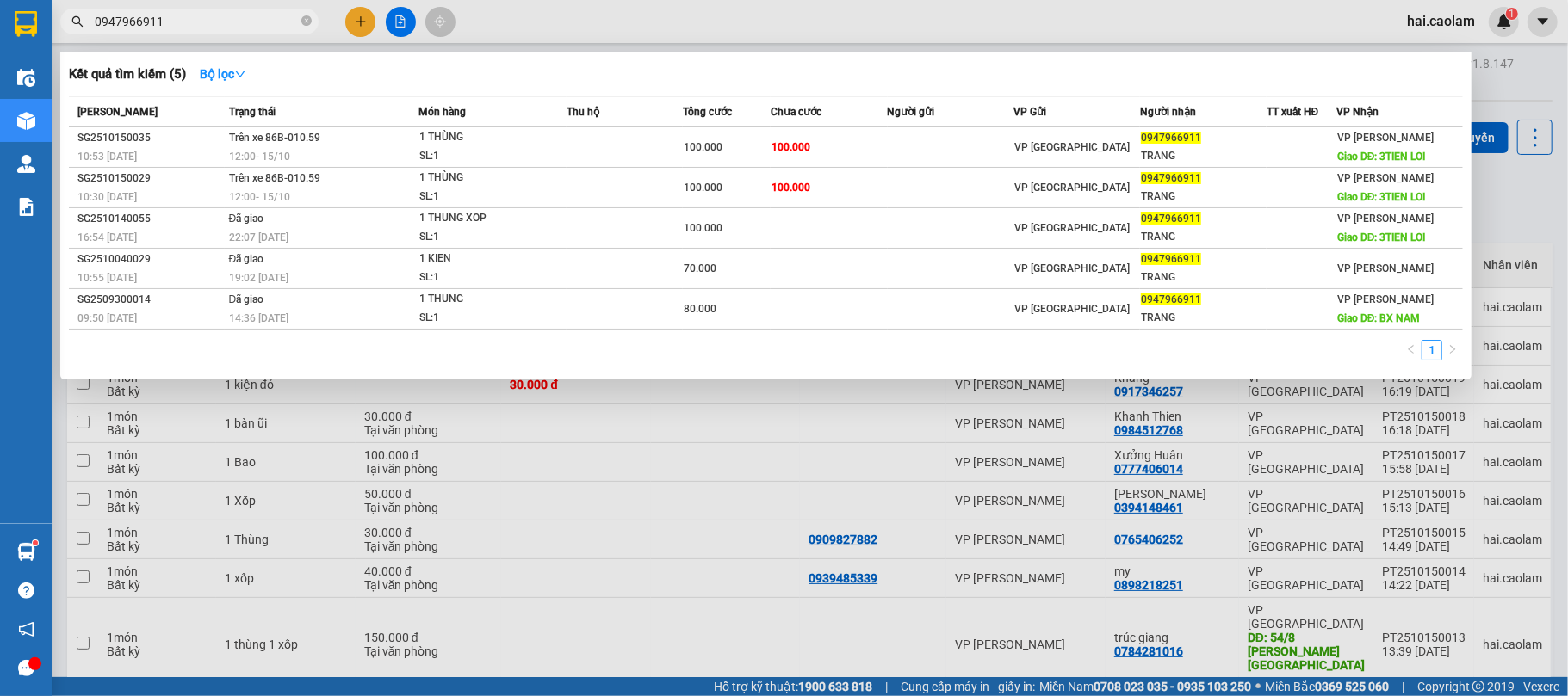
click at [226, 24] on input "0947966911" at bounding box center [196, 22] width 203 height 19
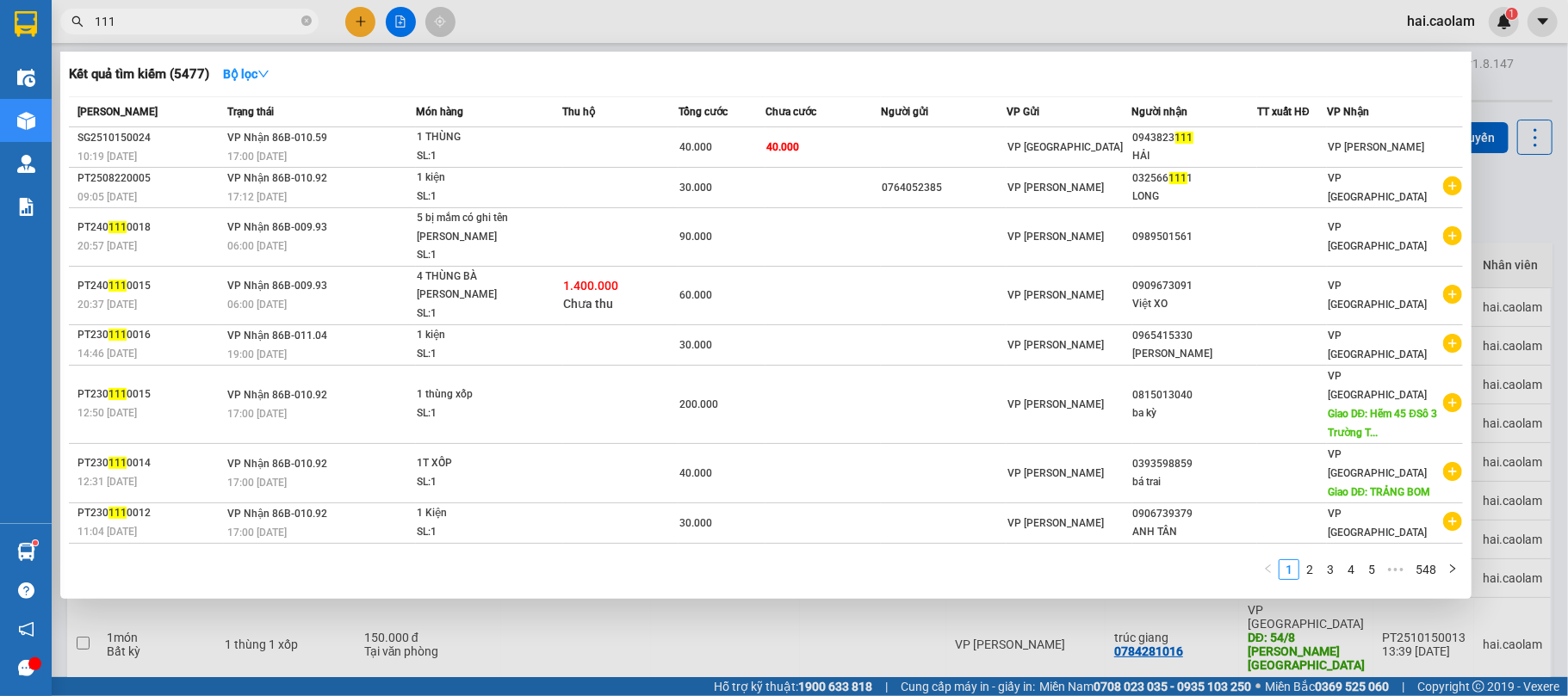
click at [142, 36] on div at bounding box center [784, 348] width 1568 height 696
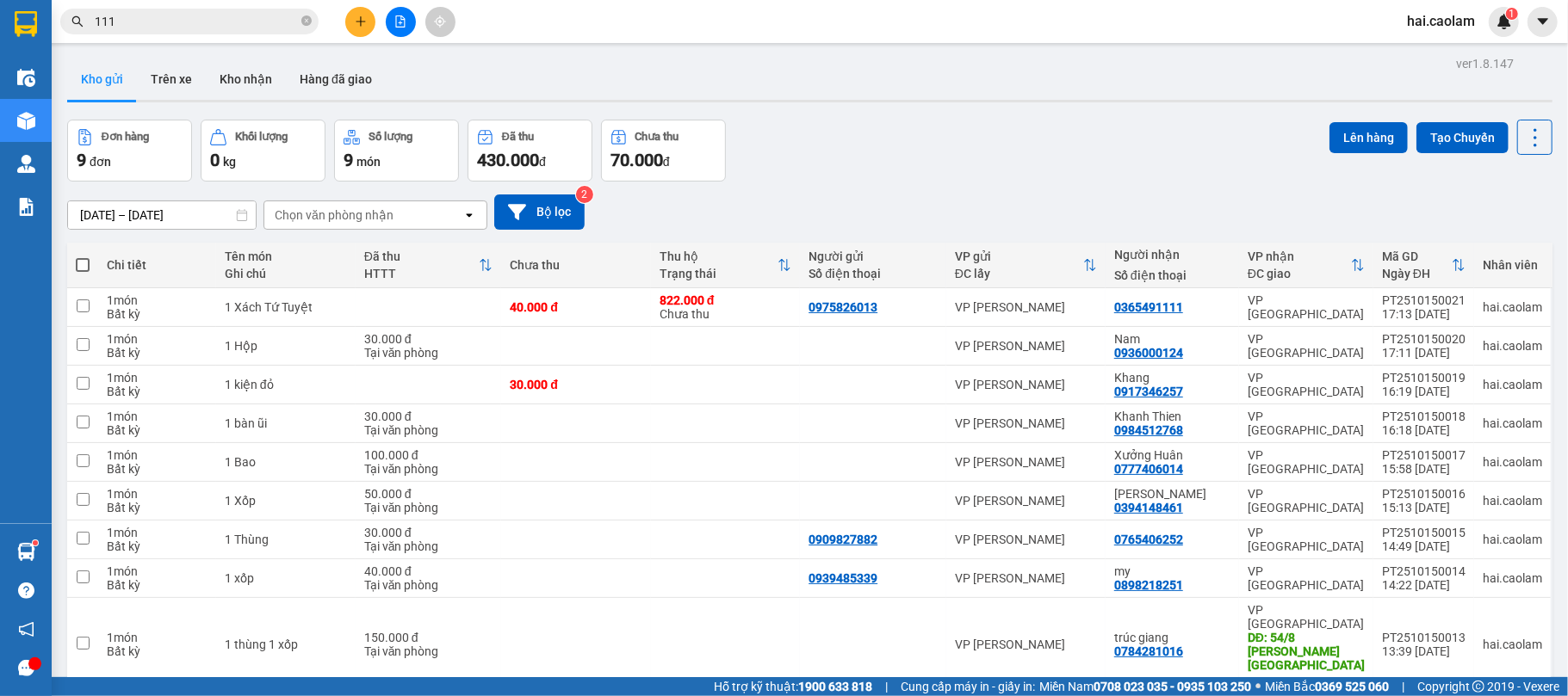
click at [148, 15] on input "111" at bounding box center [196, 22] width 203 height 19
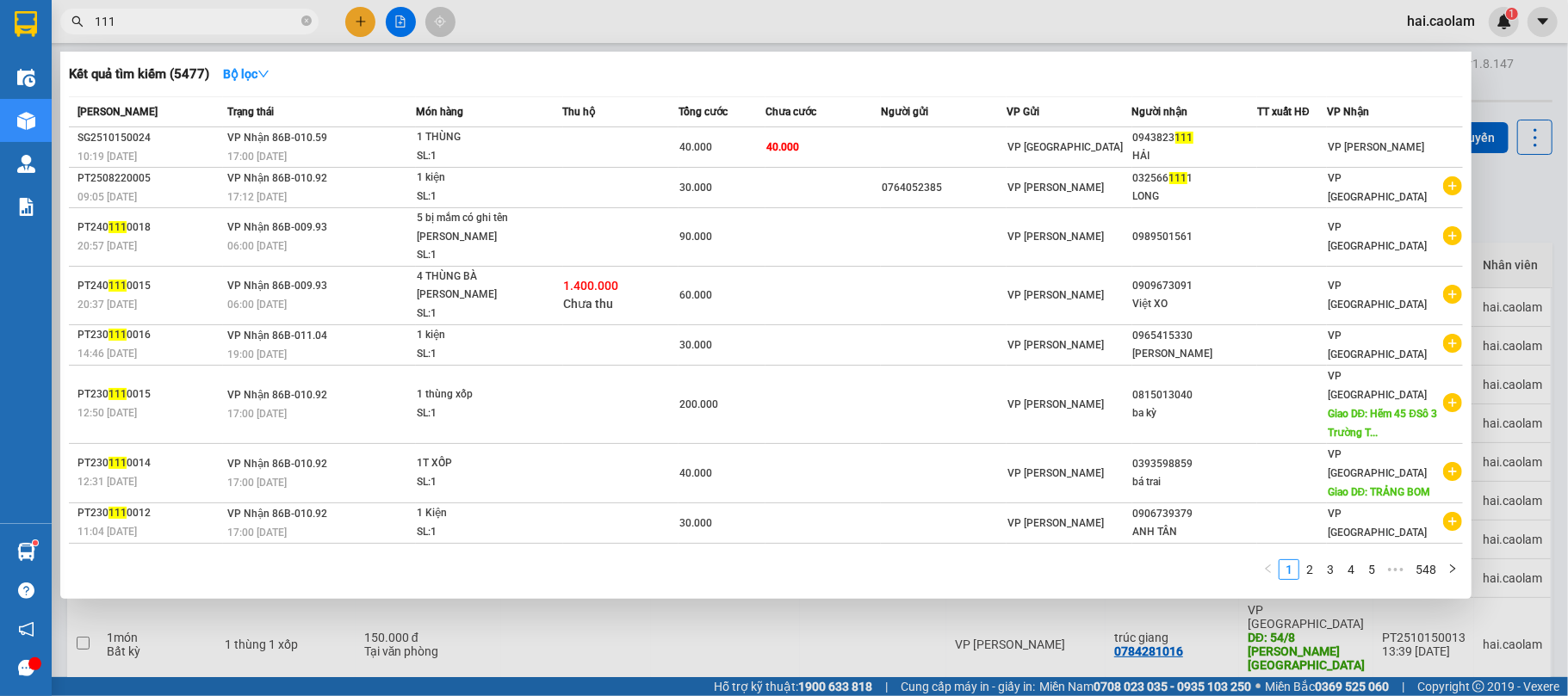
click at [148, 15] on input "111" at bounding box center [196, 22] width 203 height 19
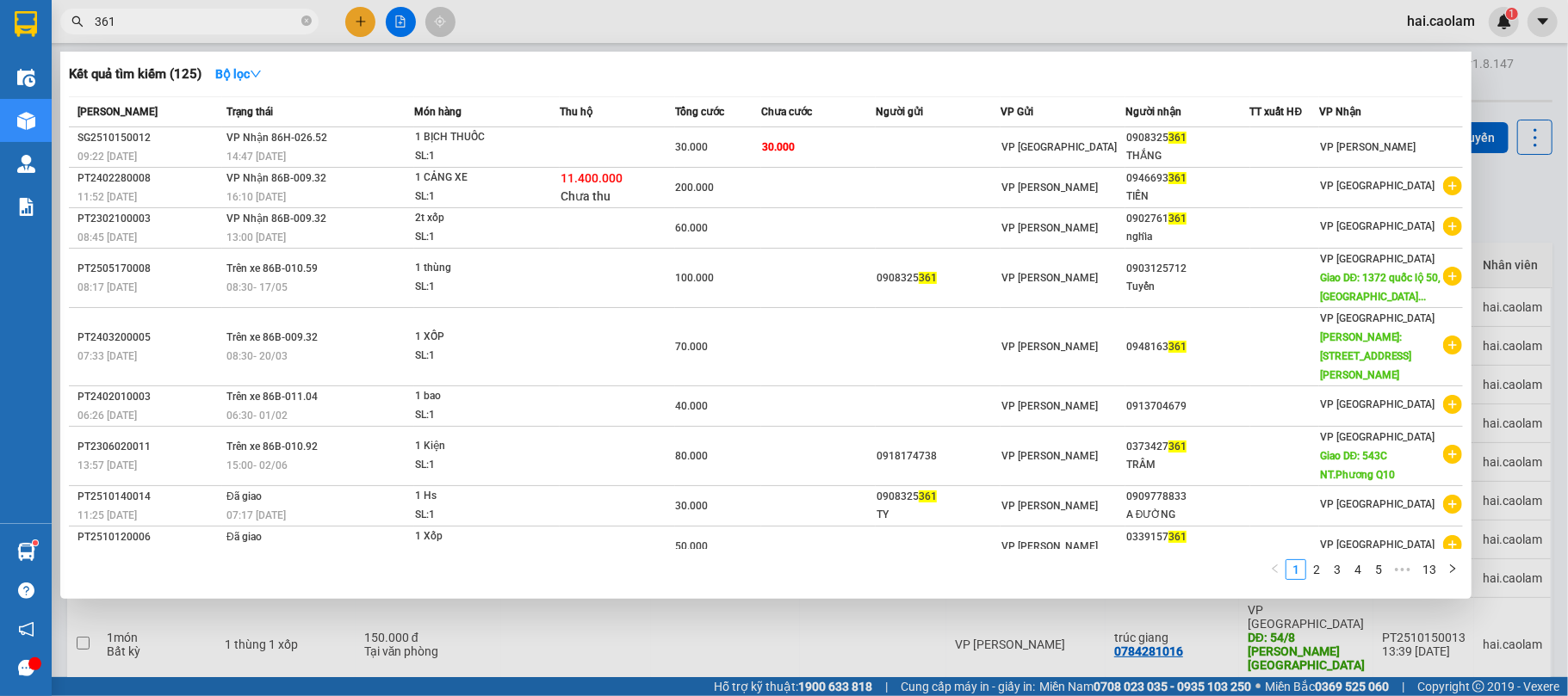
type input "361"
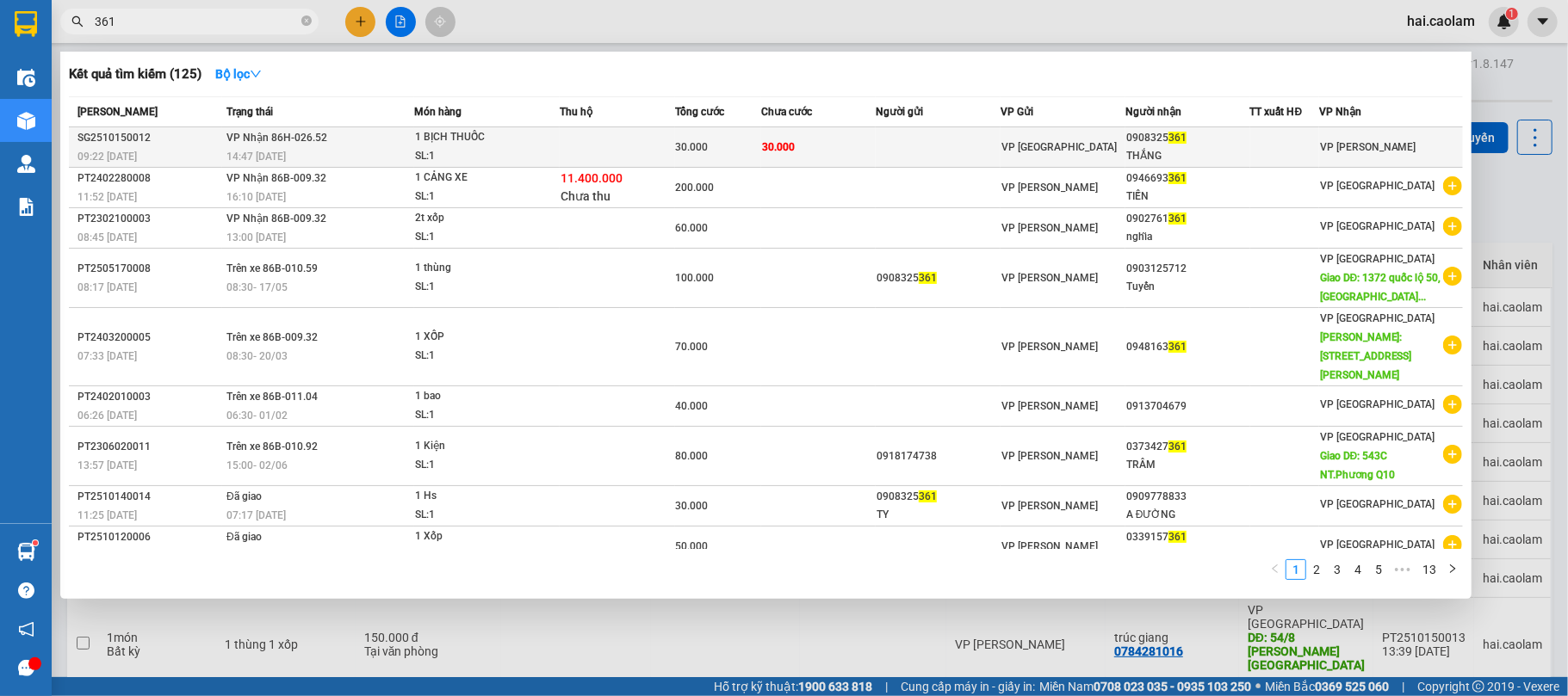
click at [742, 146] on div "30.000" at bounding box center [718, 148] width 84 height 19
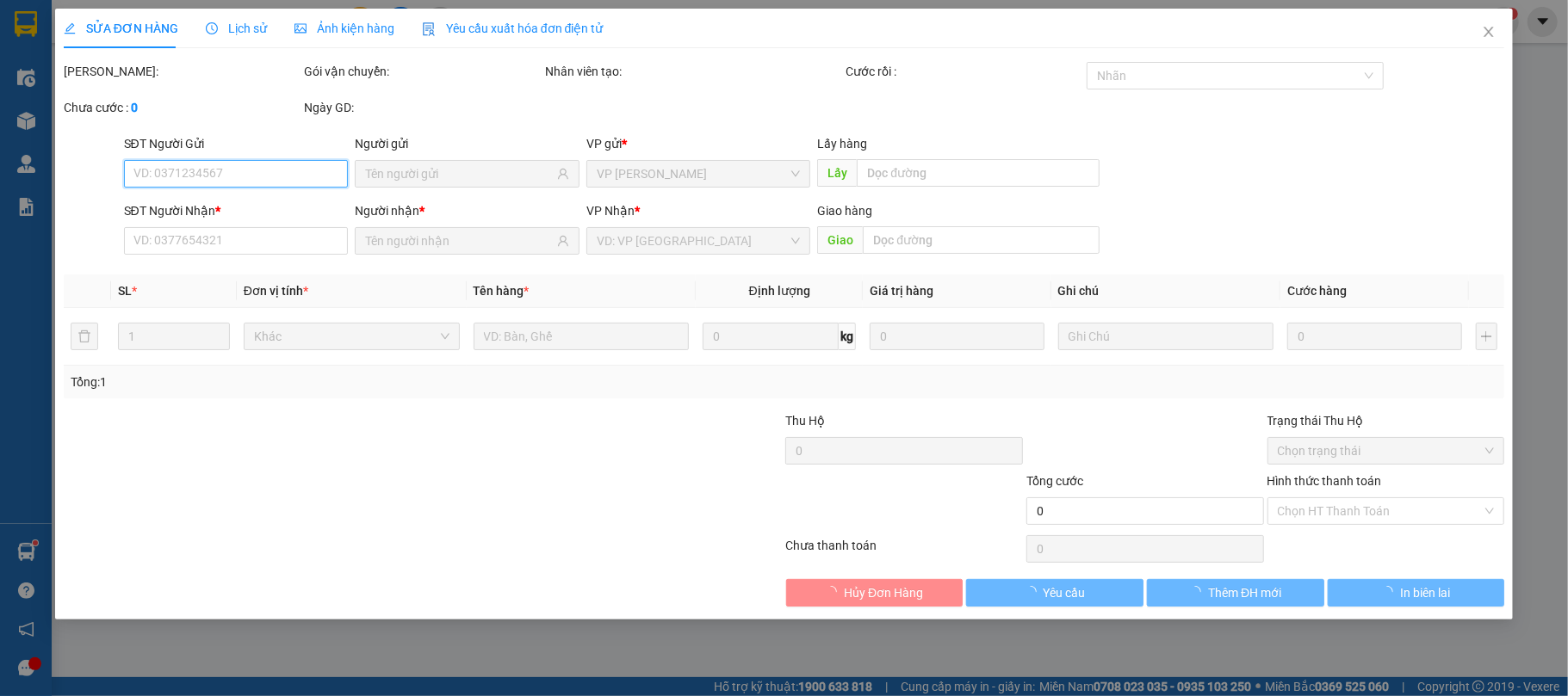
type input "0908325361"
type input "THẮNG"
type input "30.000"
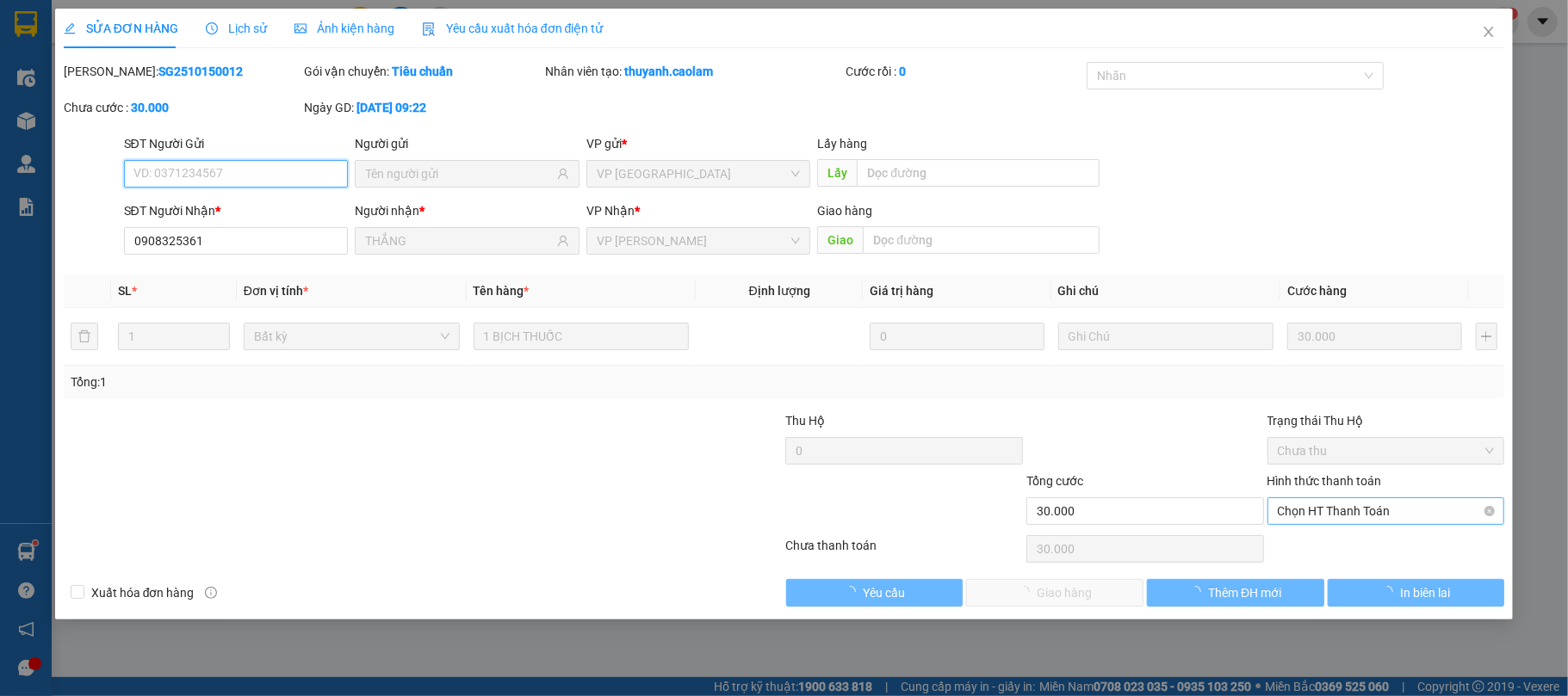
click at [1355, 516] on span "Chọn HT Thanh Toán" at bounding box center [1387, 511] width 217 height 26
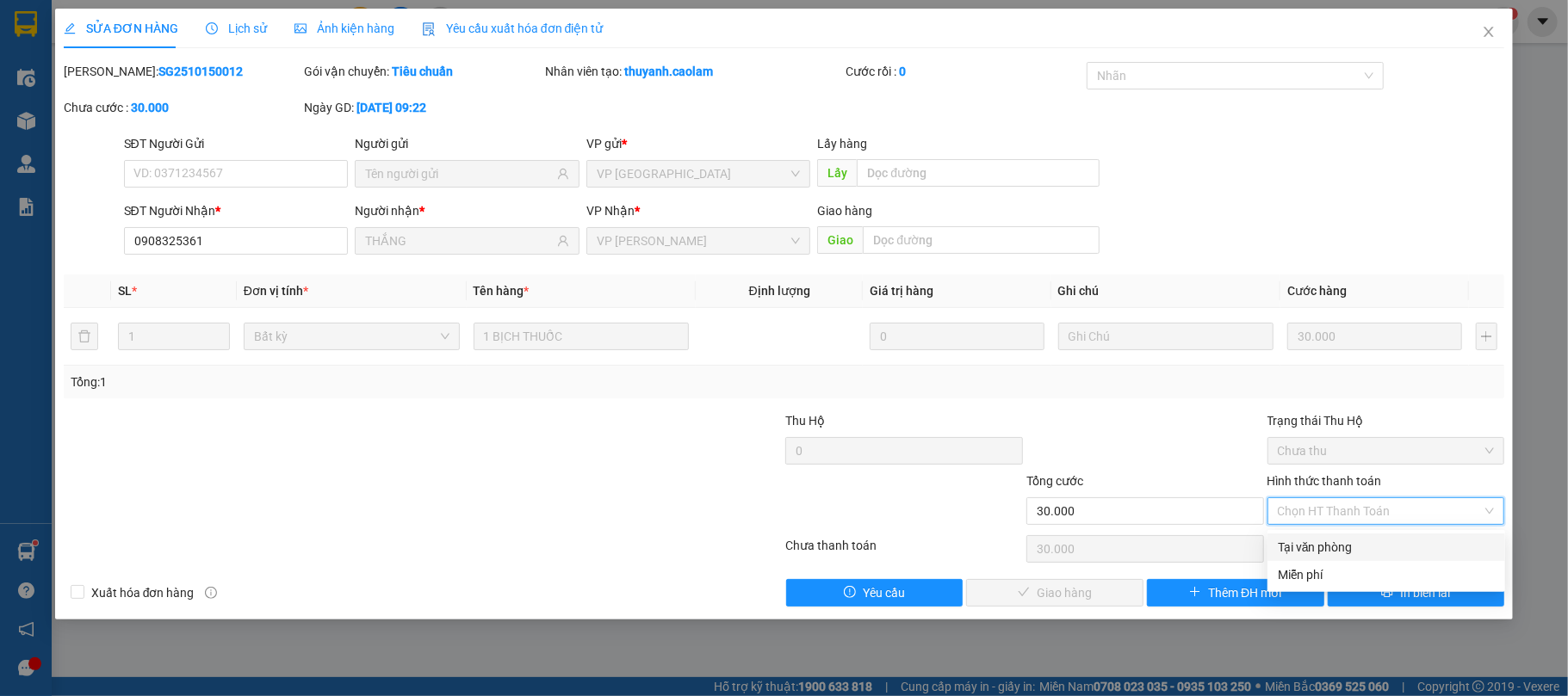
click at [1316, 549] on div "Tại văn phòng" at bounding box center [1387, 548] width 217 height 19
type input "0"
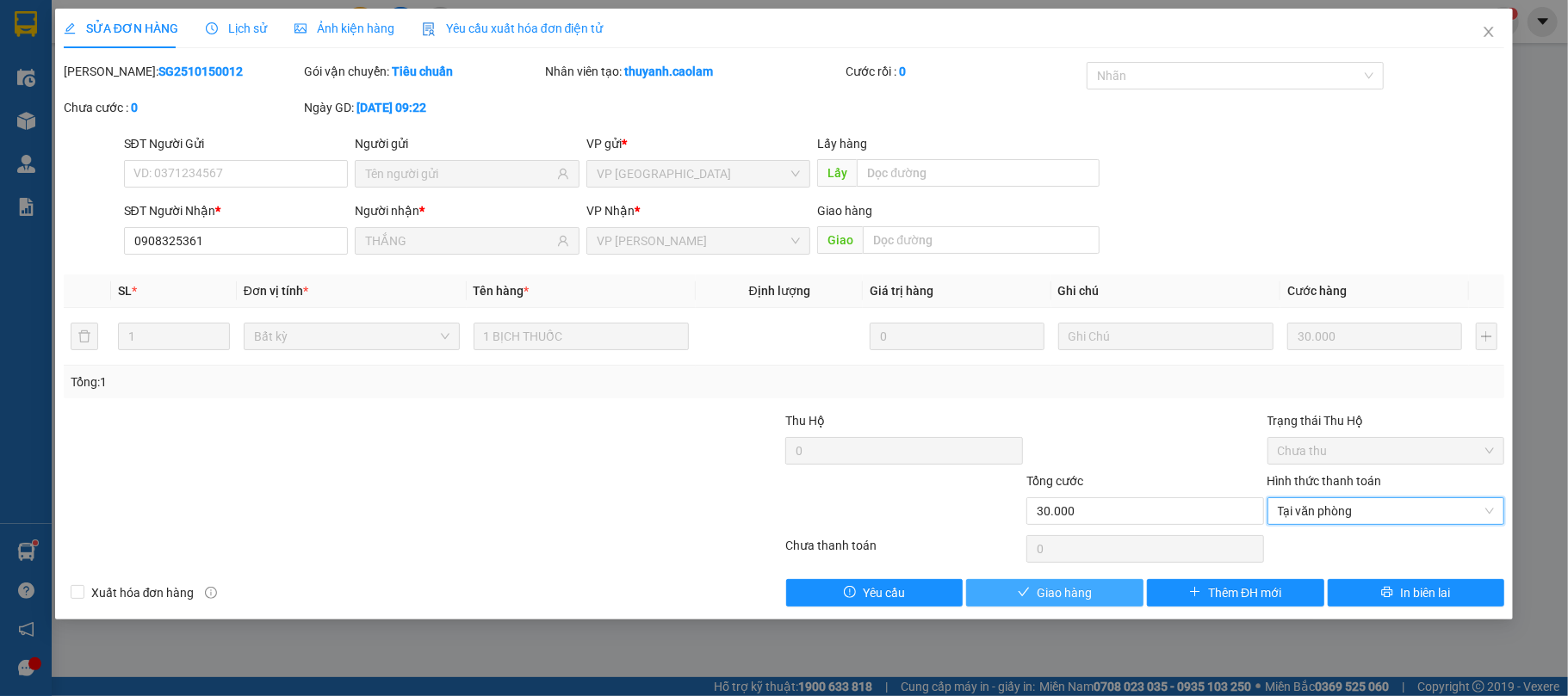
click at [1084, 586] on span "Giao hàng" at bounding box center [1064, 593] width 55 height 19
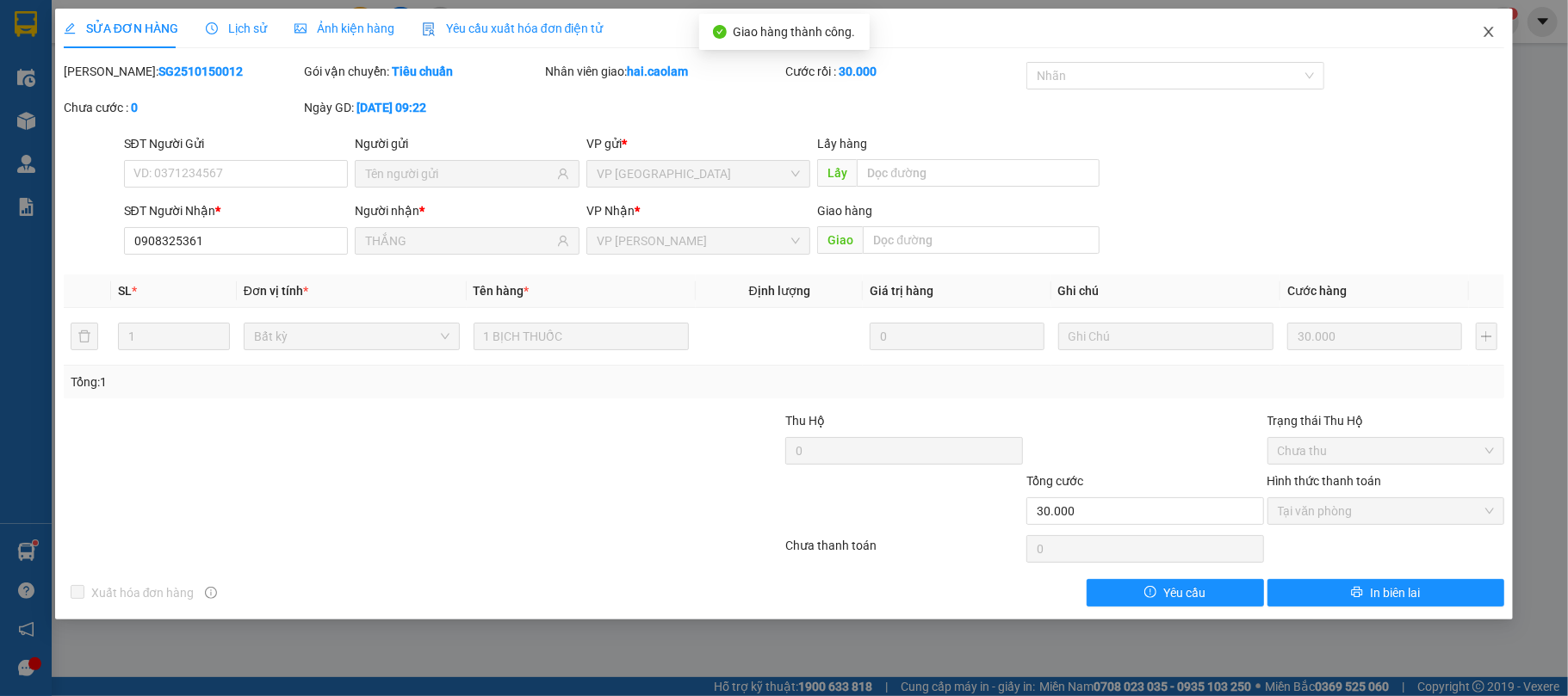
drag, startPoint x: 1485, startPoint y: 35, endPoint x: 1333, endPoint y: 0, distance: 156.0
click at [1485, 33] on icon "close" at bounding box center [1489, 32] width 14 height 14
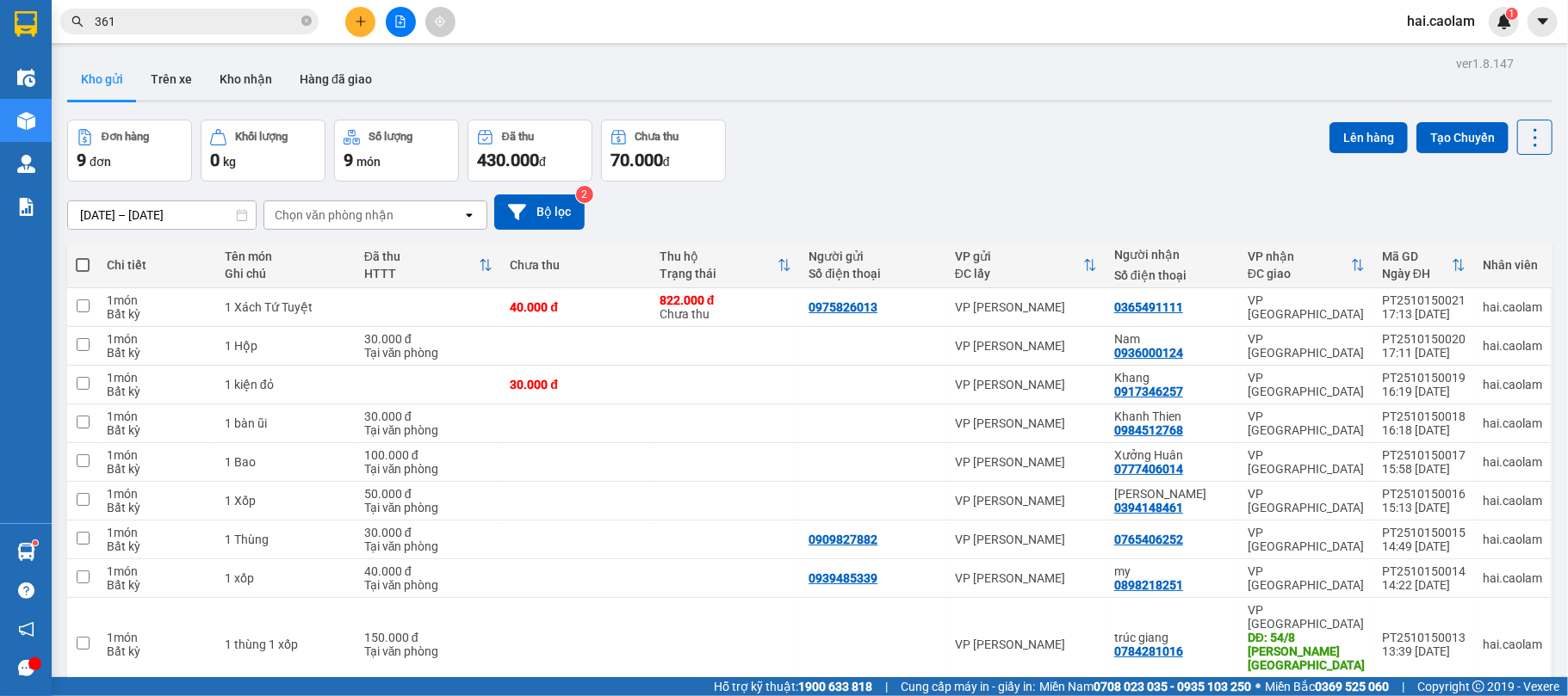
click at [1018, 146] on div "Đơn hàng 9 đơn Khối lượng 0 kg Số lượng 9 món Đã thu 430.000 đ Chưa thu 70.000 …" at bounding box center [809, 150] width 1486 height 62
click at [984, 638] on div "VP [PERSON_NAME]" at bounding box center [1026, 645] width 142 height 14
checkbox input "true"
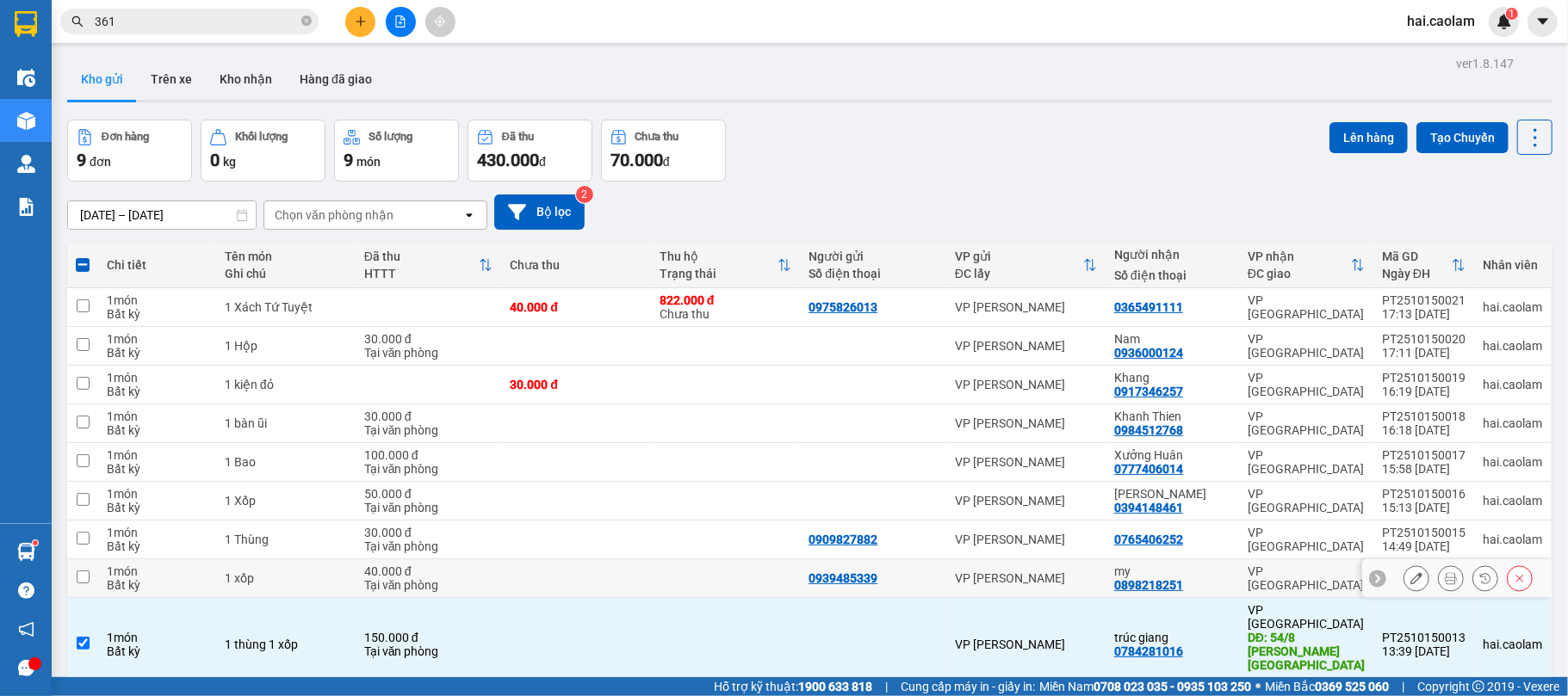
scroll to position [79, 0]
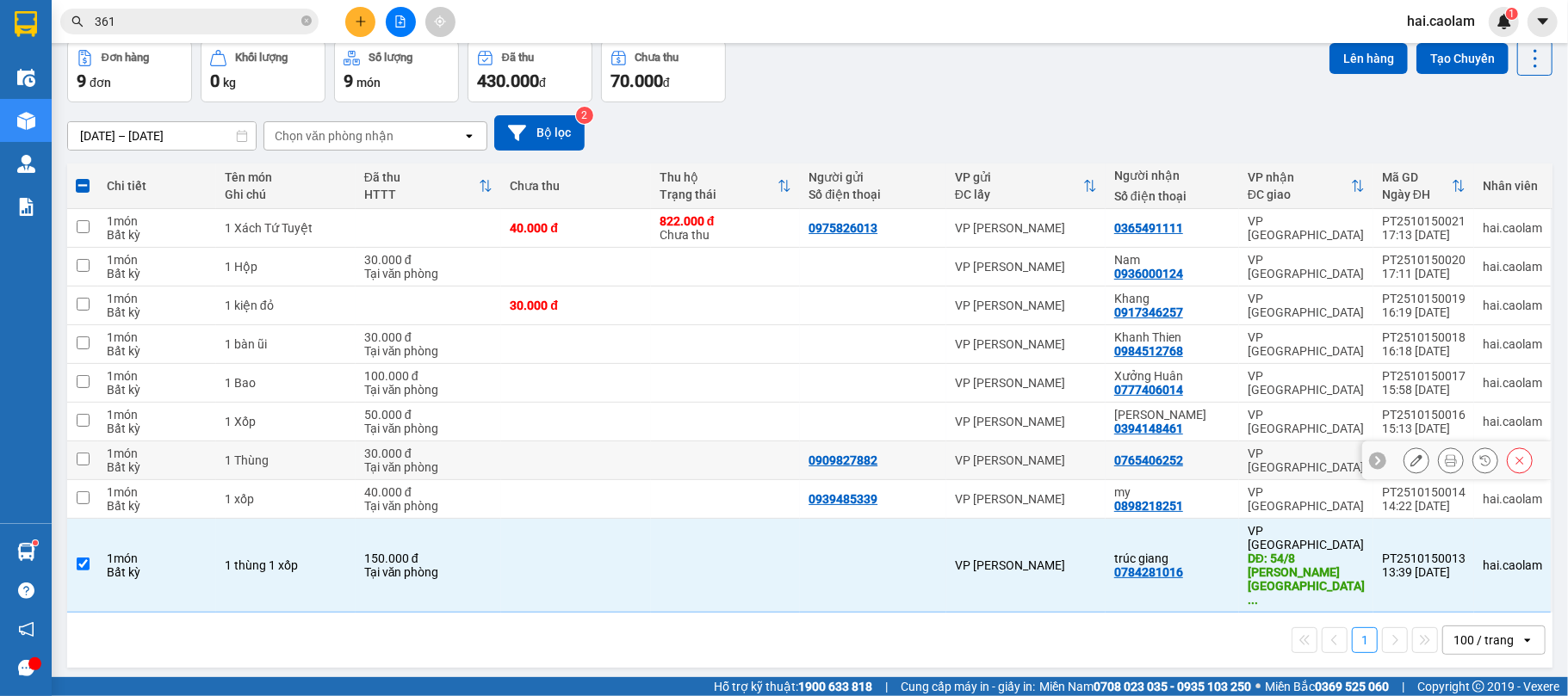
click at [1004, 496] on div "VP [PERSON_NAME]" at bounding box center [1026, 499] width 142 height 14
checkbox input "true"
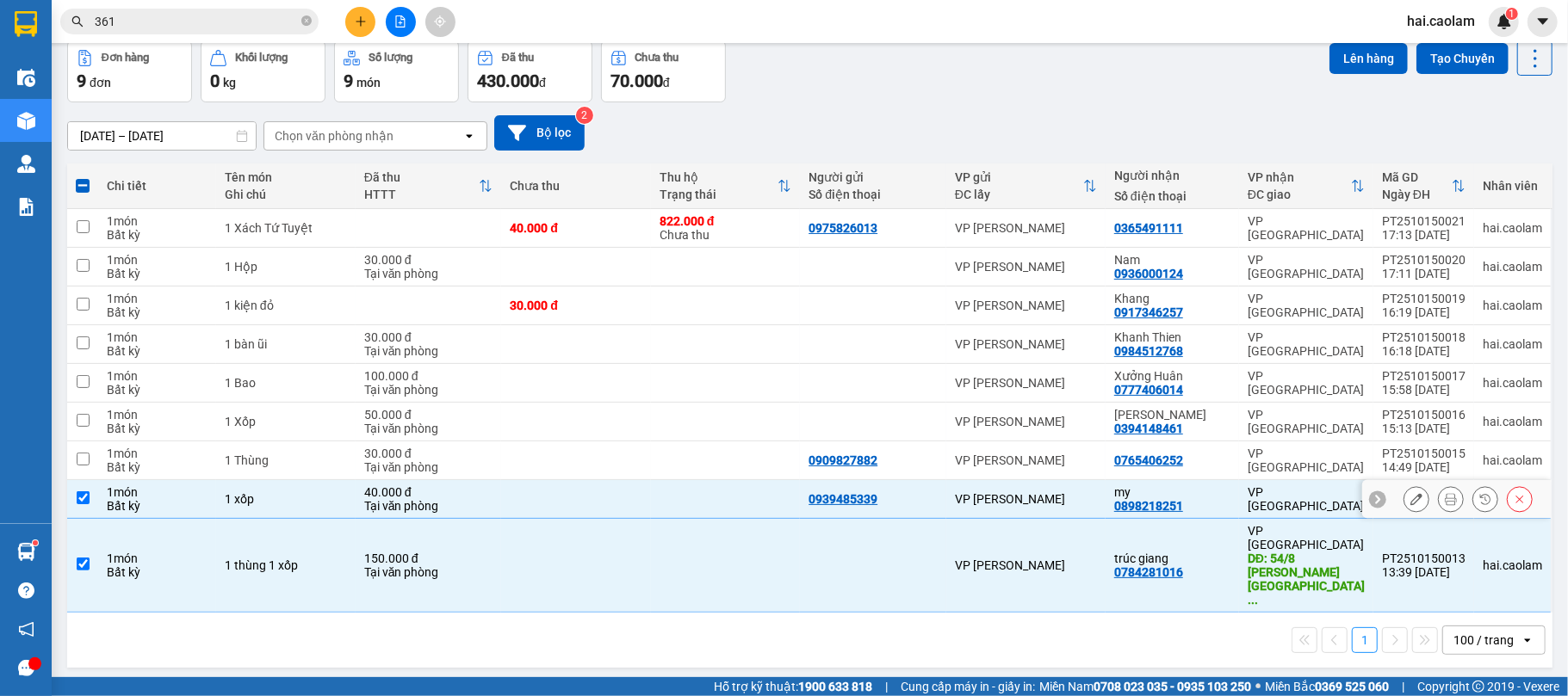
click at [992, 467] on div "VP [PERSON_NAME]" at bounding box center [1026, 461] width 142 height 14
checkbox input "true"
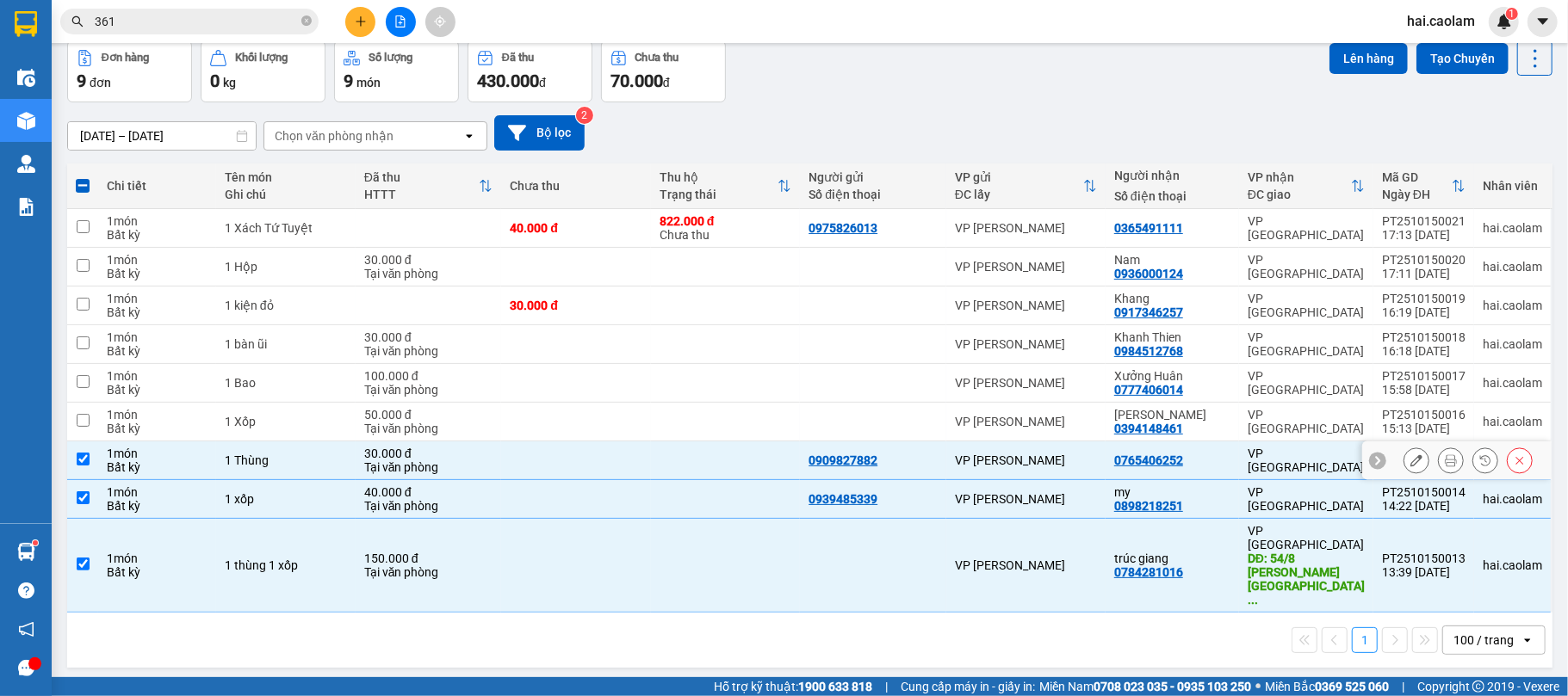
click at [986, 429] on div "VP [PERSON_NAME]" at bounding box center [1026, 422] width 142 height 14
checkbox input "true"
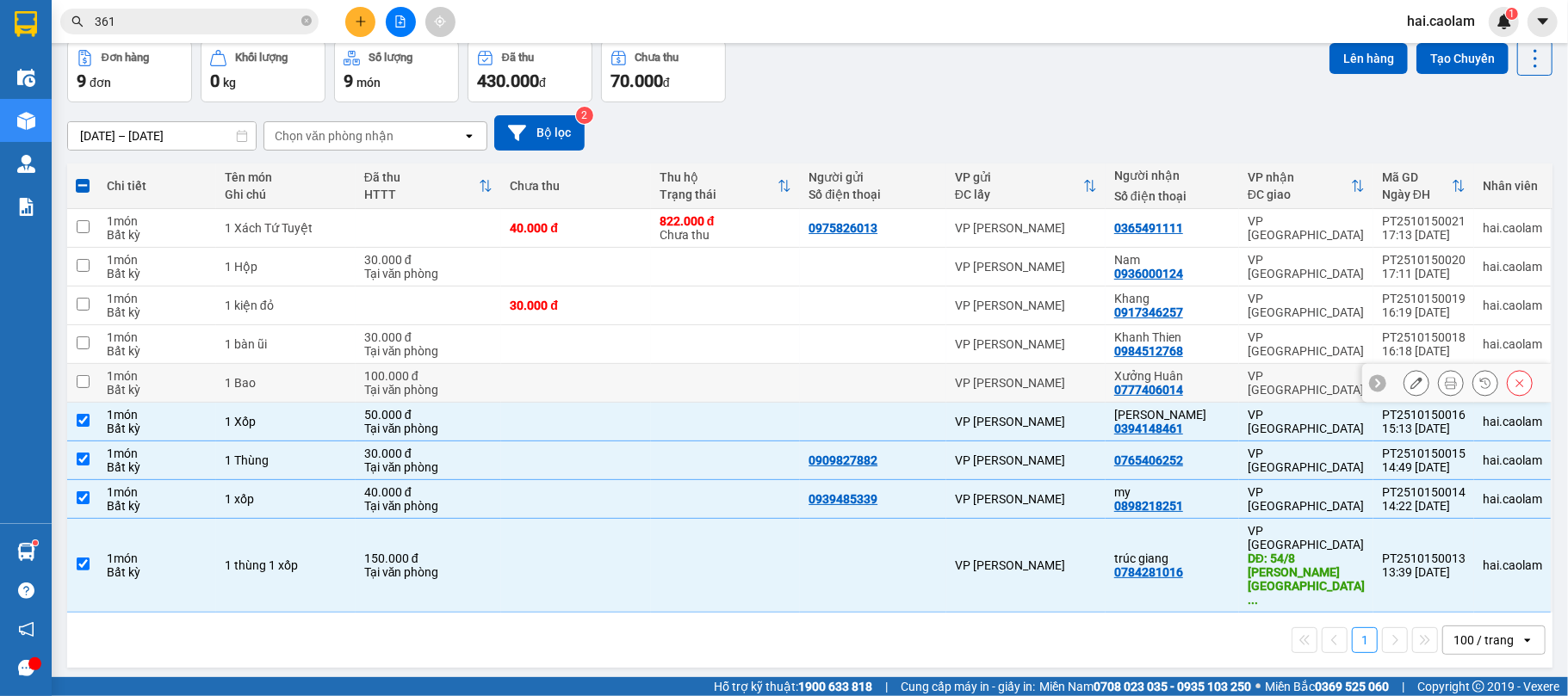
click at [975, 397] on td "VP [PERSON_NAME]" at bounding box center [1025, 384] width 159 height 39
checkbox input "true"
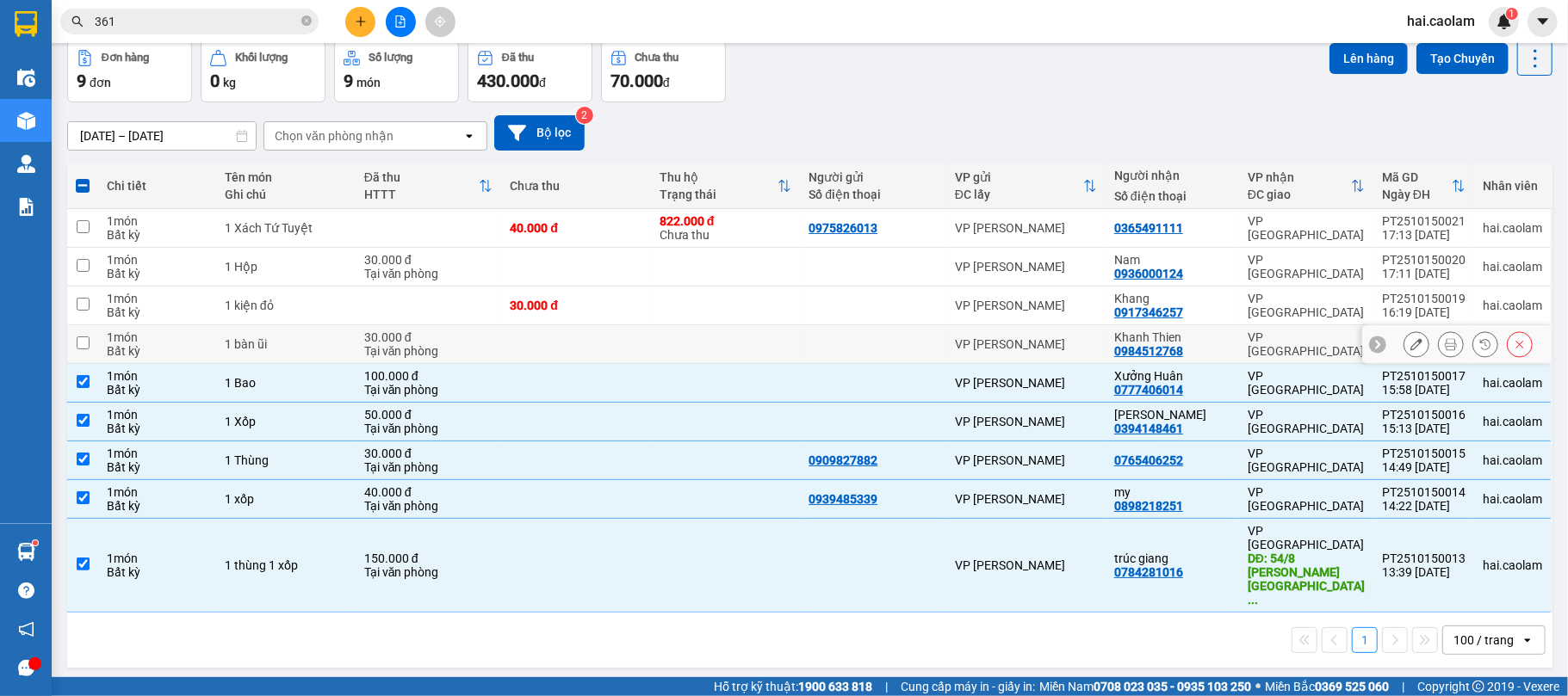
click at [959, 359] on td "VP [PERSON_NAME]" at bounding box center [1025, 345] width 159 height 39
checkbox input "true"
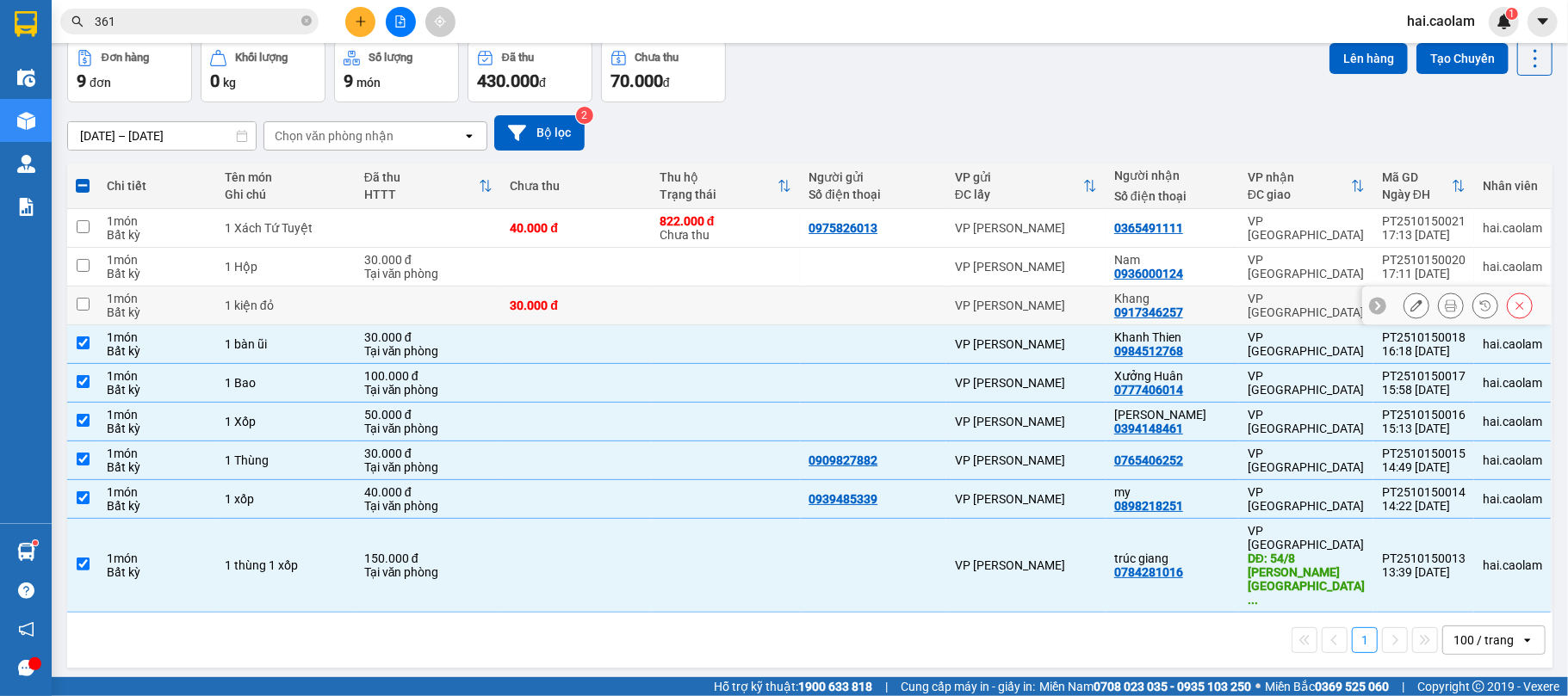
click at [952, 306] on td "VP [PERSON_NAME]" at bounding box center [1025, 305] width 159 height 39
checkbox input "true"
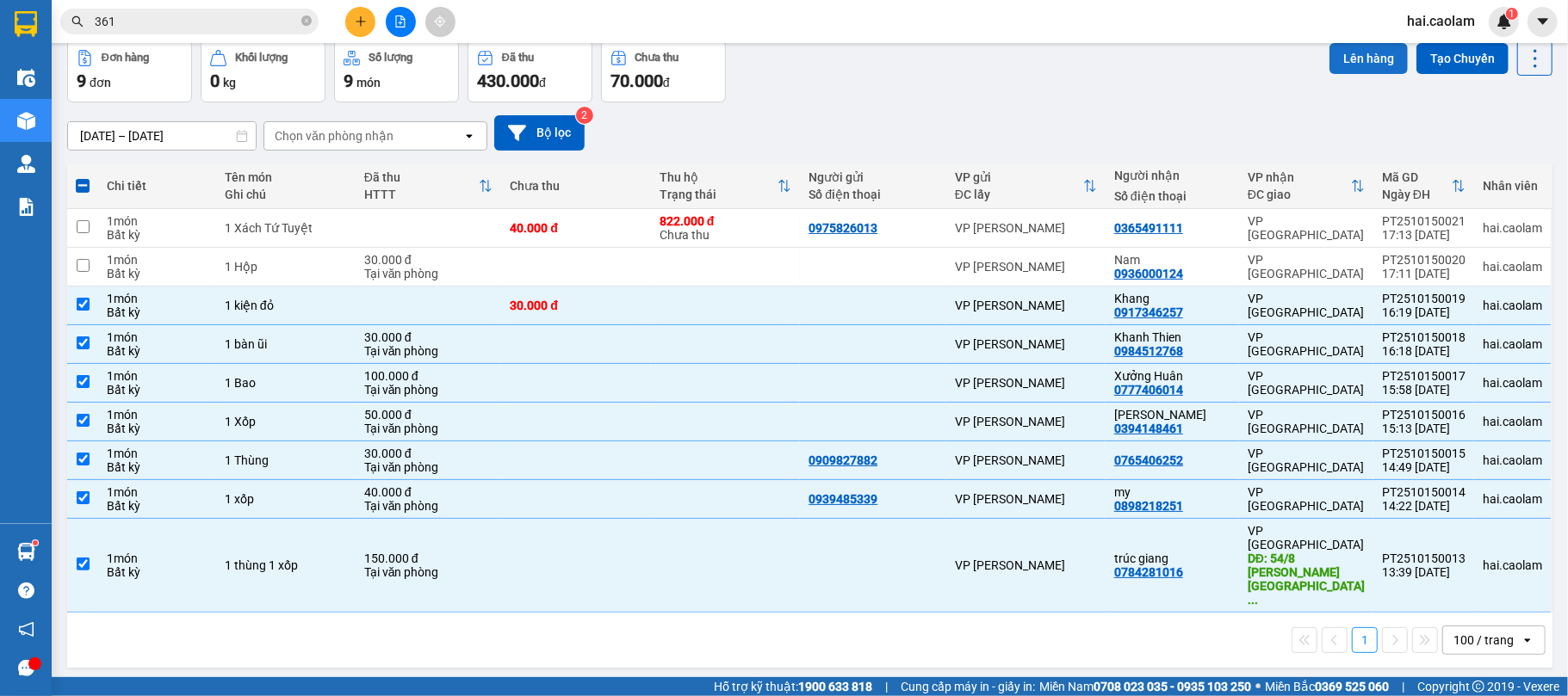
click at [1340, 49] on button "Lên hàng" at bounding box center [1368, 59] width 78 height 31
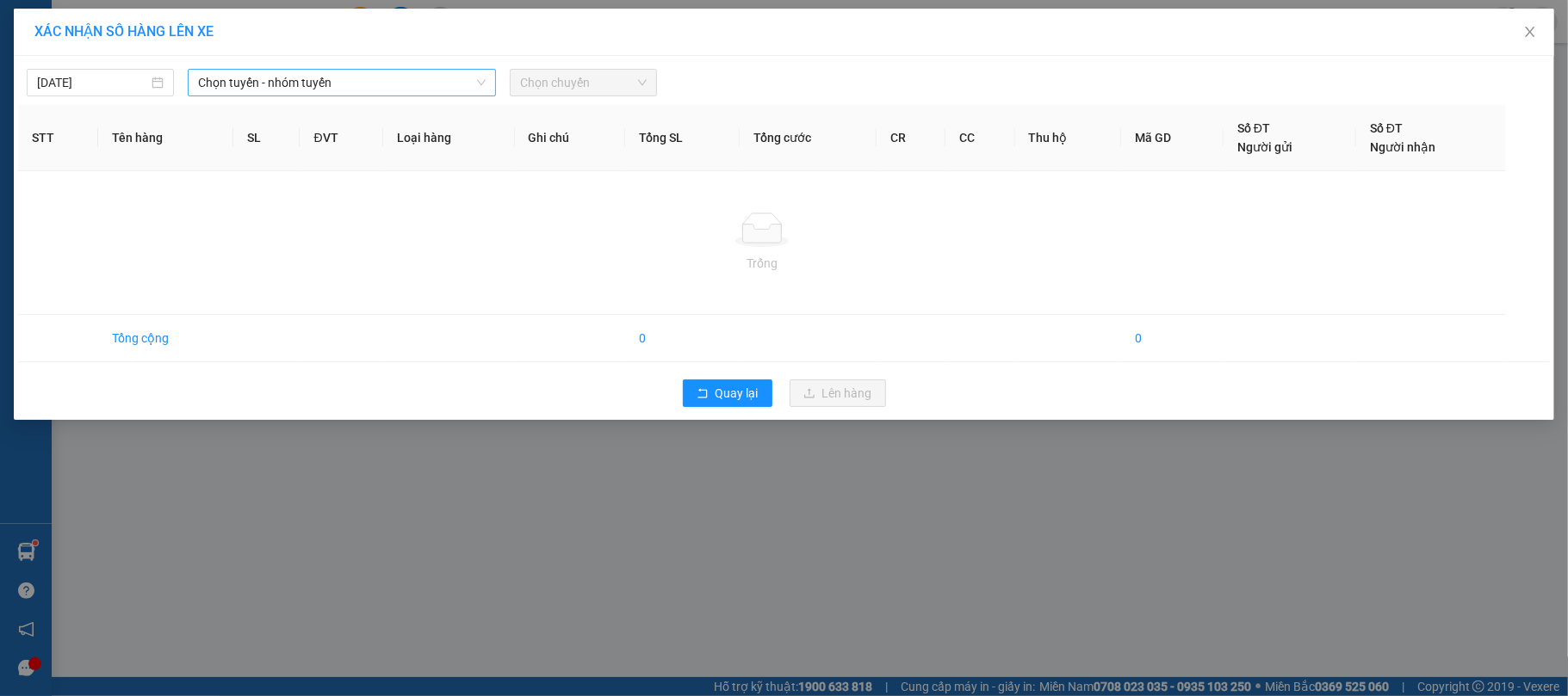
click at [389, 81] on span "Chọn tuyến - nhóm tuyến" at bounding box center [341, 82] width 287 height 26
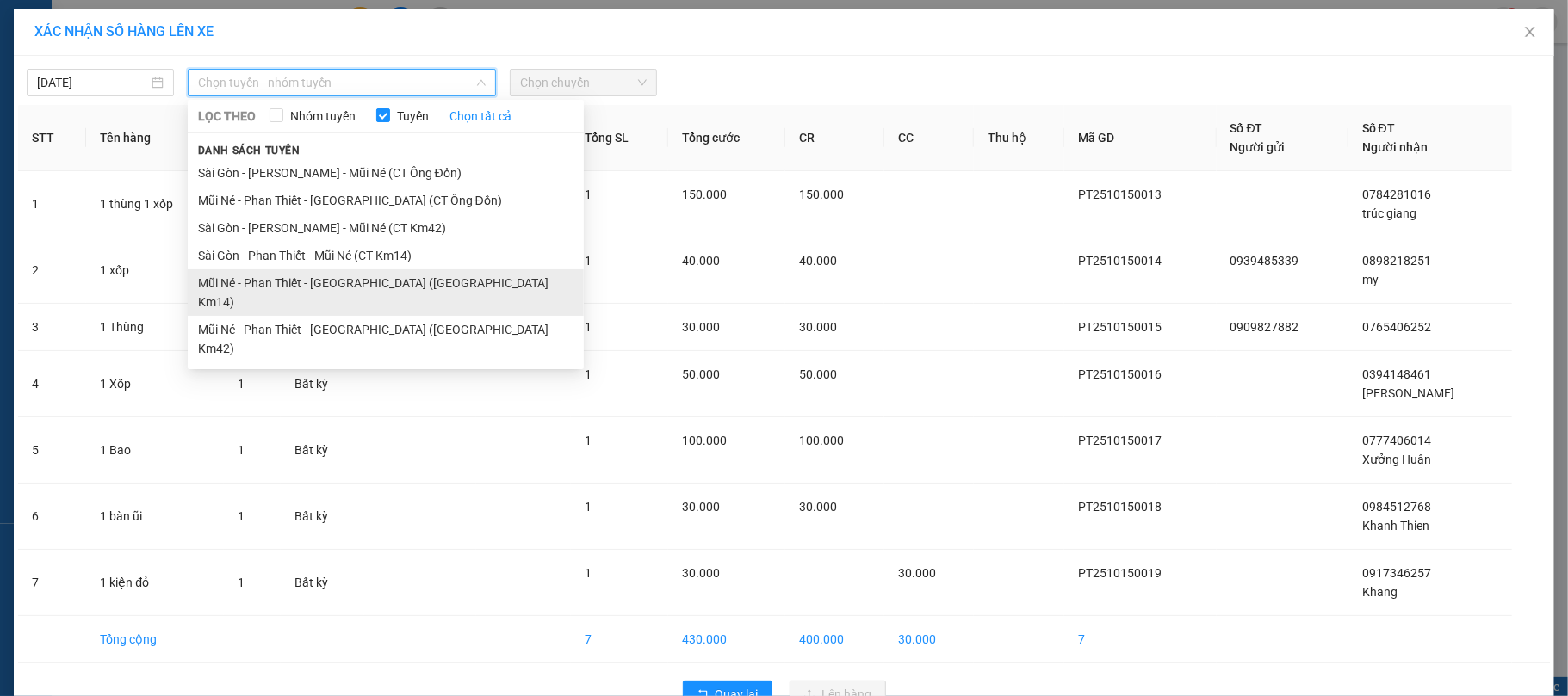
click at [305, 284] on li "Mũi Né - Phan Thiết - [GEOGRAPHIC_DATA] ([GEOGRAPHIC_DATA] Km14)" at bounding box center [385, 292] width 396 height 47
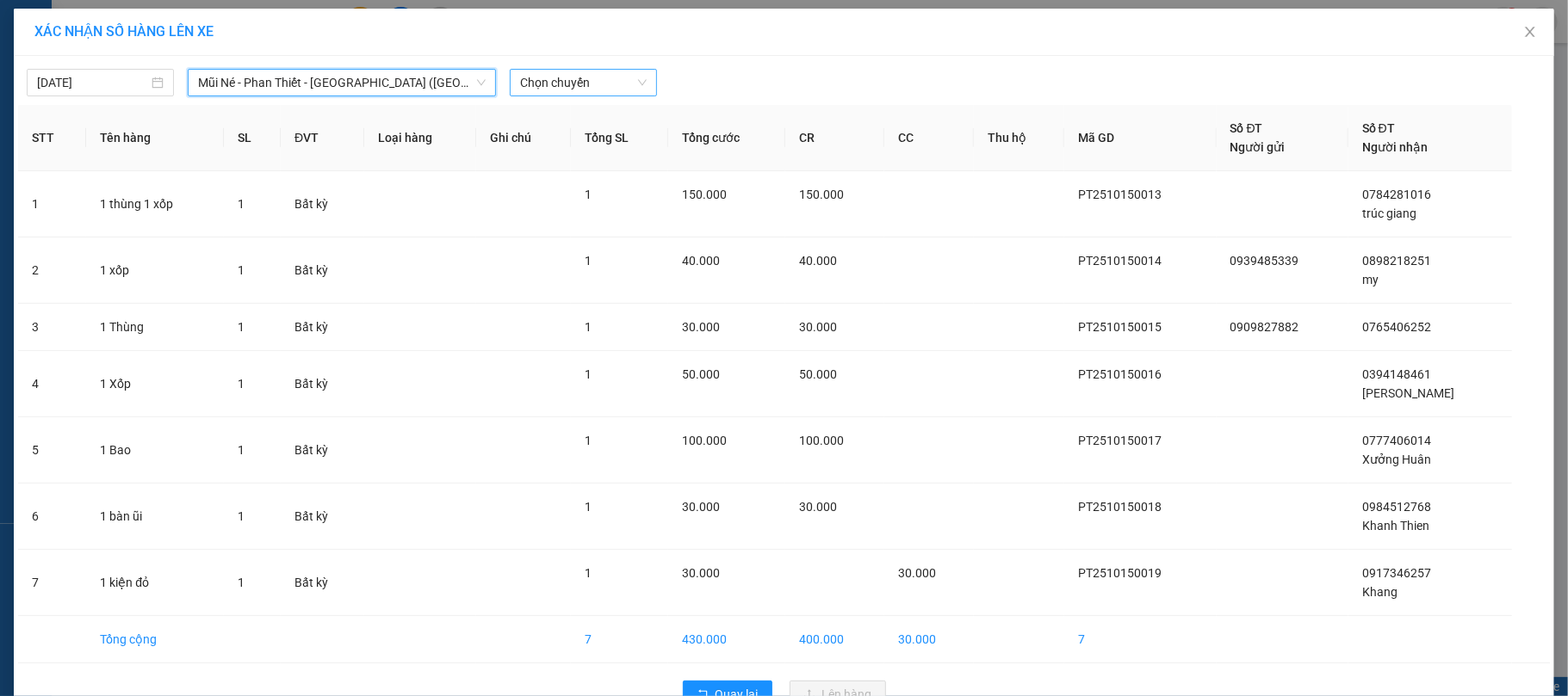
click at [537, 76] on span "Chọn chuyến" at bounding box center [583, 82] width 127 height 26
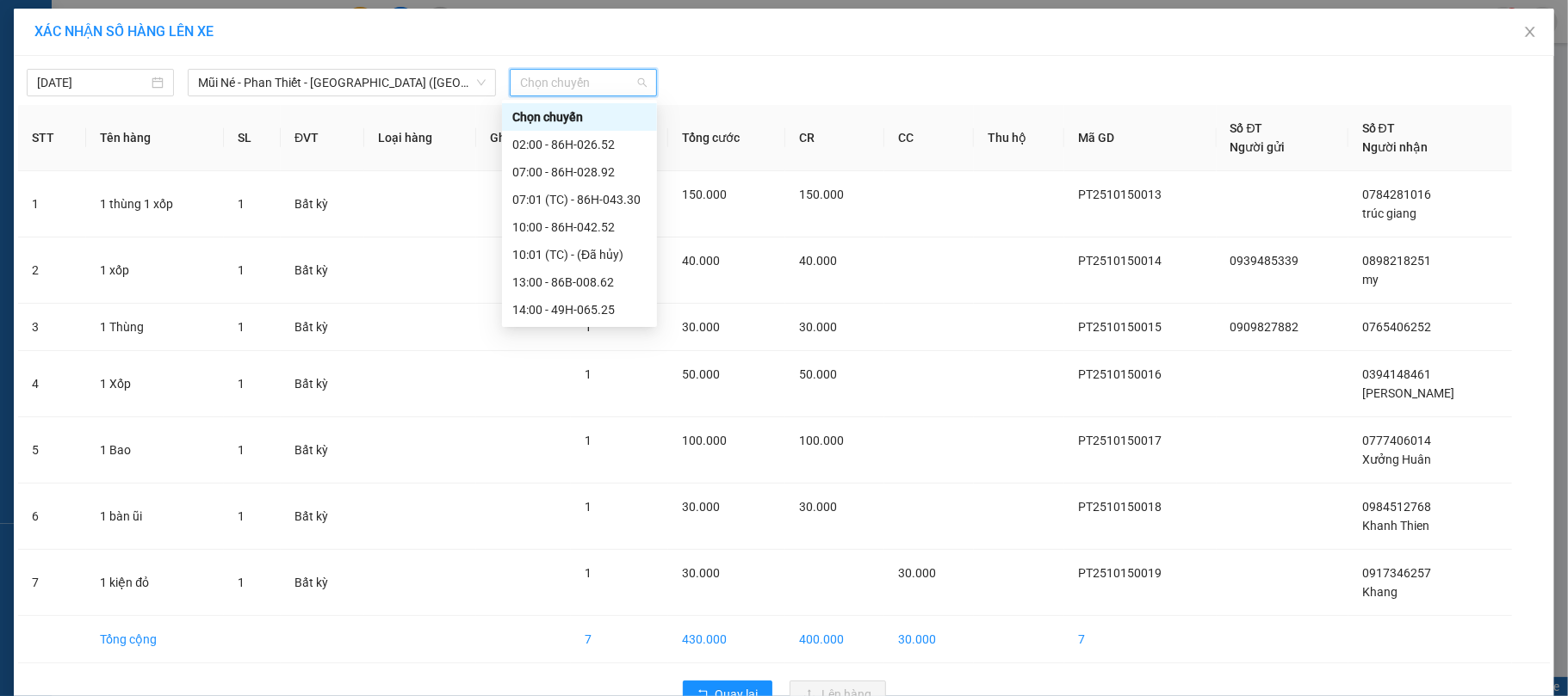
scroll to position [110, 0]
click at [544, 280] on div "17:00 - 86H-026.52" at bounding box center [579, 282] width 135 height 19
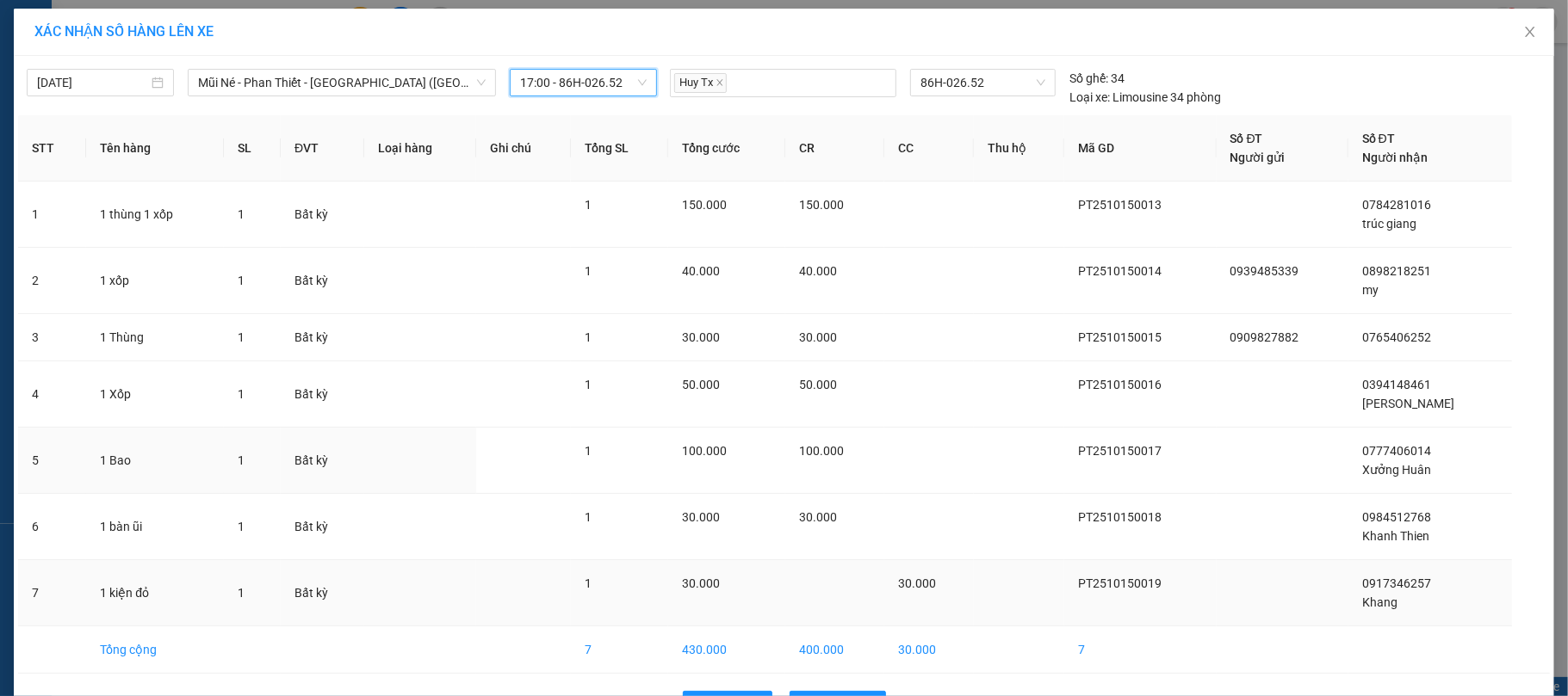
scroll to position [58, 0]
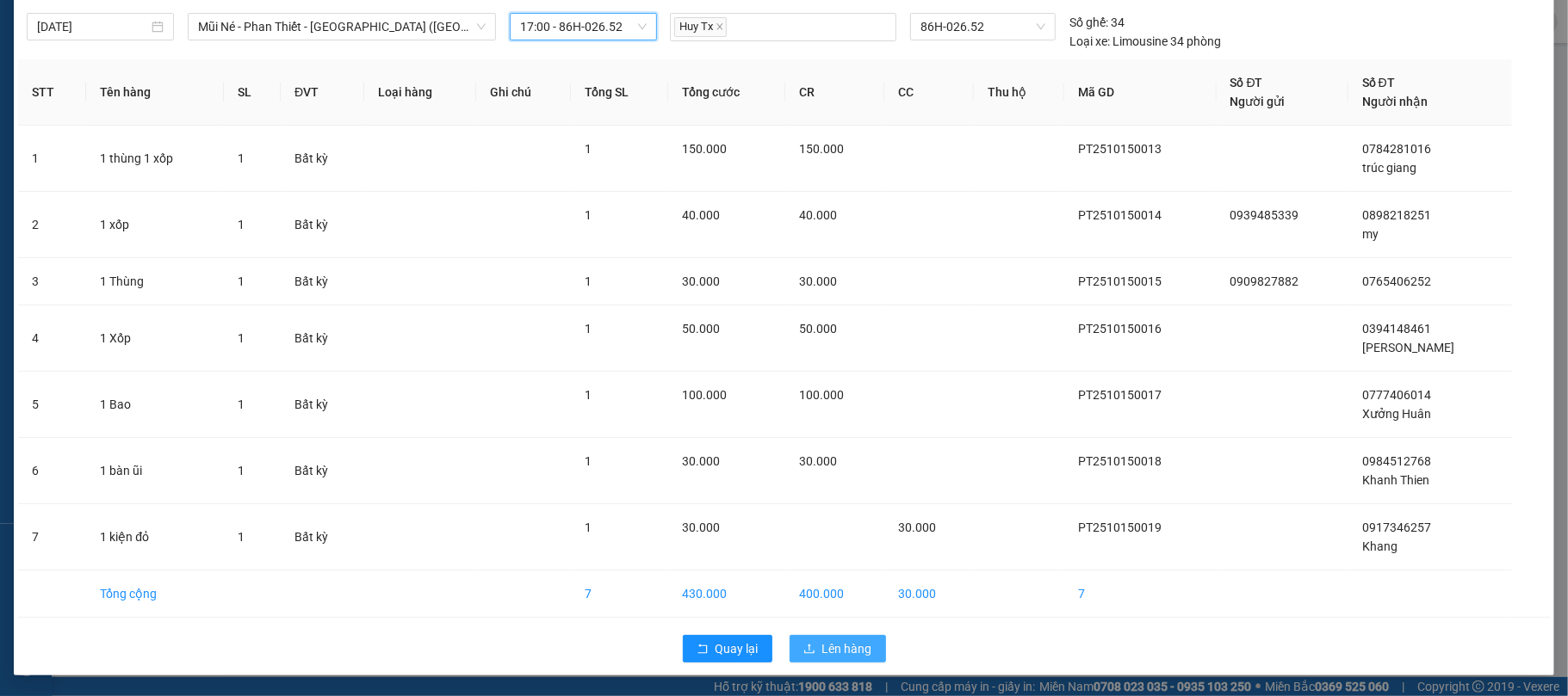
click at [822, 656] on span "Lên hàng" at bounding box center [847, 649] width 50 height 19
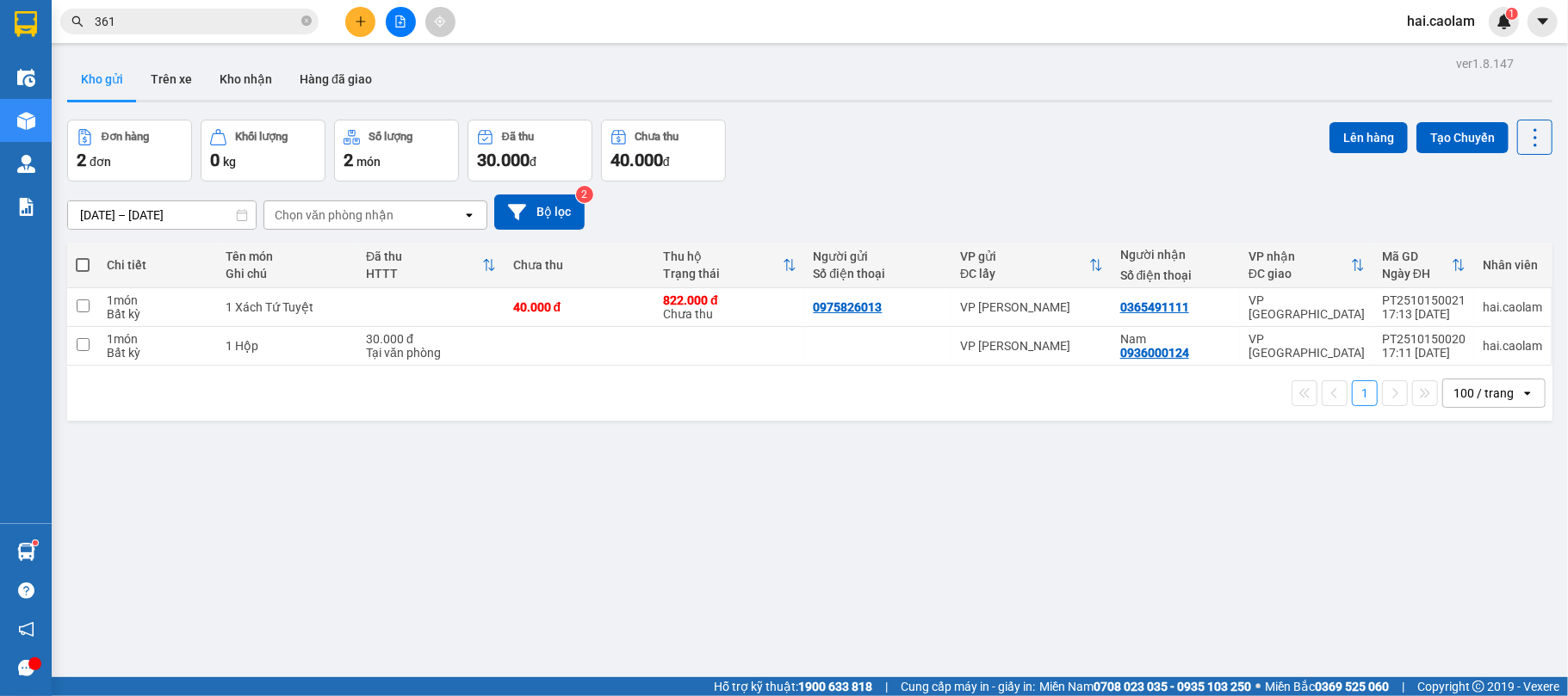
click at [928, 159] on div "Đơn hàng 2 đơn Khối lượng 0 kg Số lượng 2 món Đã thu 30.000 đ Chưa thu 40.000 đ…" at bounding box center [809, 150] width 1486 height 62
click at [255, 80] on button "Kho nhận" at bounding box center [246, 79] width 80 height 42
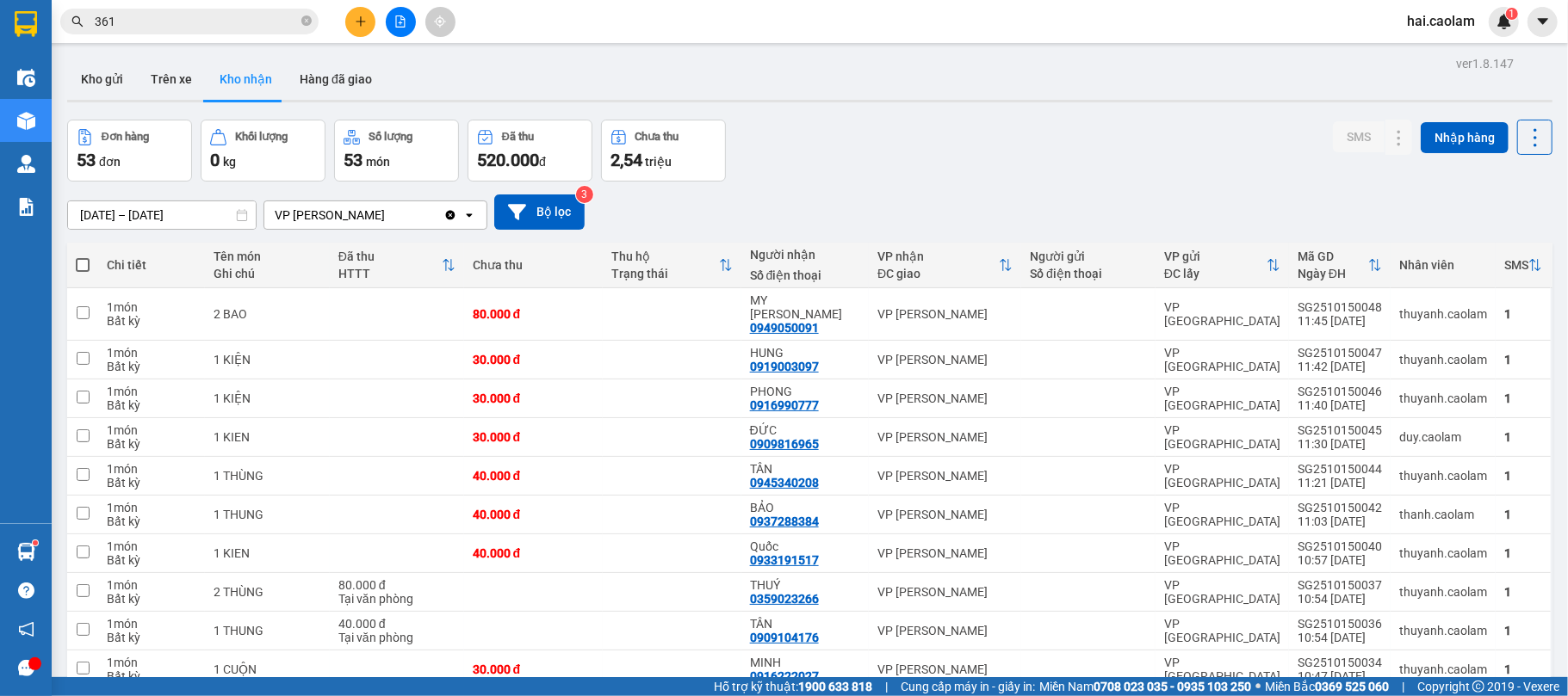
click at [226, 25] on input "361" at bounding box center [196, 22] width 203 height 19
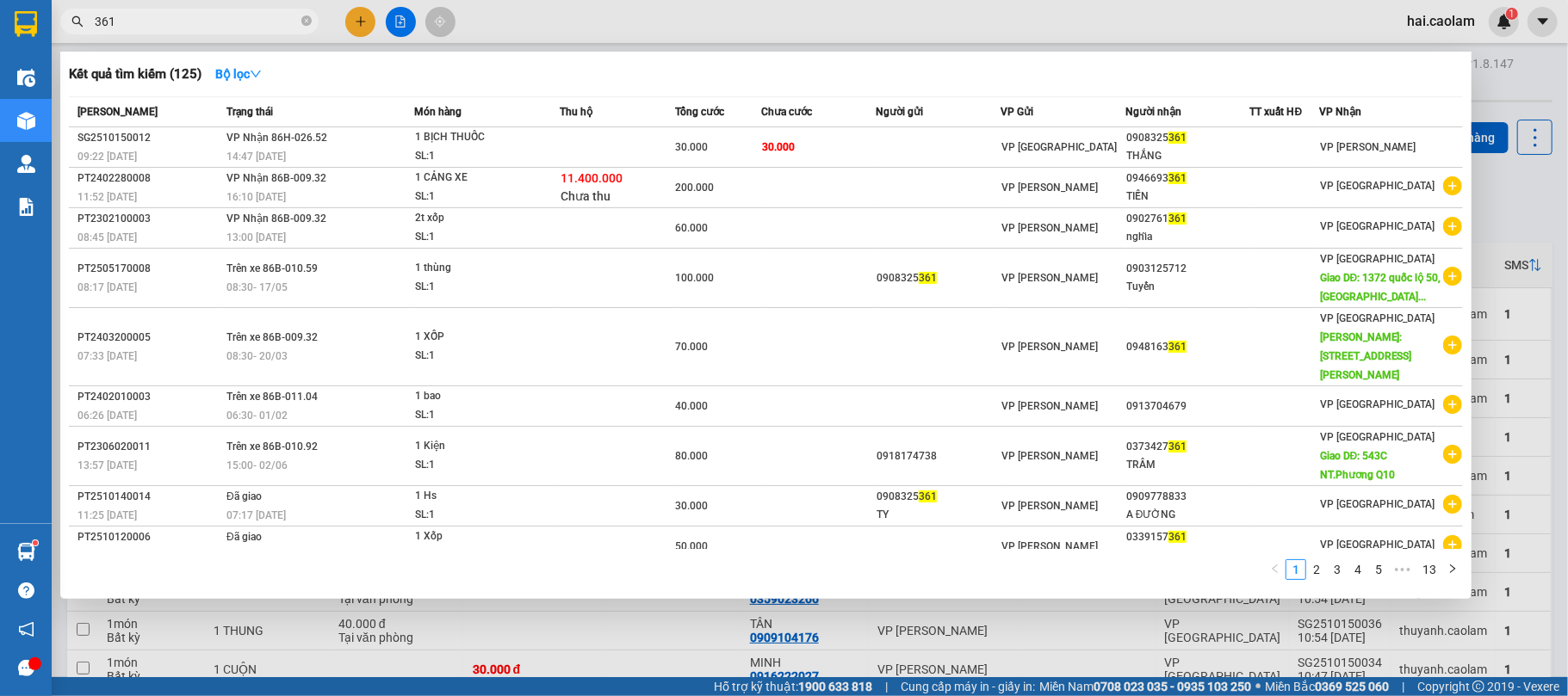
click at [226, 25] on input "361" at bounding box center [196, 22] width 203 height 19
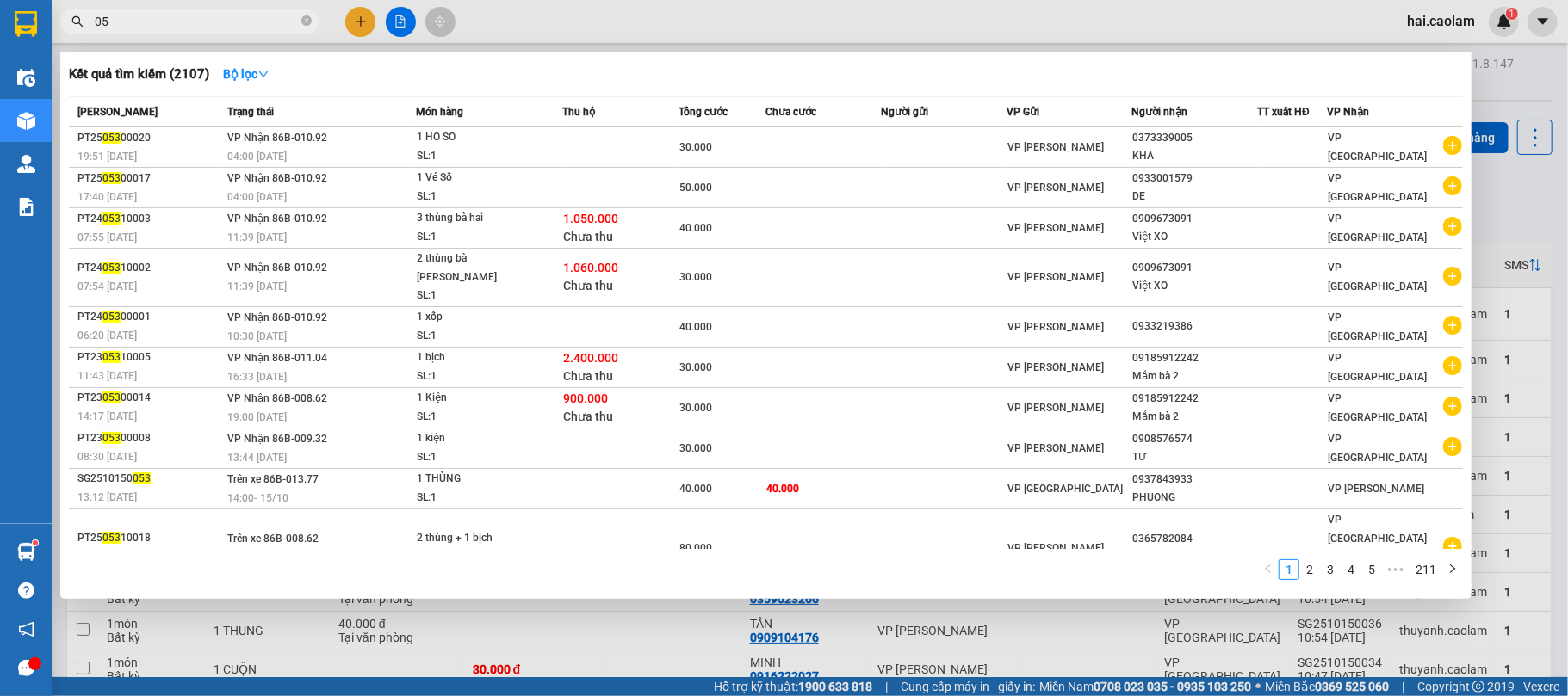
type input "0"
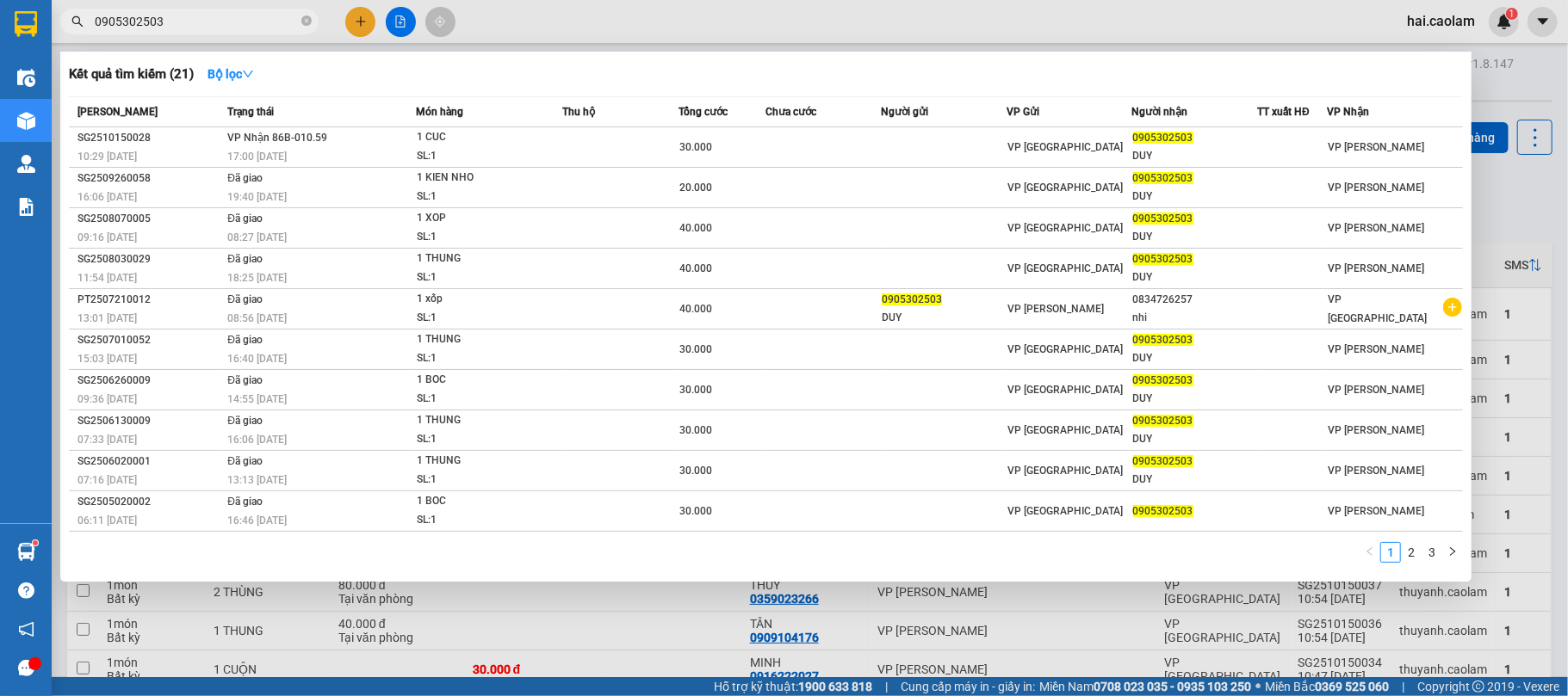
type input "0905302503"
click at [310, 22] on icon "close-circle" at bounding box center [306, 21] width 10 height 10
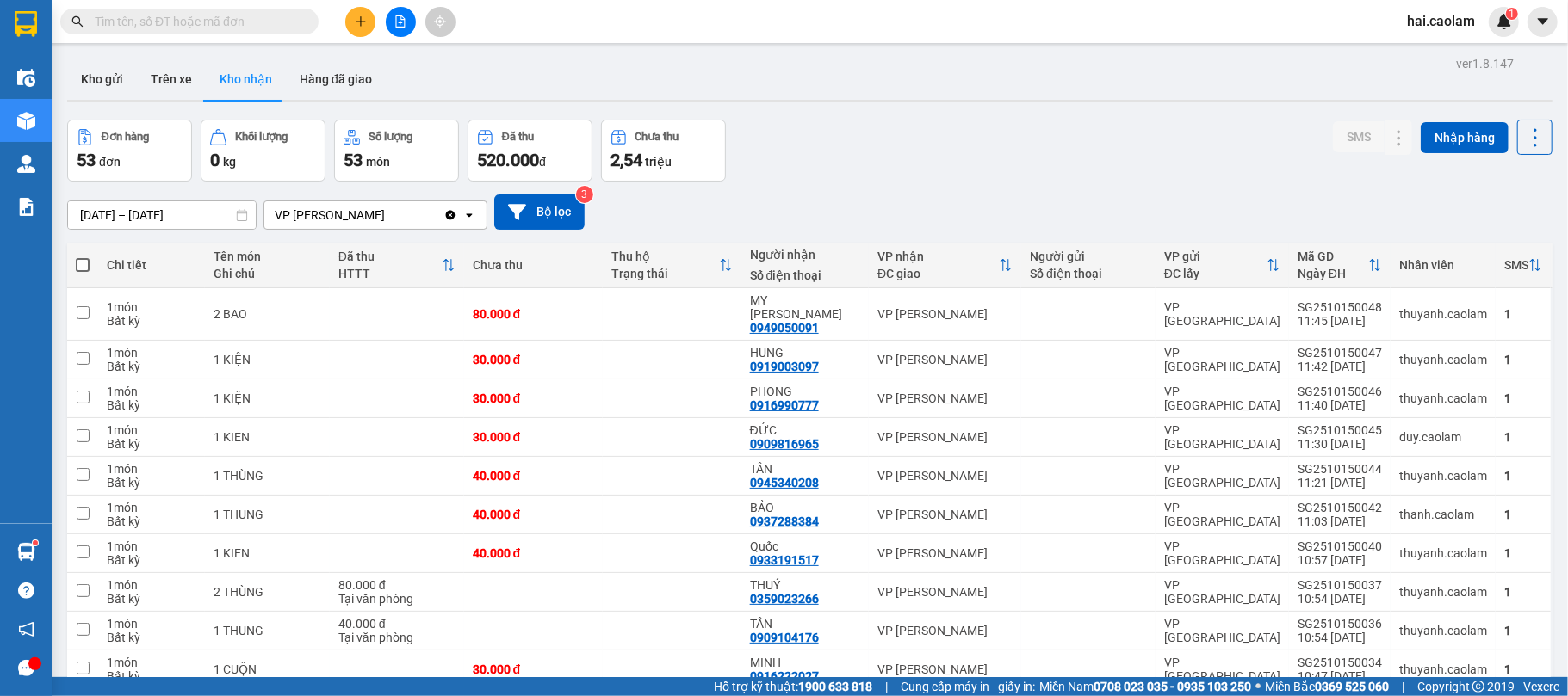
click at [204, 18] on input "text" at bounding box center [196, 22] width 203 height 19
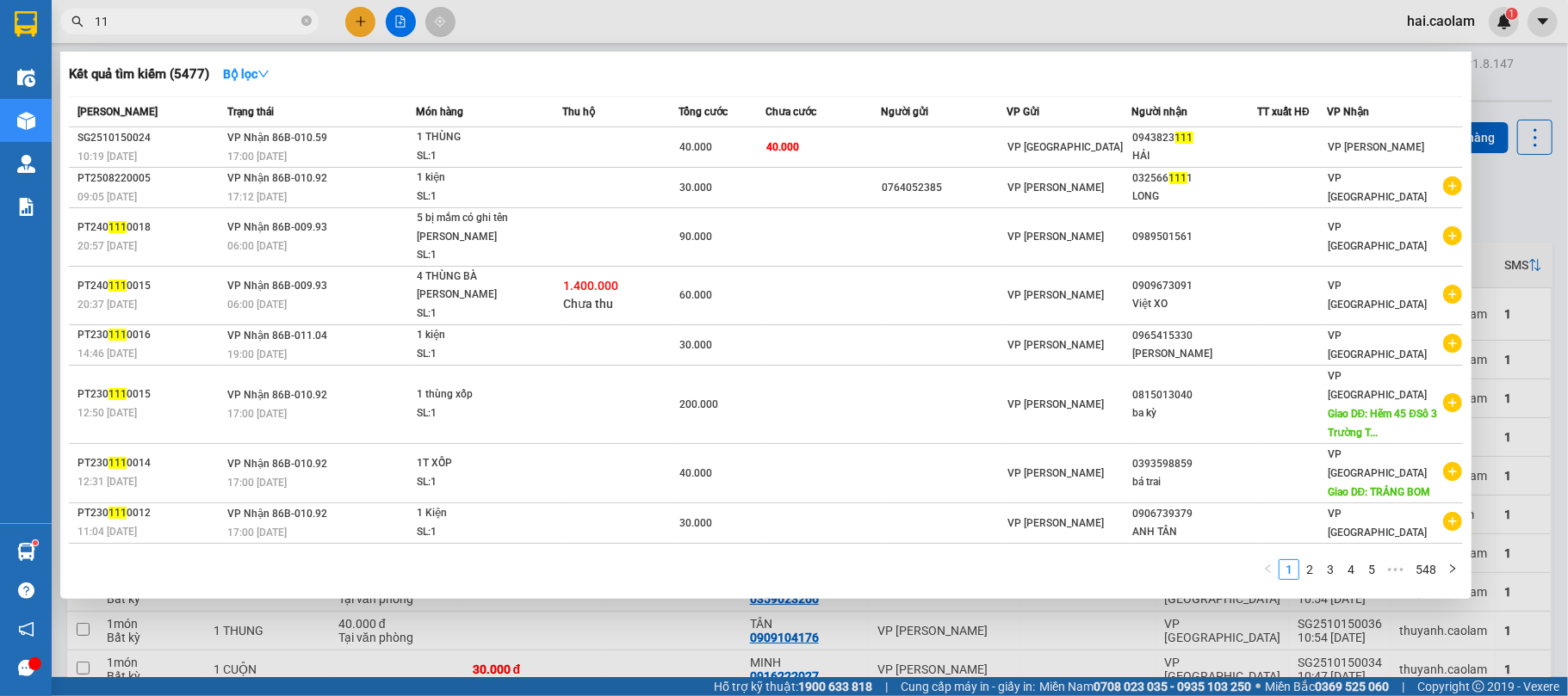
type input "1"
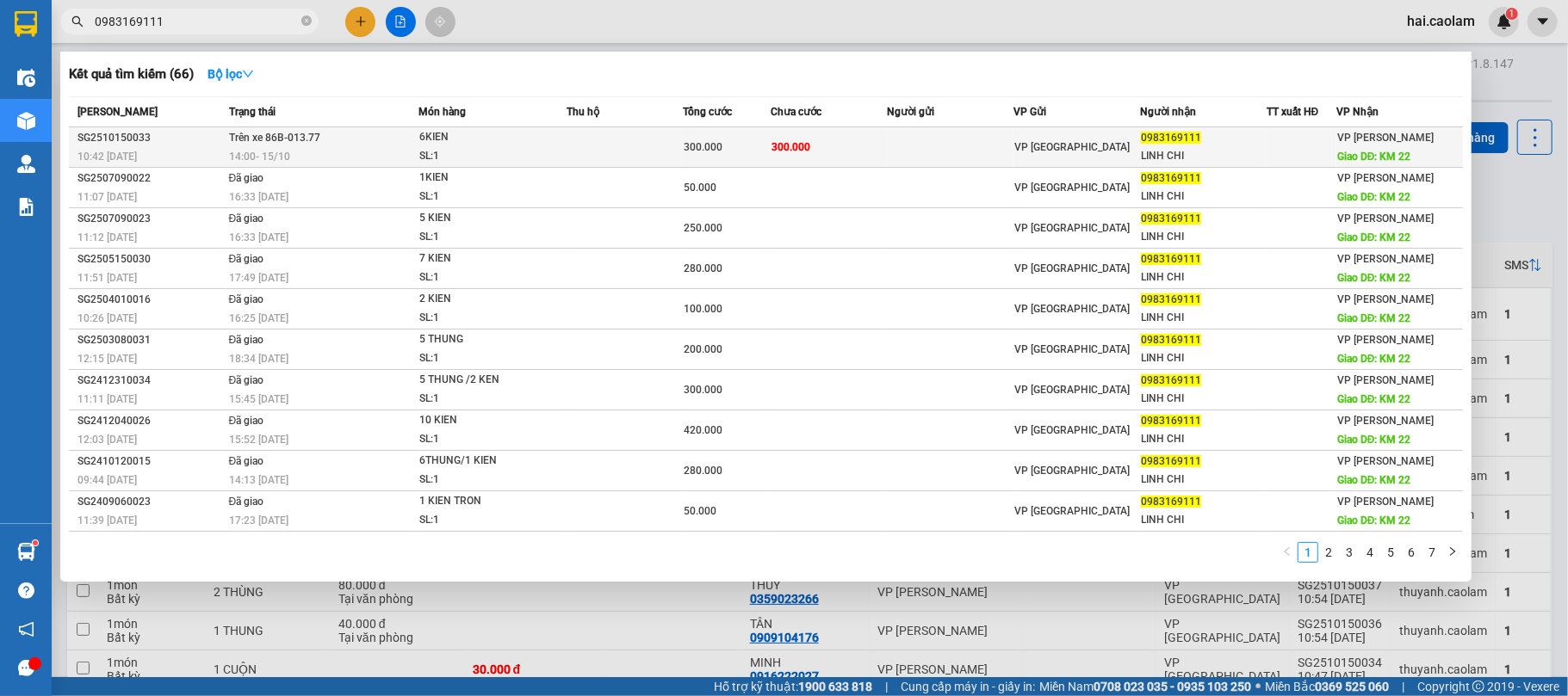
type input "0983169111"
click at [827, 149] on td "300.000" at bounding box center [829, 148] width 116 height 41
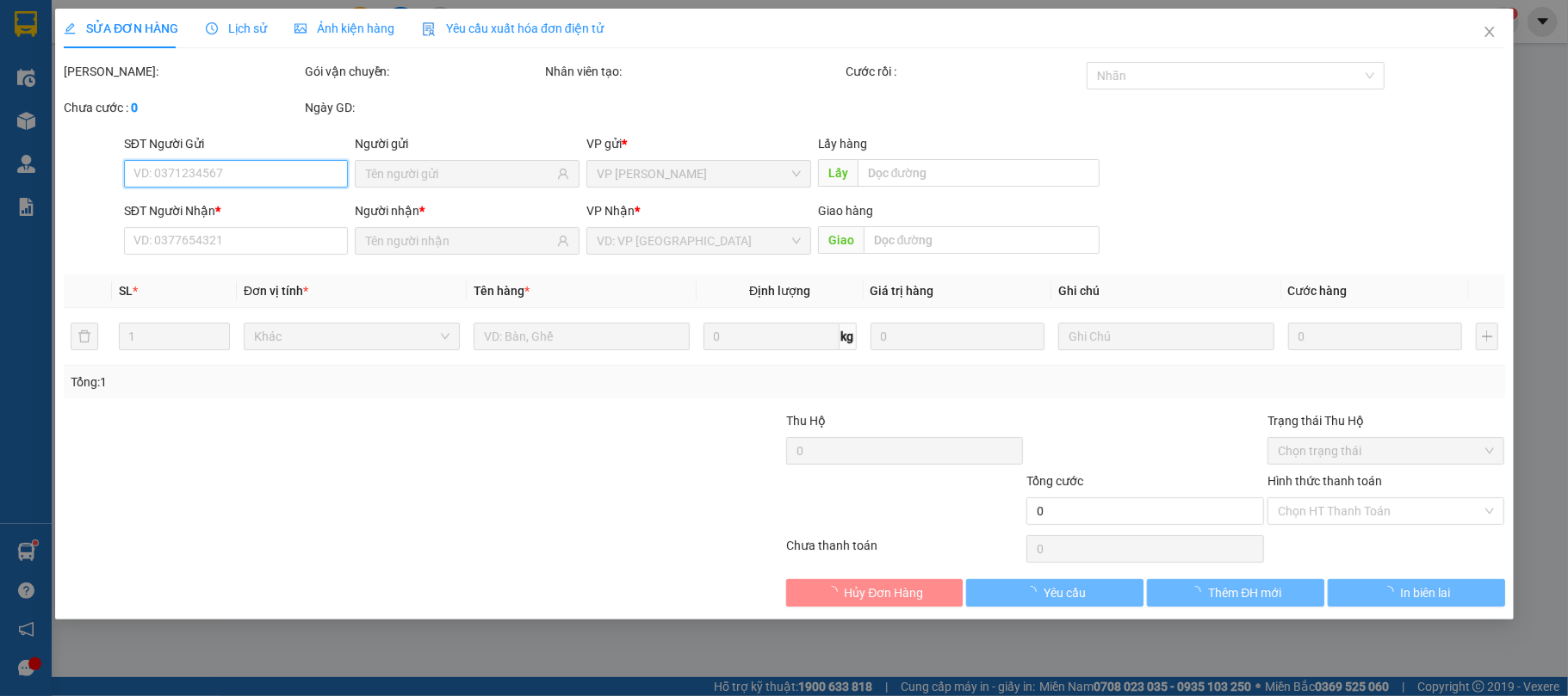
type input "0983169111"
type input "LINH CHI"
type input "KM 22"
type input "300.000"
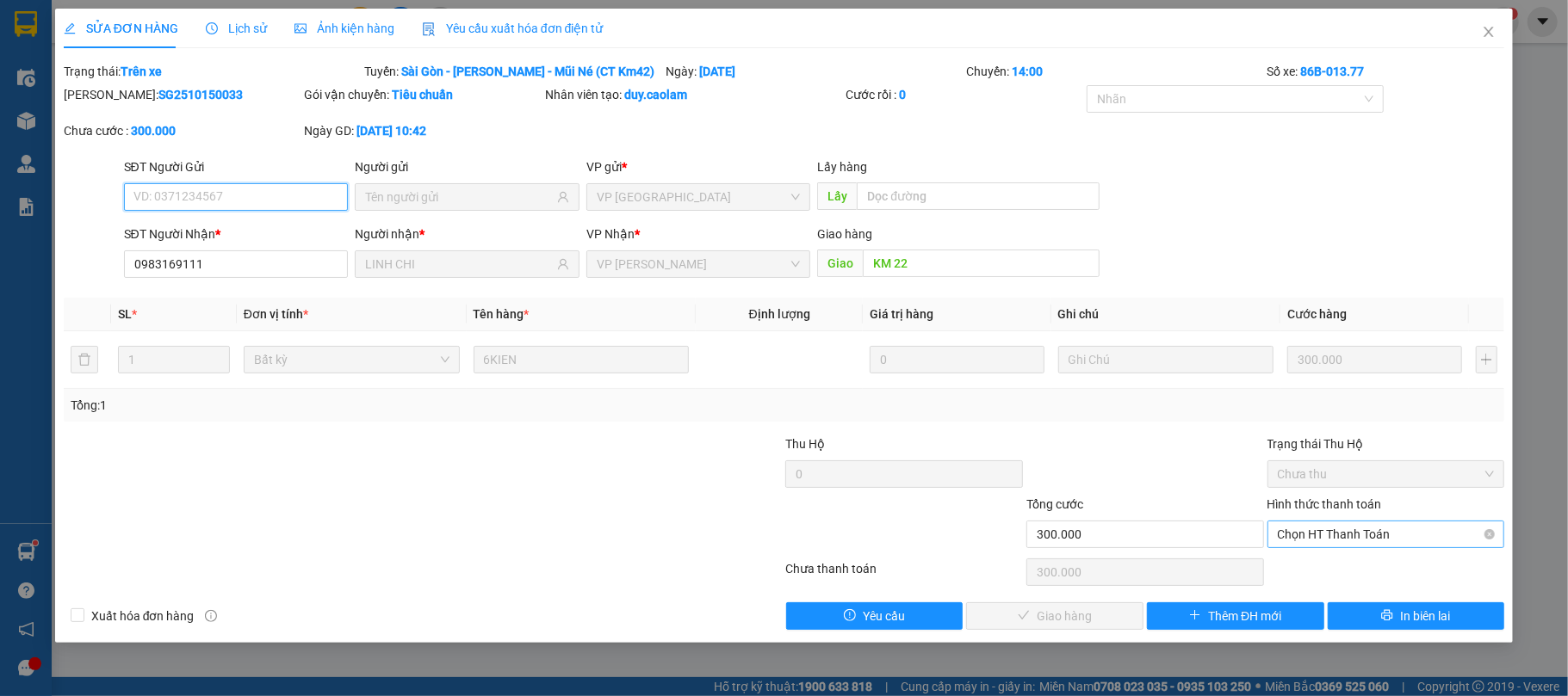
click at [1424, 544] on span "Chọn HT Thanh Toán" at bounding box center [1387, 535] width 217 height 26
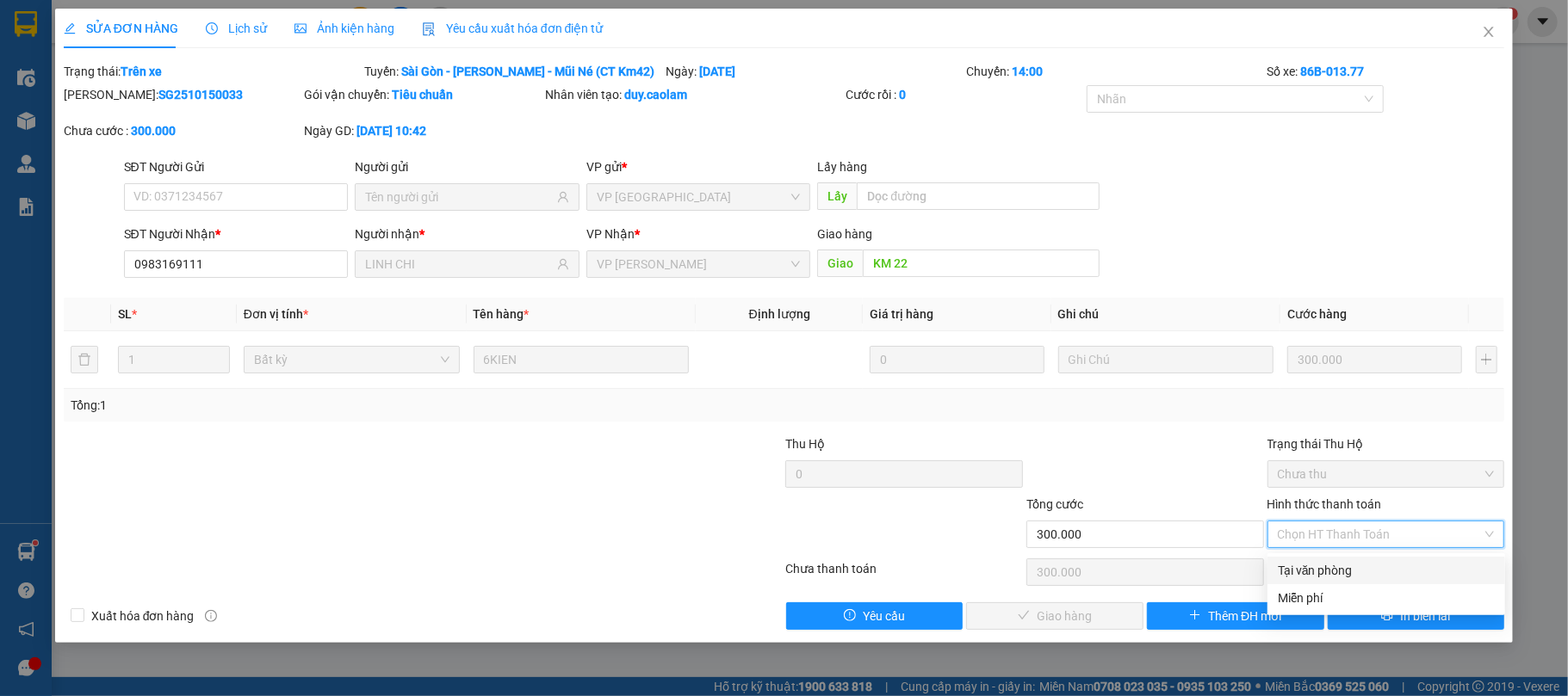
click at [1337, 567] on div "Tại văn phòng" at bounding box center [1387, 571] width 217 height 19
type input "0"
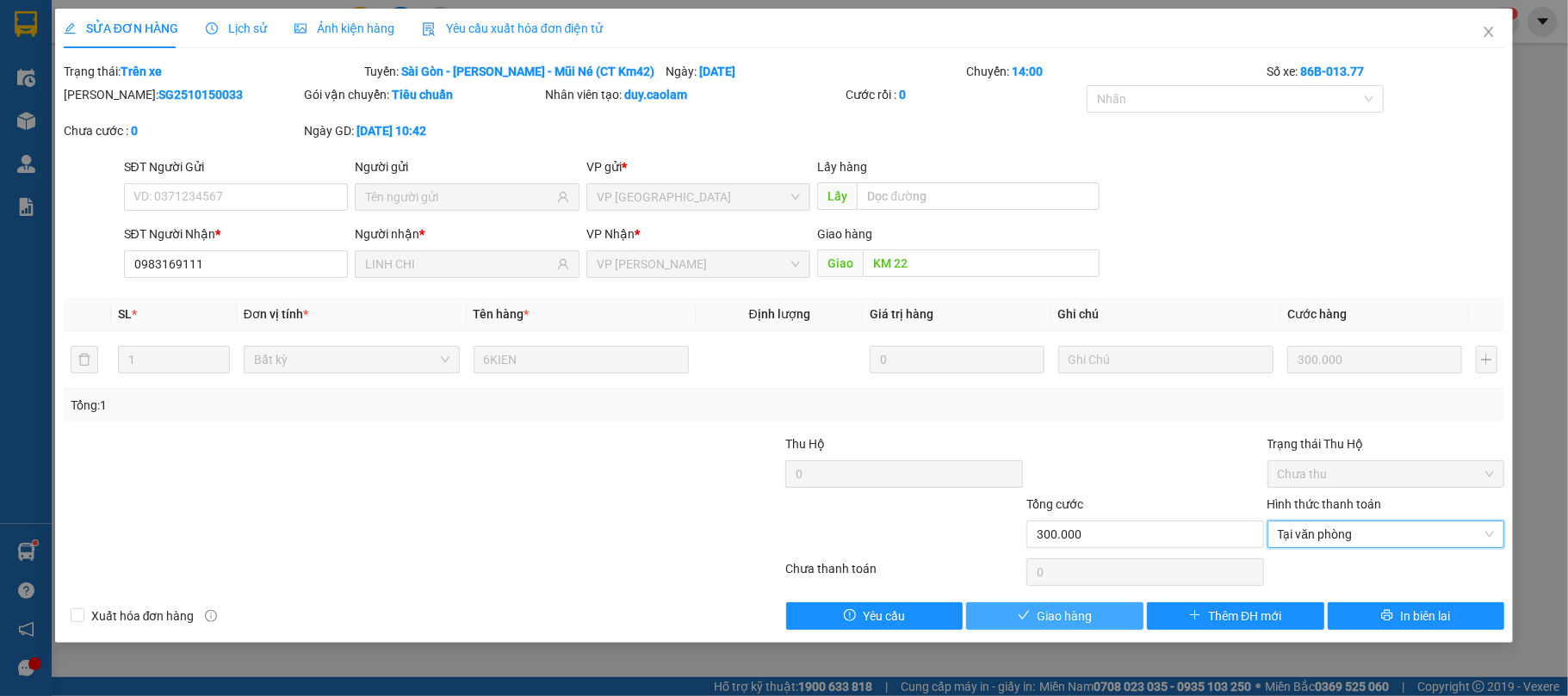
click at [1042, 618] on span "Giao hàng" at bounding box center [1064, 616] width 55 height 19
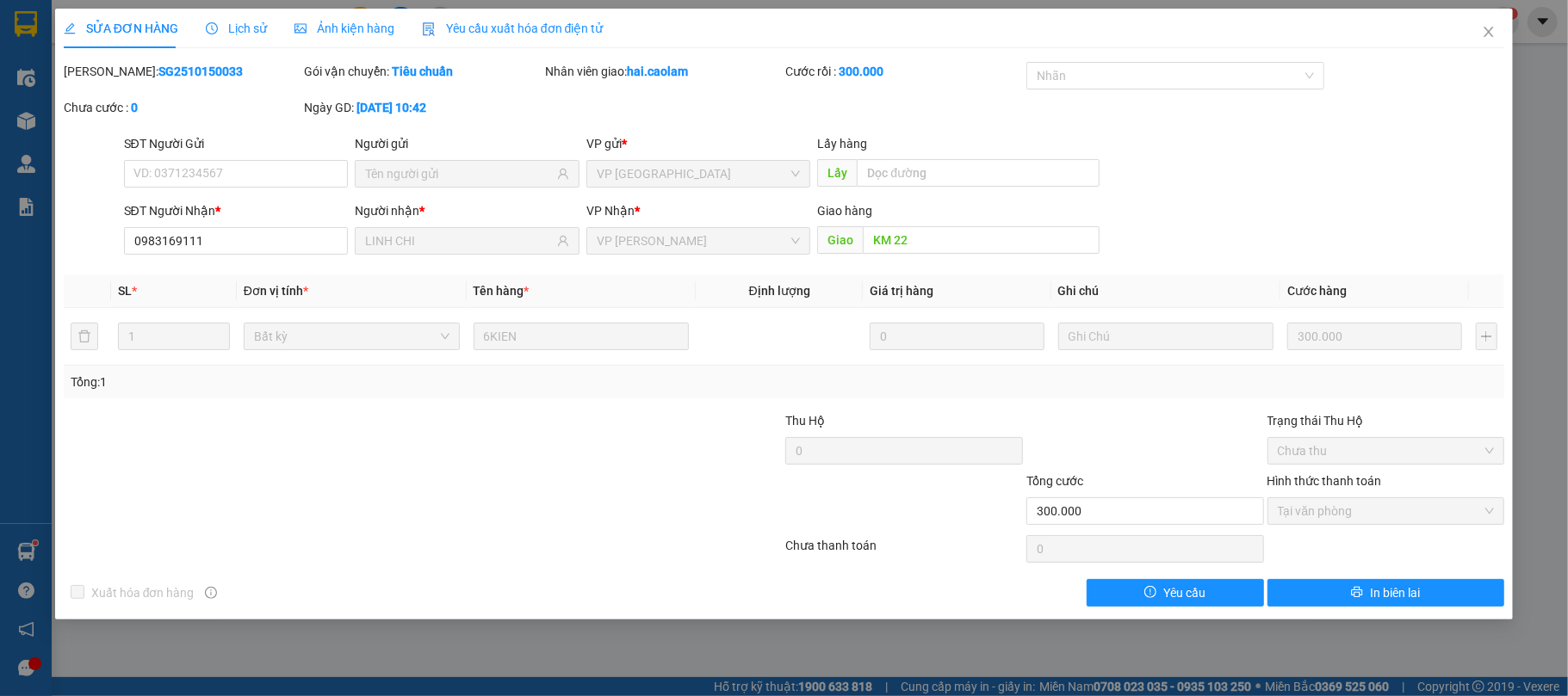
click at [615, 437] on div at bounding box center [664, 441] width 241 height 60
click at [1489, 22] on span "Close" at bounding box center [1489, 33] width 49 height 49
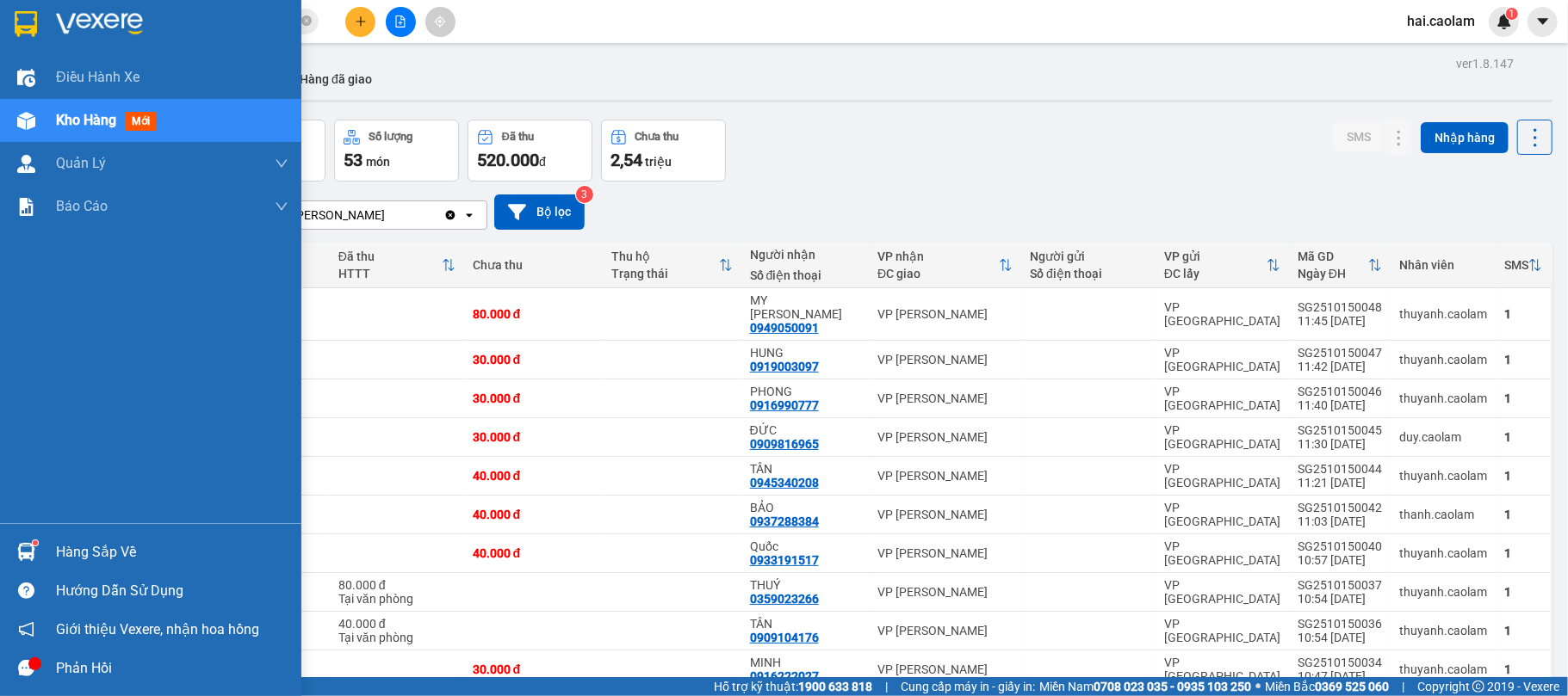
click at [33, 542] on sup at bounding box center [36, 543] width 5 height 5
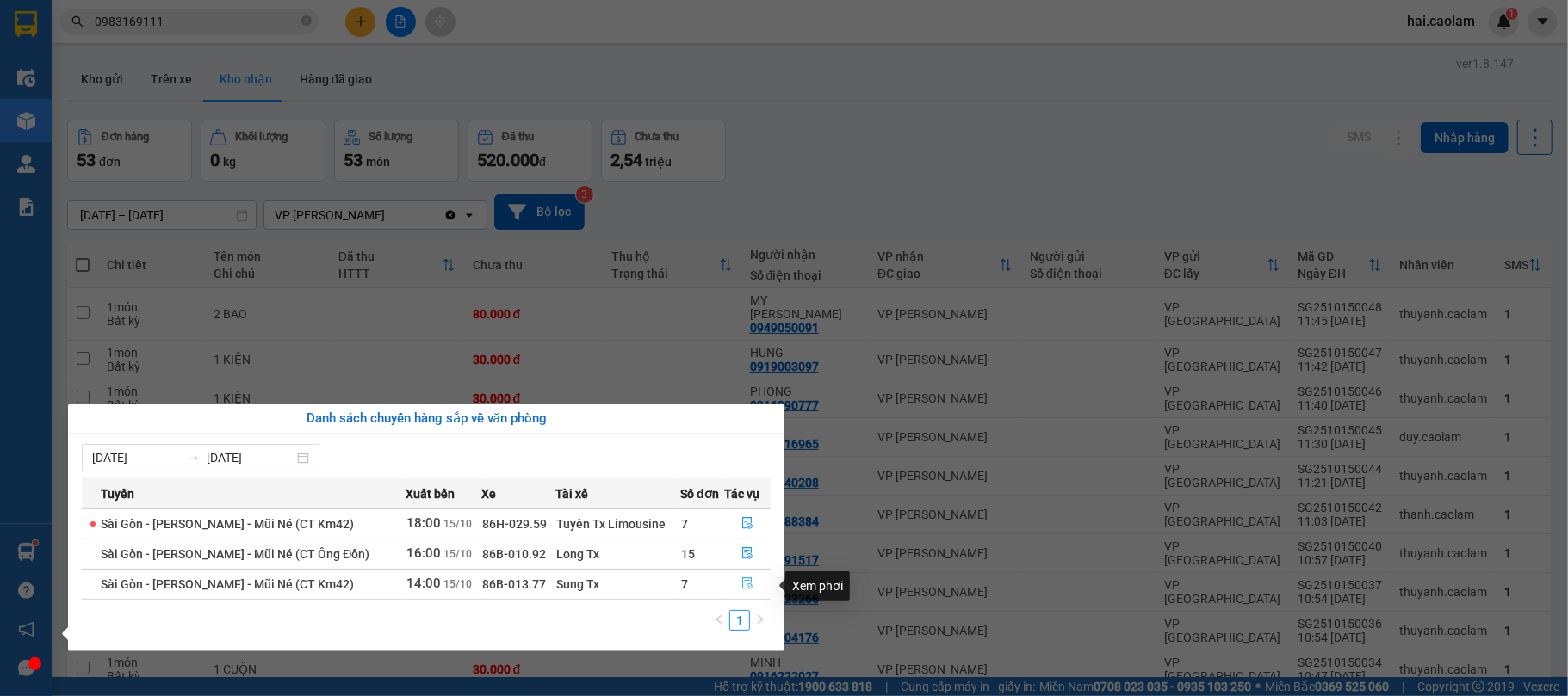
click at [745, 588] on icon "file-done" at bounding box center [748, 584] width 12 height 12
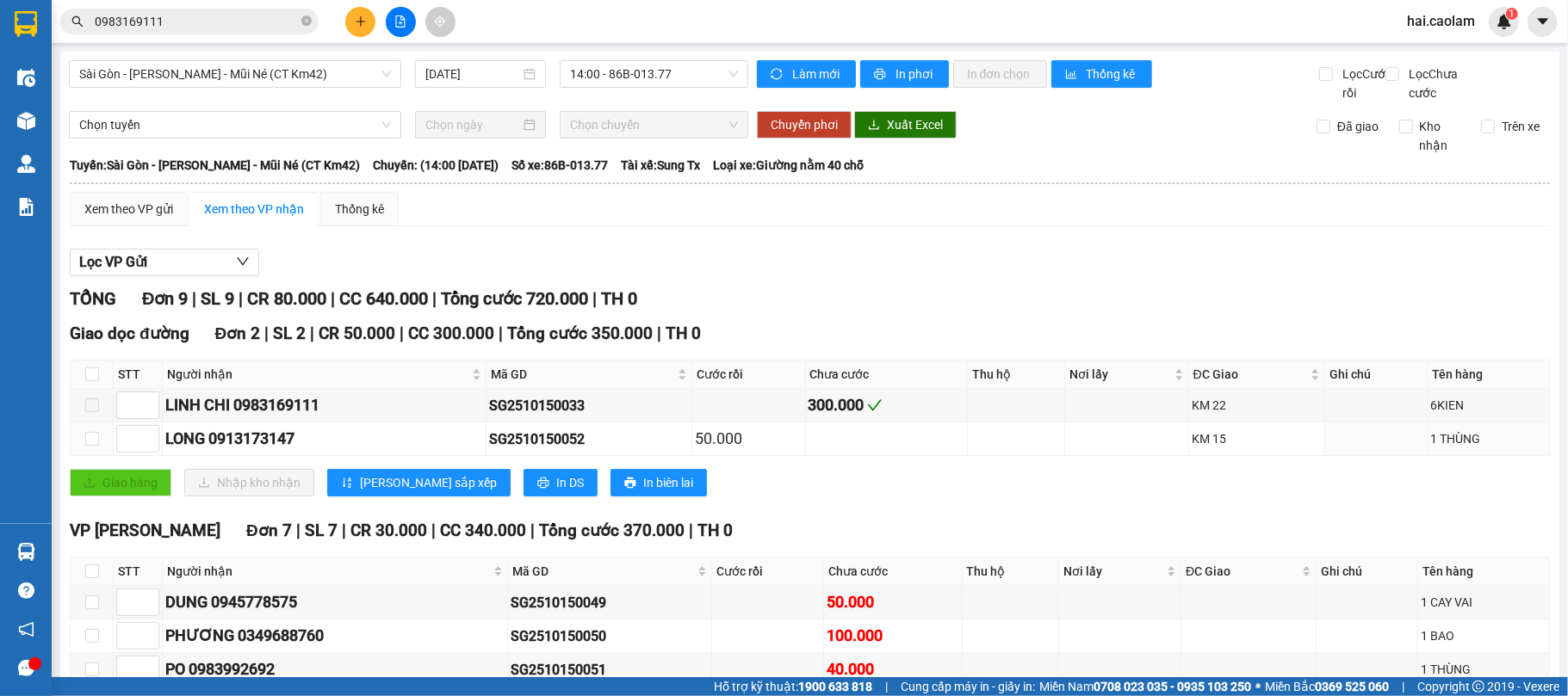
scroll to position [262, 0]
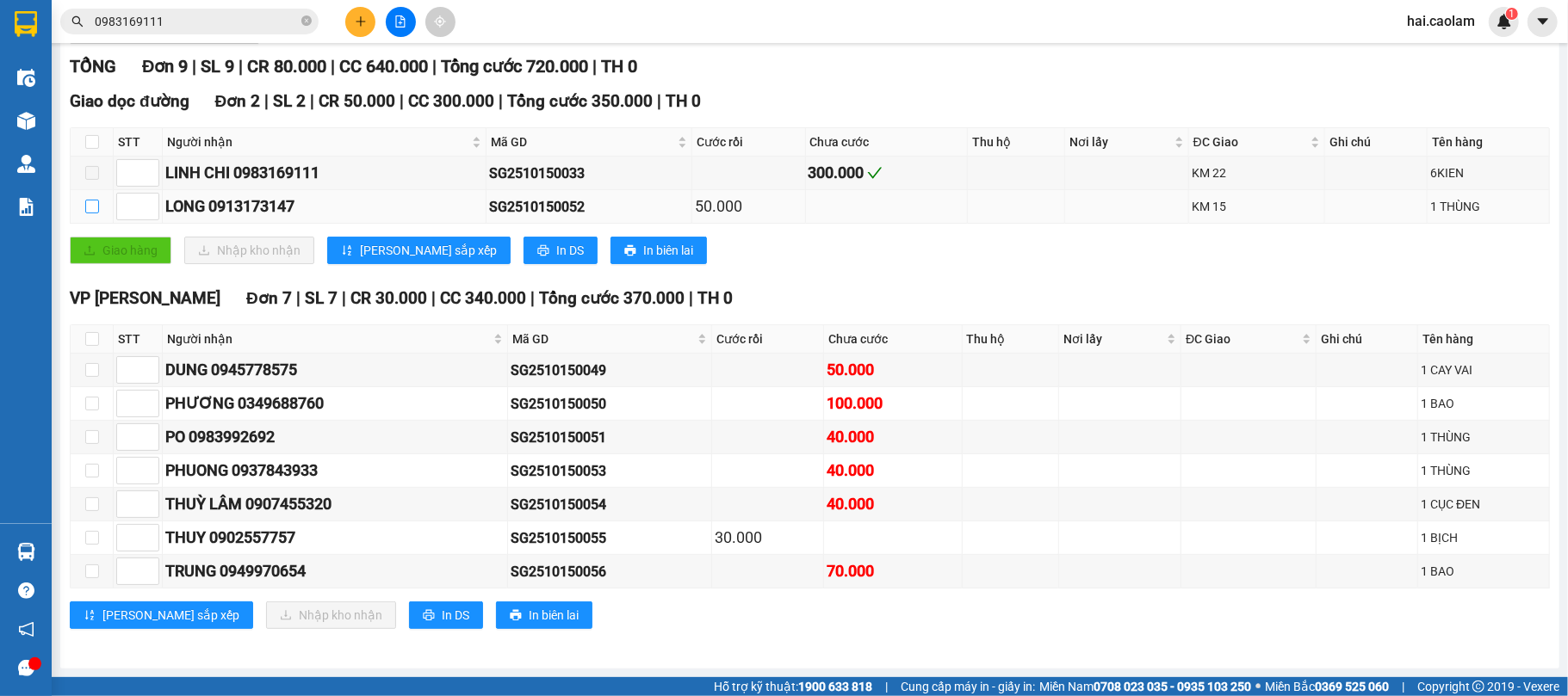
click at [89, 205] on input "checkbox" at bounding box center [92, 207] width 14 height 14
checkbox input "true"
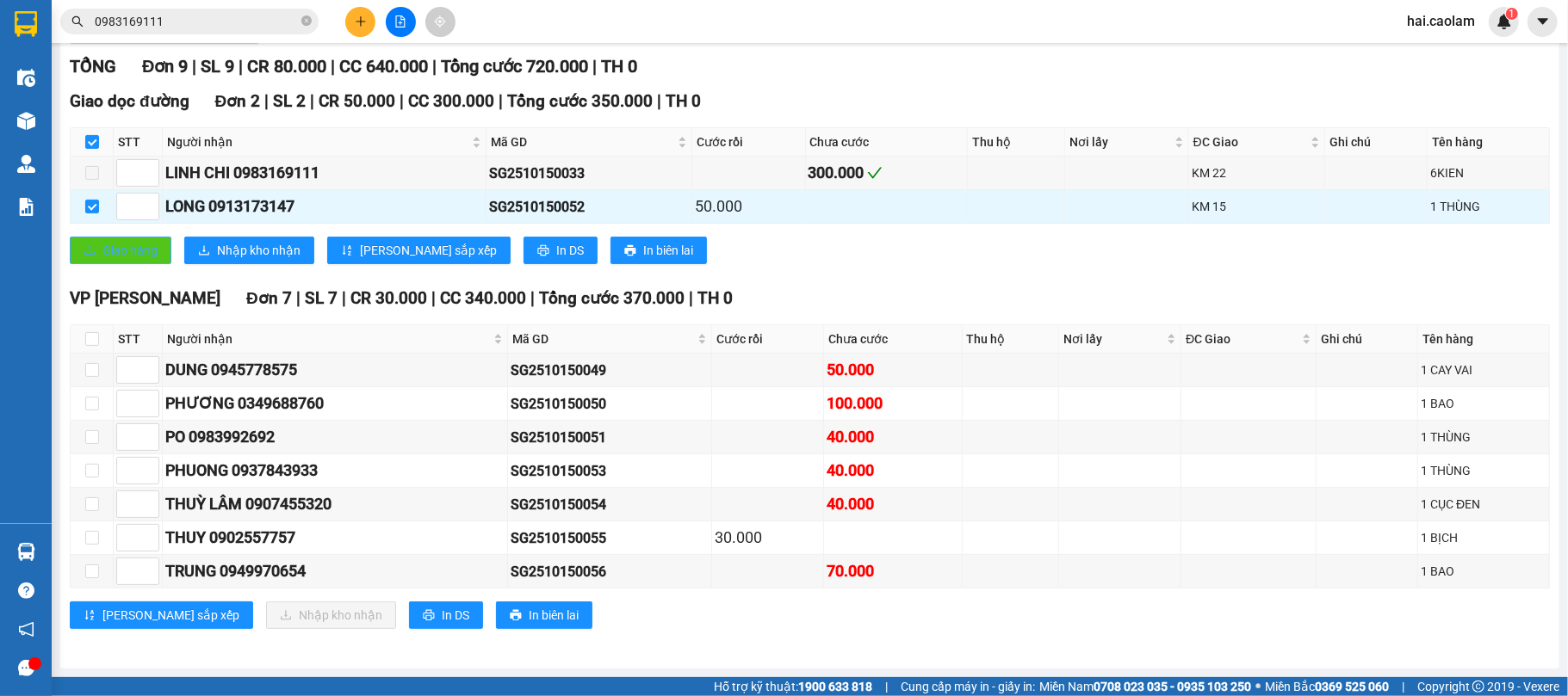
click at [111, 241] on span "Giao hàng" at bounding box center [129, 251] width 55 height 19
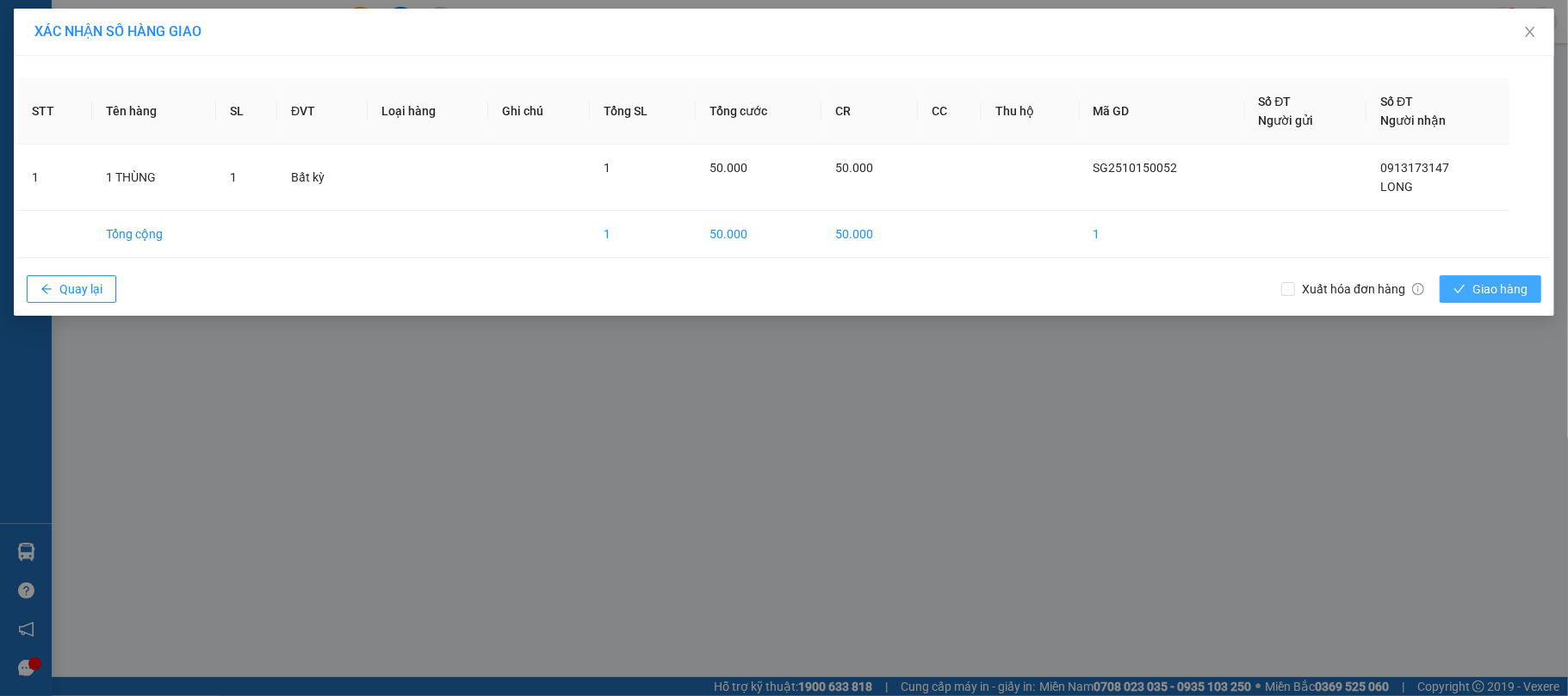
click at [1495, 292] on span "Giao hàng" at bounding box center [1499, 289] width 55 height 19
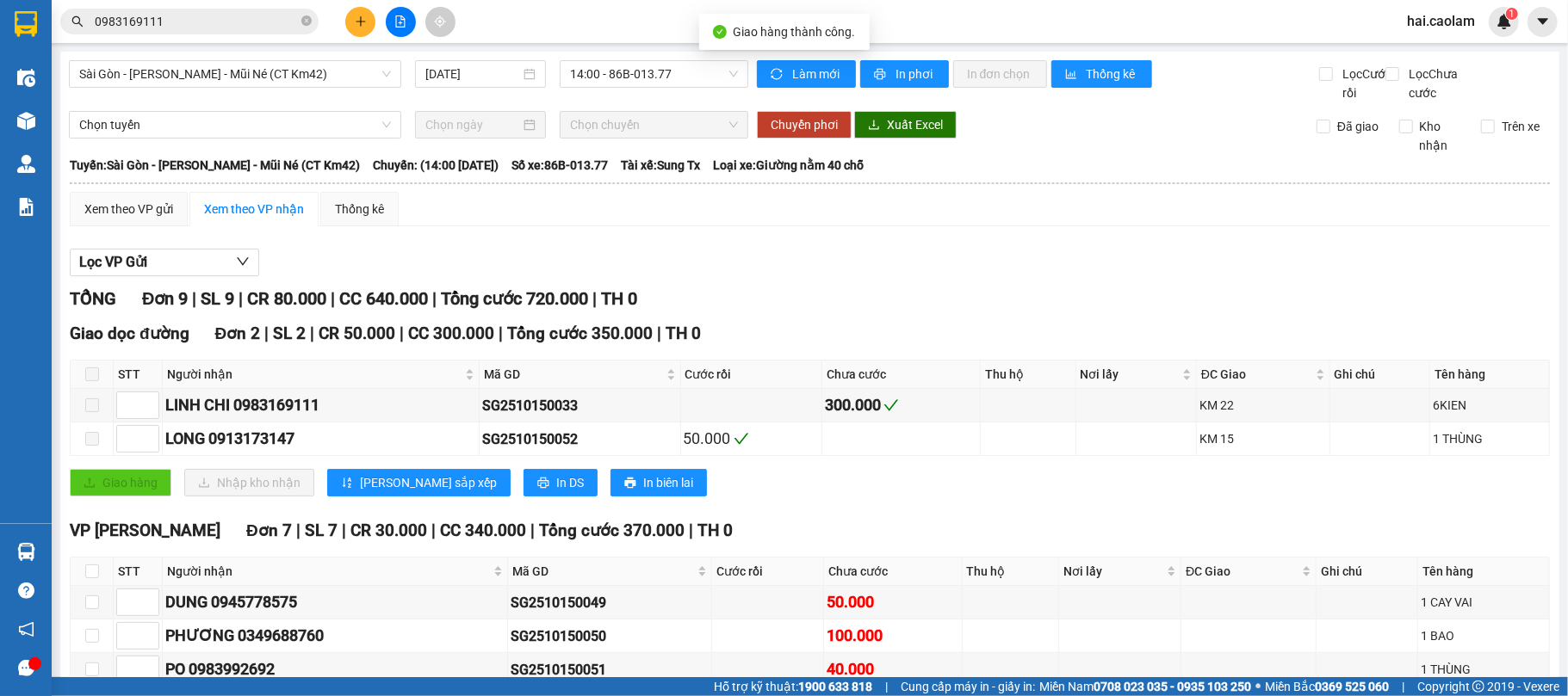
click at [902, 277] on div "Lọc VP Gửi" at bounding box center [809, 263] width 1480 height 29
click at [352, 29] on button at bounding box center [360, 22] width 30 height 30
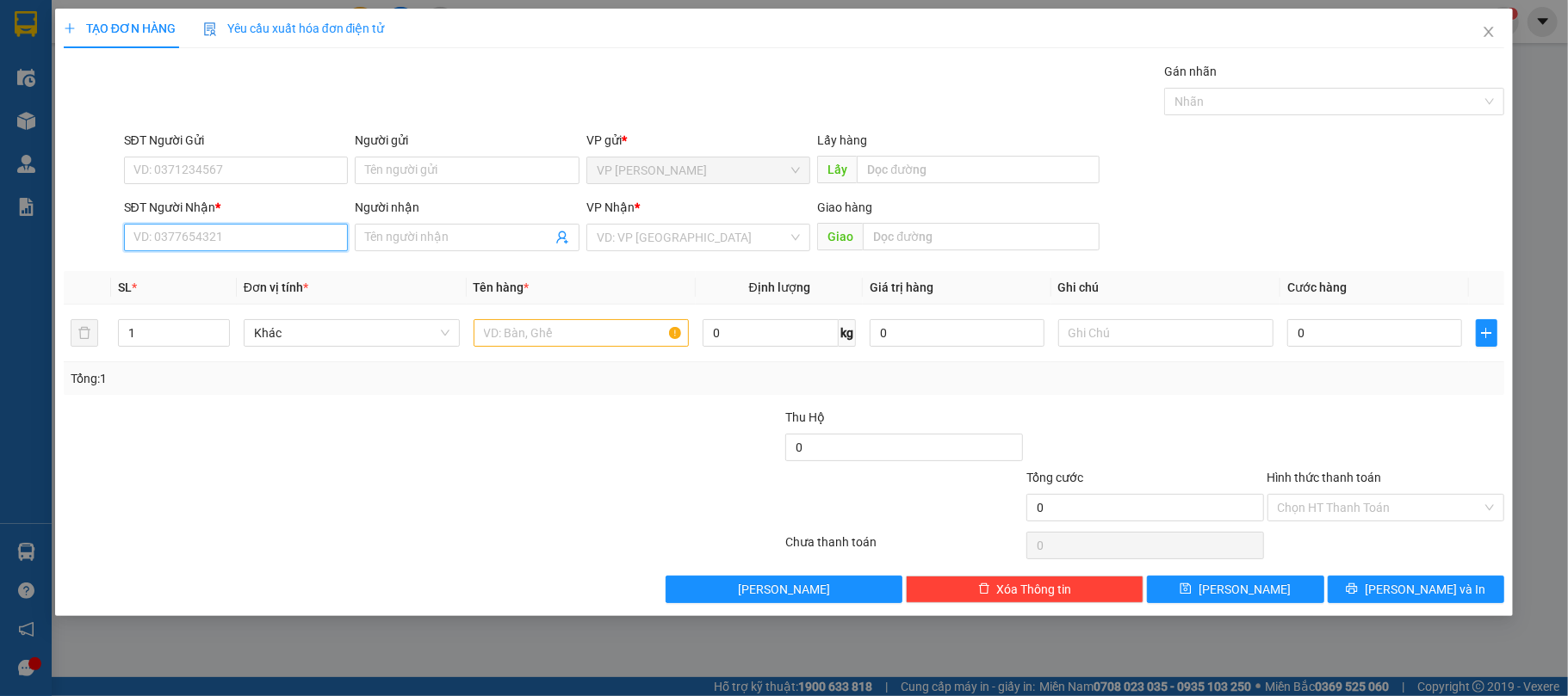
click at [235, 248] on input "SĐT Người Nhận *" at bounding box center [236, 238] width 225 height 28
click at [256, 265] on div "0905215506 - TRÂM" at bounding box center [236, 274] width 204 height 19
type input "0905215506"
type input "TRÂM"
type input "0905215506"
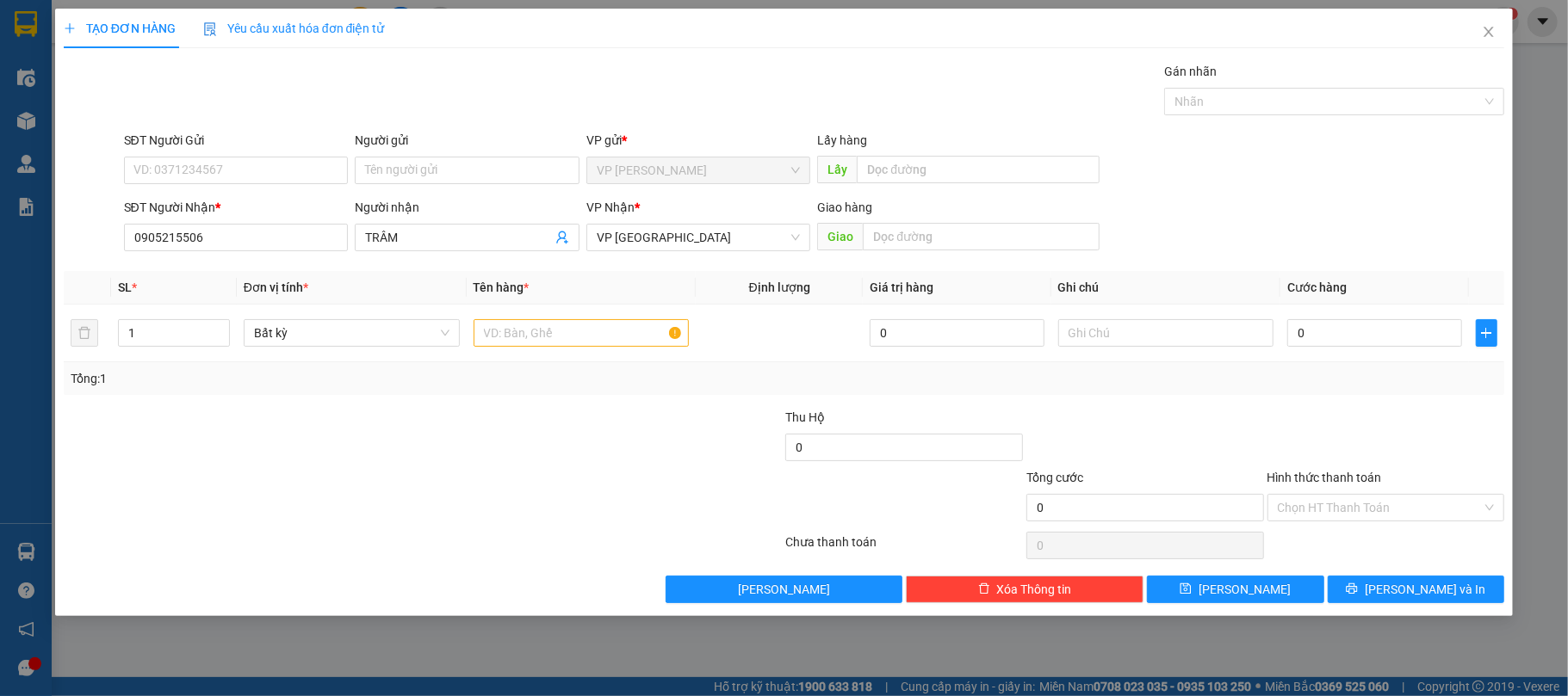
click at [1216, 207] on div "SĐT Người Nhận * 0905215506 Người nhận TRÂM VP Nhận * VP [GEOGRAPHIC_DATA] Giao…" at bounding box center [814, 227] width 1388 height 60
drag, startPoint x: 1336, startPoint y: 331, endPoint x: 1336, endPoint y: 341, distance: 10.0
click at [1337, 332] on input "0" at bounding box center [1374, 333] width 174 height 28
type input "5"
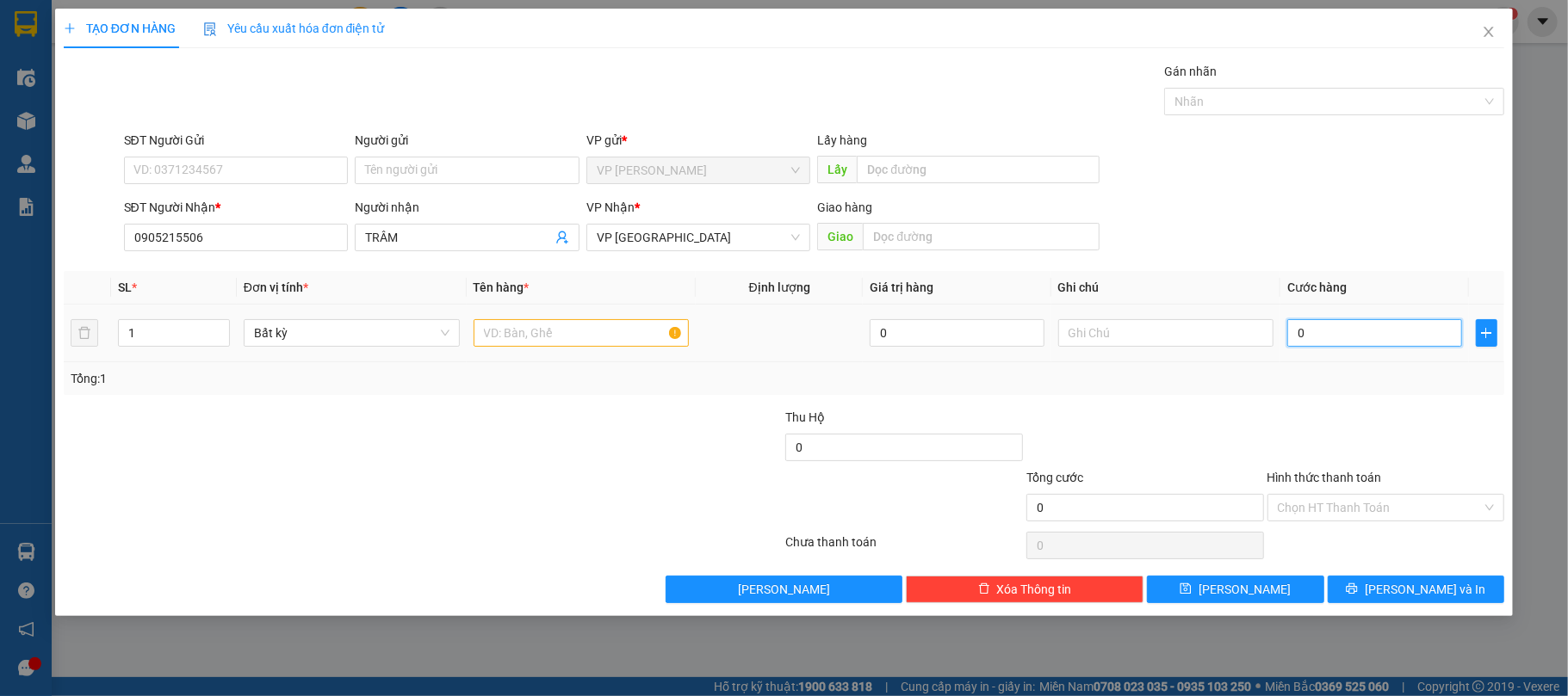
type input "5"
type input "50"
type input "50.000"
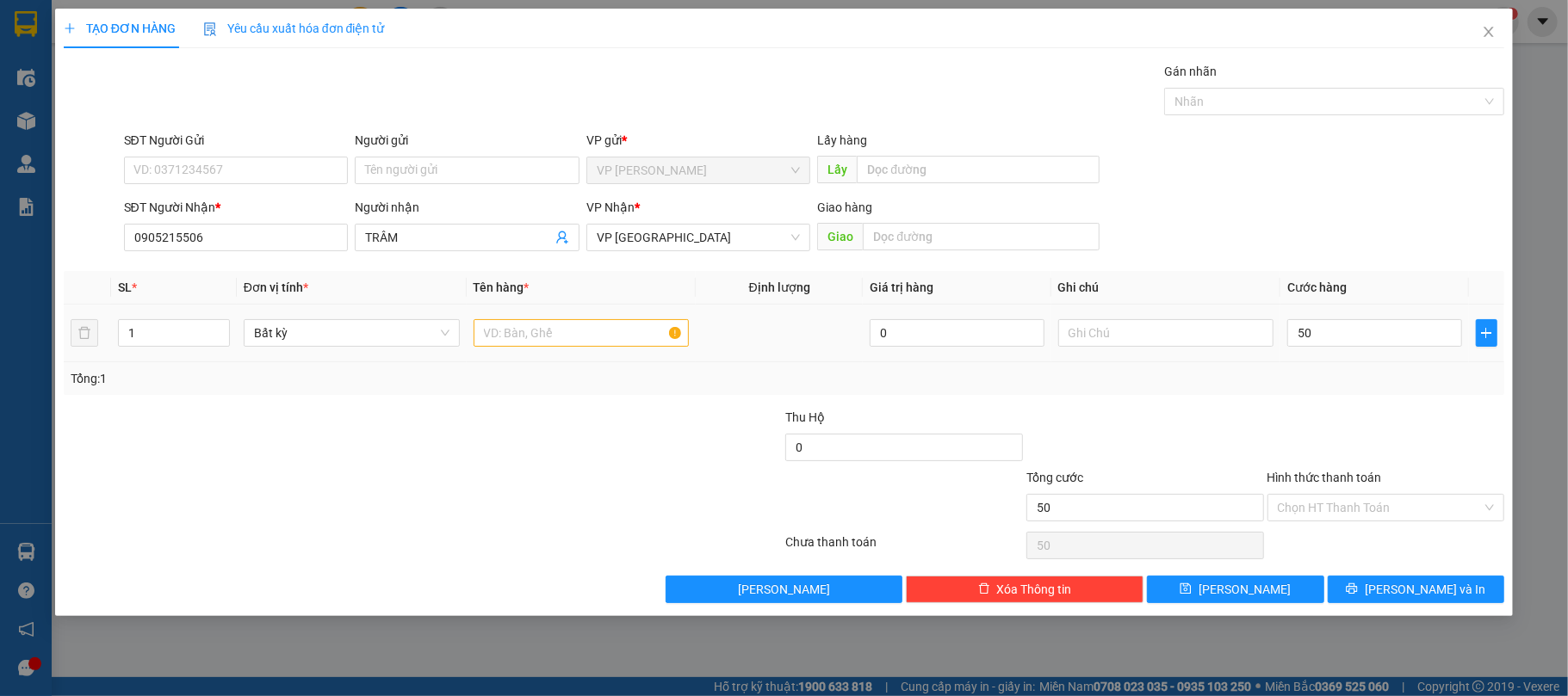
type input "50.000"
click at [1223, 418] on div at bounding box center [1145, 437] width 241 height 60
click at [545, 318] on div at bounding box center [582, 333] width 216 height 35
click at [537, 325] on input "text" at bounding box center [582, 333] width 216 height 28
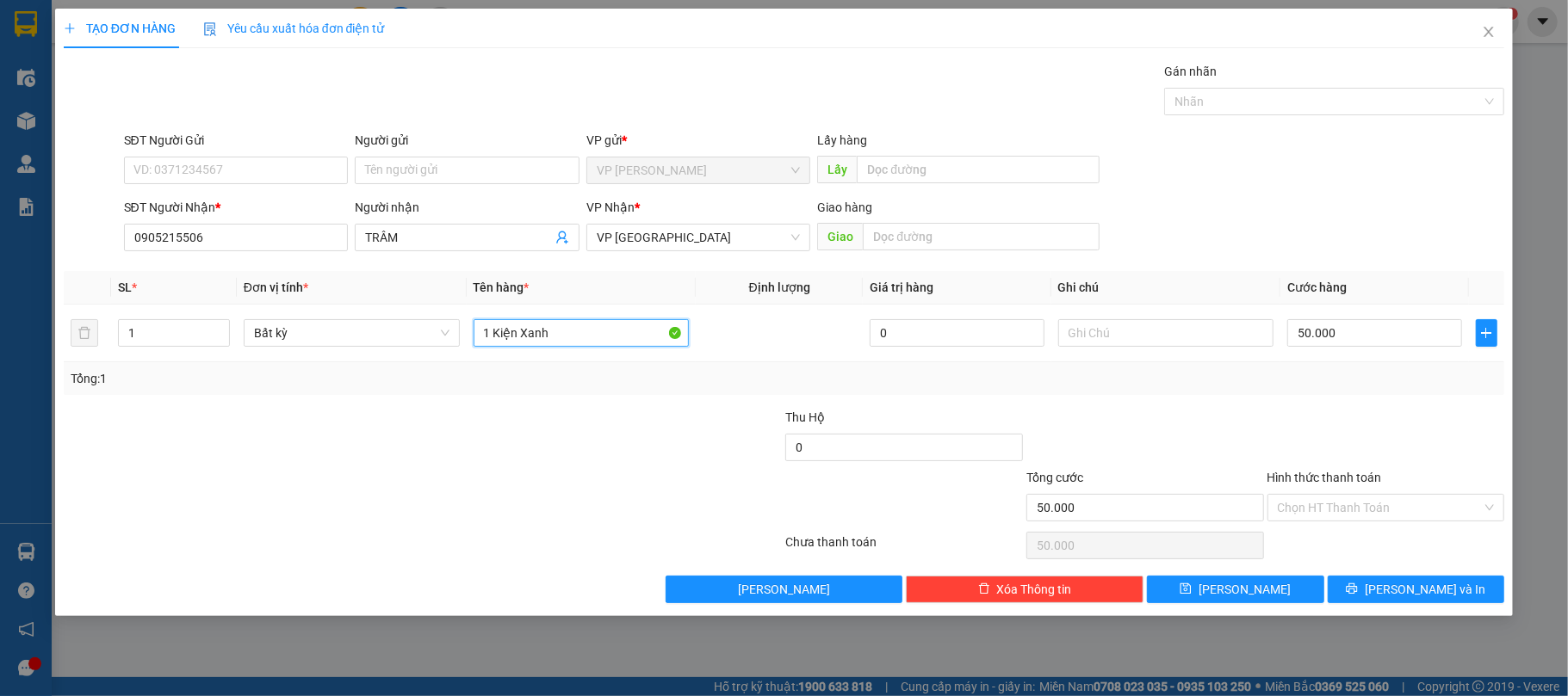
type input "1 Kiện Xanh"
click at [1329, 507] on input "Hình thức thanh toán" at bounding box center [1380, 508] width 205 height 26
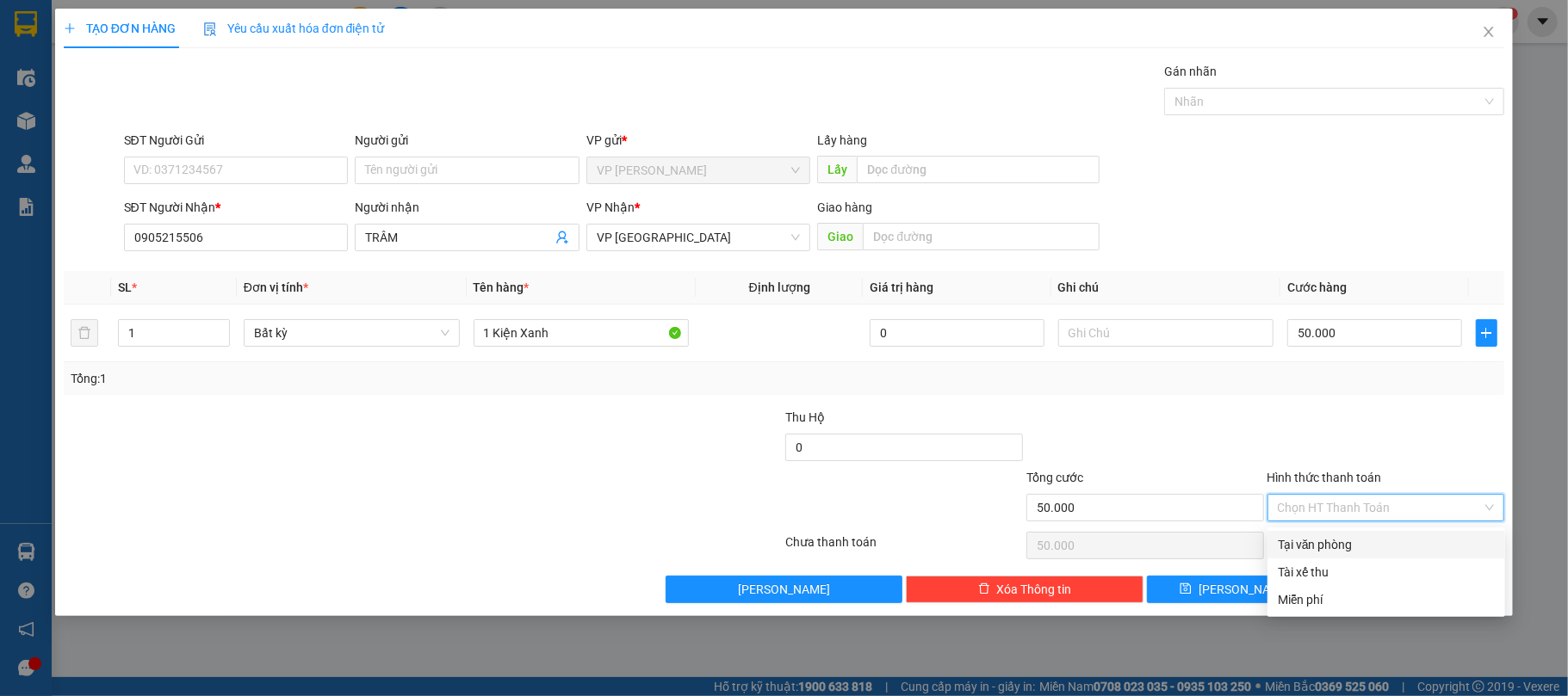
click at [1354, 542] on div "Tại văn phòng" at bounding box center [1387, 545] width 217 height 19
type input "0"
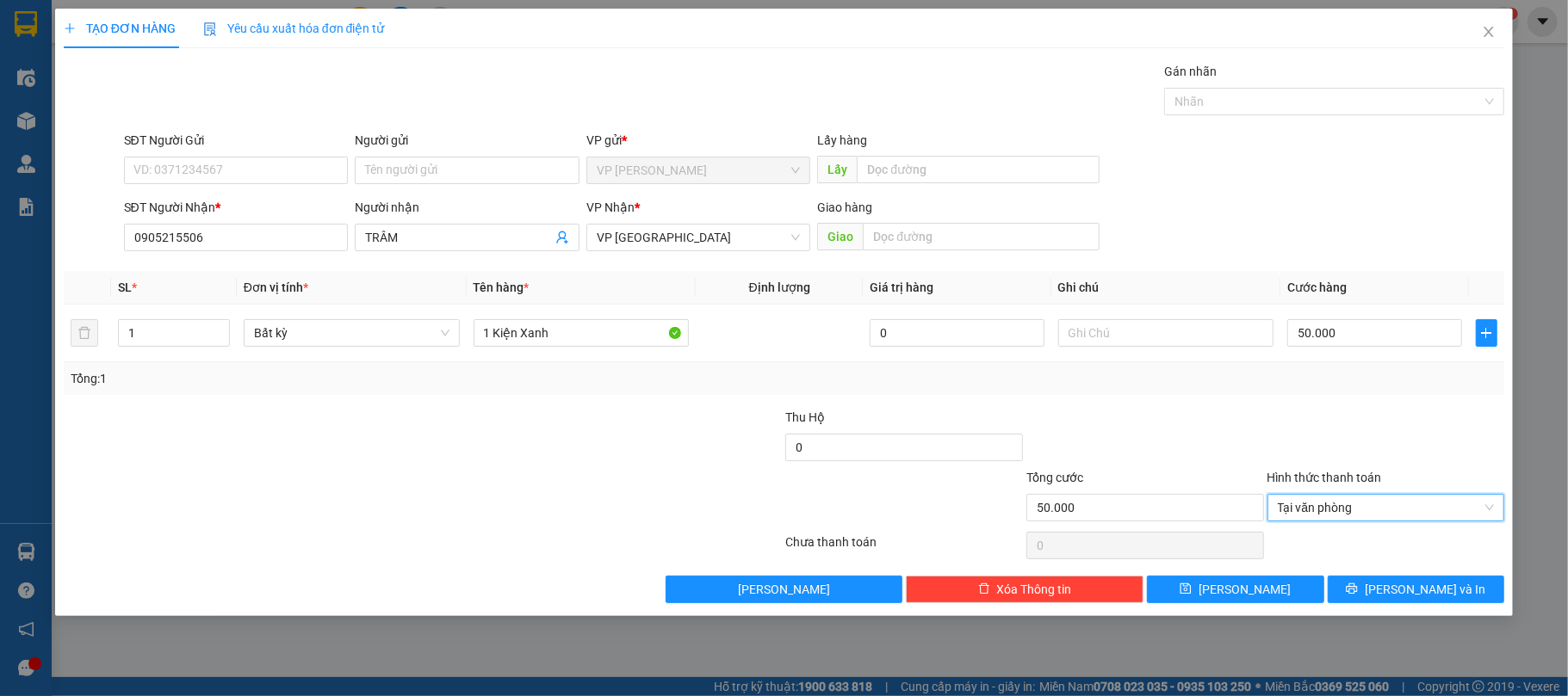
click at [1358, 393] on div "Tổng: 1" at bounding box center [784, 379] width 1441 height 33
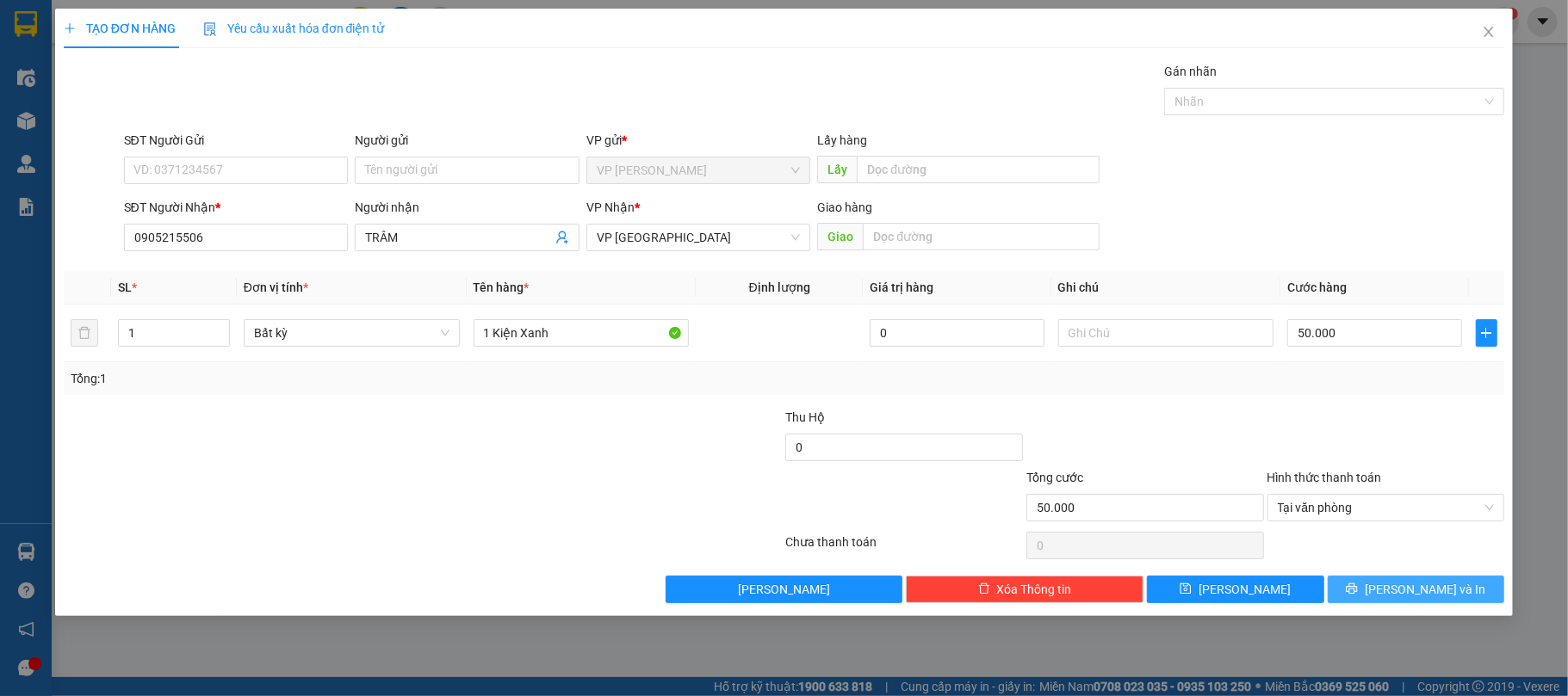
click at [1403, 599] on span "[PERSON_NAME] và In" at bounding box center [1425, 590] width 121 height 19
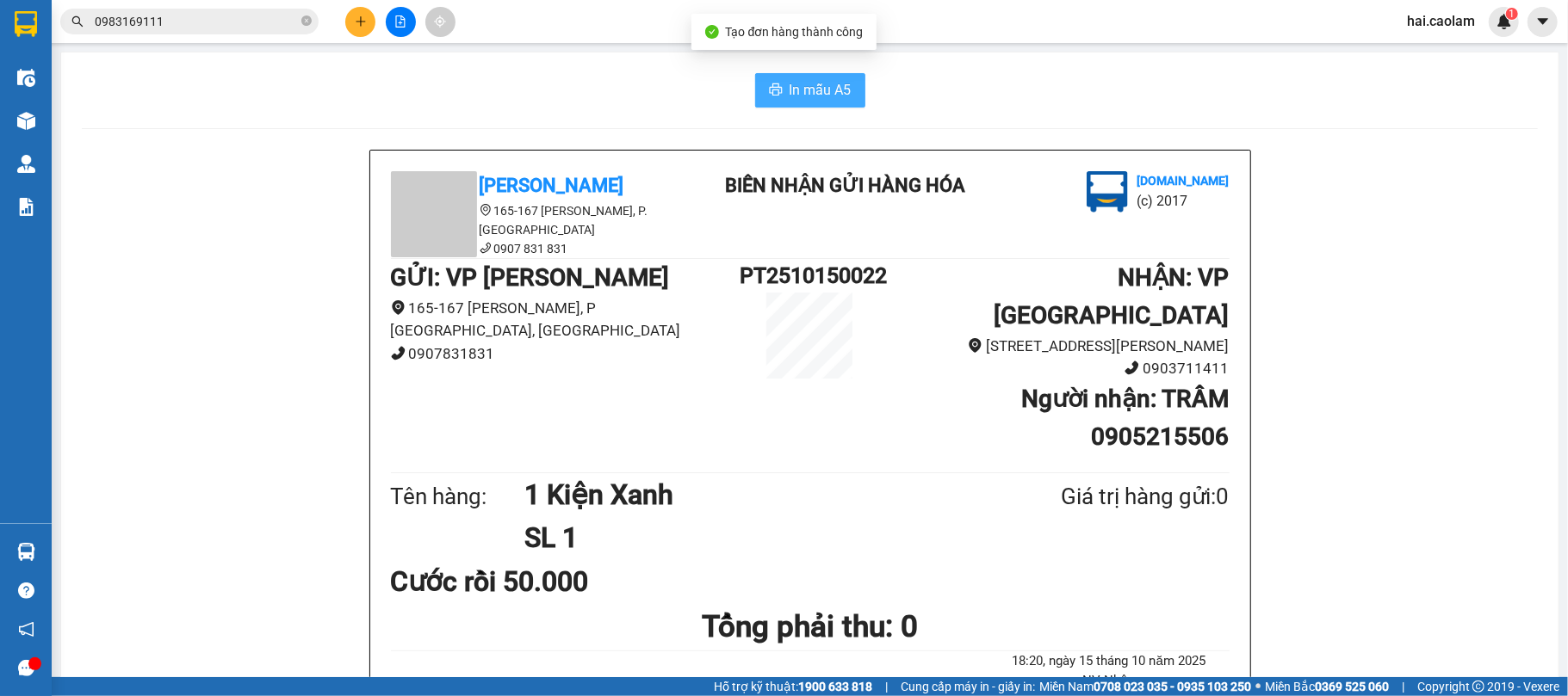
click at [802, 76] on button "In mẫu A5" at bounding box center [810, 90] width 110 height 35
